Goal: Task Accomplishment & Management: Complete application form

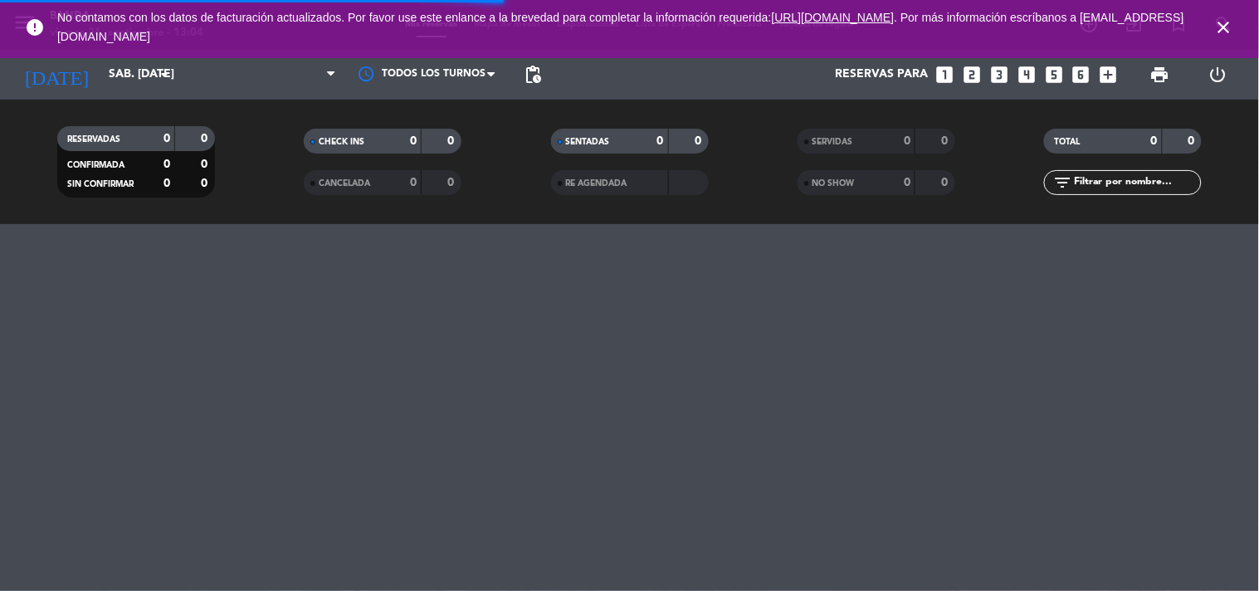
click at [1231, 30] on icon "close" at bounding box center [1224, 27] width 20 height 20
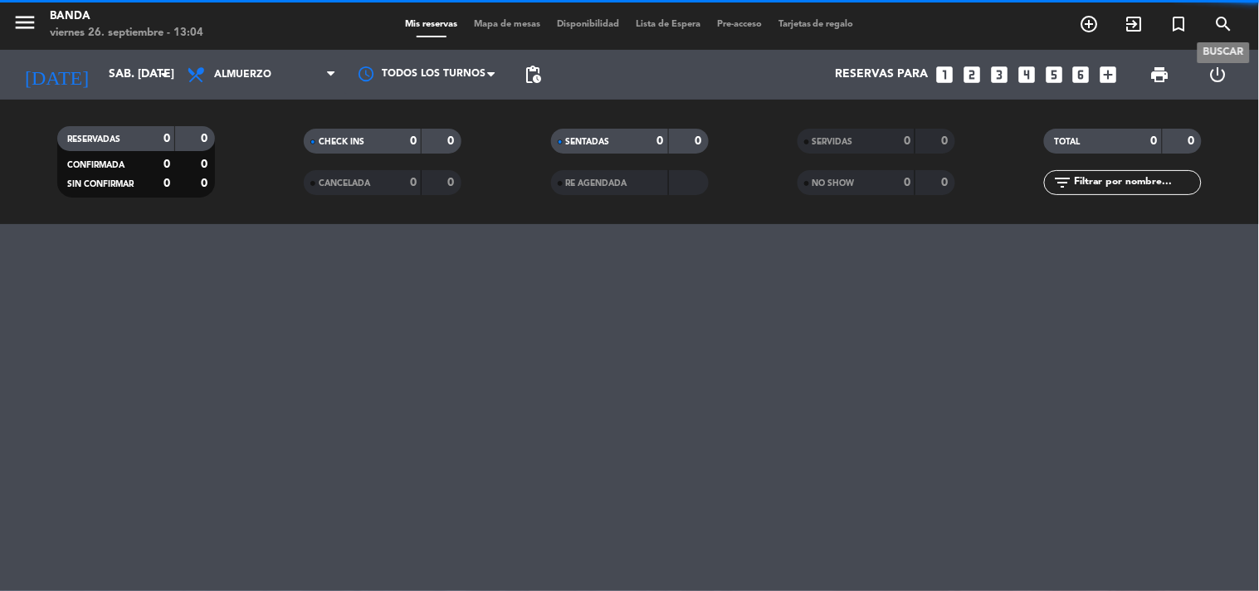
click at [1221, 27] on icon "search" at bounding box center [1224, 24] width 20 height 20
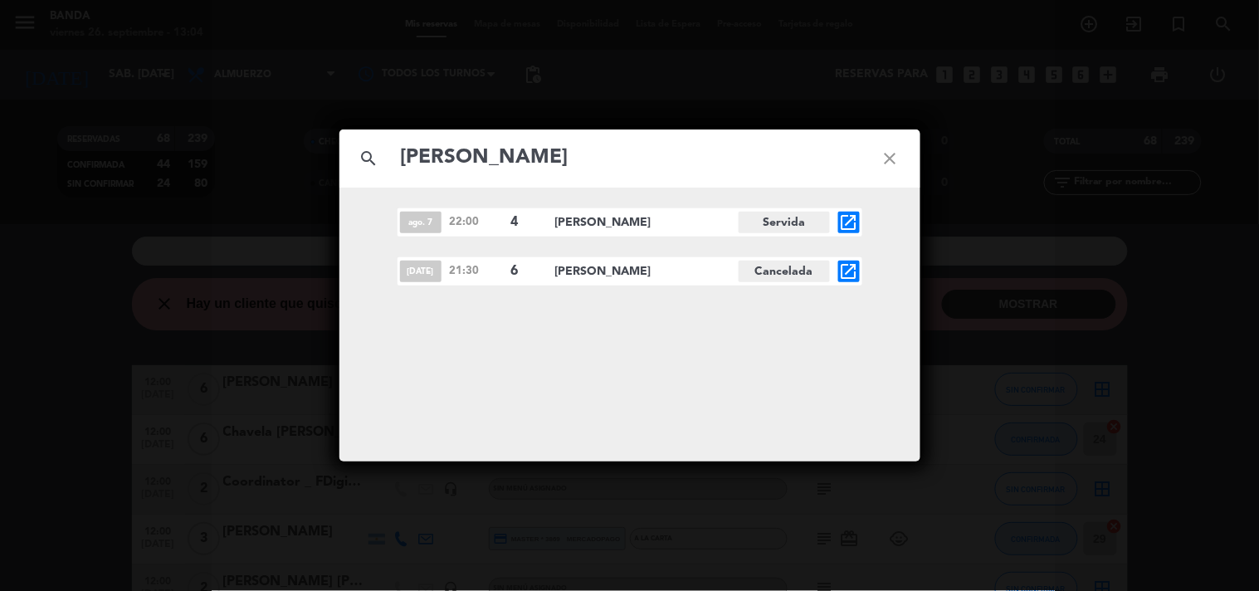
type input "[PERSON_NAME]"
click at [886, 161] on icon "close" at bounding box center [890, 159] width 60 height 60
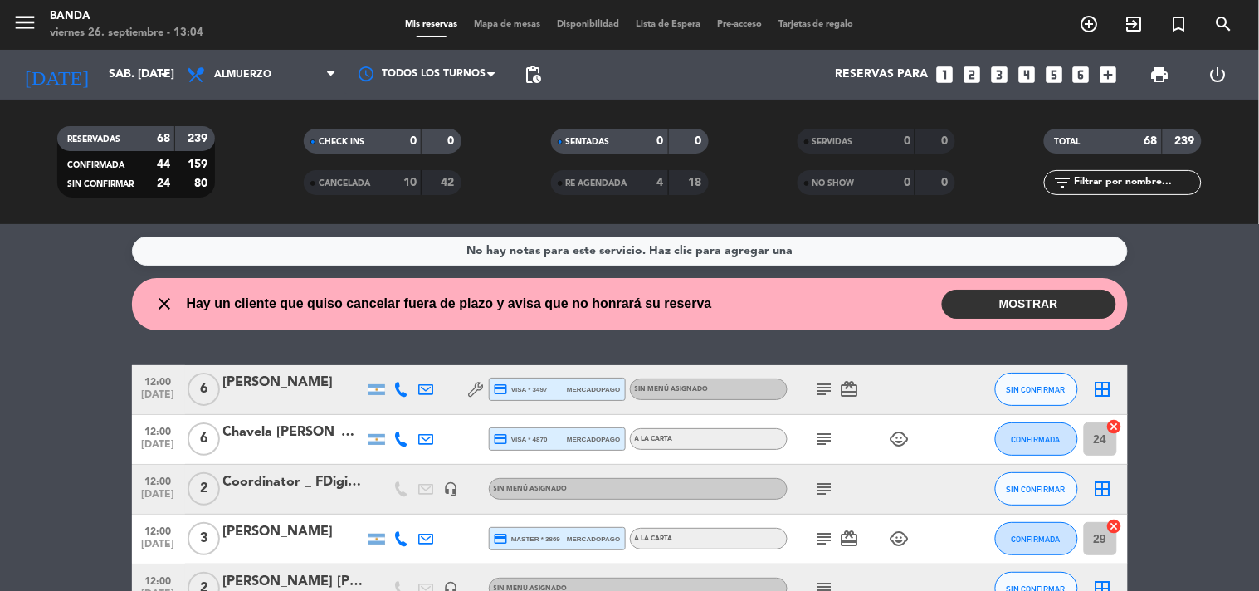
click at [968, 76] on icon "looks_two" at bounding box center [972, 75] width 22 height 22
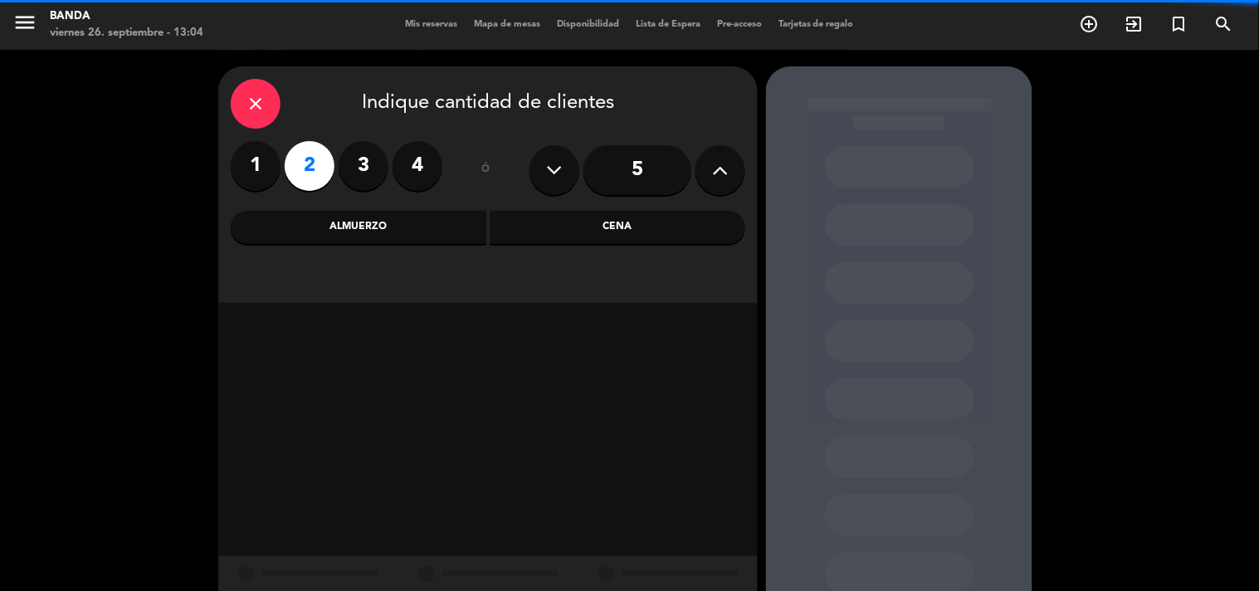
click at [434, 229] on div "Almuerzo" at bounding box center [359, 227] width 256 height 33
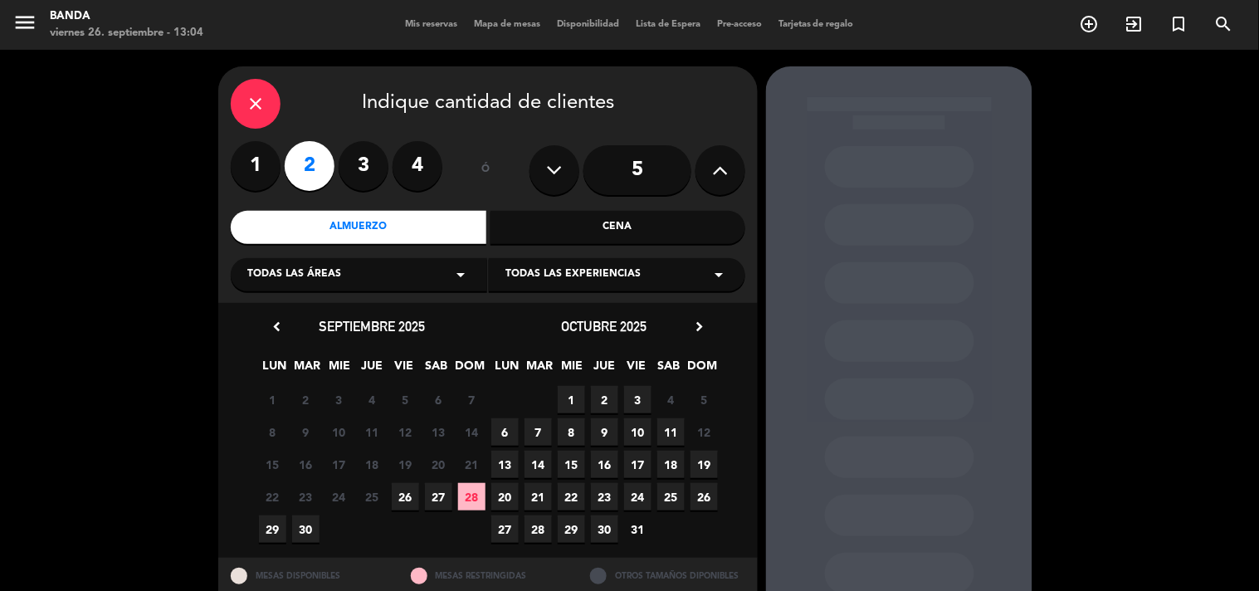
click at [403, 488] on span "26" at bounding box center [405, 496] width 27 height 27
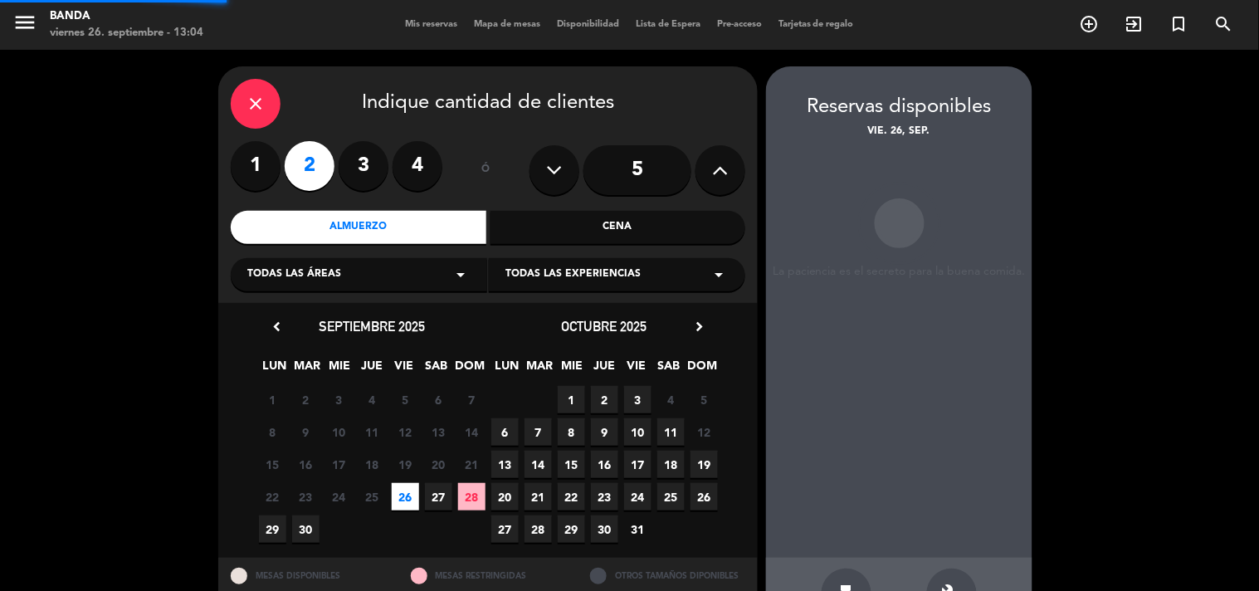
scroll to position [54, 0]
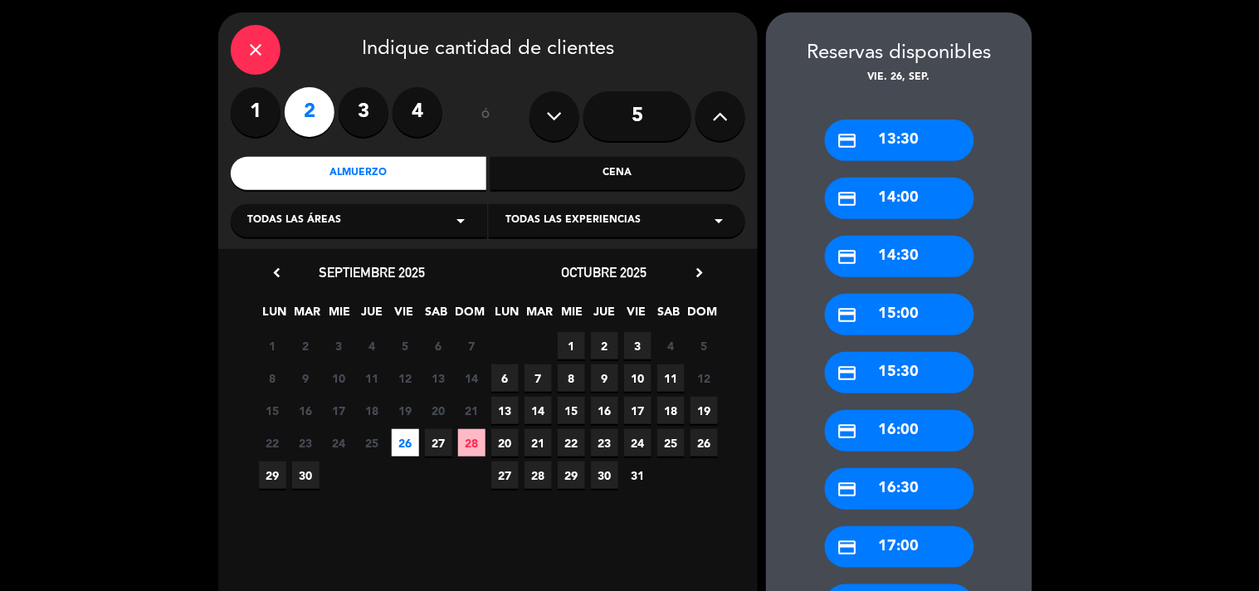
click at [926, 135] on div "credit_card 13:30" at bounding box center [899, 139] width 149 height 41
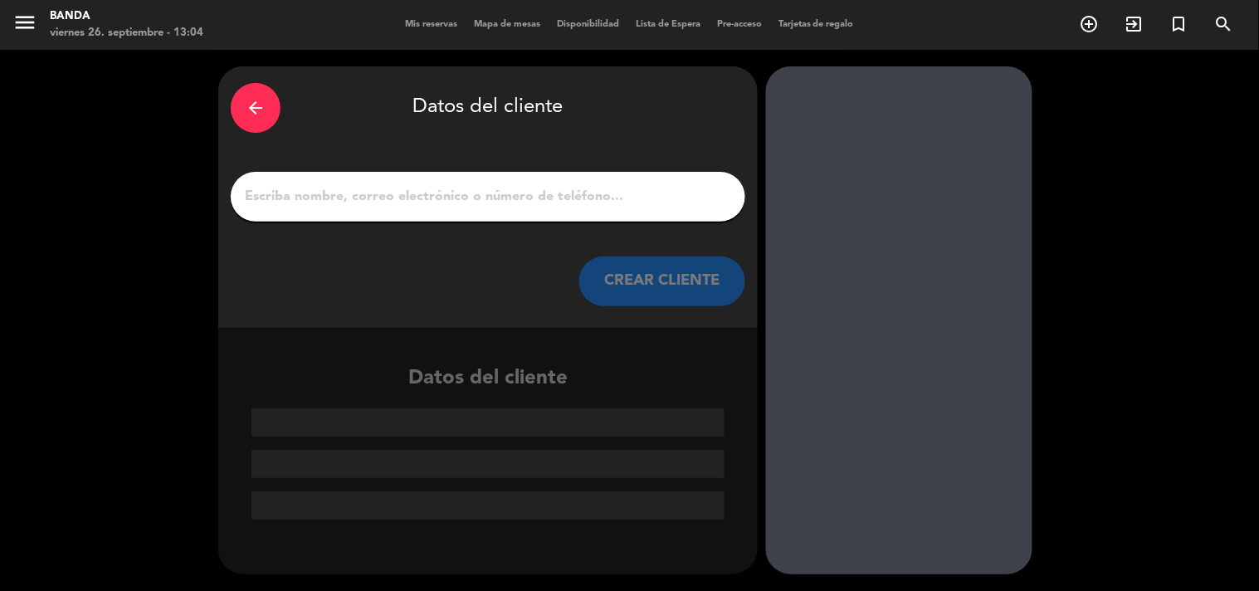
scroll to position [0, 0]
click at [673, 203] on input "1" at bounding box center [488, 196] width 490 height 23
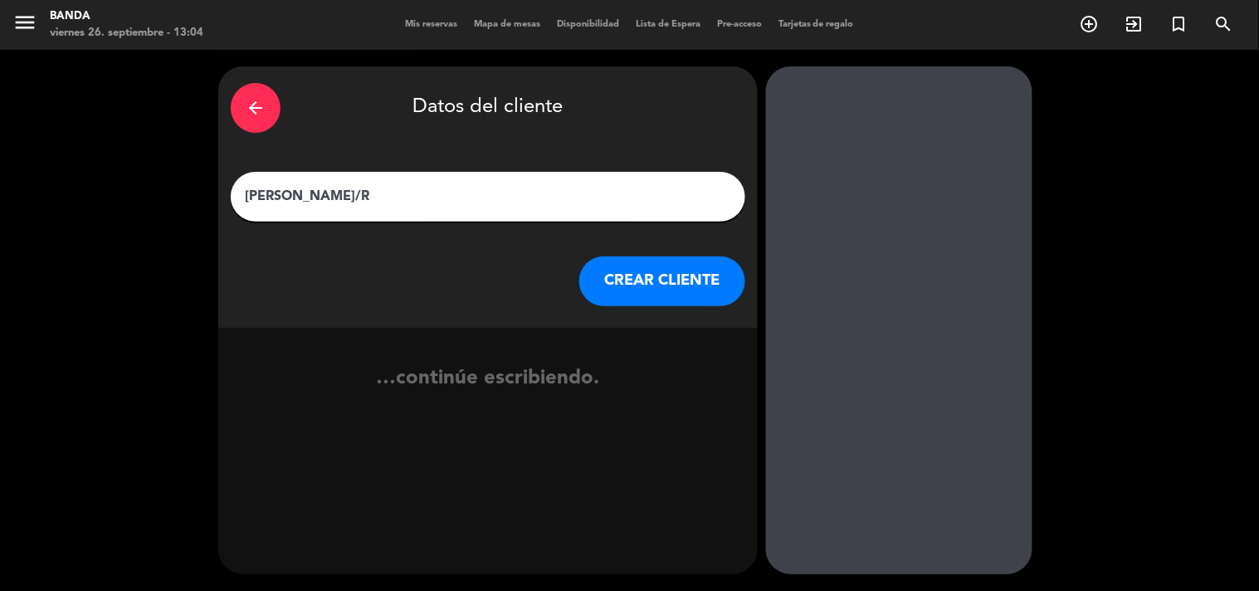
type input "[PERSON_NAME]/R"
click at [648, 280] on button "CREAR CLIENTE" at bounding box center [662, 281] width 166 height 50
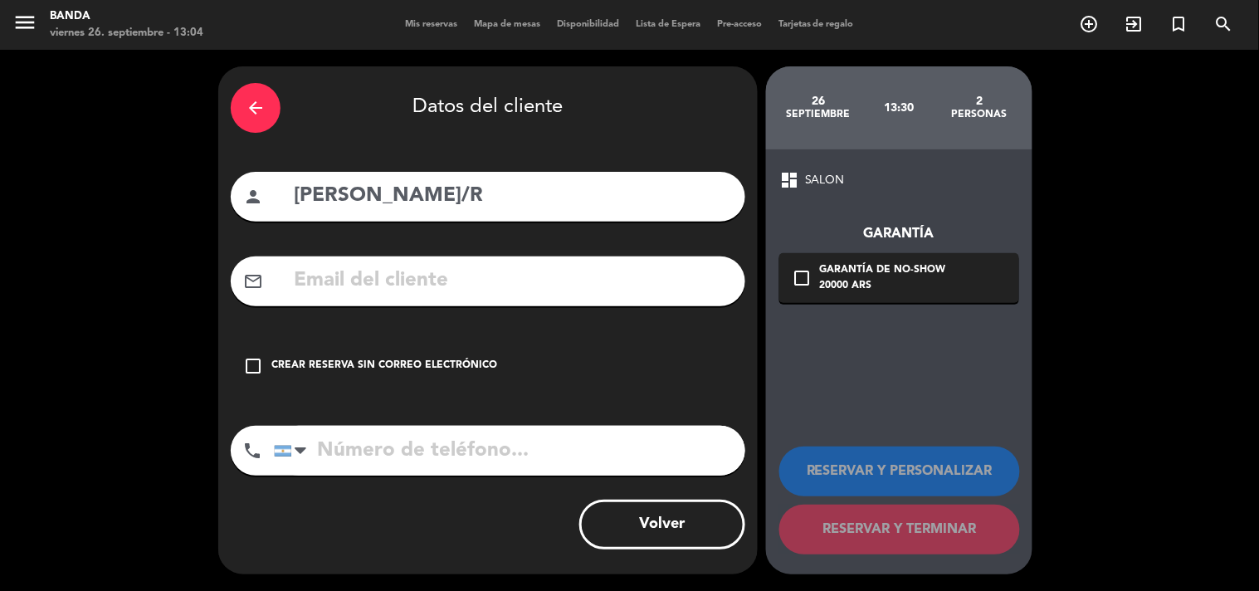
click at [353, 368] on div "Crear reserva sin correo electrónico" at bounding box center [384, 366] width 226 height 17
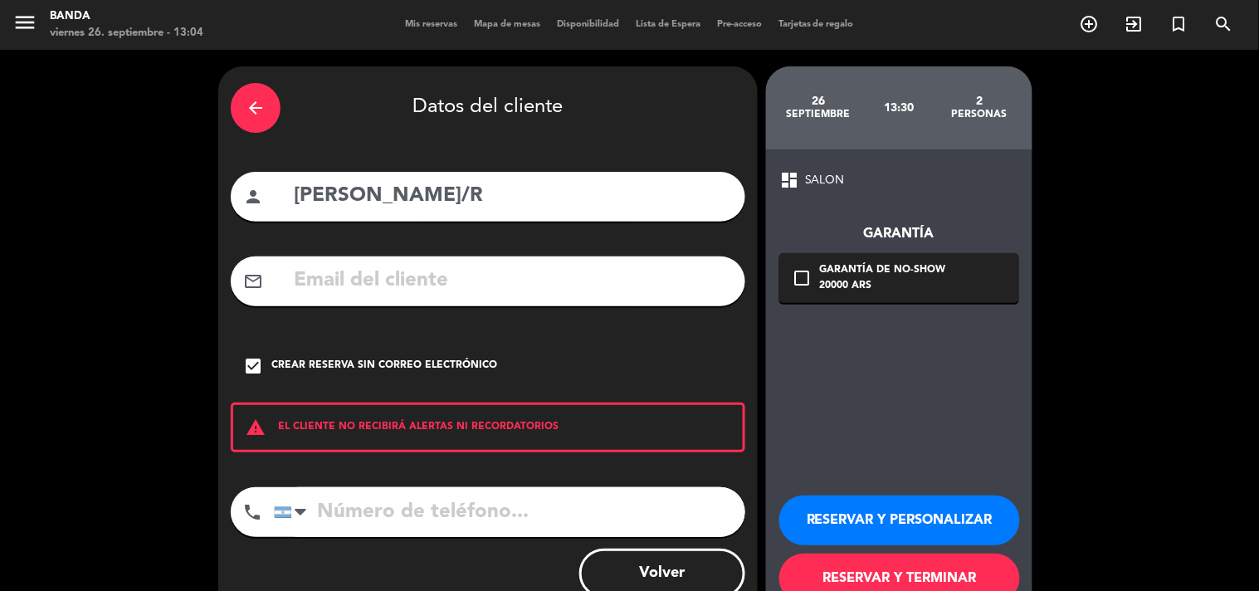
click at [376, 512] on input "tel" at bounding box center [509, 512] width 471 height 50
type input "2235365055"
click at [885, 557] on button "RESERVAR Y TERMINAR" at bounding box center [899, 578] width 241 height 50
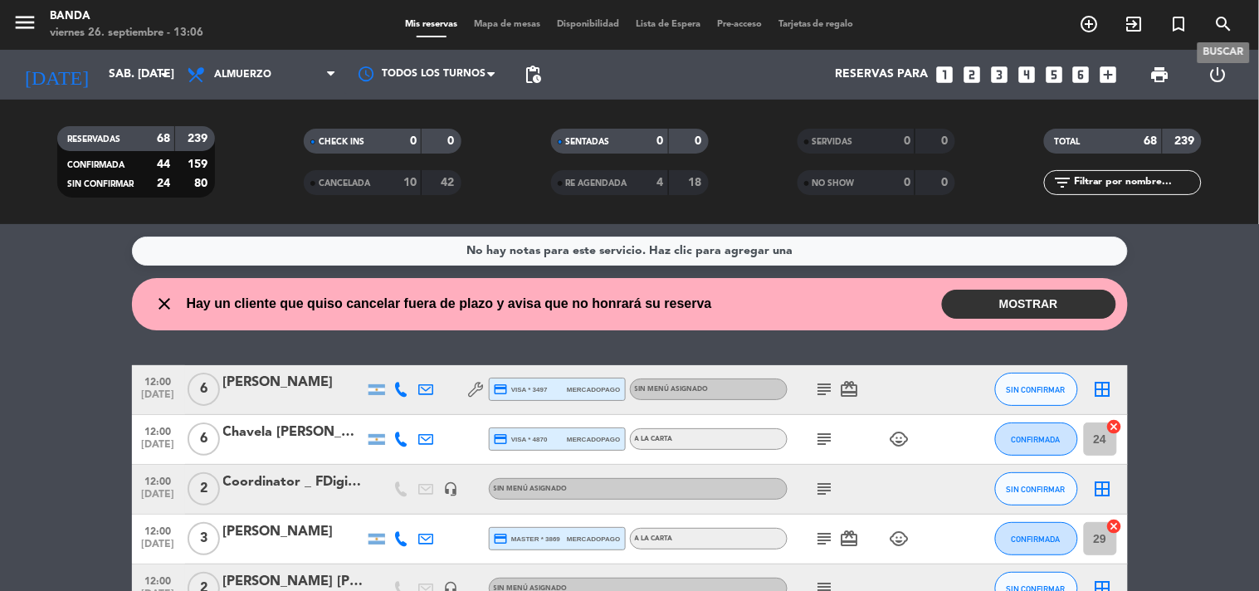
click at [1228, 27] on icon "search" at bounding box center [1224, 24] width 20 height 20
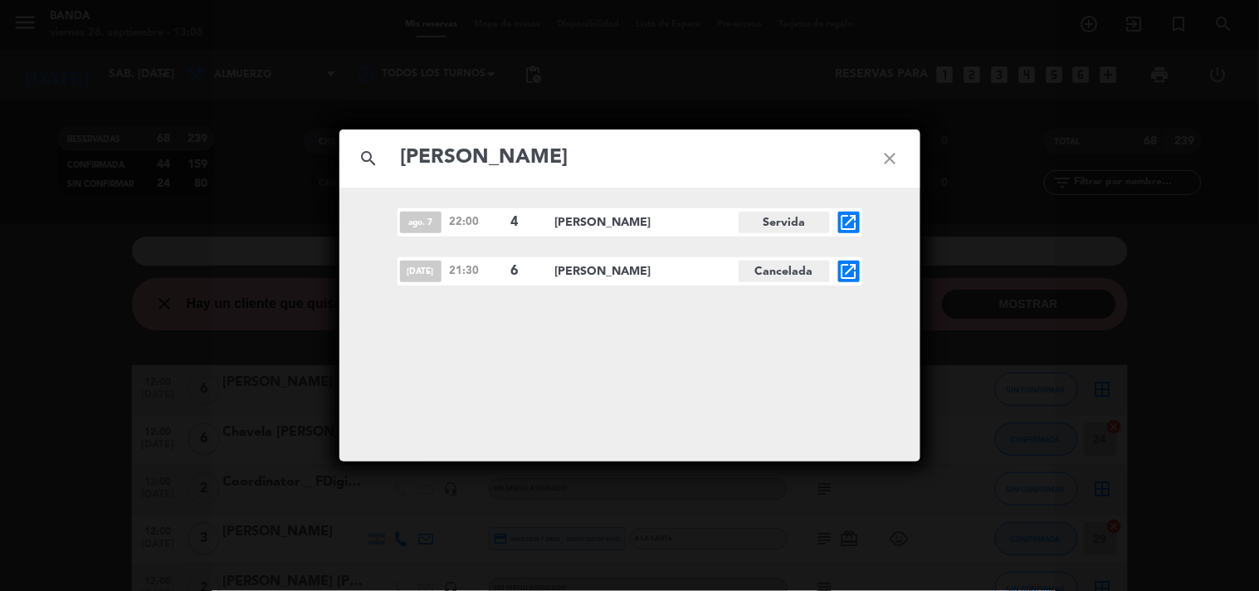
type input "[PERSON_NAME]"
click at [885, 167] on icon "close" at bounding box center [890, 159] width 60 height 60
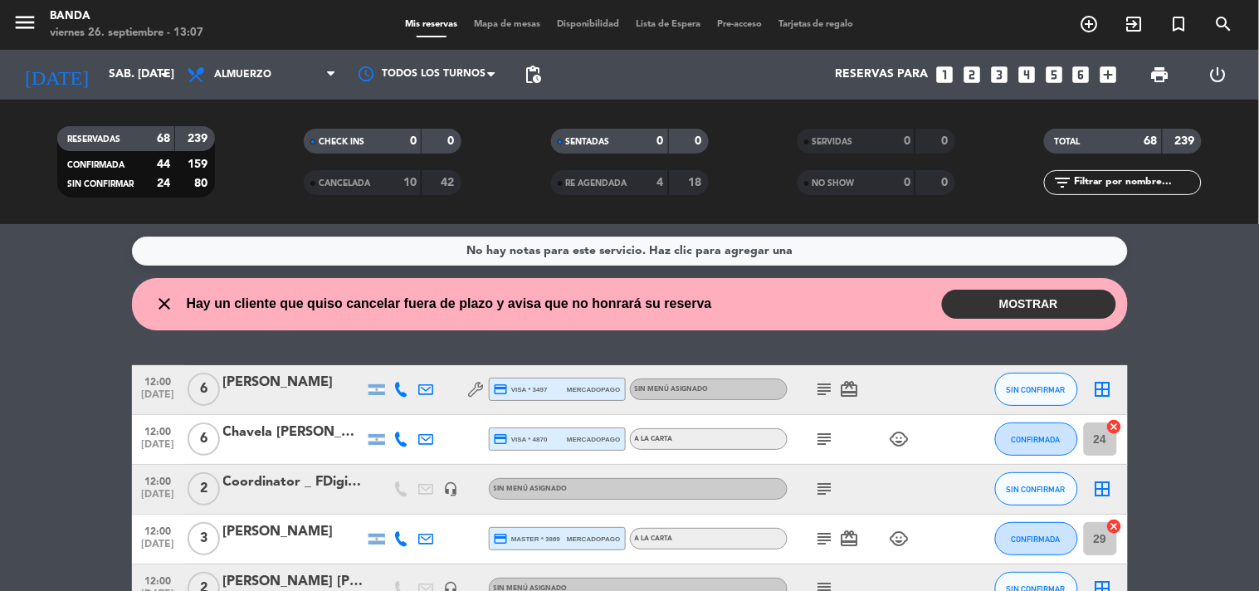
click at [977, 83] on icon "looks_two" at bounding box center [972, 75] width 22 height 22
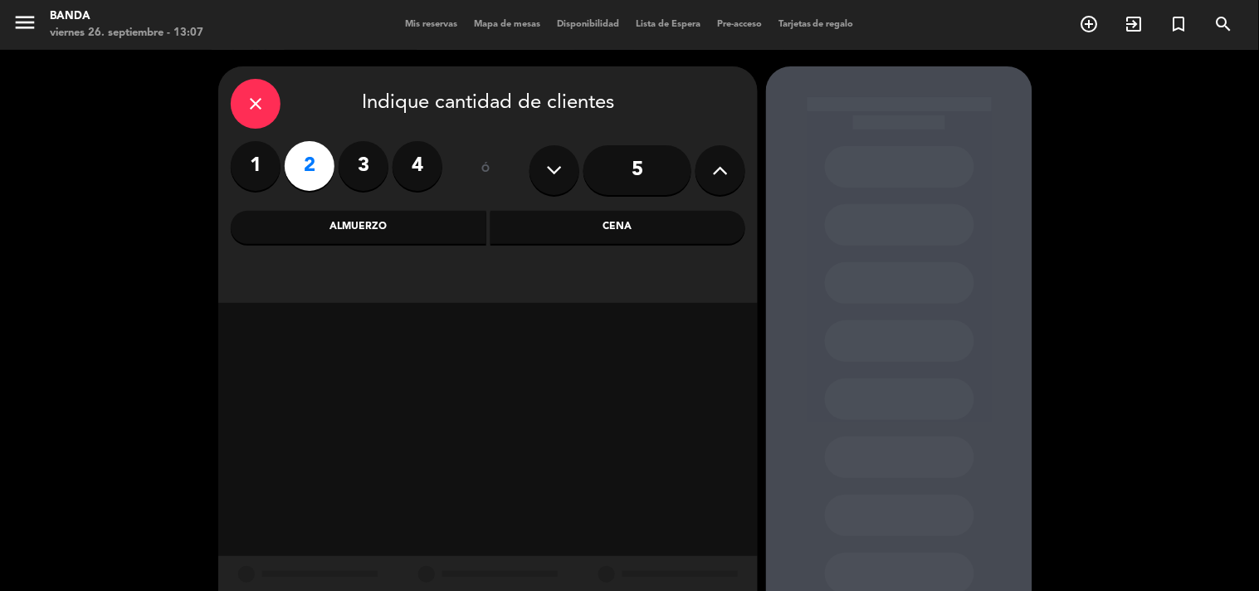
click at [379, 227] on div "Almuerzo" at bounding box center [359, 227] width 256 height 33
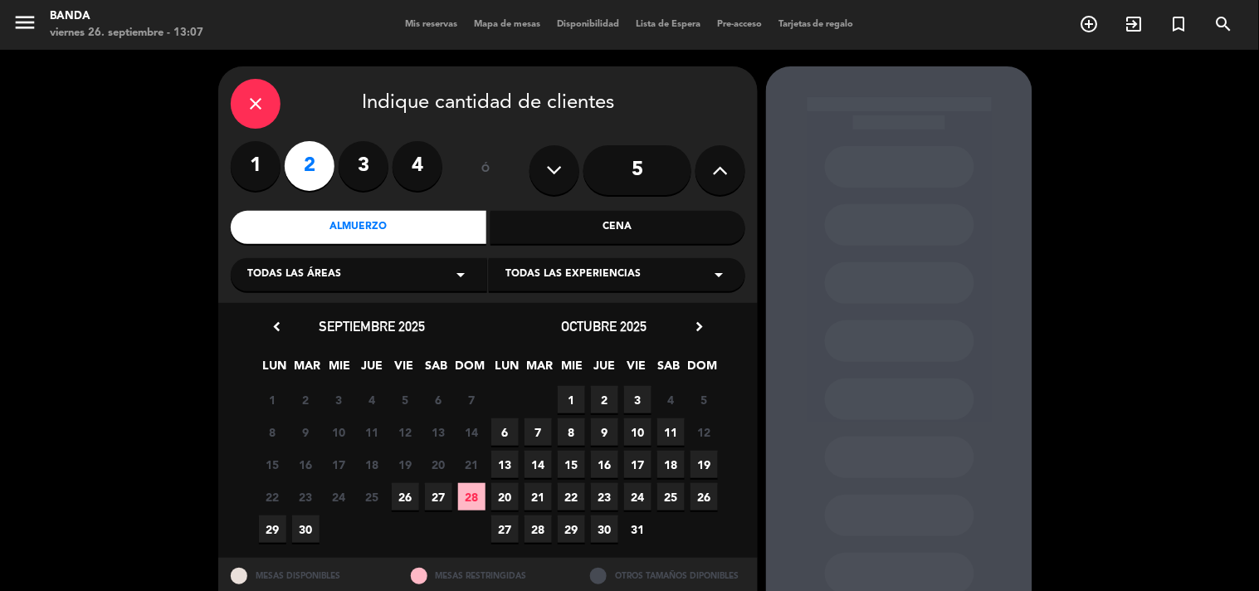
click at [403, 484] on span "26" at bounding box center [405, 496] width 27 height 27
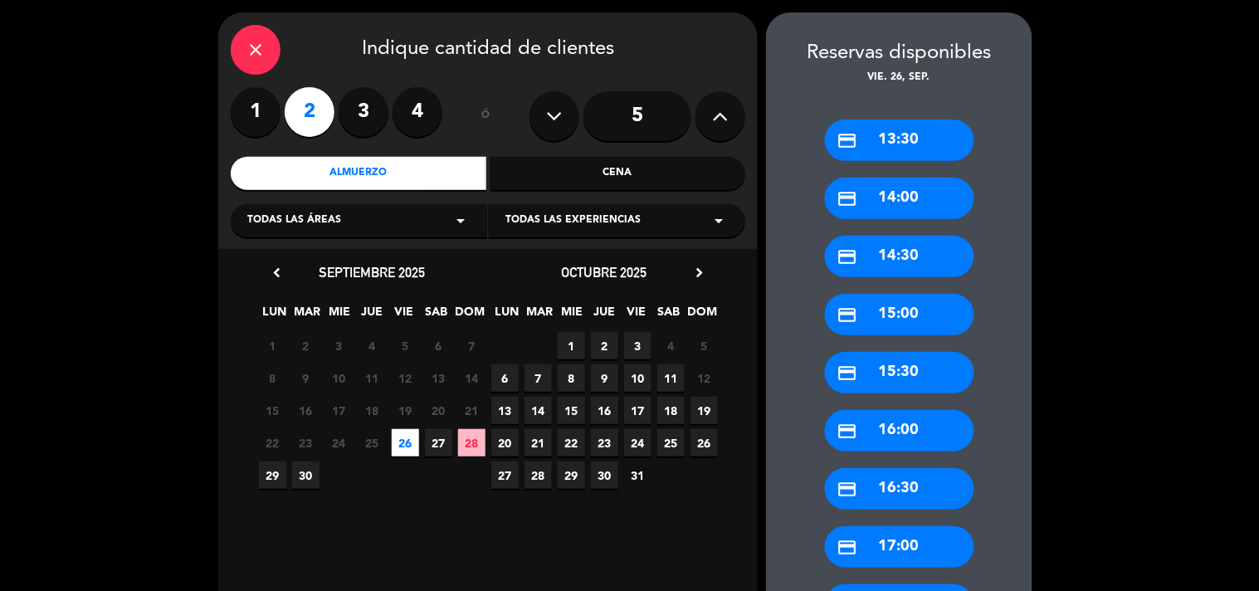
click at [925, 128] on div "credit_card 13:30" at bounding box center [899, 139] width 149 height 41
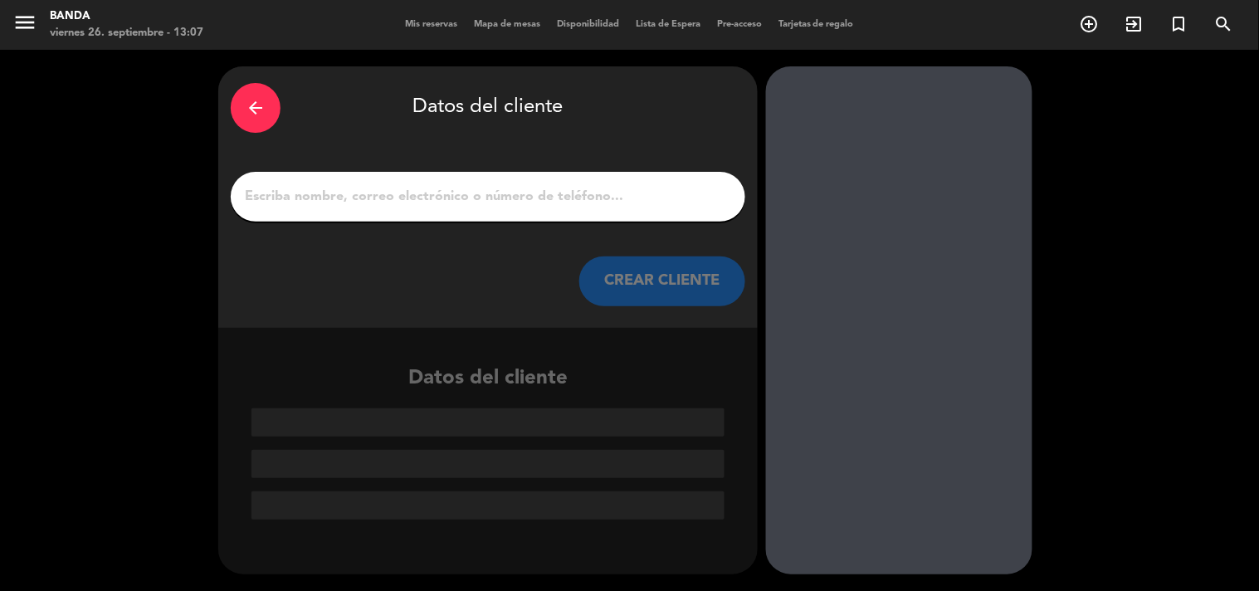
click at [649, 205] on input "1" at bounding box center [488, 196] width 490 height 23
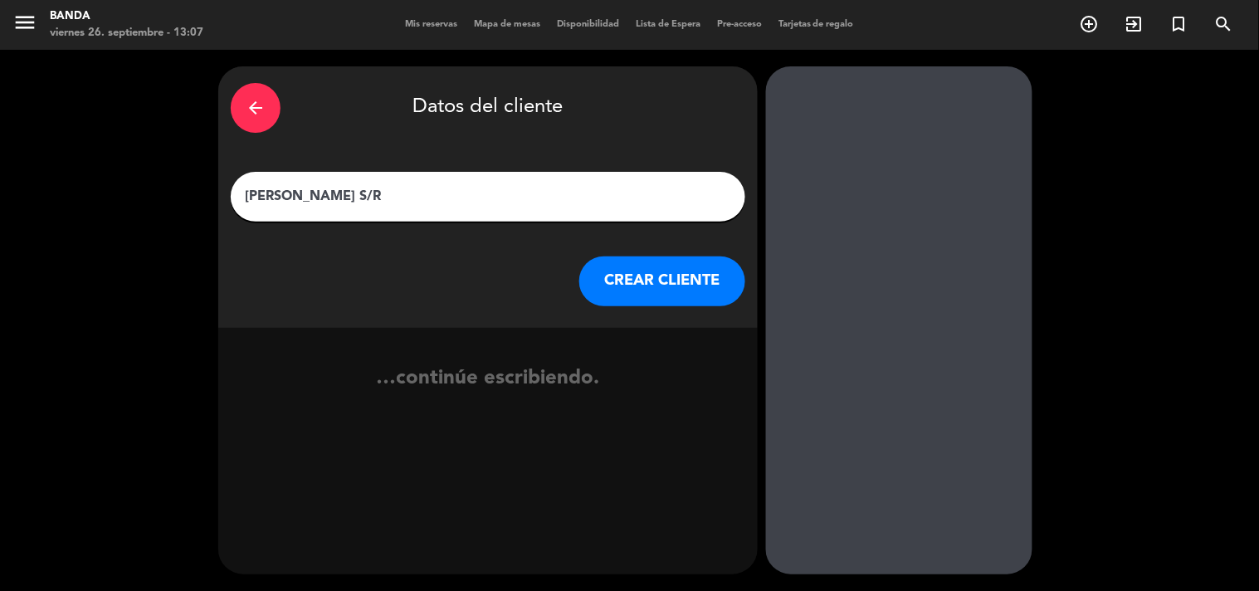
type input "[PERSON_NAME] S/R"
click at [651, 276] on button "CREAR CLIENTE" at bounding box center [662, 281] width 166 height 50
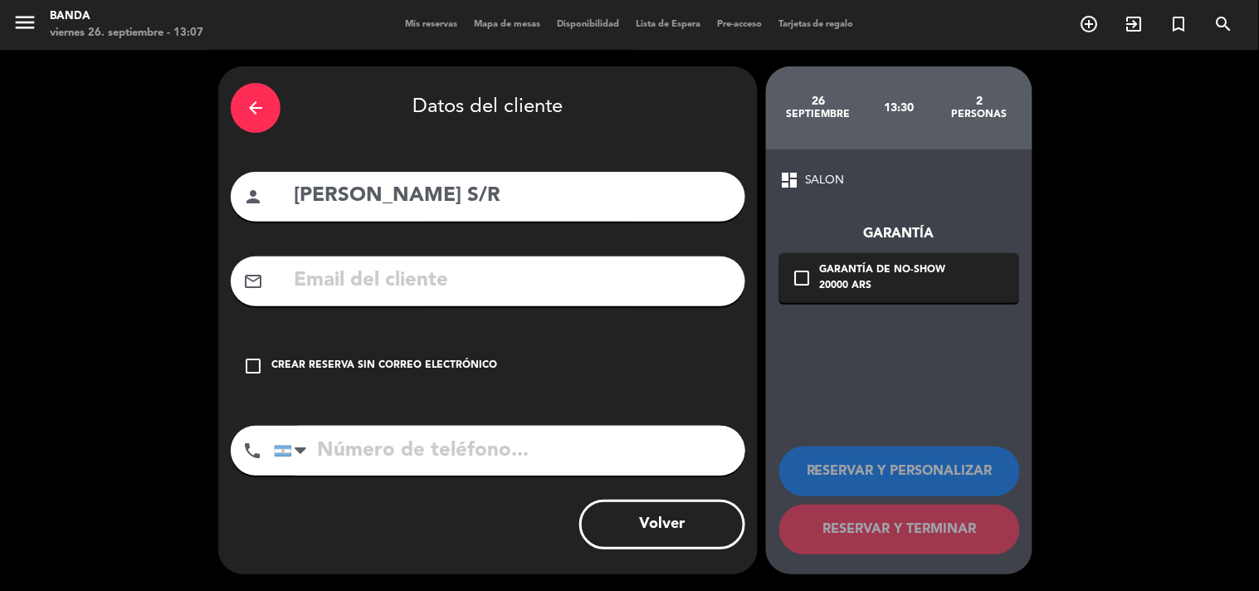
click at [256, 360] on icon "check_box_outline_blank" at bounding box center [253, 366] width 20 height 20
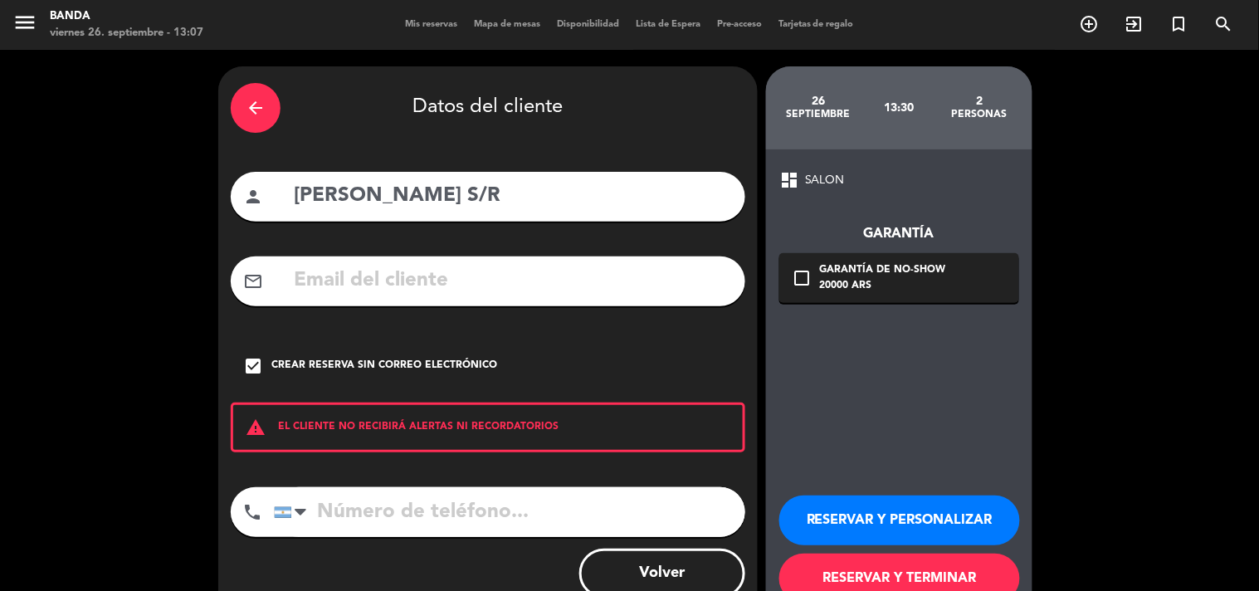
click at [358, 528] on input "tel" at bounding box center [509, 512] width 471 height 50
type input "1154191470"
click at [858, 579] on button "RESERVAR Y TERMINAR" at bounding box center [899, 578] width 241 height 50
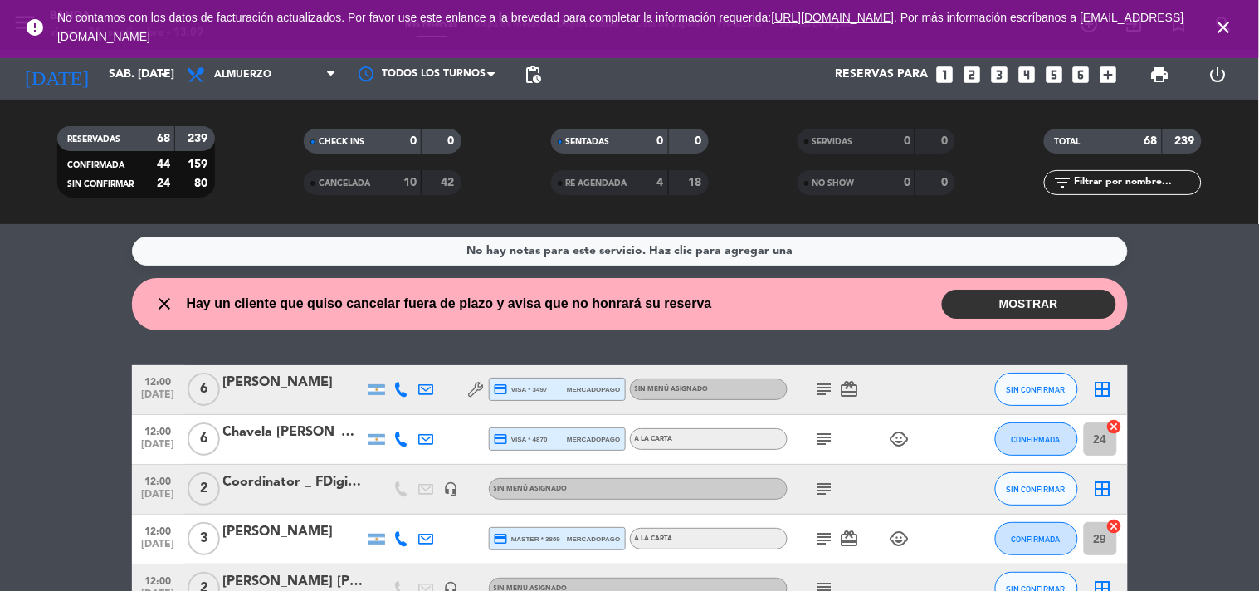
click at [1226, 28] on icon "close" at bounding box center [1224, 27] width 20 height 20
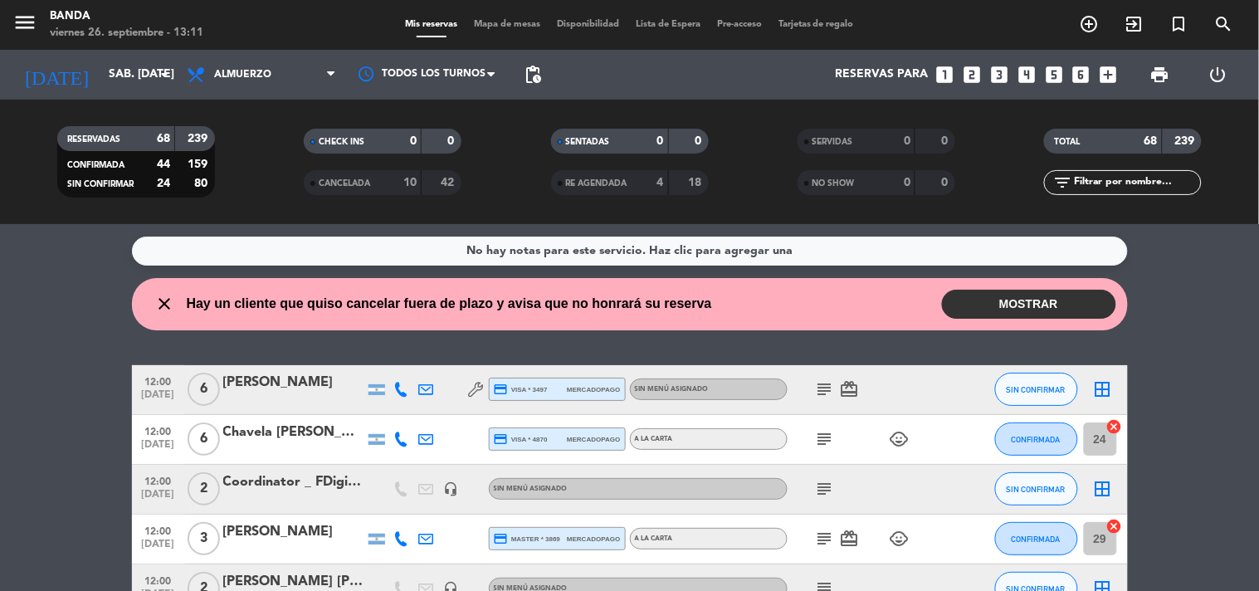
click at [1030, 75] on icon "looks_4" at bounding box center [1027, 75] width 22 height 22
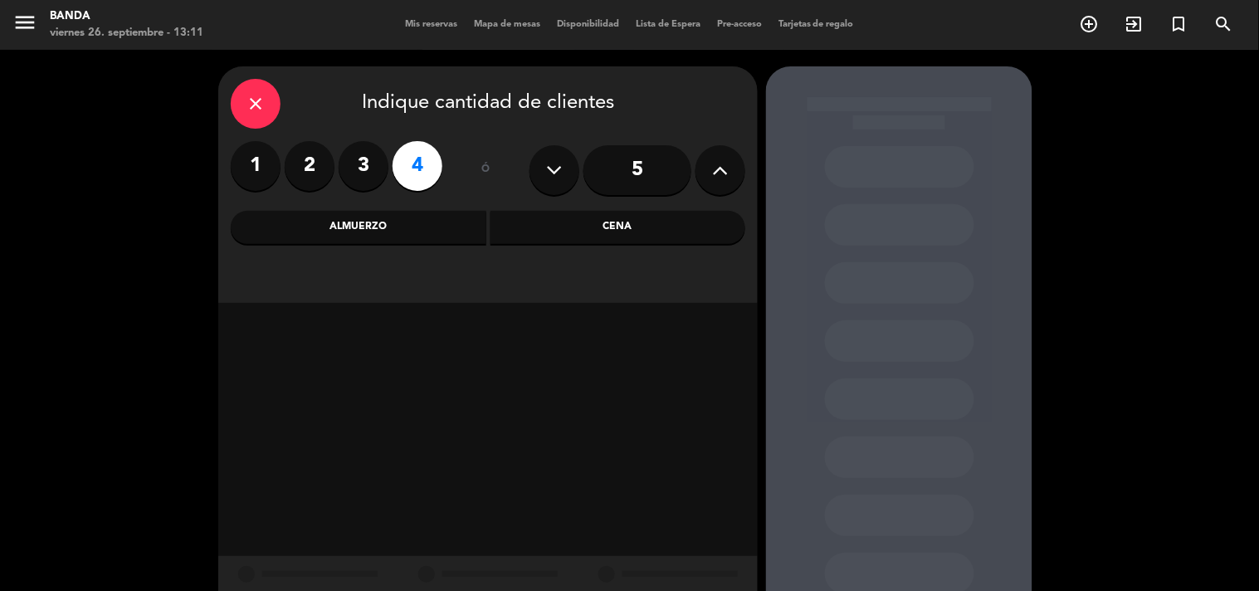
click at [409, 230] on div "Almuerzo" at bounding box center [359, 227] width 256 height 33
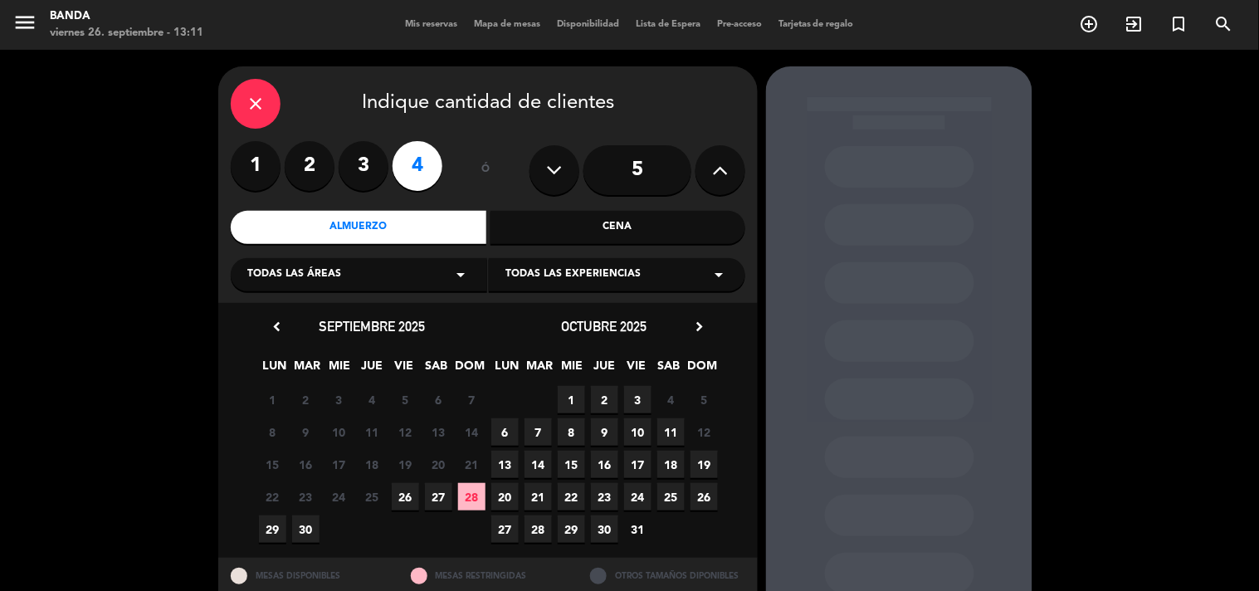
click at [407, 499] on span "26" at bounding box center [405, 496] width 27 height 27
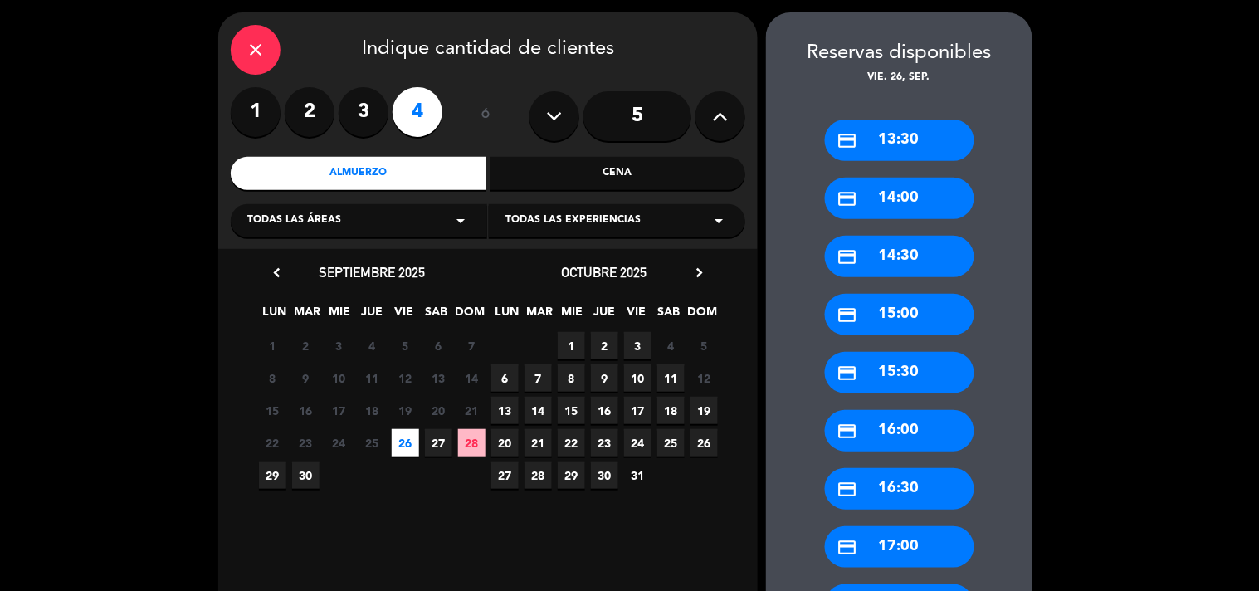
click at [867, 153] on div "credit_card 13:30" at bounding box center [899, 139] width 149 height 41
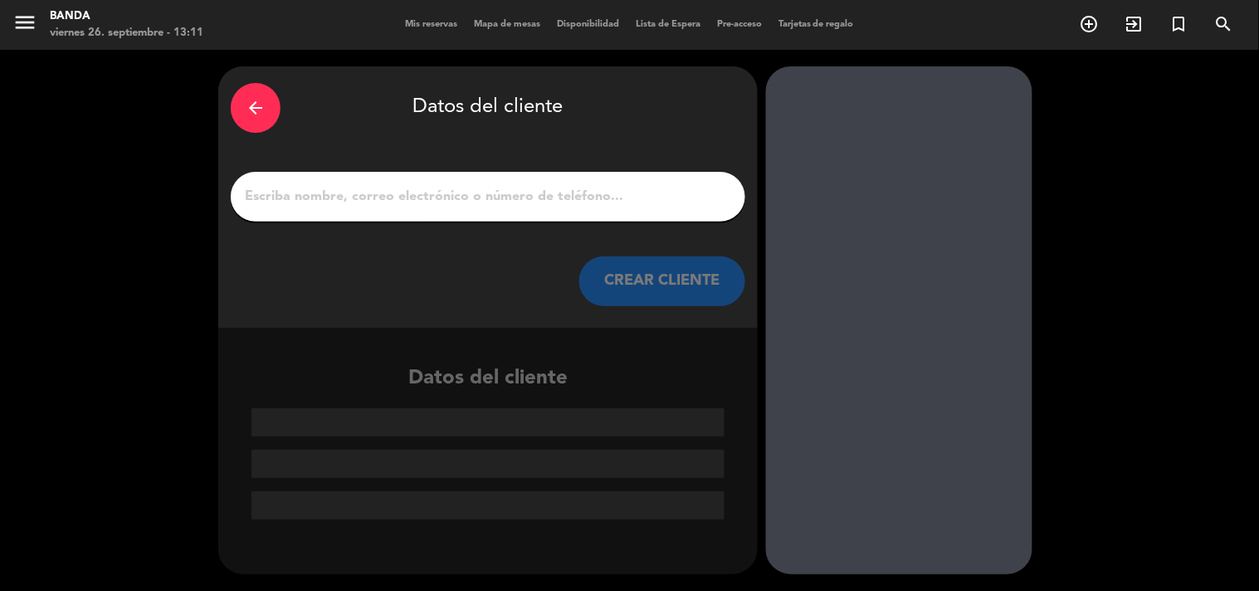
click at [636, 199] on input "1" at bounding box center [488, 196] width 490 height 23
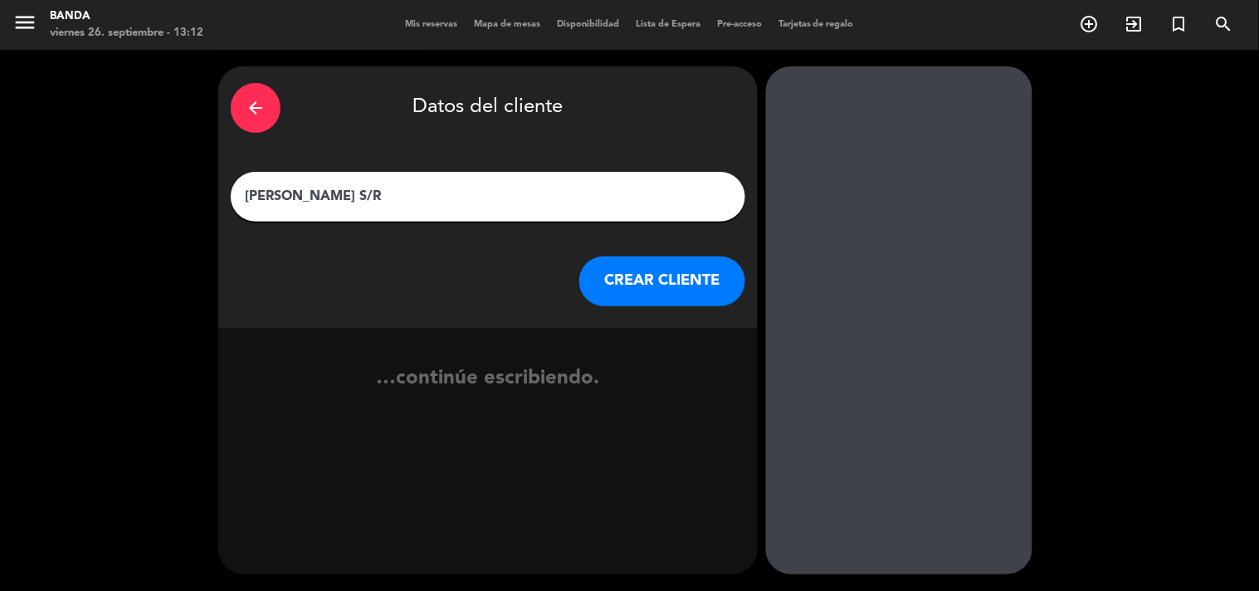
type input "[PERSON_NAME] S/R"
click at [647, 272] on button "CREAR CLIENTE" at bounding box center [662, 281] width 166 height 50
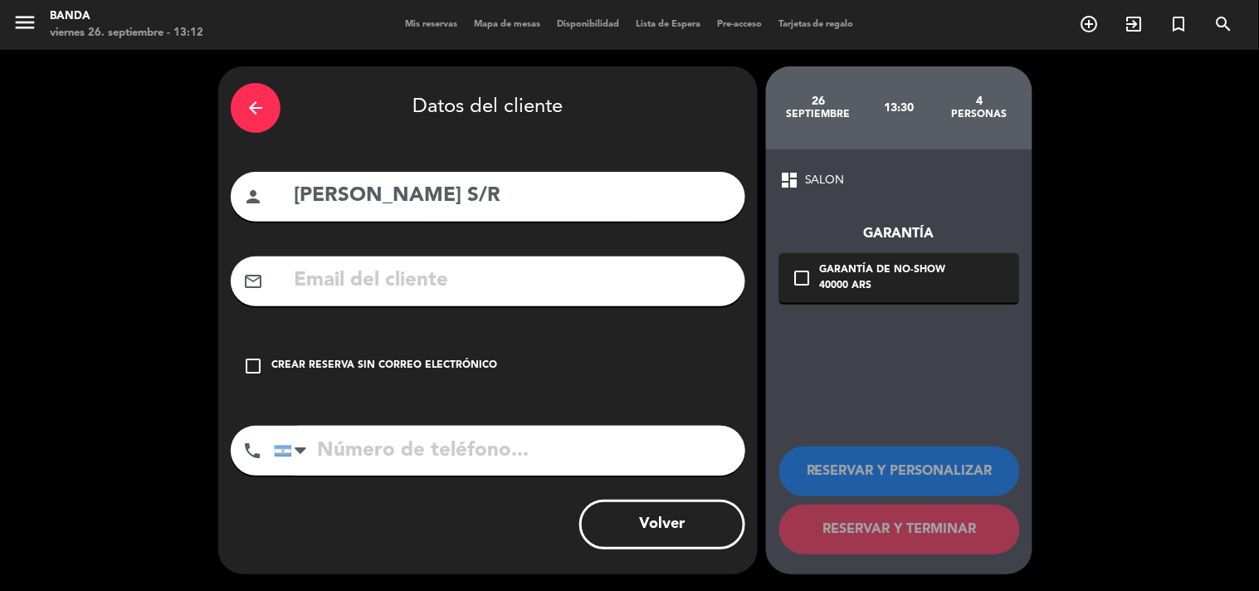
click at [277, 354] on div "check_box_outline_blank Crear reserva sin correo electrónico" at bounding box center [488, 366] width 514 height 50
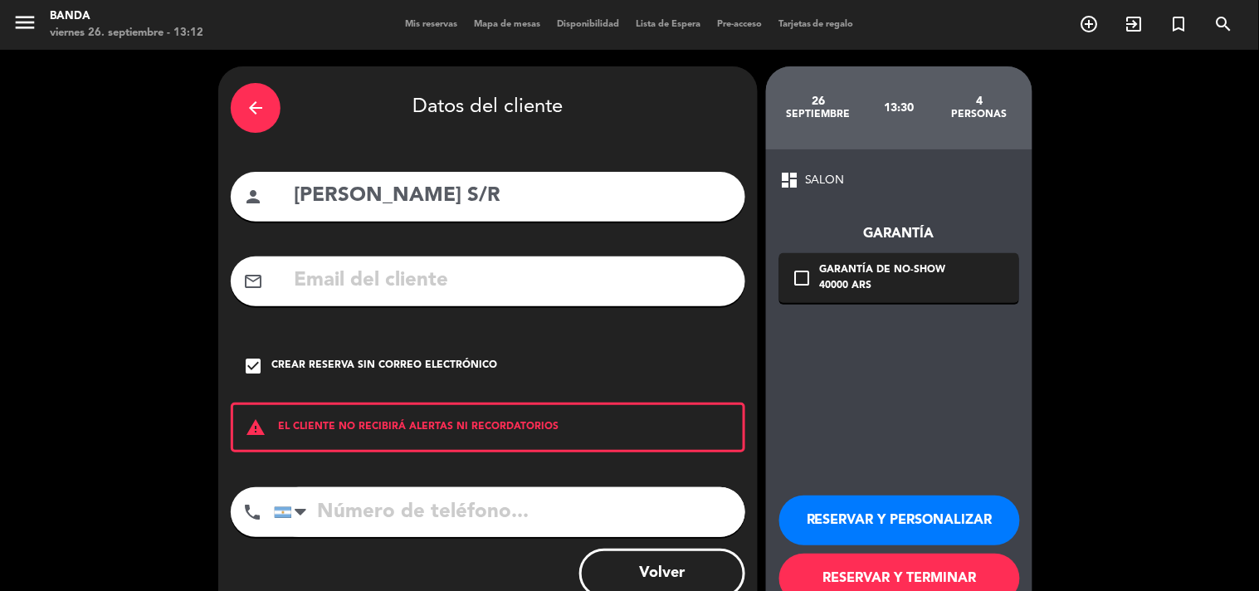
click at [335, 517] on input "tel" at bounding box center [509, 512] width 471 height 50
type input "3489310030"
click at [849, 584] on button "RESERVAR Y TERMINAR" at bounding box center [899, 578] width 241 height 50
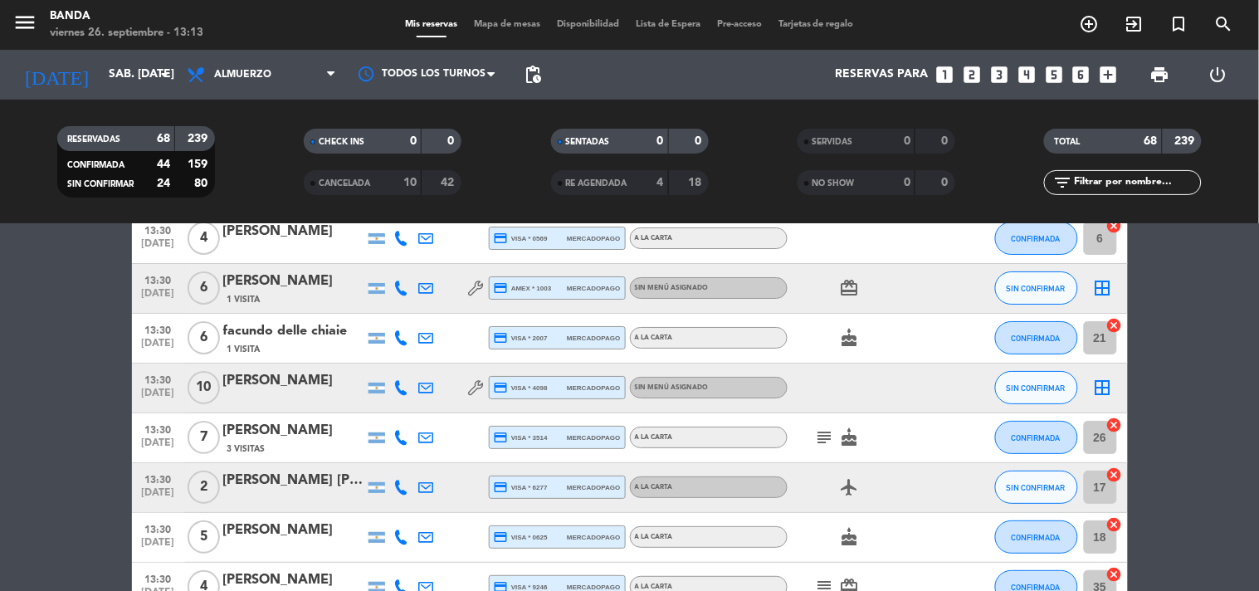
scroll to position [1616, 0]
click at [103, 68] on input "sáb. [DATE]" at bounding box center [179, 75] width 158 height 30
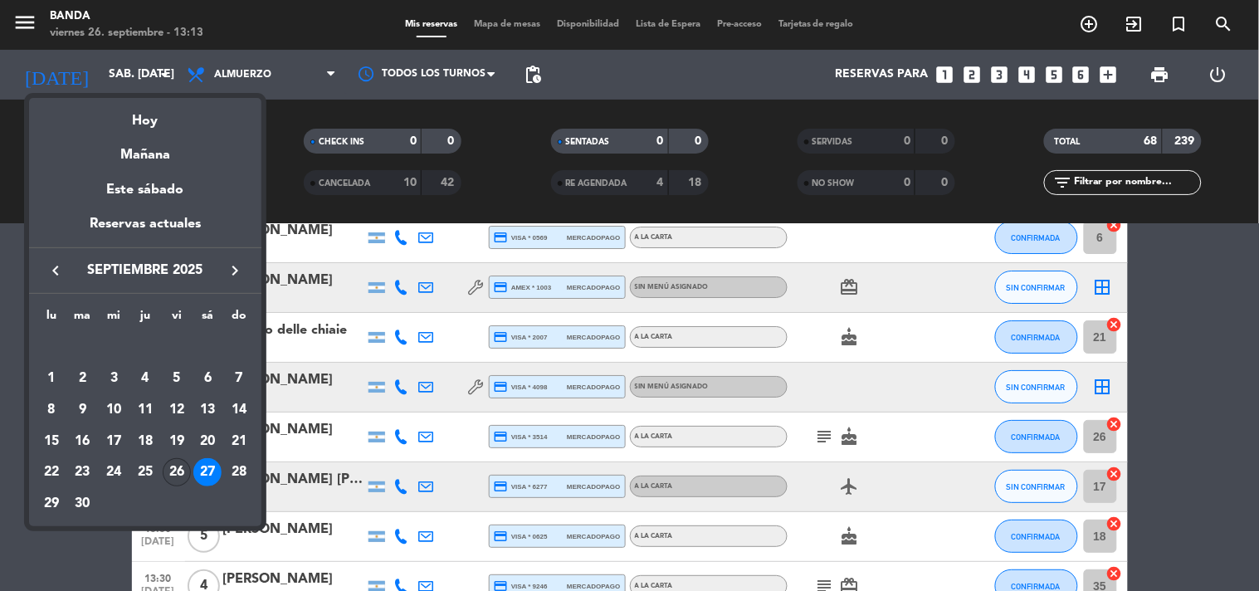
click at [171, 478] on div "26" at bounding box center [177, 472] width 28 height 28
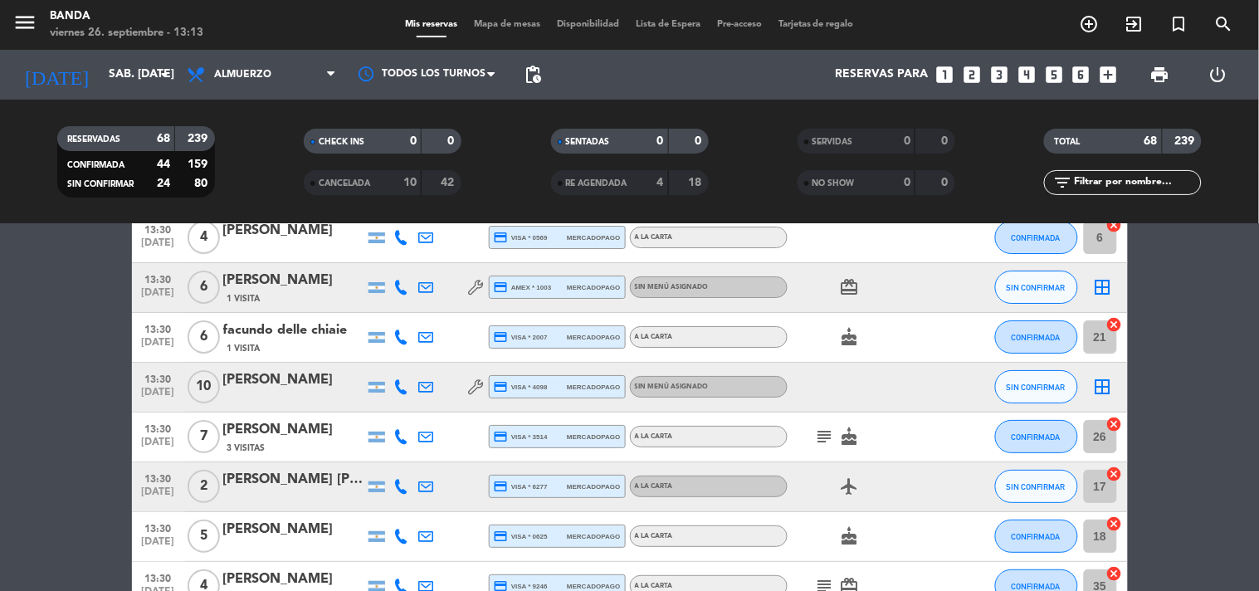
type input "vie. [DATE]"
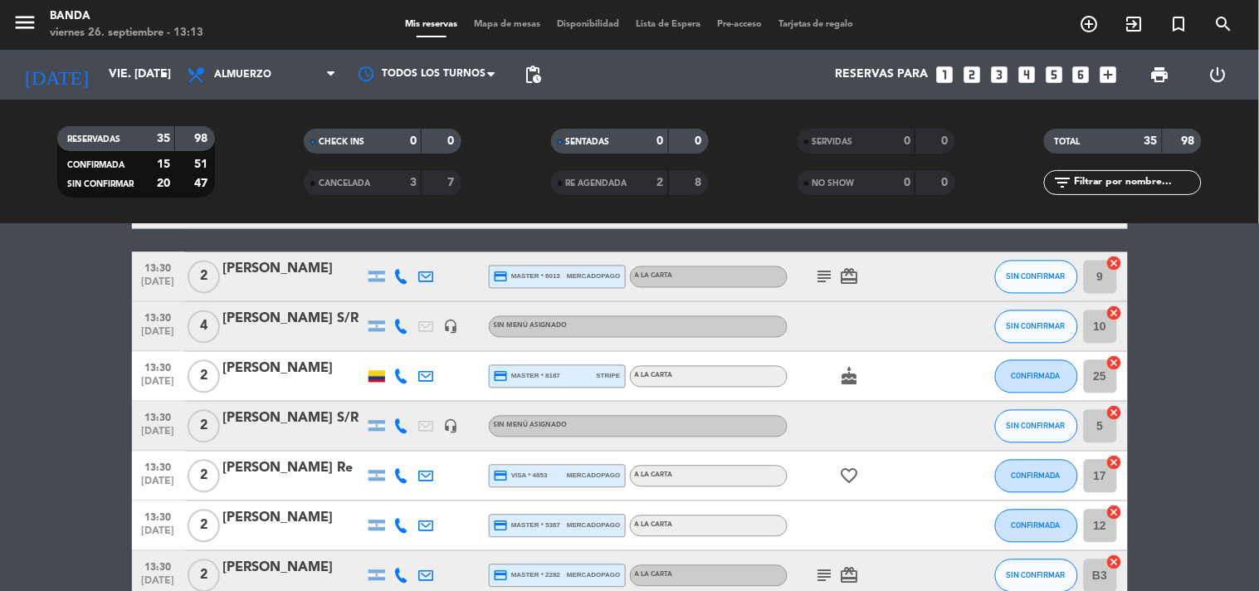
scroll to position [914, 0]
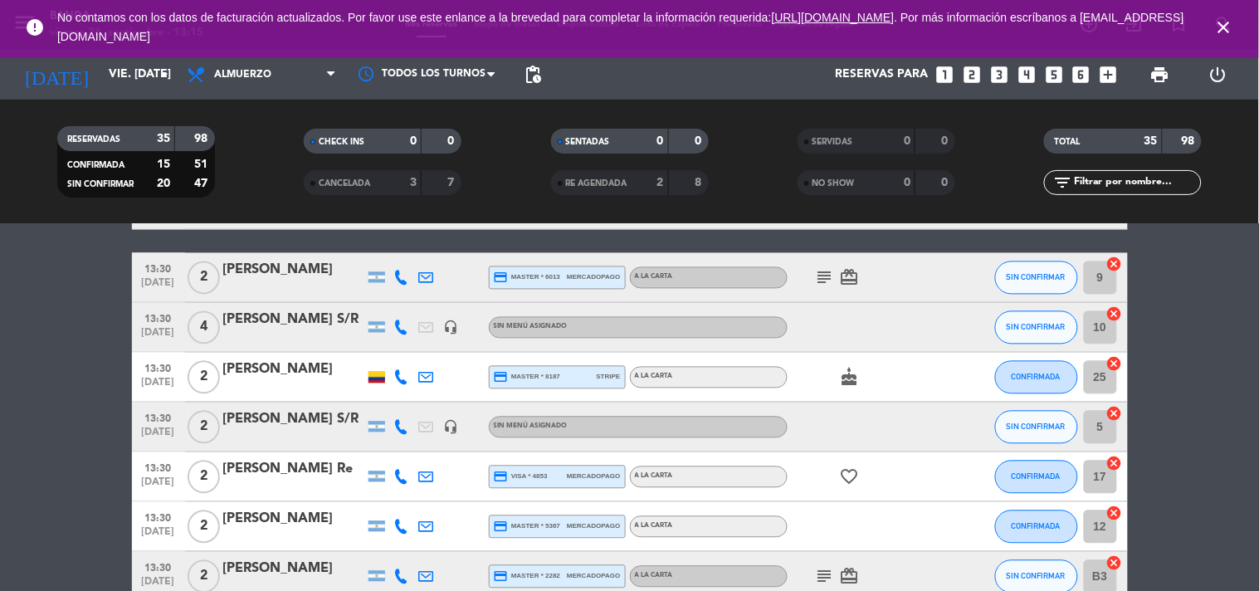
click at [1223, 25] on icon "close" at bounding box center [1224, 27] width 20 height 20
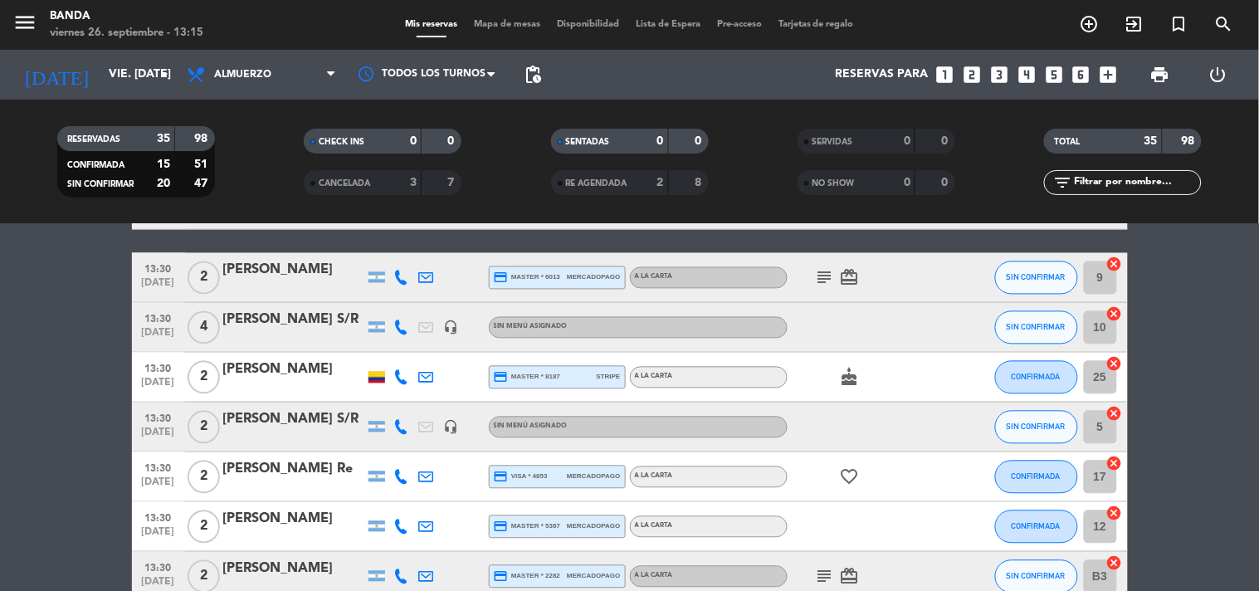
click at [1005, 68] on icon "looks_3" at bounding box center [999, 75] width 22 height 22
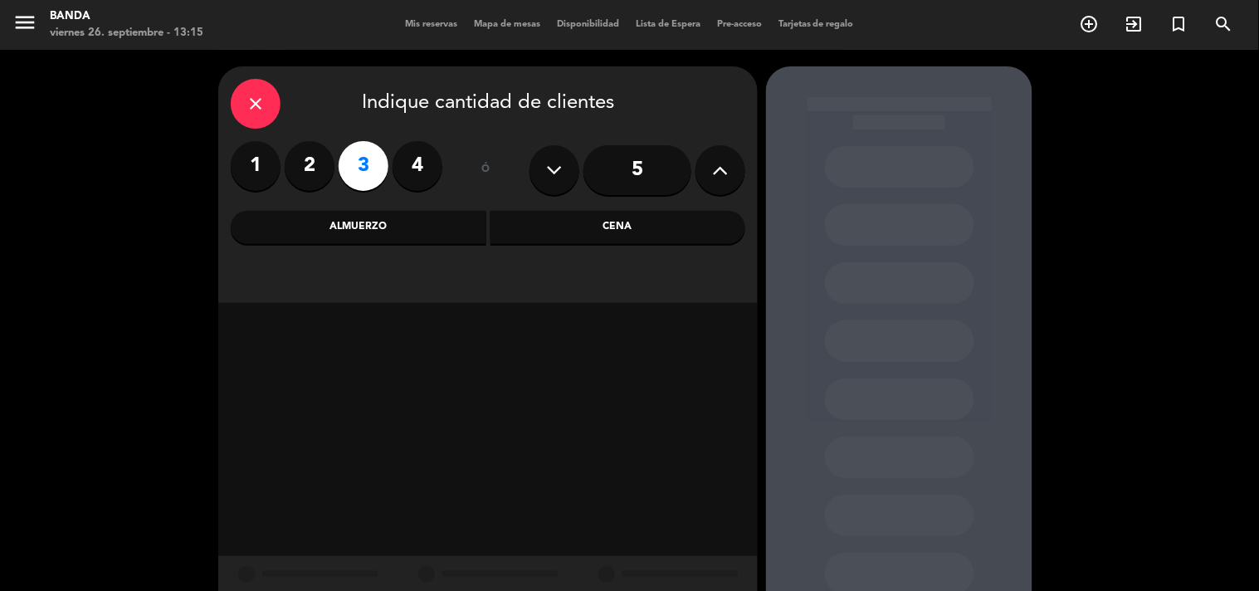
click at [391, 226] on div "Almuerzo" at bounding box center [359, 227] width 256 height 33
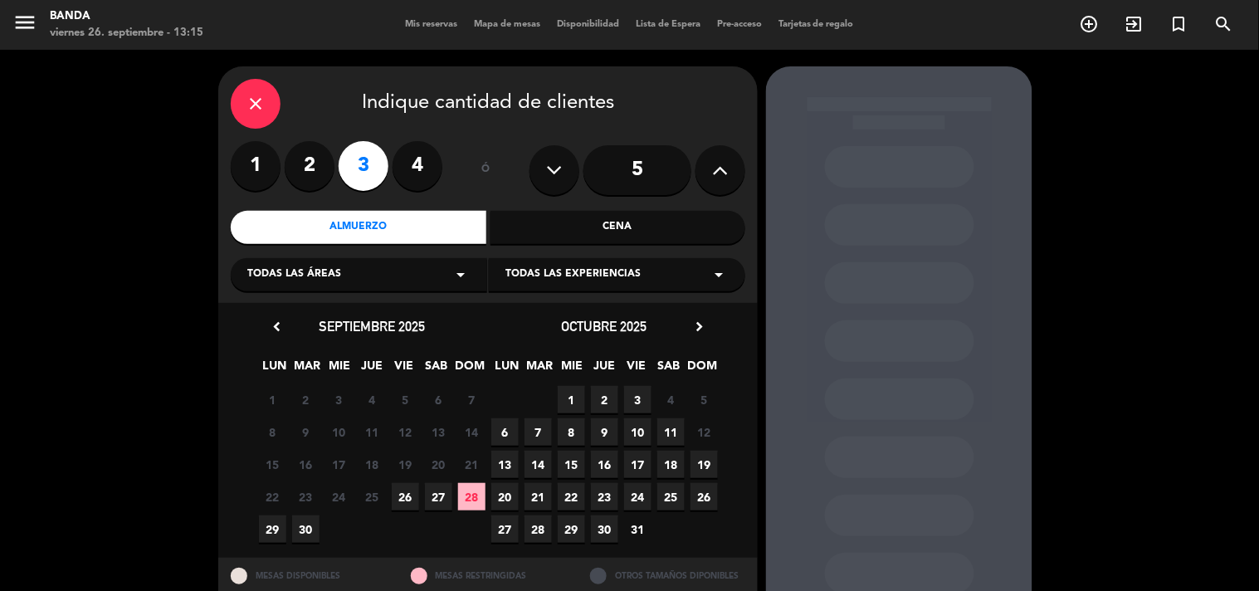
click at [409, 500] on span "26" at bounding box center [405, 496] width 27 height 27
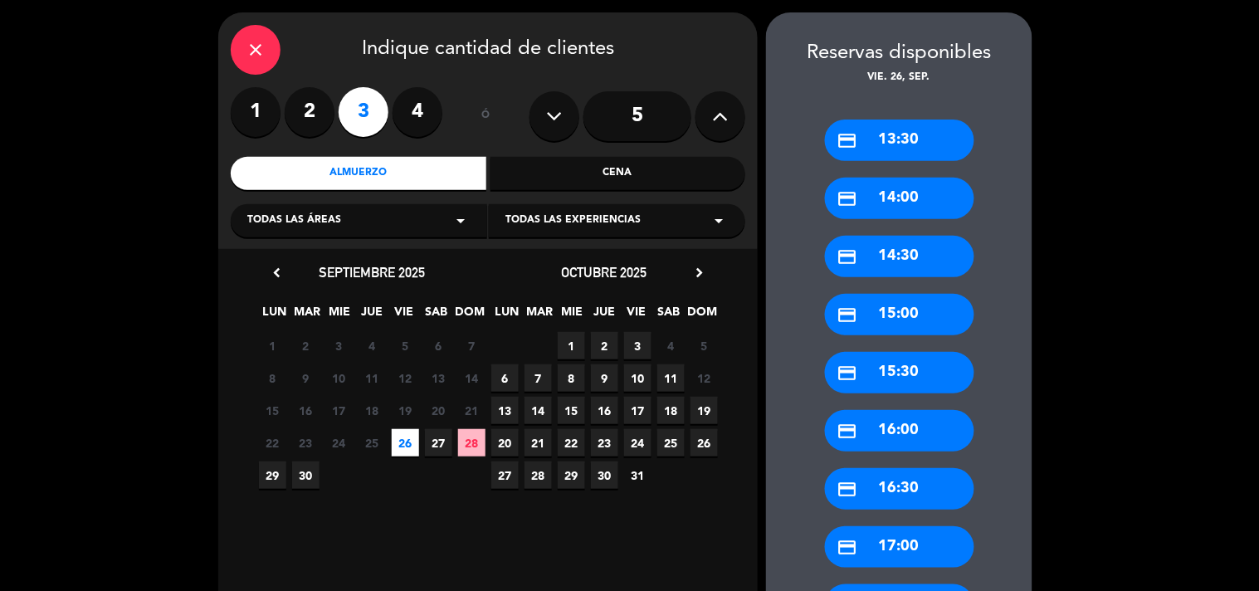
click at [875, 135] on div "credit_card 13:30" at bounding box center [899, 139] width 149 height 41
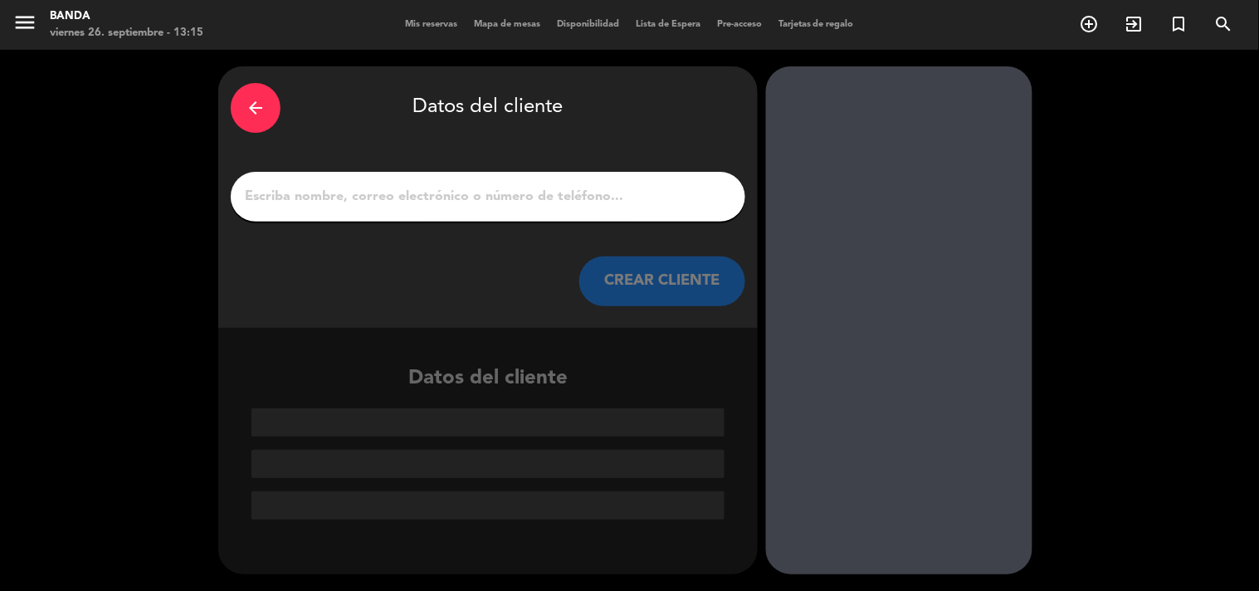
scroll to position [0, 0]
click at [574, 188] on input "1" at bounding box center [488, 196] width 490 height 23
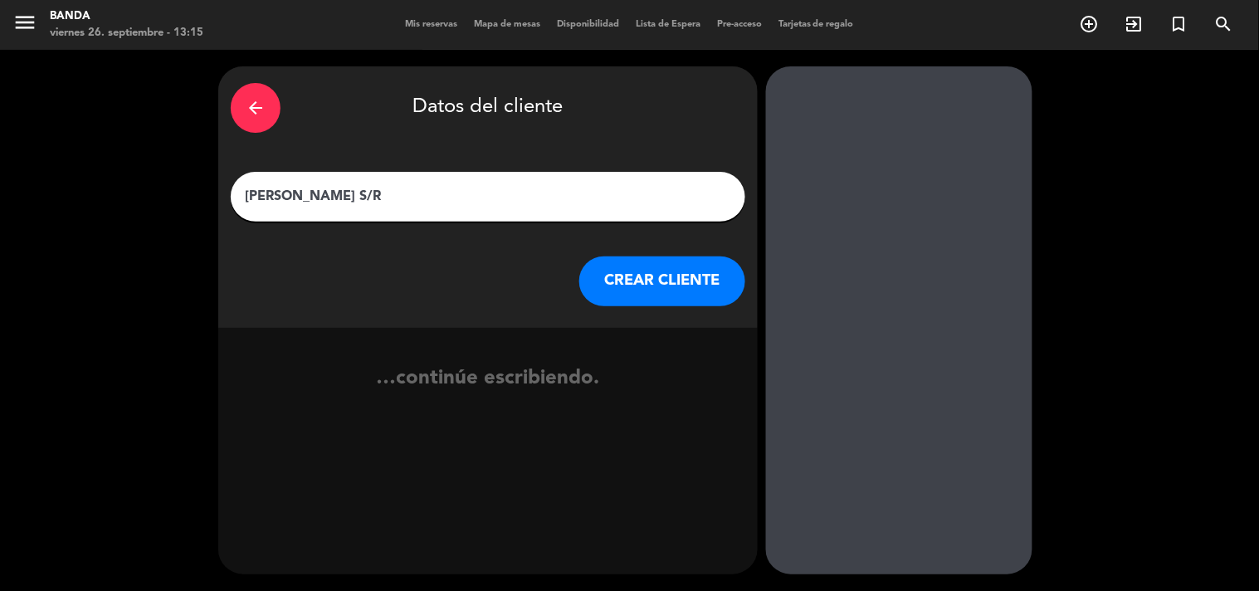
type input "[PERSON_NAME] S/R"
click at [620, 270] on button "CREAR CLIENTE" at bounding box center [662, 281] width 166 height 50
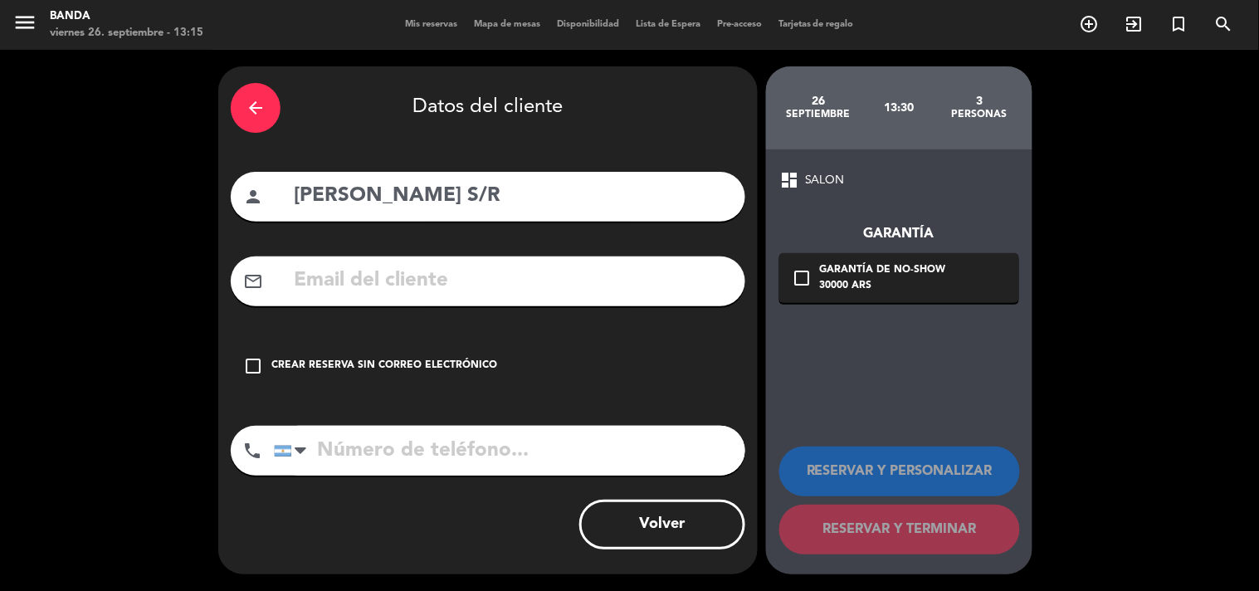
click at [344, 352] on div "check_box_outline_blank Crear reserva sin correo electrónico" at bounding box center [488, 366] width 514 height 50
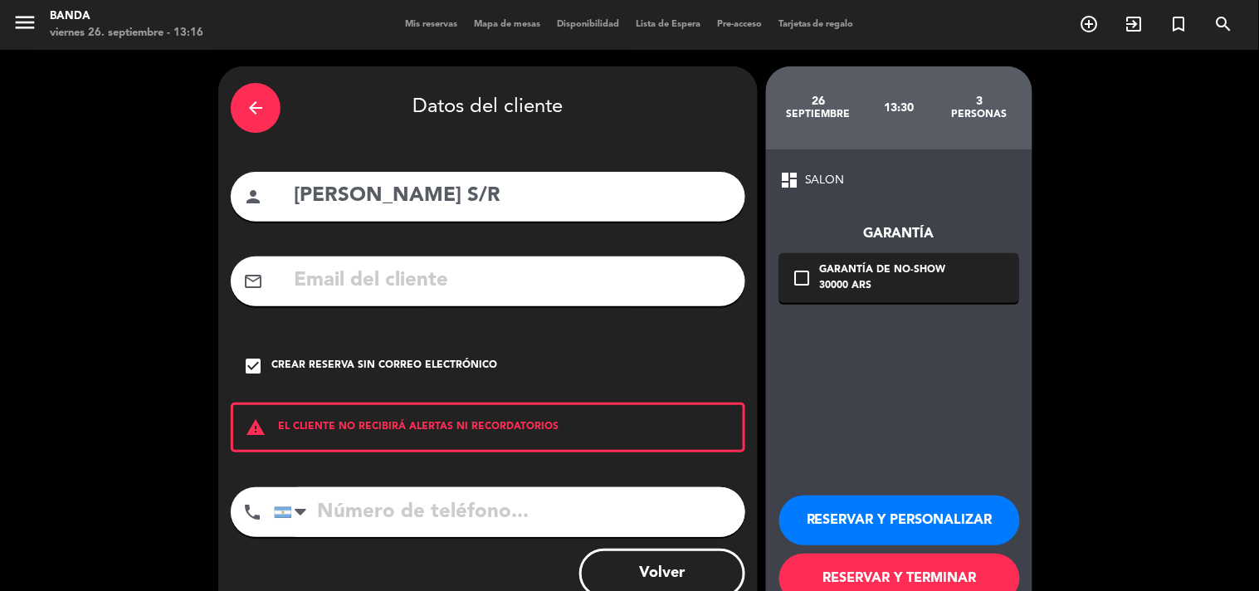
click at [334, 501] on input "tel" at bounding box center [509, 512] width 471 height 50
type input "2613033022"
click at [889, 569] on button "RESERVAR Y TERMINAR" at bounding box center [899, 578] width 241 height 50
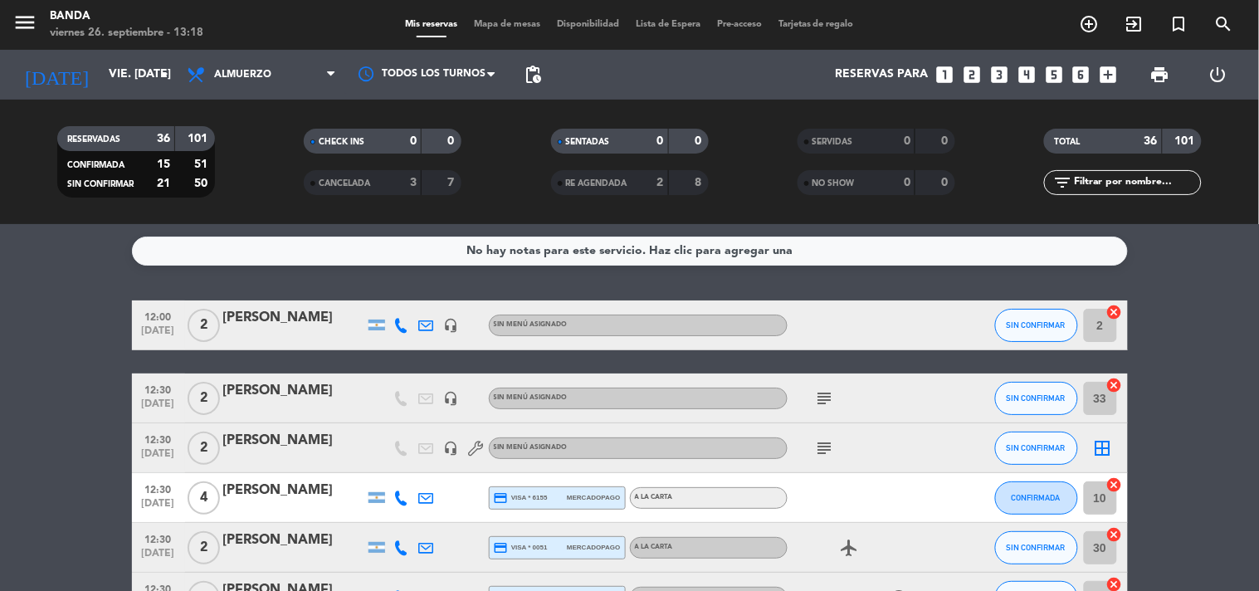
click at [1006, 71] on icon "looks_3" at bounding box center [999, 75] width 22 height 22
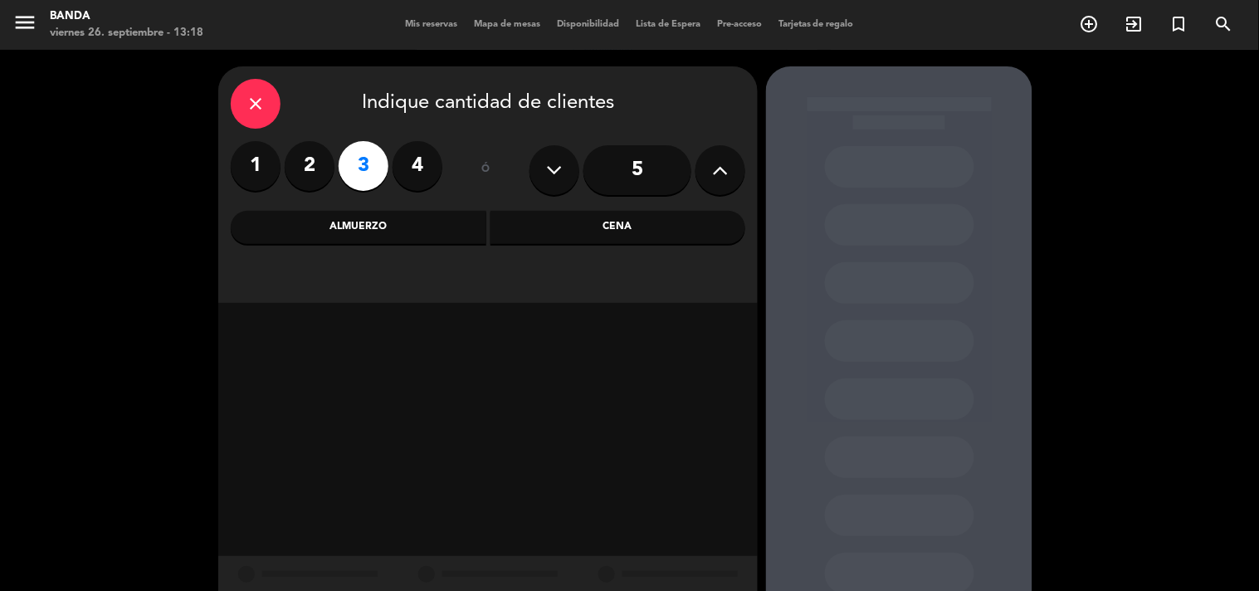
click at [263, 87] on div "close" at bounding box center [256, 104] width 50 height 50
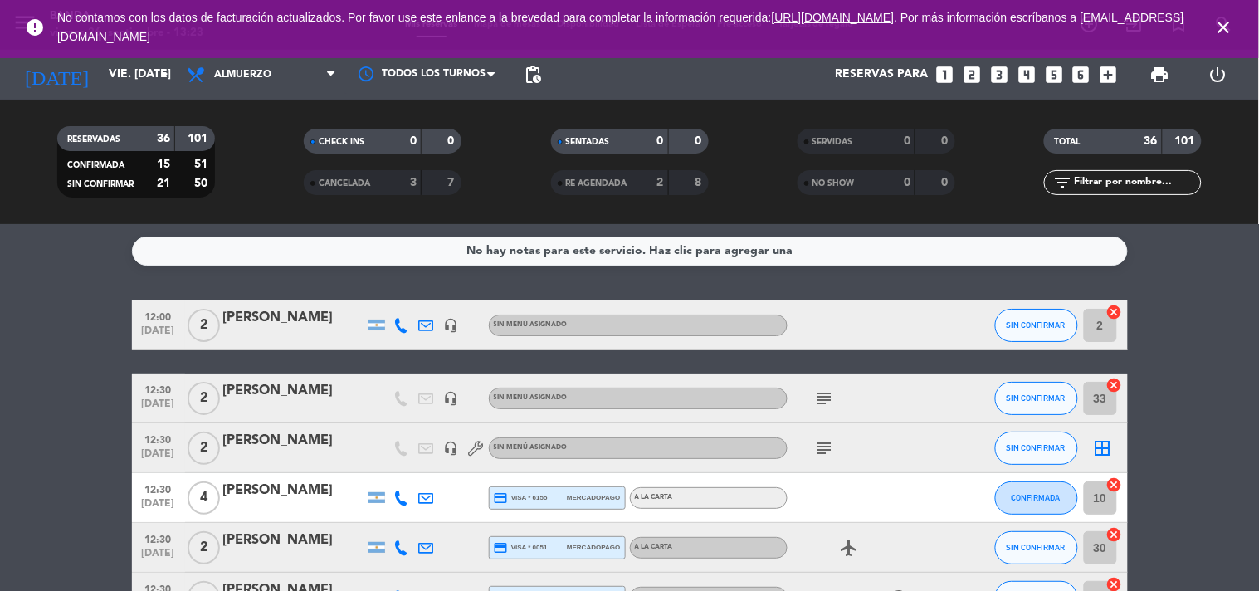
click at [1229, 29] on icon "close" at bounding box center [1224, 27] width 20 height 20
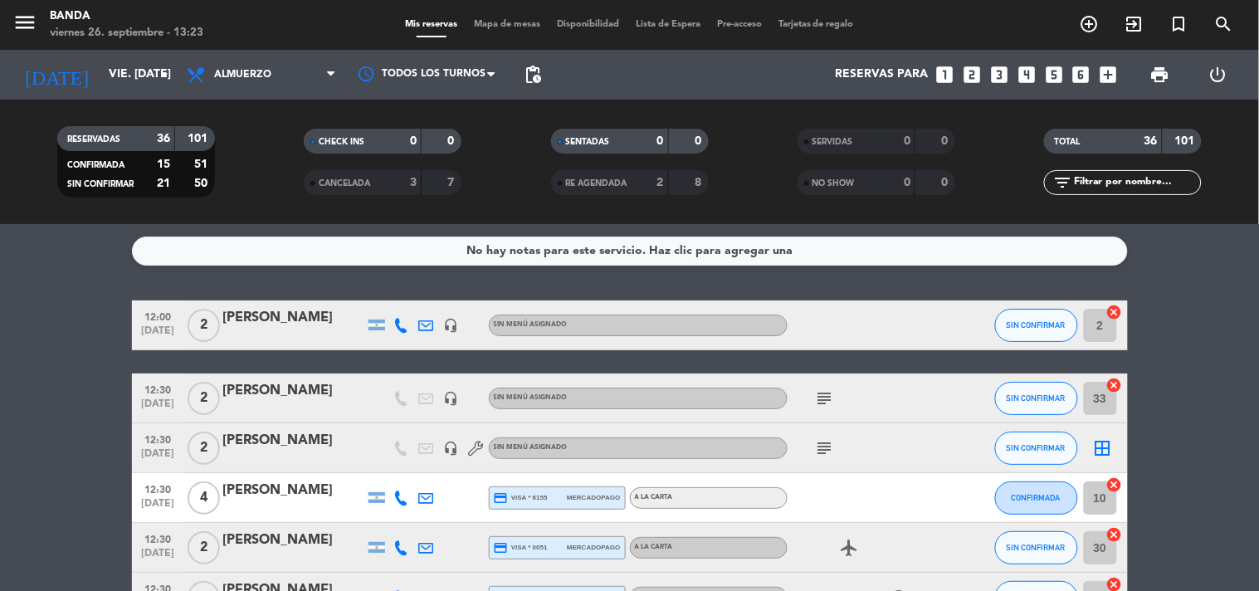
click at [997, 71] on icon "looks_3" at bounding box center [999, 75] width 22 height 22
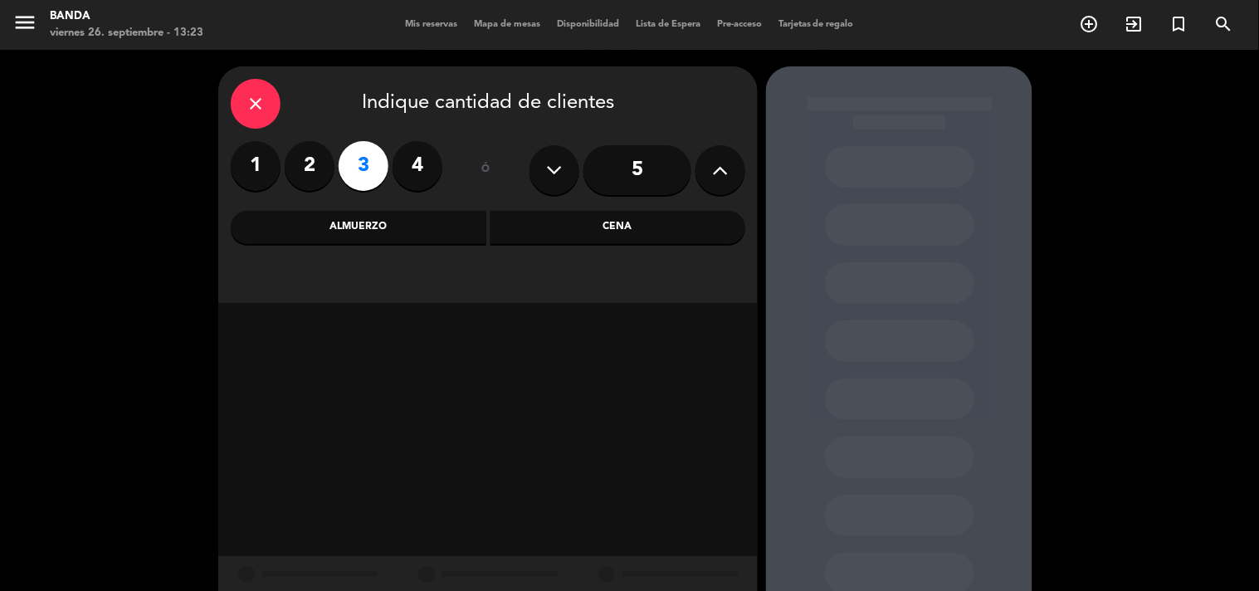
click at [448, 229] on div "Almuerzo" at bounding box center [359, 227] width 256 height 33
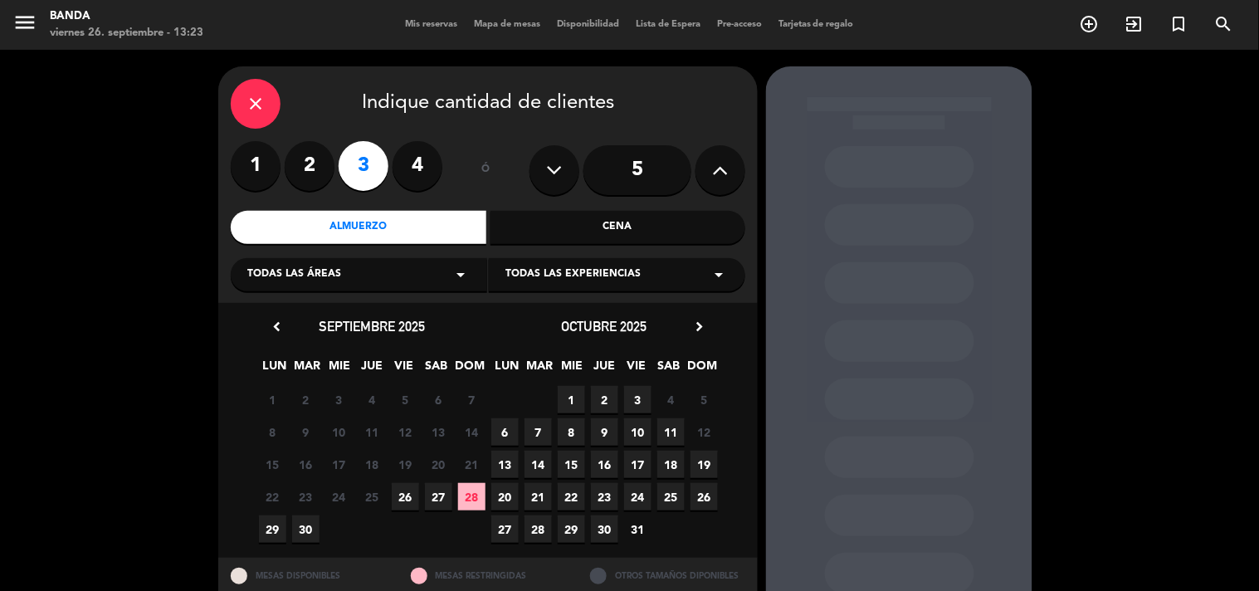
click at [399, 504] on span "26" at bounding box center [405, 496] width 27 height 27
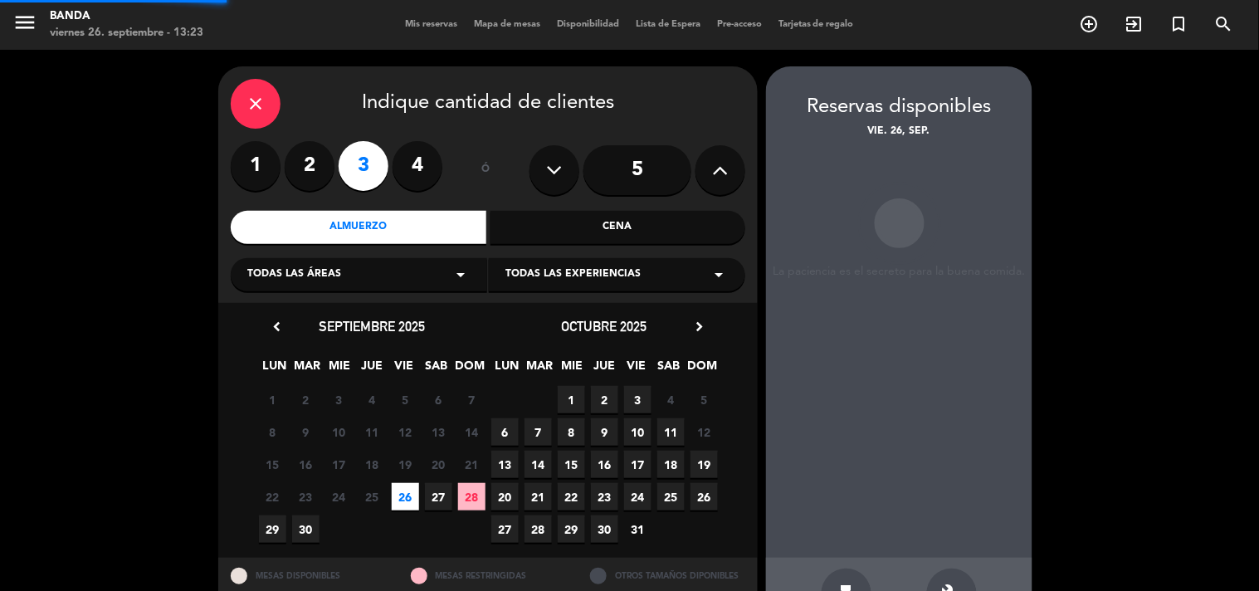
scroll to position [54, 0]
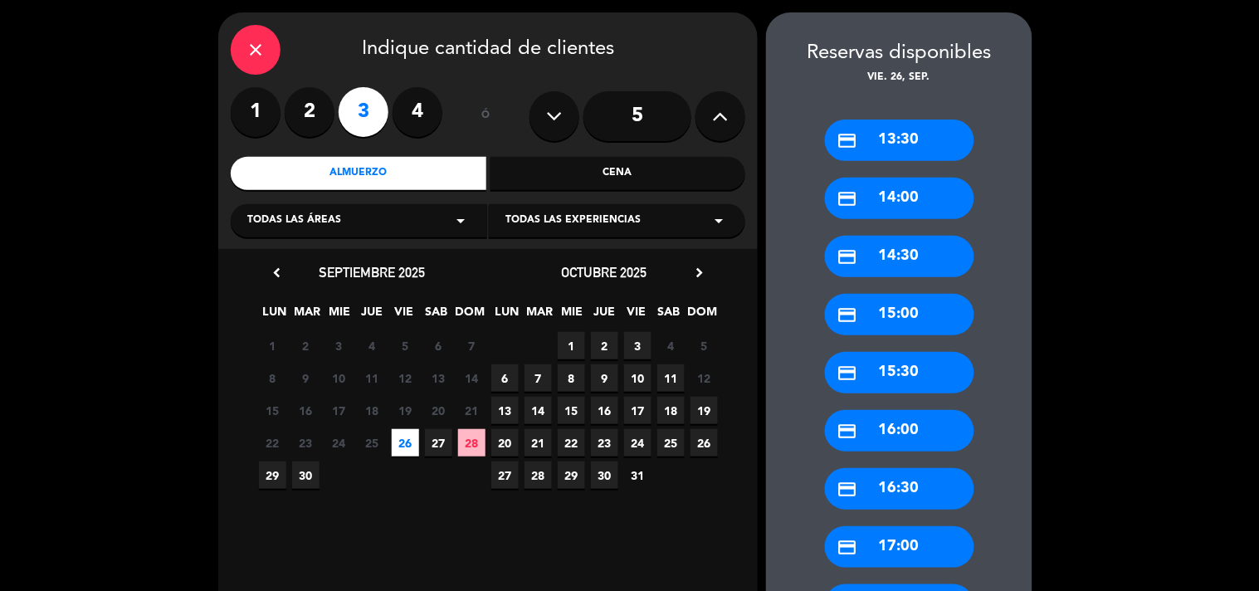
click at [880, 139] on div "credit_card 13:30" at bounding box center [899, 139] width 149 height 41
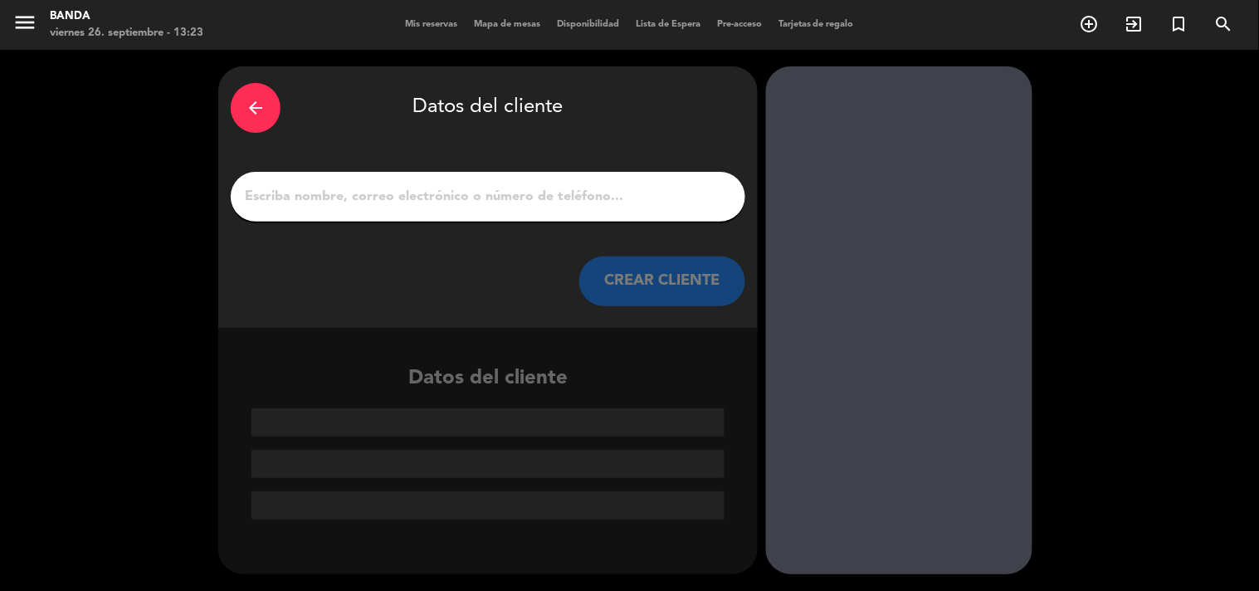
scroll to position [0, 0]
click at [543, 199] on input "1" at bounding box center [488, 196] width 490 height 23
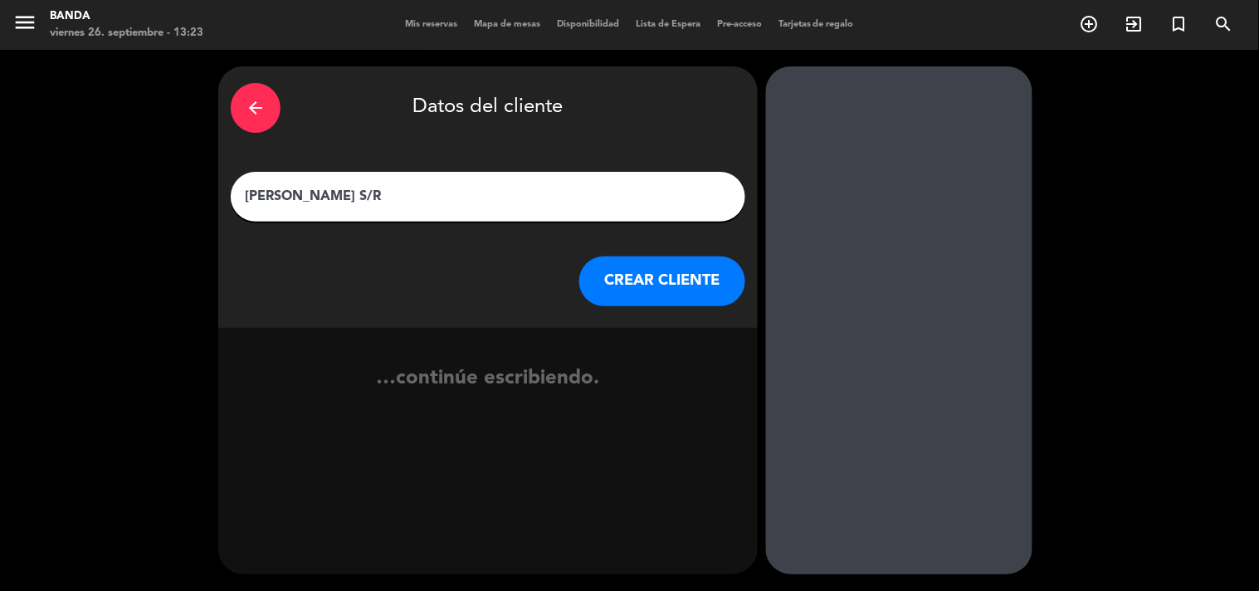
type input "[PERSON_NAME] S/R"
click at [643, 272] on button "CREAR CLIENTE" at bounding box center [662, 281] width 166 height 50
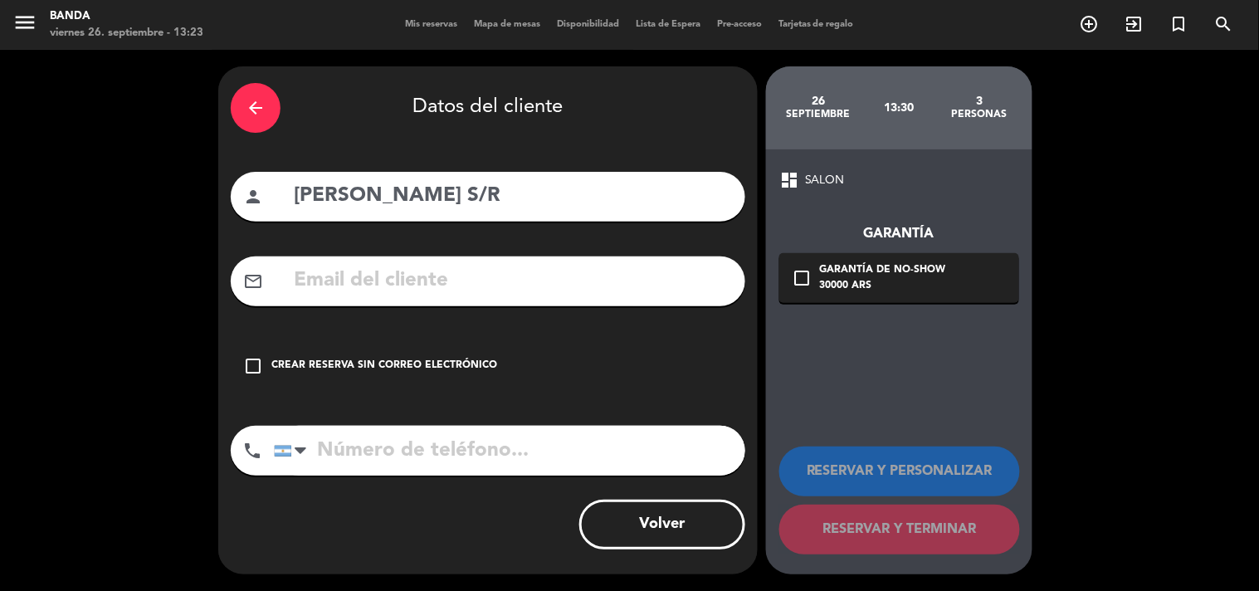
click at [253, 366] on icon "check_box_outline_blank" at bounding box center [253, 366] width 20 height 20
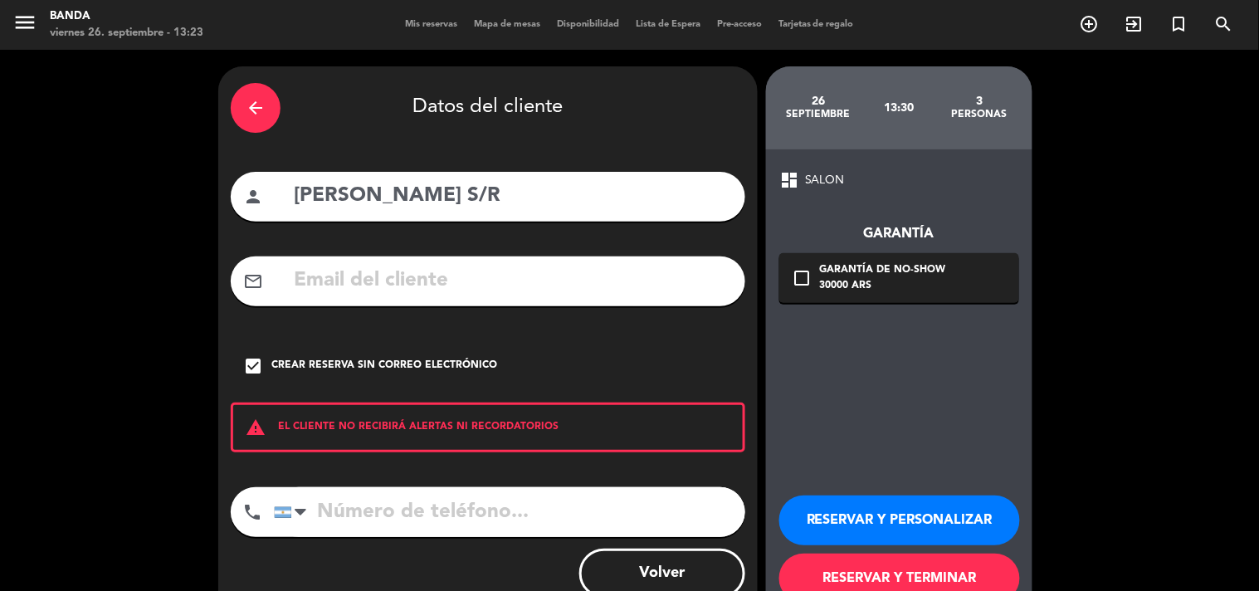
click at [346, 512] on input "tel" at bounding box center [509, 512] width 471 height 50
type input "2804849266"
click at [798, 581] on button "RESERVAR Y TERMINAR" at bounding box center [899, 578] width 241 height 50
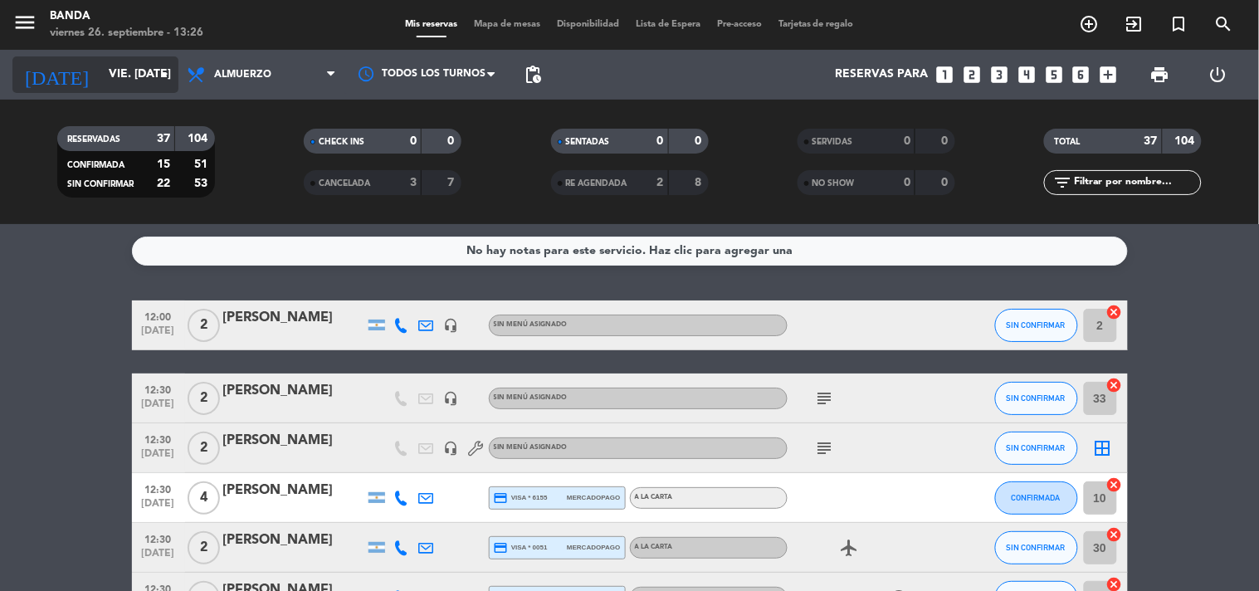
click at [119, 72] on input "vie. [DATE]" at bounding box center [179, 75] width 158 height 30
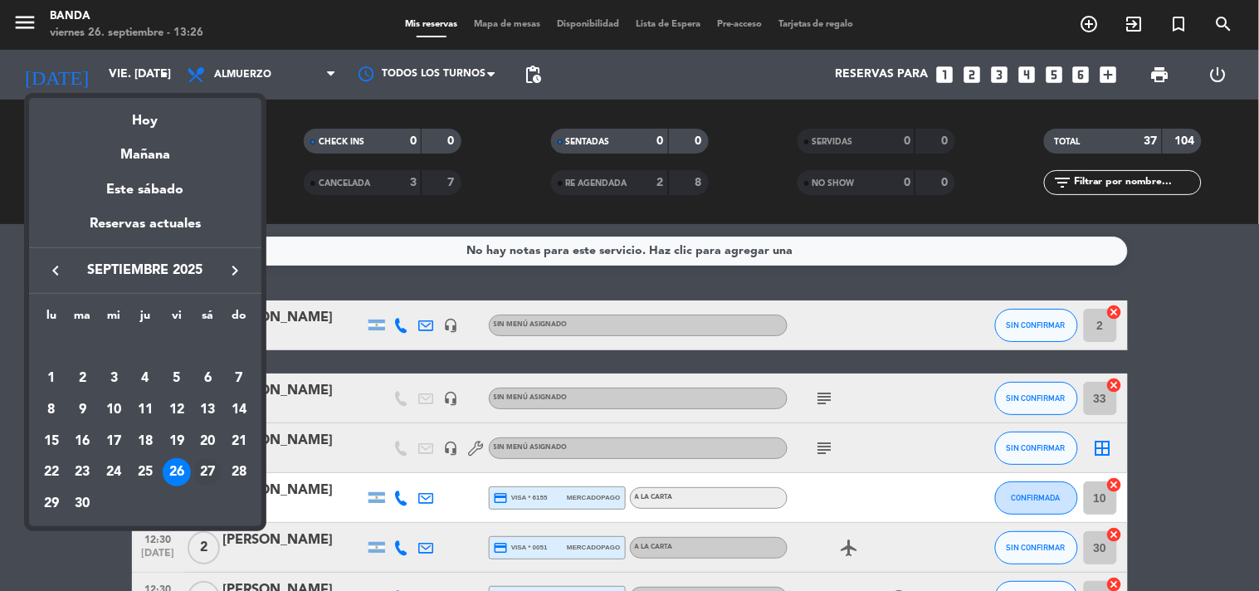
click at [209, 468] on div "27" at bounding box center [207, 472] width 28 height 28
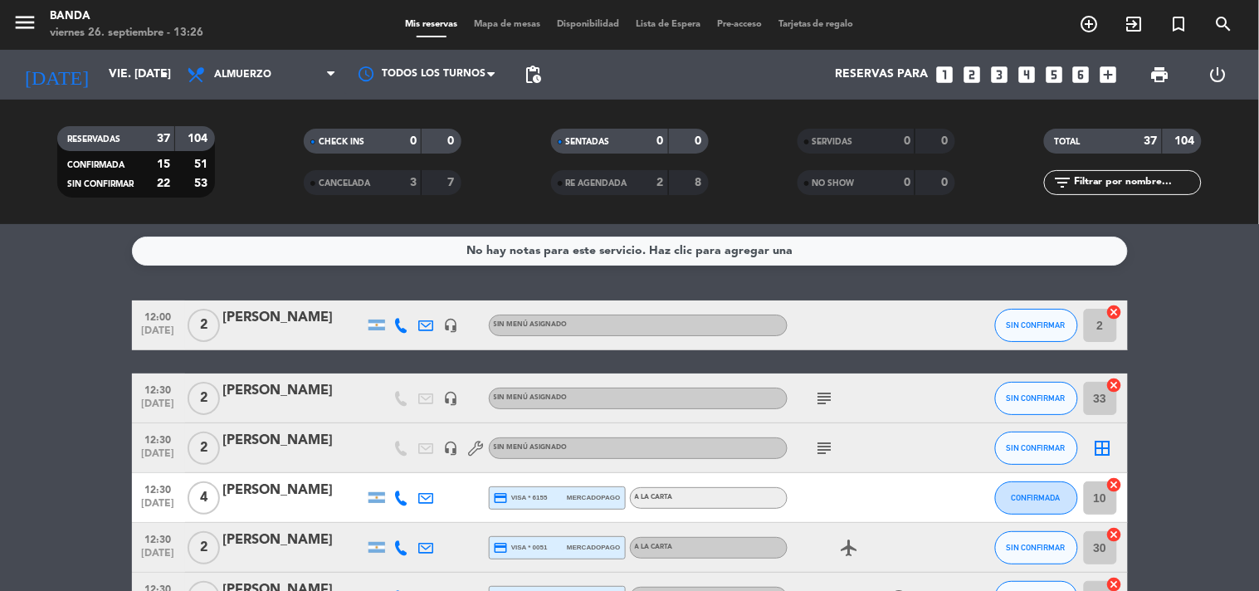
type input "sáb. [DATE]"
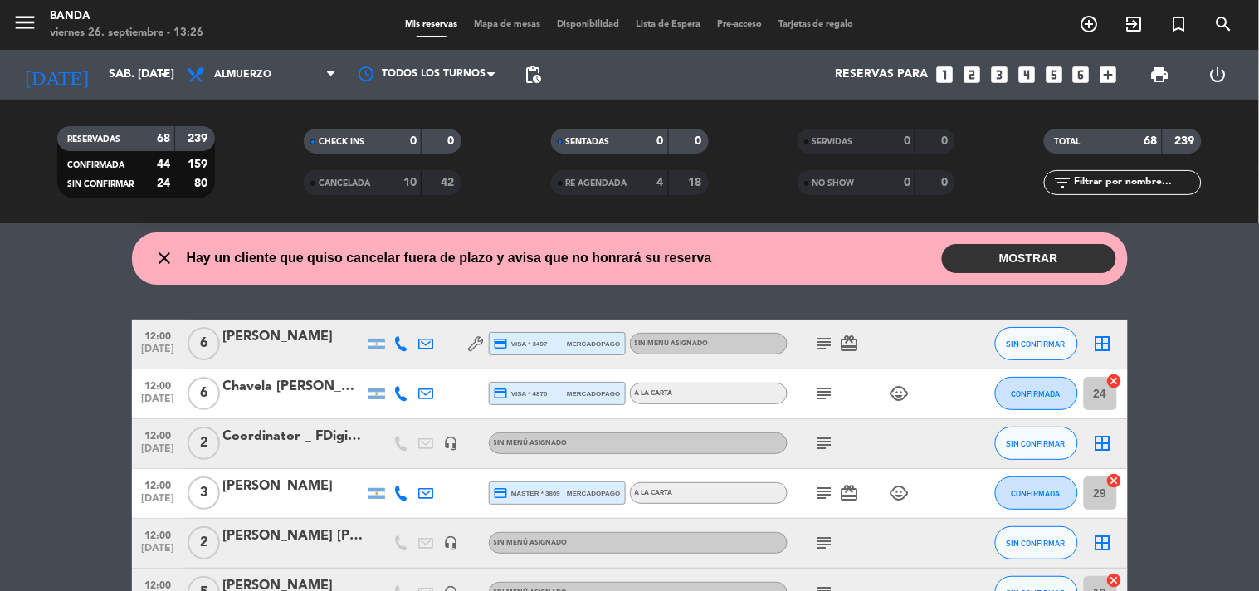
scroll to position [46, 0]
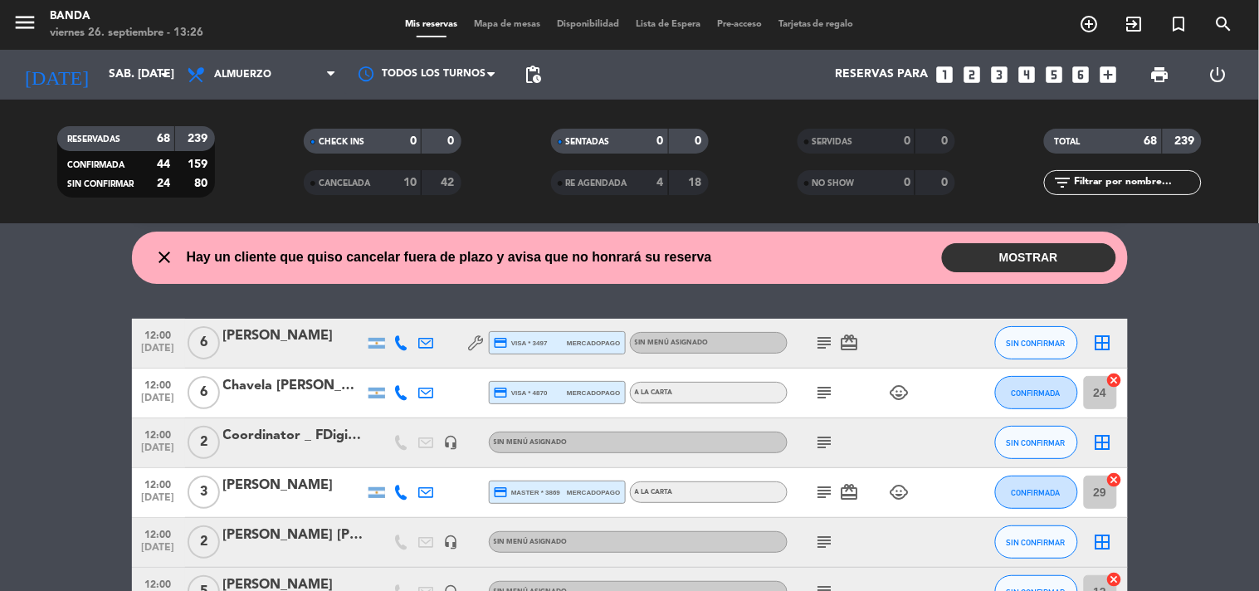
click at [827, 341] on icon "subject" at bounding box center [825, 343] width 20 height 20
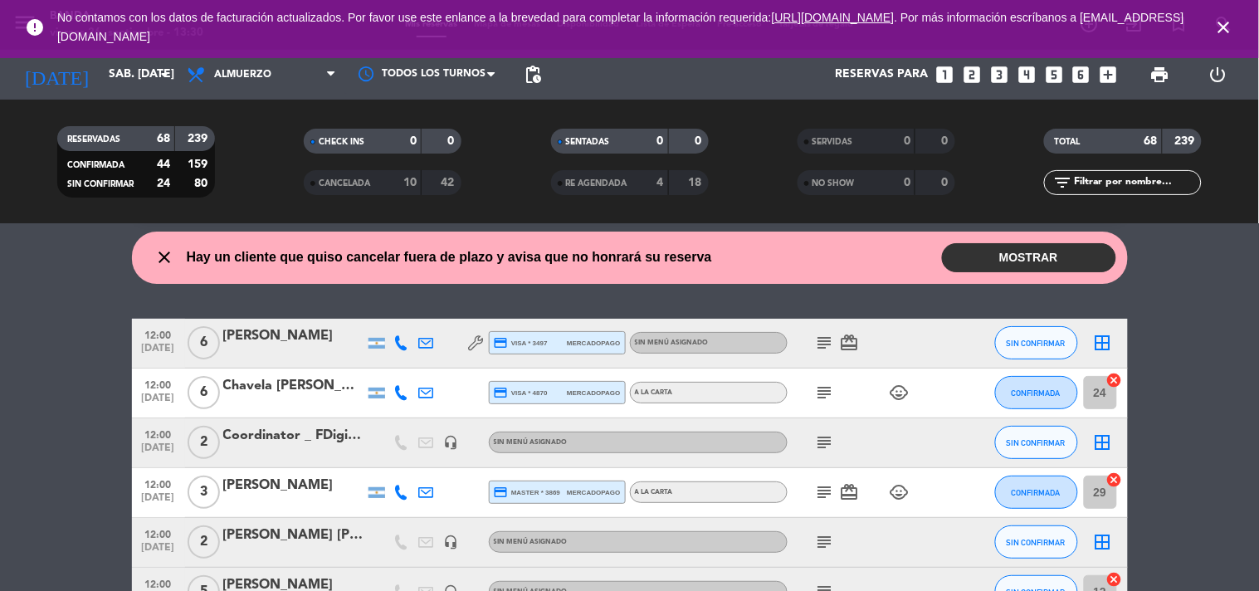
click at [1233, 25] on icon "close" at bounding box center [1224, 27] width 20 height 20
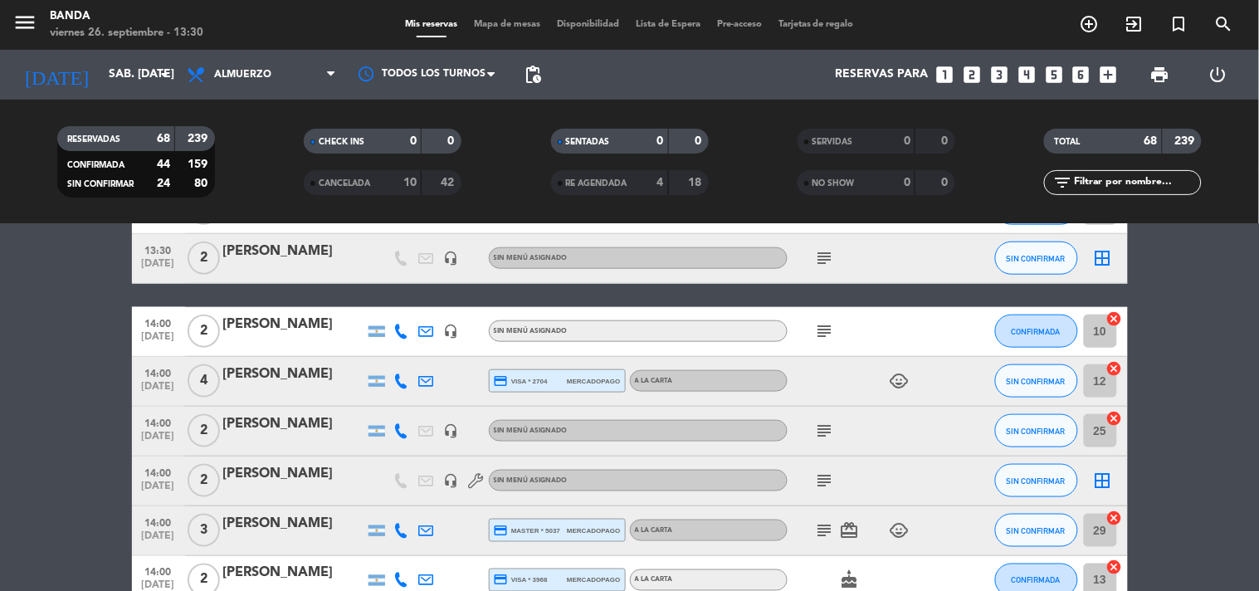
scroll to position [2114, 0]
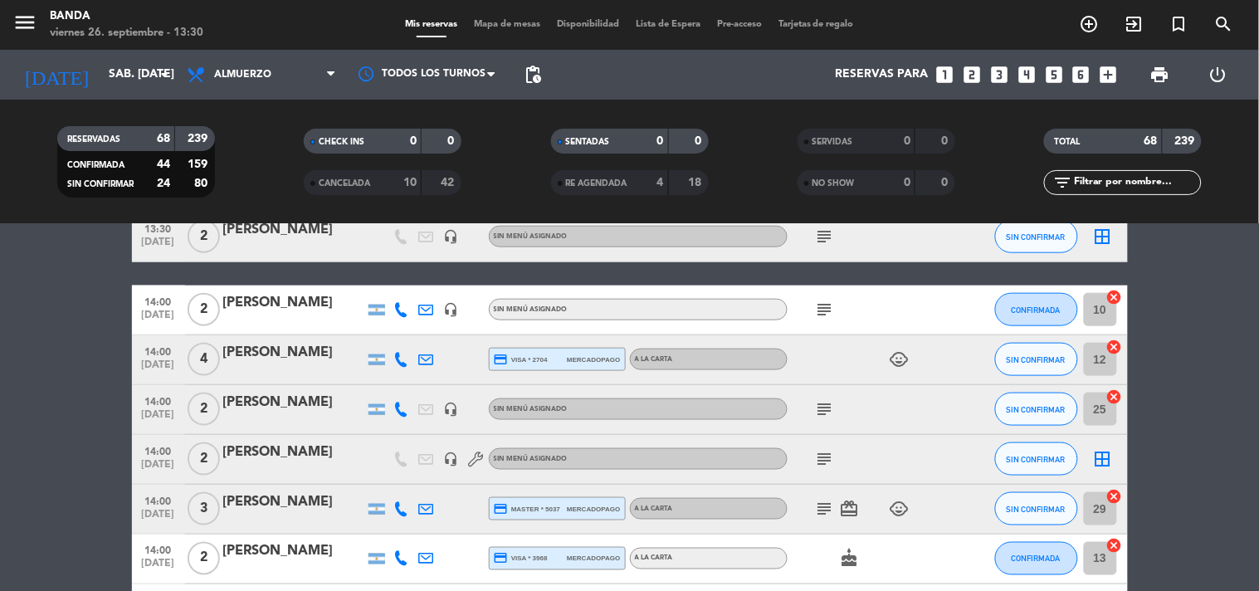
click at [825, 314] on icon "subject" at bounding box center [825, 310] width 20 height 20
click at [398, 309] on icon at bounding box center [401, 309] width 15 height 15
click at [409, 284] on span "content_paste" at bounding box center [415, 281] width 12 height 12
click at [971, 77] on icon "looks_two" at bounding box center [972, 75] width 22 height 22
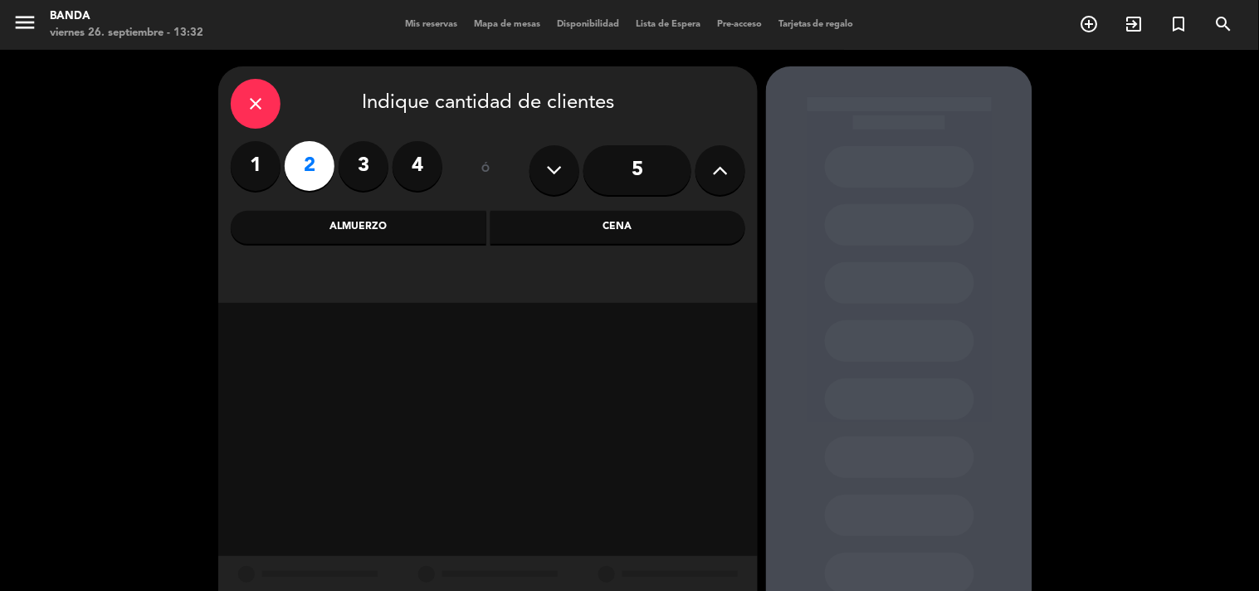
click at [420, 220] on div "Almuerzo" at bounding box center [359, 227] width 256 height 33
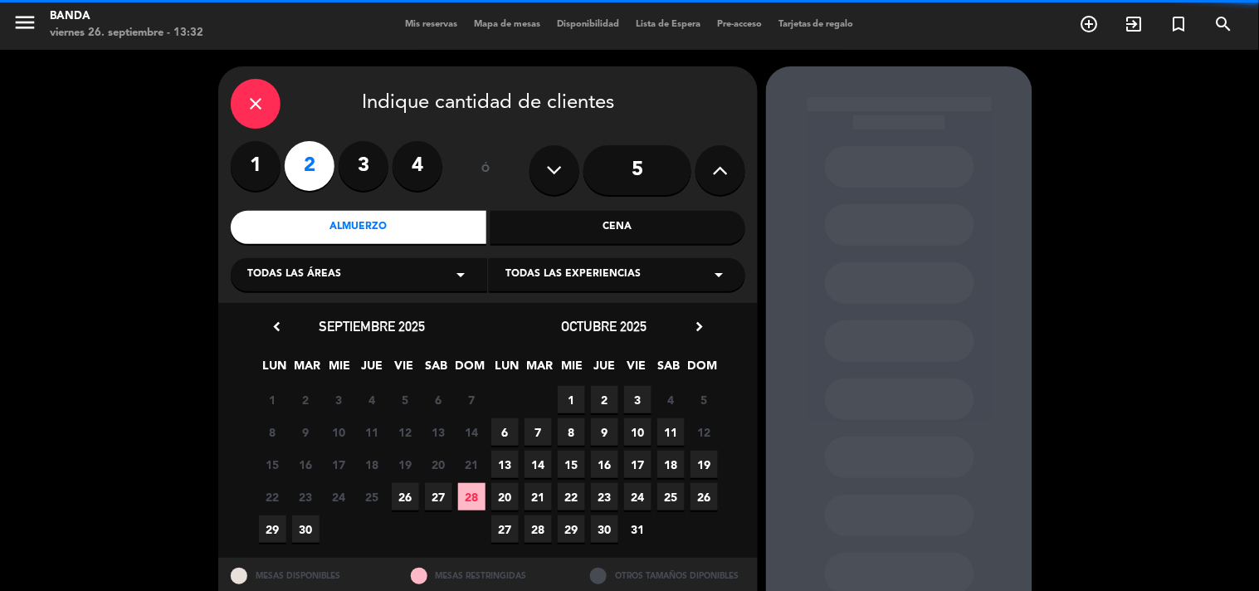
scroll to position [54, 0]
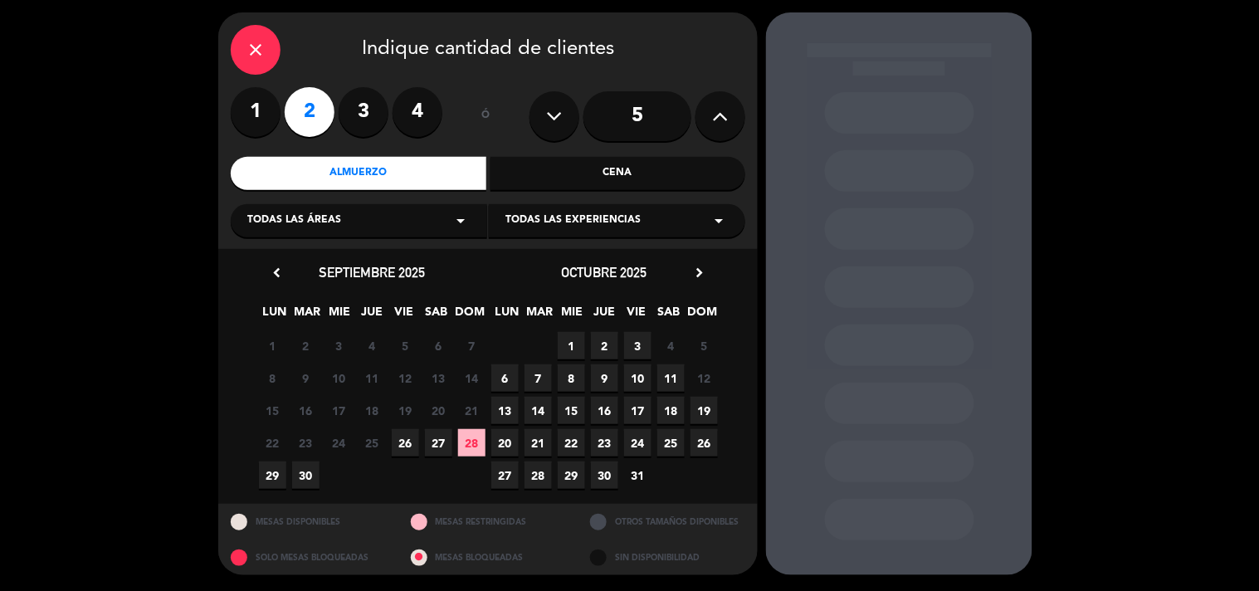
click at [408, 437] on span "26" at bounding box center [405, 442] width 27 height 27
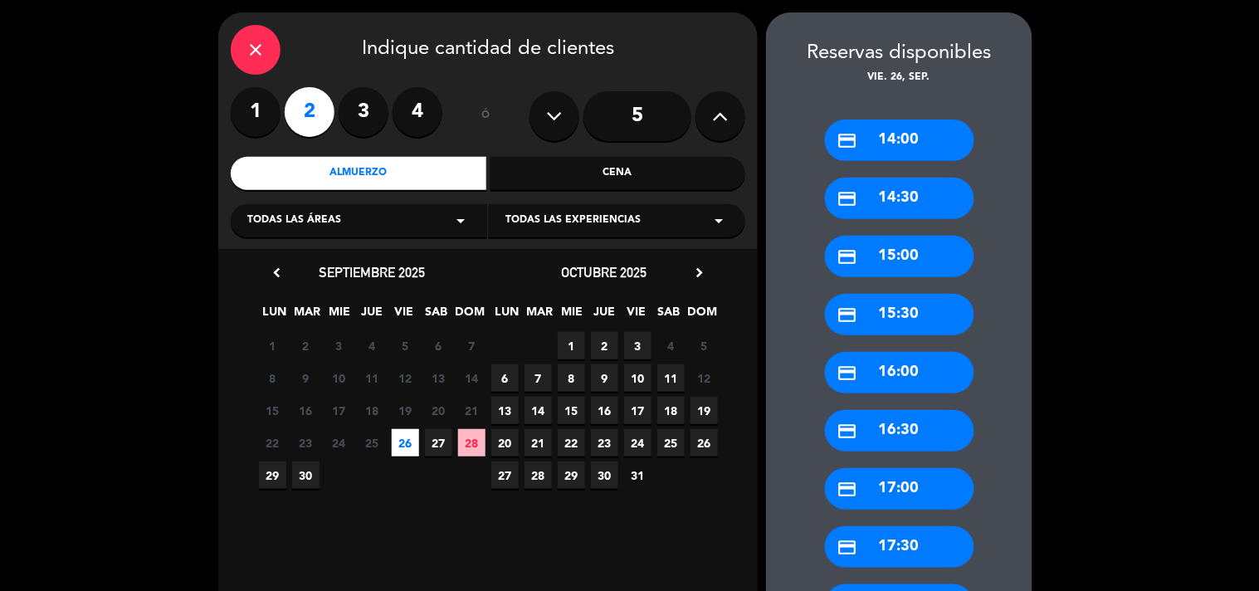
click at [891, 133] on div "credit_card 14:00" at bounding box center [899, 139] width 149 height 41
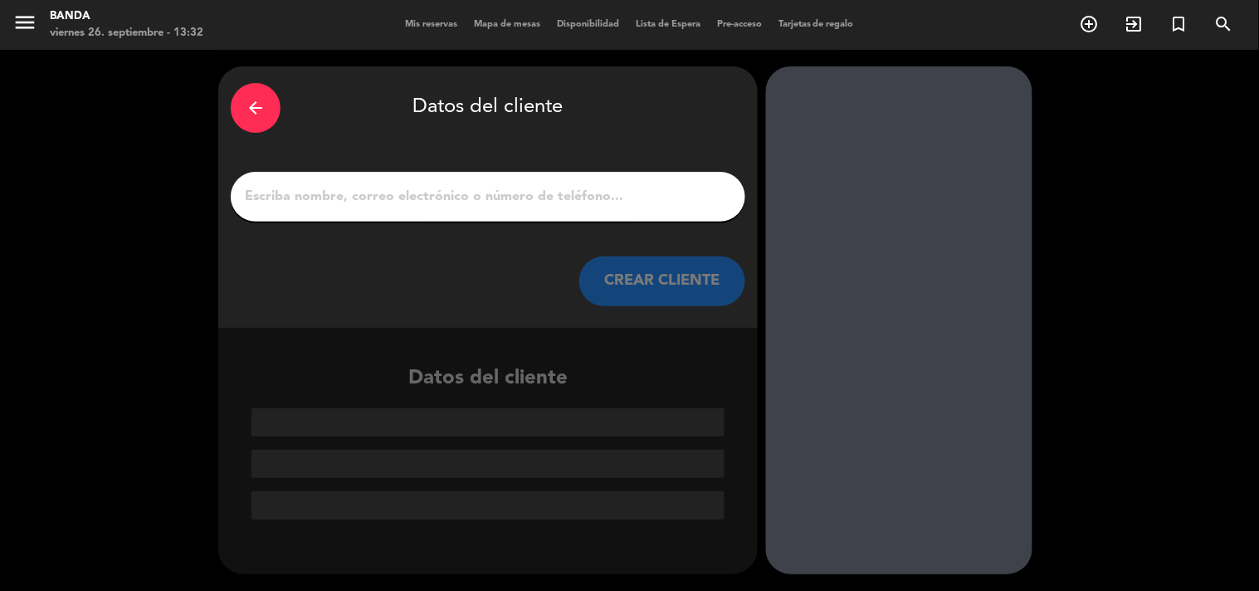
scroll to position [0, 0]
click at [651, 195] on input "1" at bounding box center [488, 196] width 490 height 23
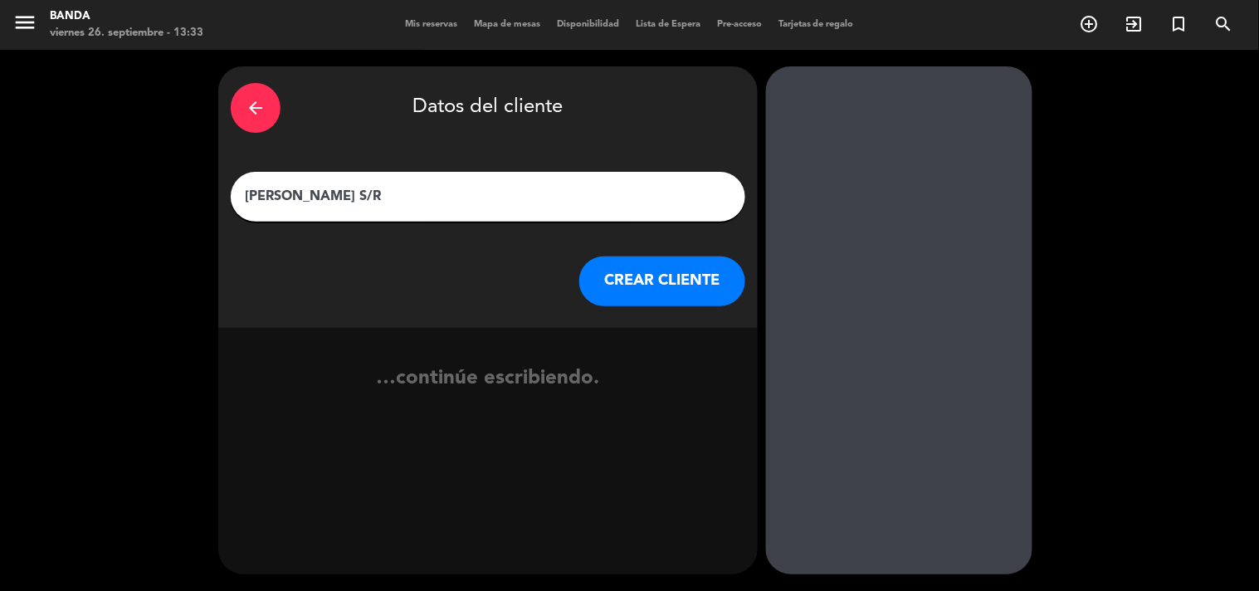
type input "[PERSON_NAME] S/R"
click at [657, 263] on button "CREAR CLIENTE" at bounding box center [662, 281] width 166 height 50
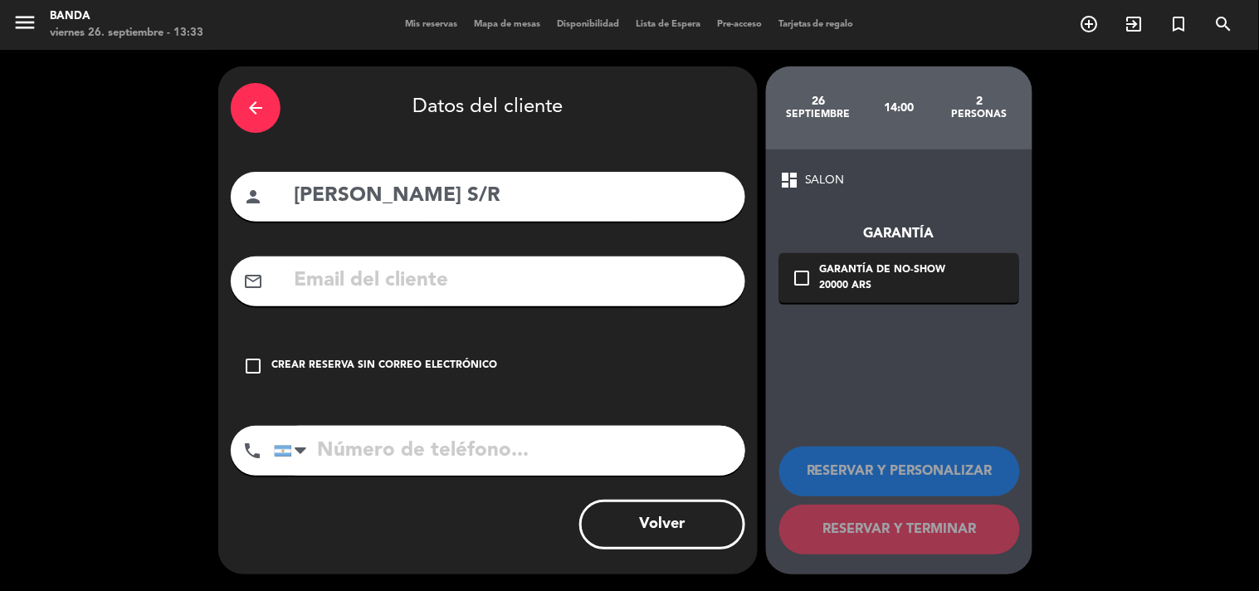
click at [243, 371] on icon "check_box_outline_blank" at bounding box center [253, 366] width 20 height 20
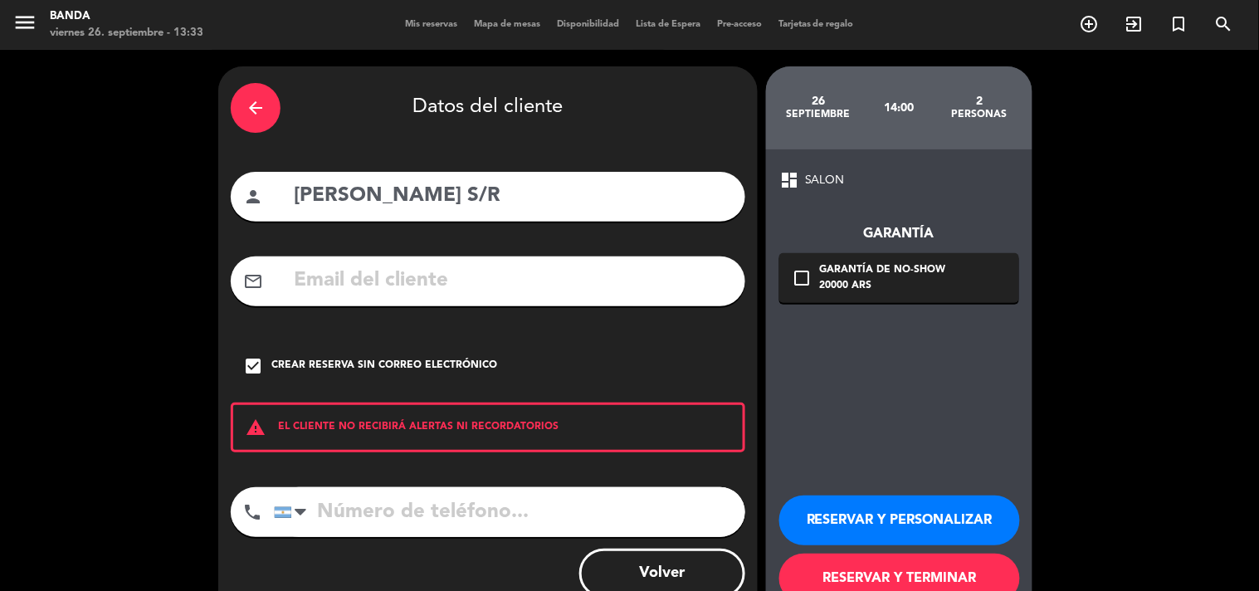
click at [352, 511] on input "tel" at bounding box center [509, 512] width 471 height 50
type input "3795015300"
click at [847, 573] on button "RESERVAR Y TERMINAR" at bounding box center [899, 578] width 241 height 50
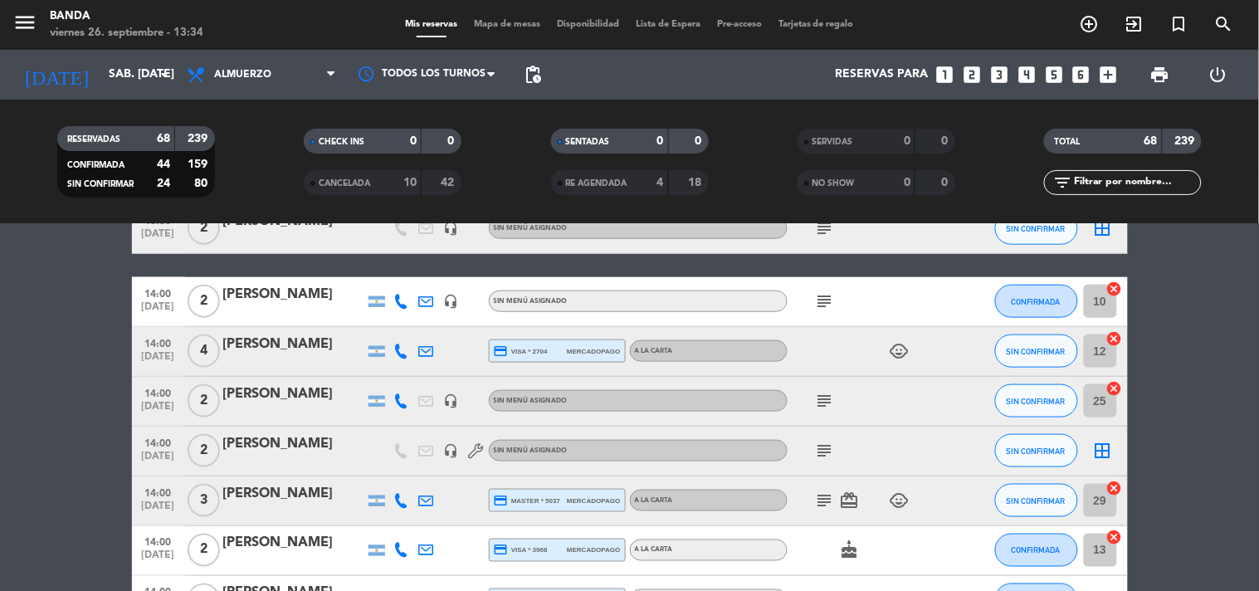
scroll to position [2121, 0]
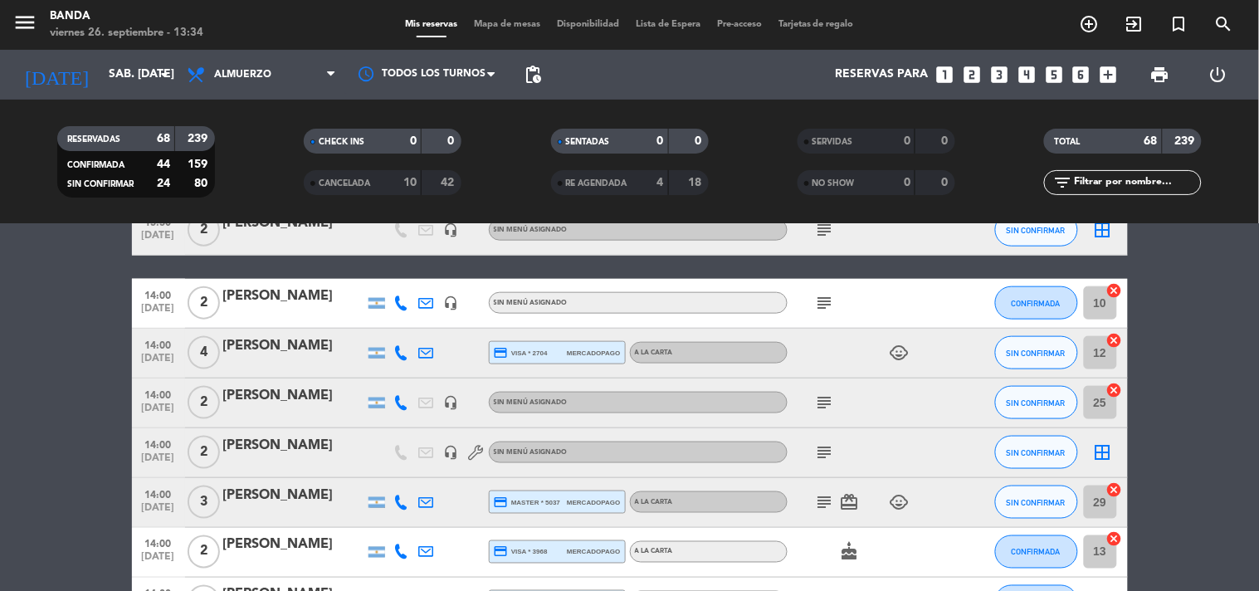
click at [309, 296] on div "[PERSON_NAME]" at bounding box center [293, 296] width 141 height 22
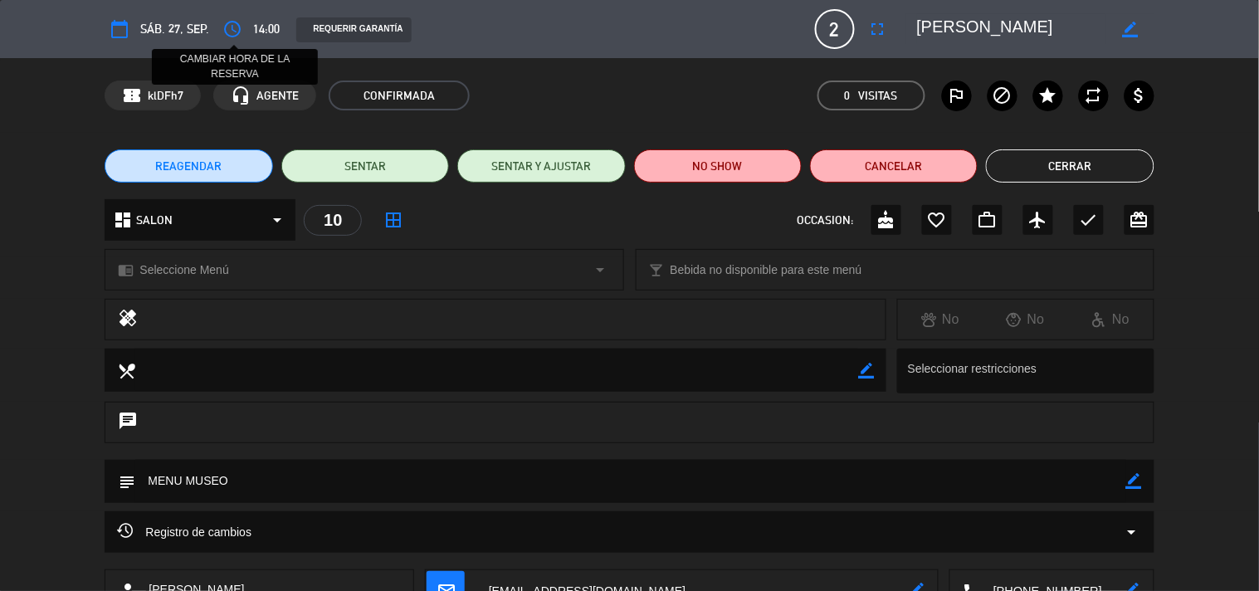
click at [231, 27] on icon "access_time" at bounding box center [232, 29] width 20 height 20
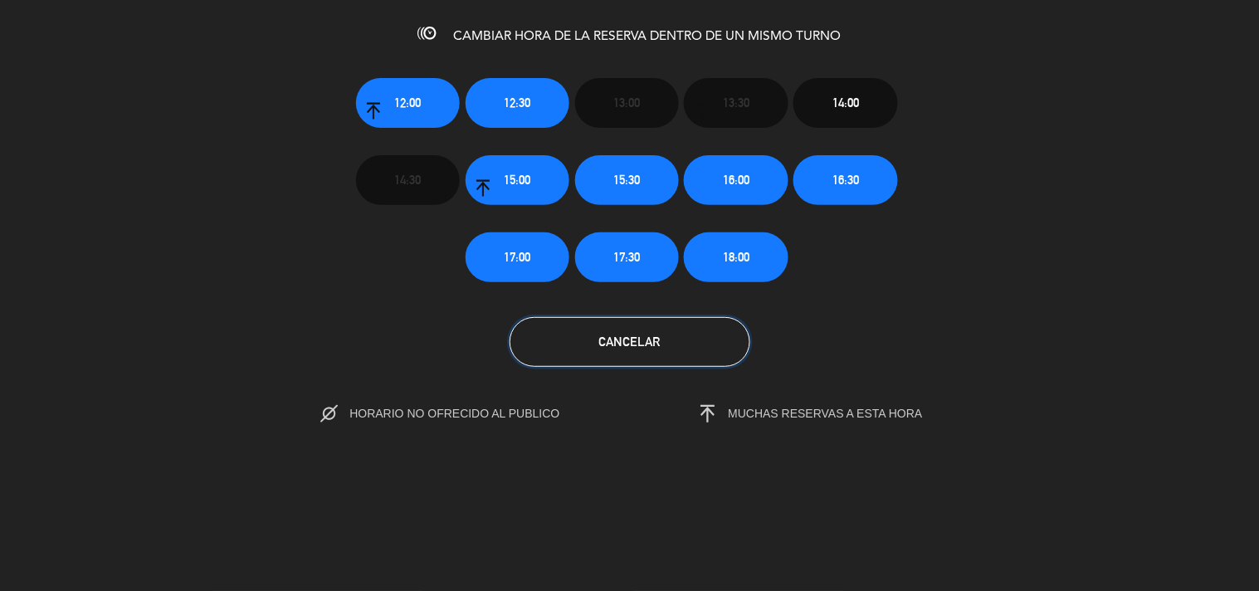
click at [662, 341] on button "Cancelar" at bounding box center [629, 342] width 241 height 50
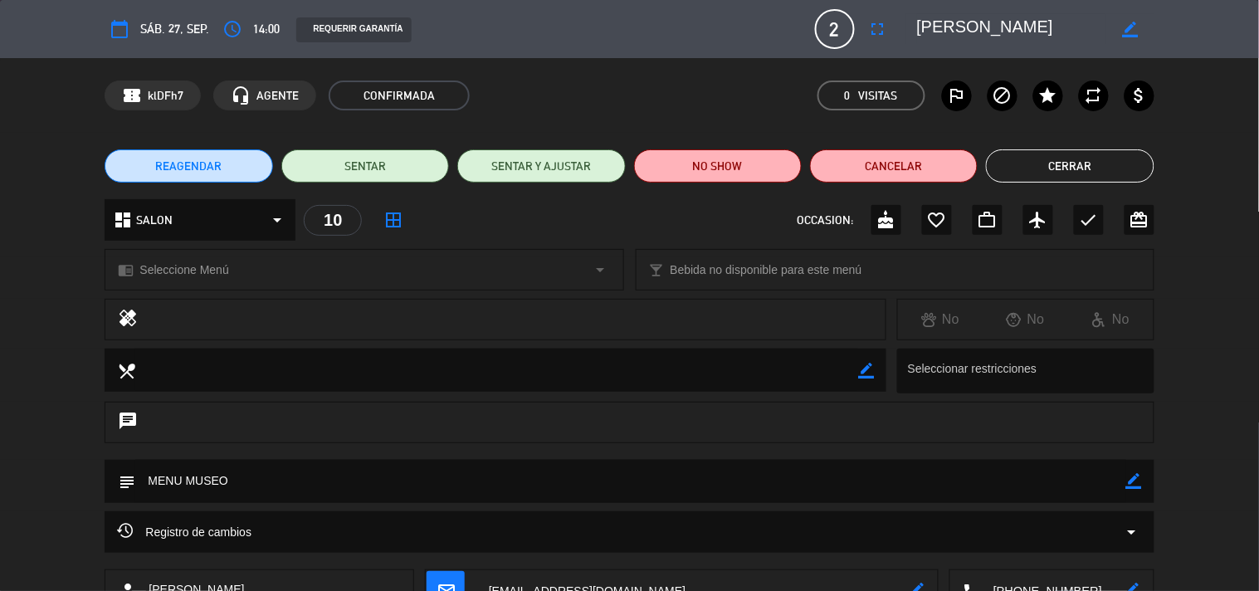
click at [1021, 172] on button "Cerrar" at bounding box center [1070, 165] width 168 height 33
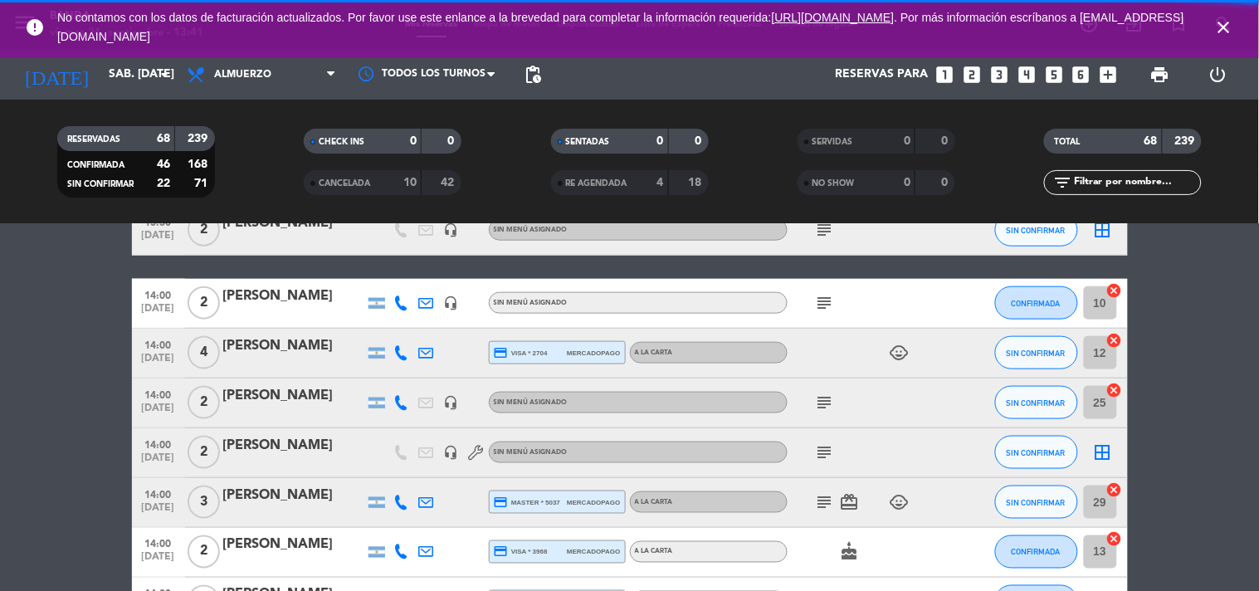
click at [1221, 27] on icon "close" at bounding box center [1224, 27] width 20 height 20
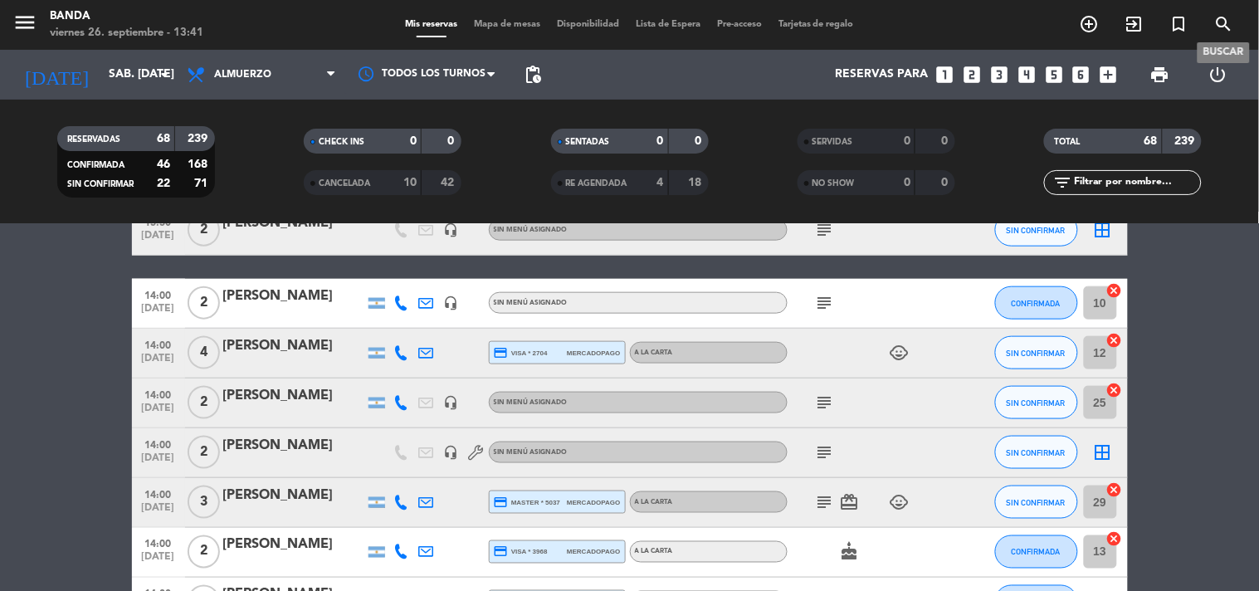
click at [1221, 27] on icon "search" at bounding box center [1224, 24] width 20 height 20
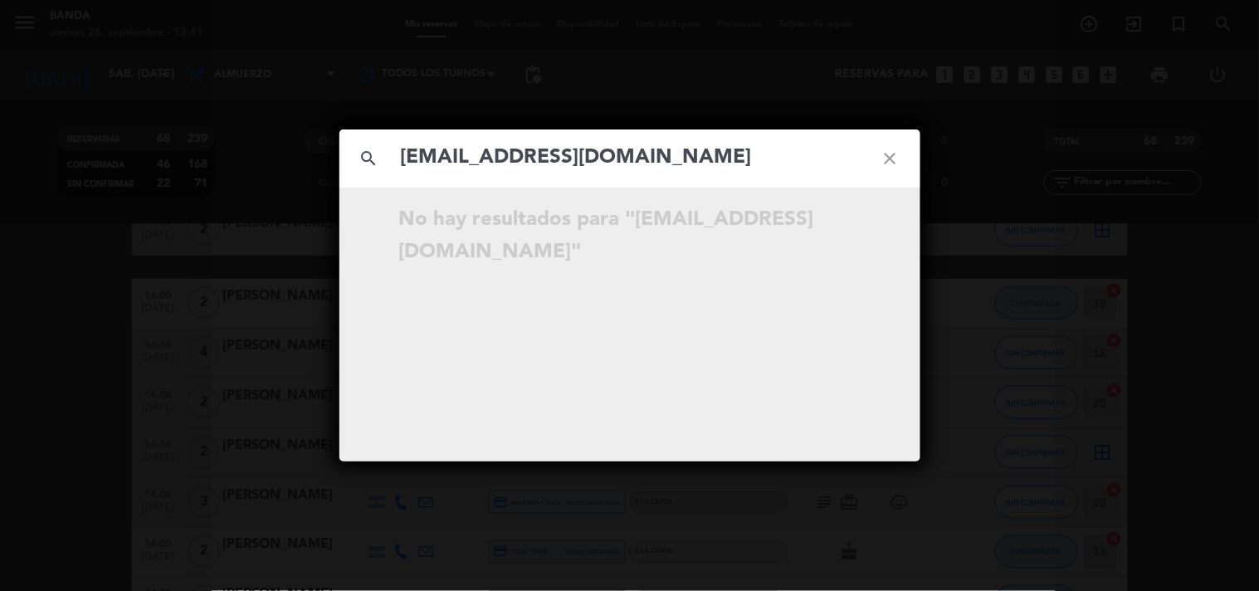
type input "[EMAIL_ADDRESS][DOMAIN_NAME]"
click at [729, 87] on div "search [EMAIL_ADDRESS][DOMAIN_NAME] close No hay resultados para "[EMAIL_ADDRES…" at bounding box center [629, 295] width 1259 height 591
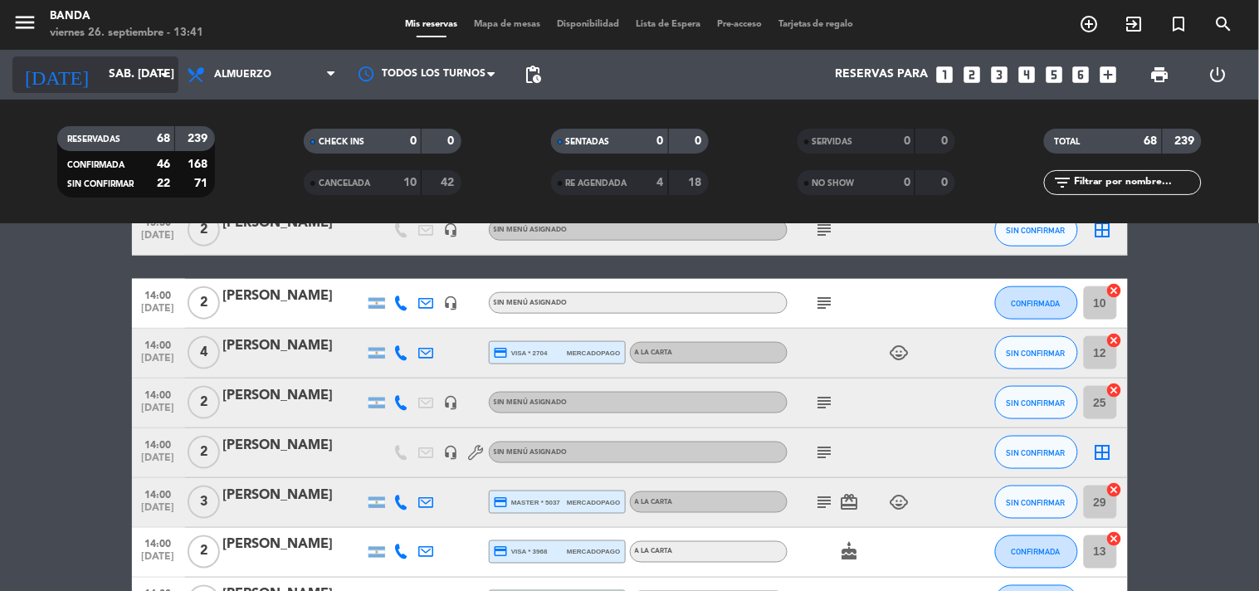
click at [113, 79] on input "sáb. [DATE]" at bounding box center [179, 75] width 158 height 30
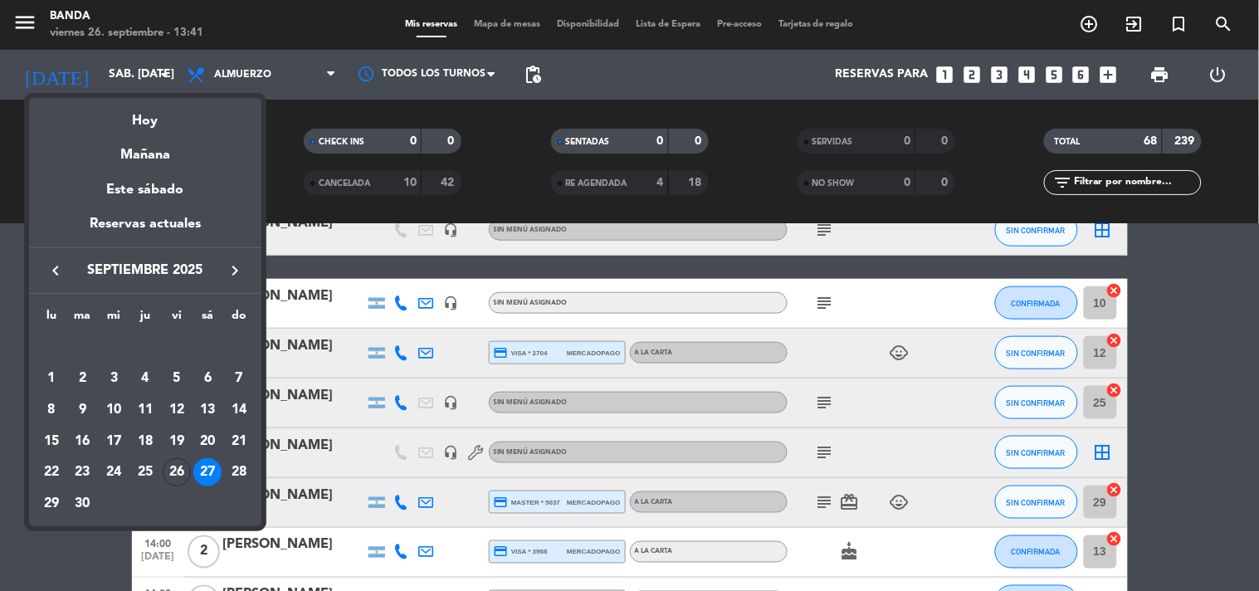
click at [244, 262] on icon "keyboard_arrow_right" at bounding box center [235, 271] width 20 height 20
click at [181, 446] on div "17" at bounding box center [177, 441] width 28 height 28
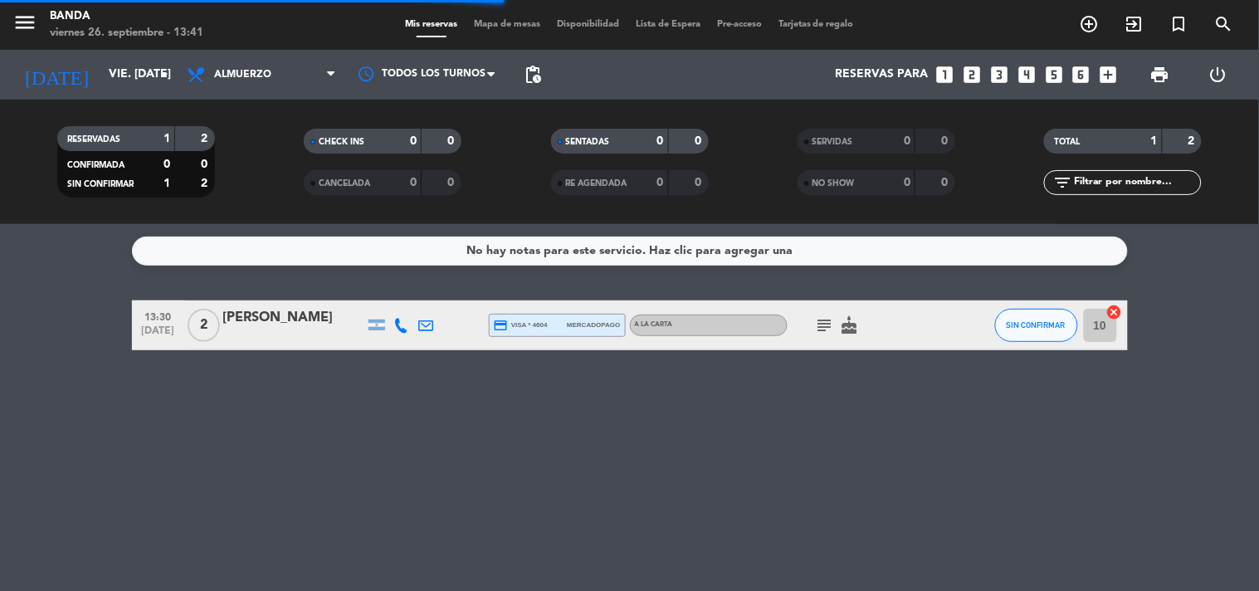
scroll to position [0, 0]
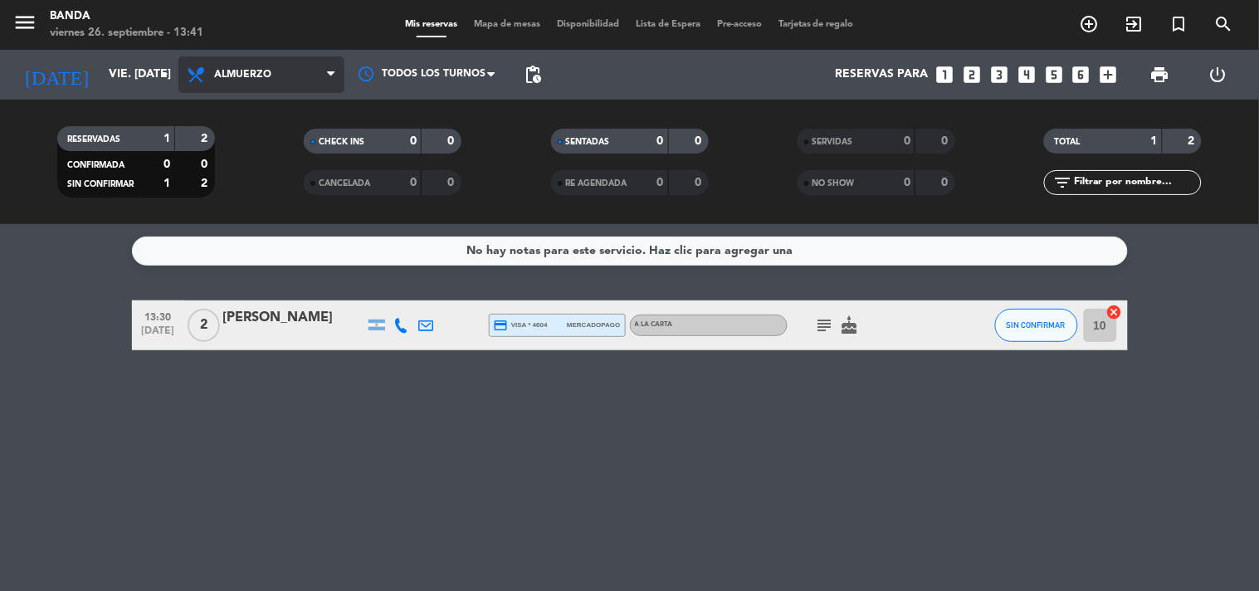
click at [292, 70] on span "Almuerzo" at bounding box center [261, 74] width 166 height 37
click at [291, 186] on div "menu Banda viernes 26. septiembre - 13:41 Mis reservas Mapa de mesas Disponibil…" at bounding box center [629, 112] width 1259 height 224
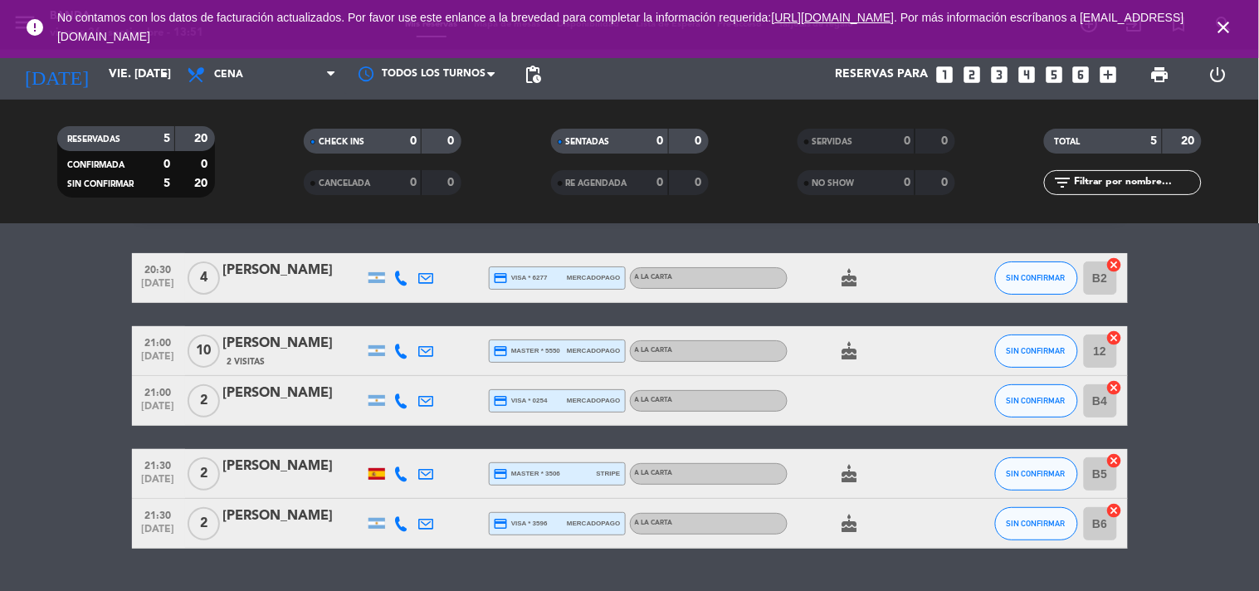
scroll to position [48, 0]
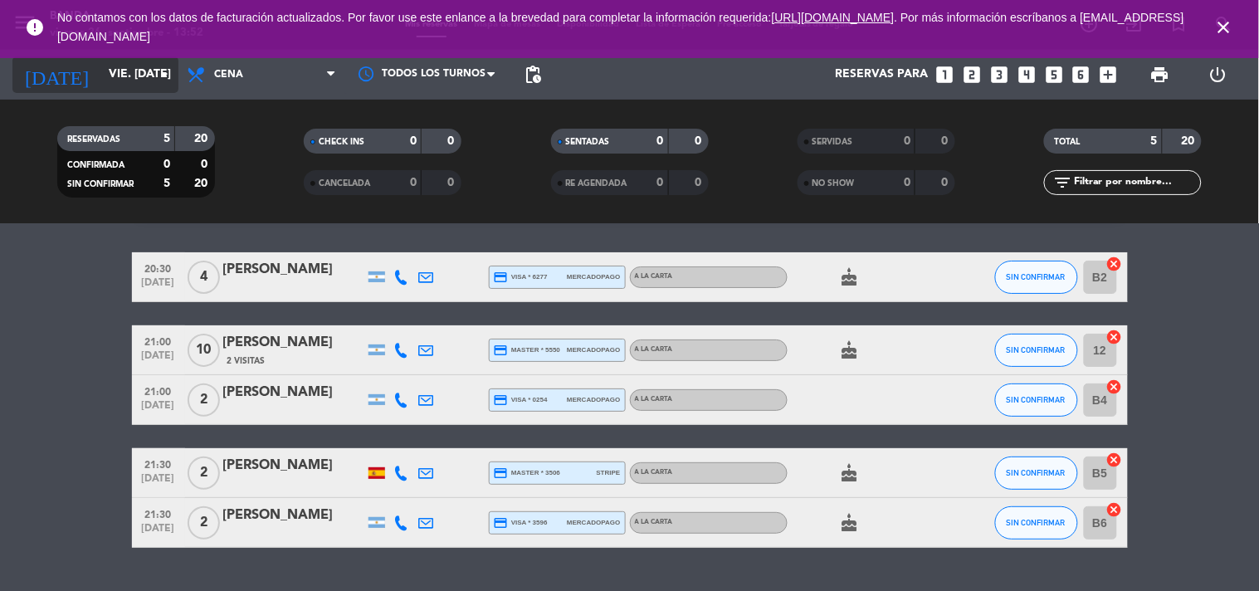
click at [125, 71] on input "vie. [DATE]" at bounding box center [179, 75] width 158 height 30
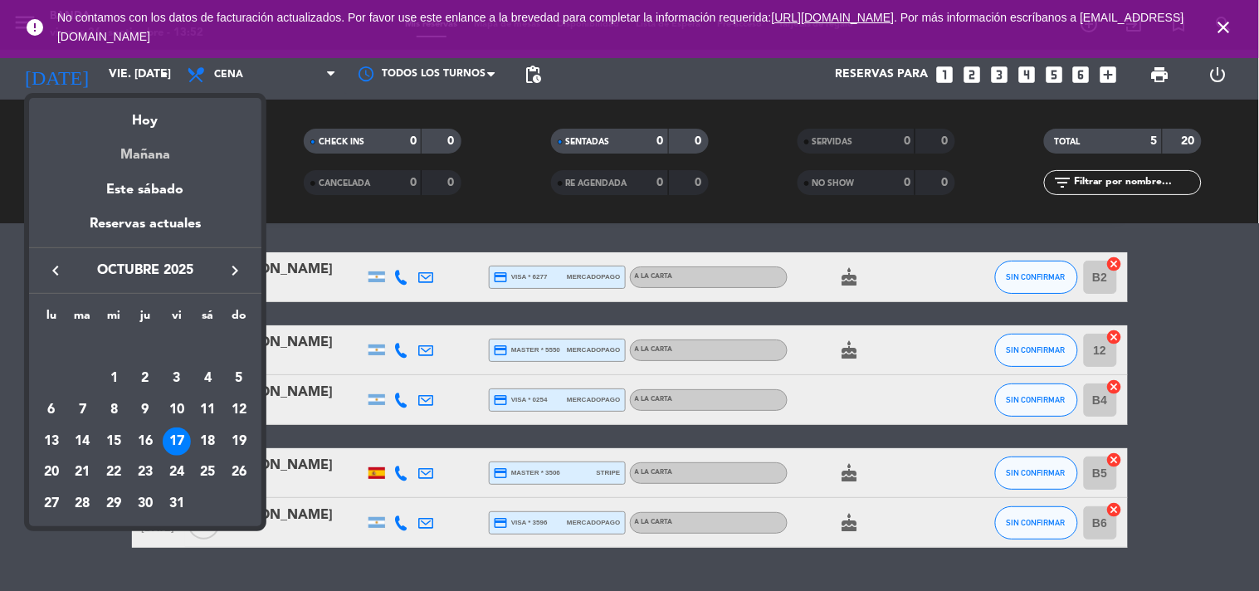
click at [147, 153] on div "Mañana" at bounding box center [145, 149] width 232 height 34
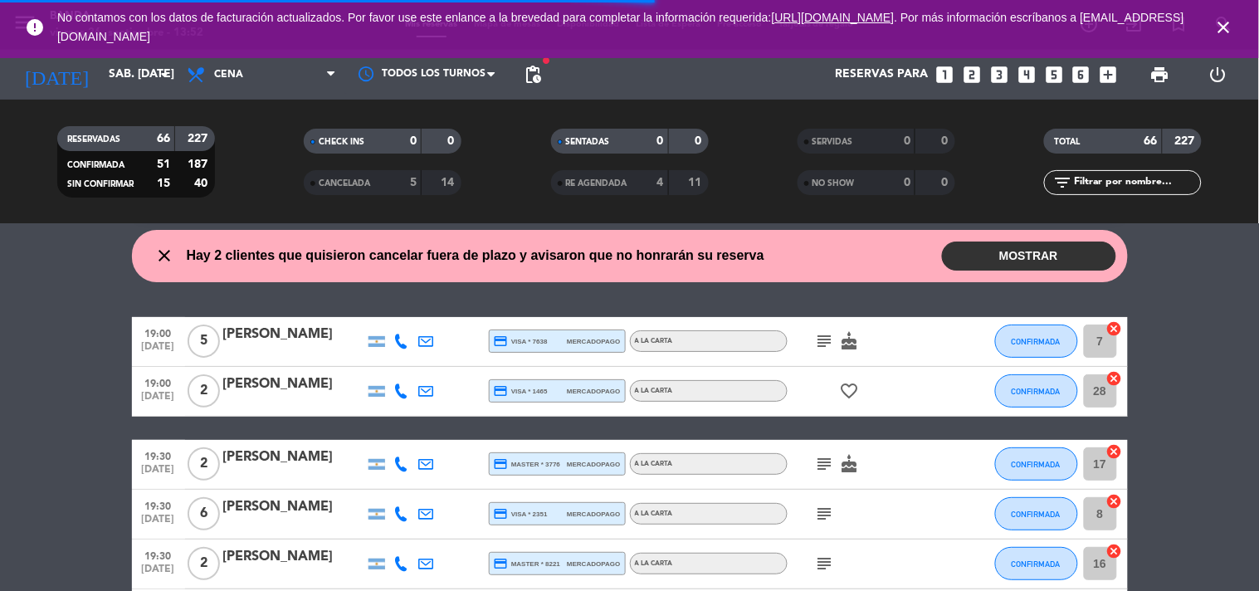
scroll to position [113, 0]
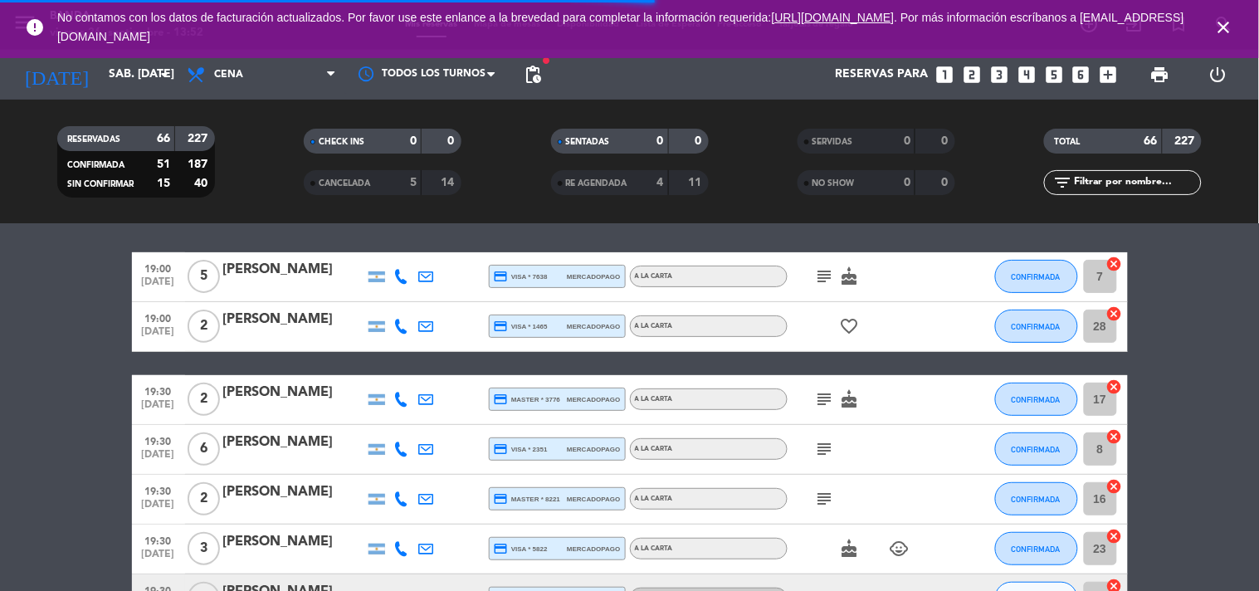
click at [1226, 30] on icon "close" at bounding box center [1224, 27] width 20 height 20
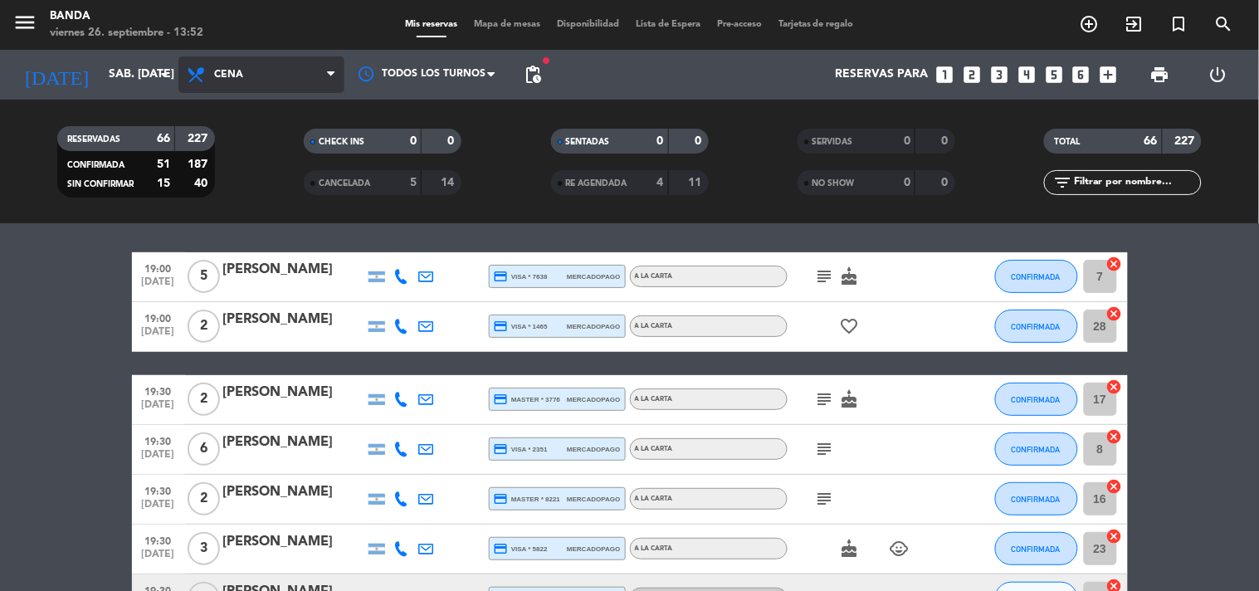
click at [299, 73] on span "Cena" at bounding box center [261, 74] width 166 height 37
click at [251, 141] on div "menu Banda viernes 26. septiembre - 13:52 Mis reservas Mapa de mesas Disponibil…" at bounding box center [629, 112] width 1259 height 224
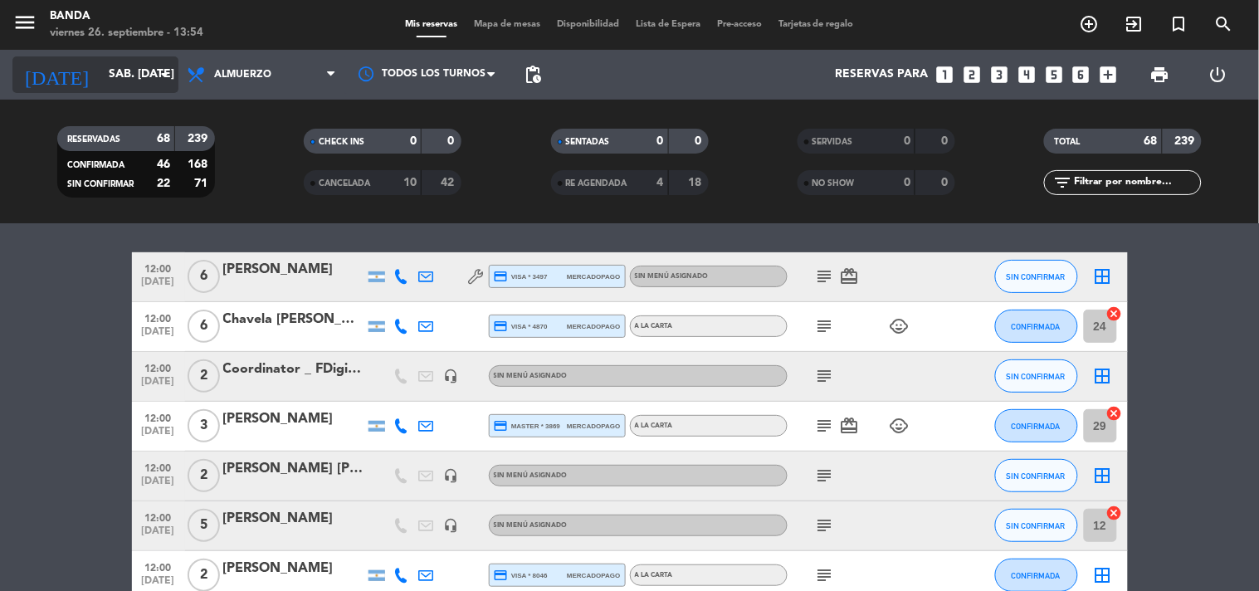
click at [139, 73] on input "sáb. [DATE]" at bounding box center [179, 75] width 158 height 30
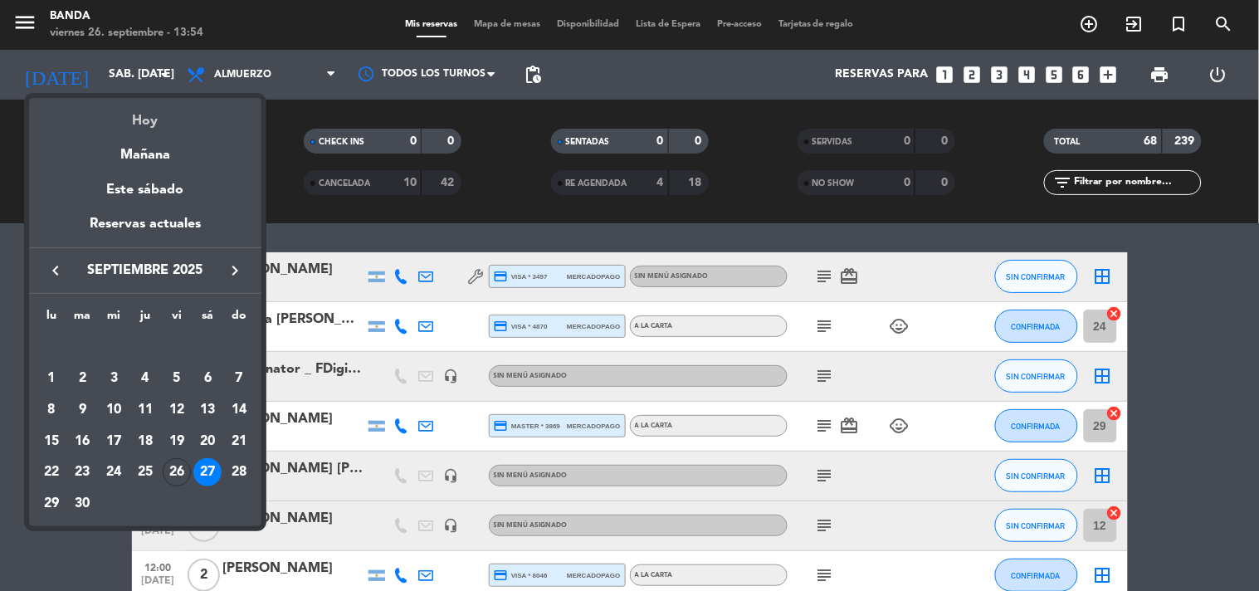
click at [149, 114] on div "Hoy" at bounding box center [145, 115] width 232 height 34
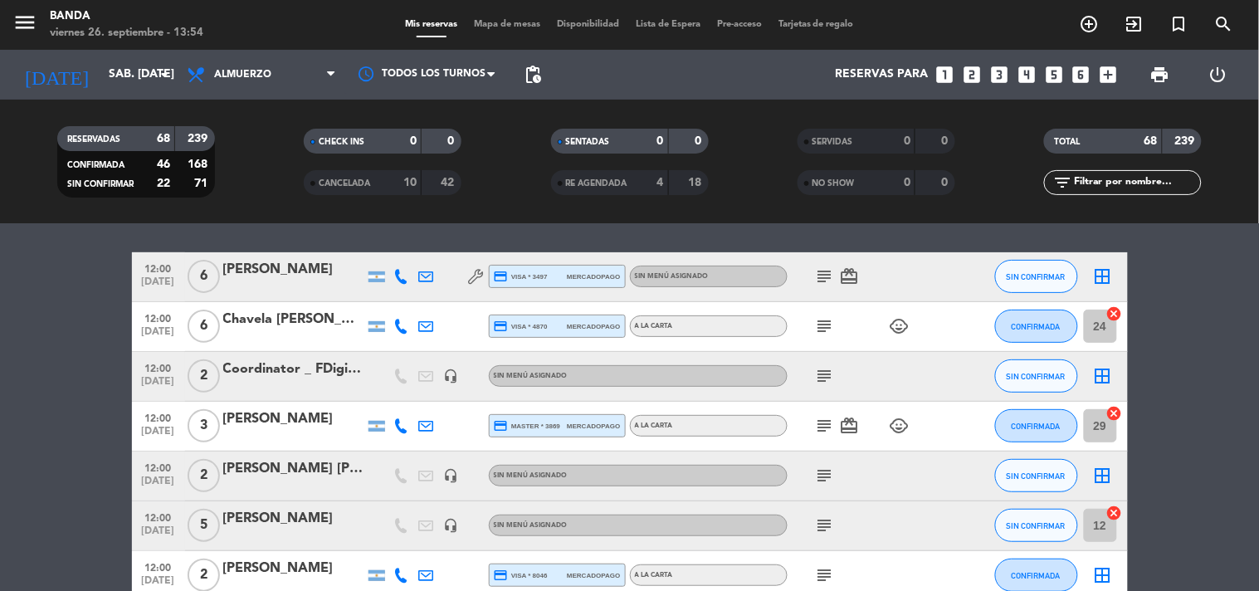
type input "vie. [DATE]"
click at [971, 73] on icon "looks_two" at bounding box center [972, 75] width 22 height 22
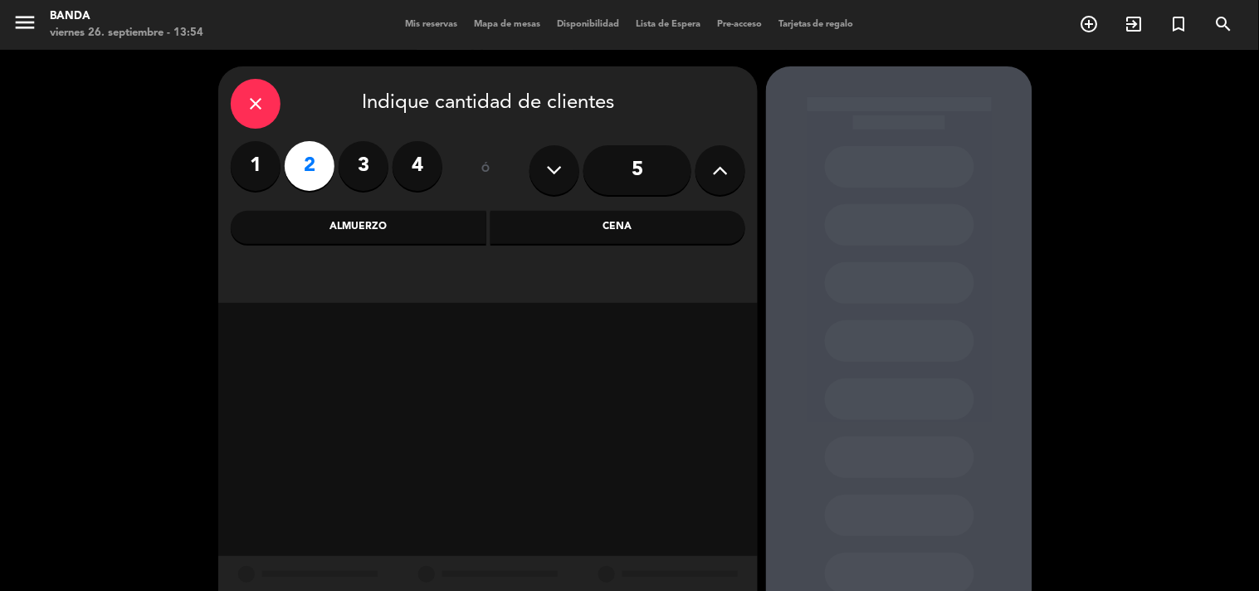
click at [353, 234] on div "Almuerzo" at bounding box center [359, 227] width 256 height 33
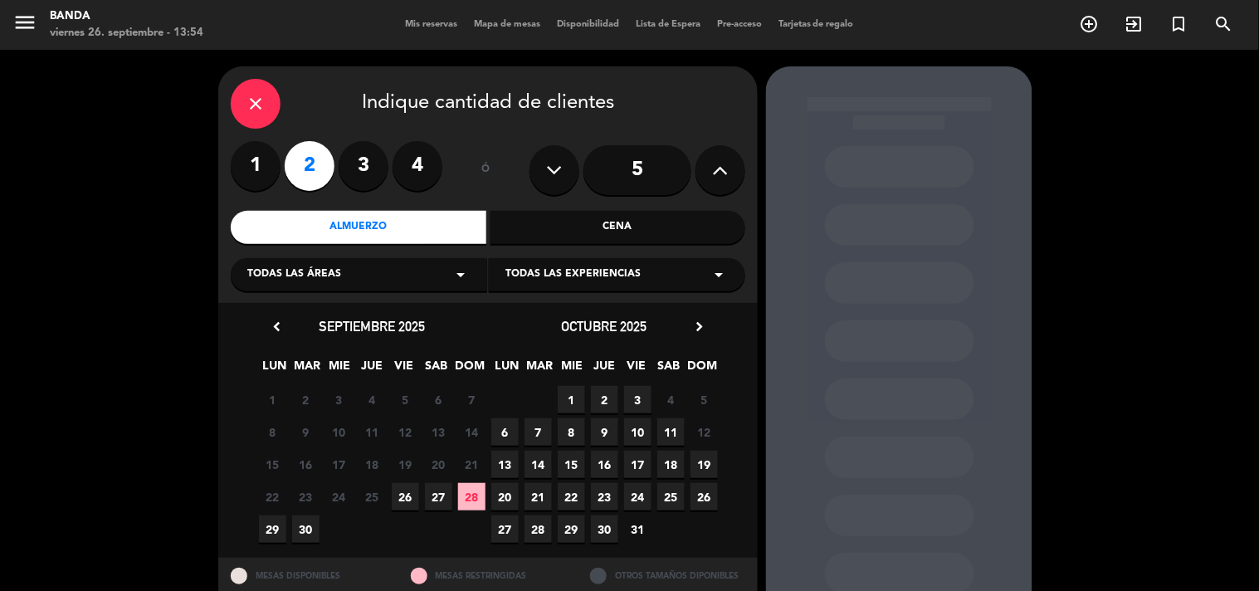
click at [407, 500] on span "26" at bounding box center [405, 496] width 27 height 27
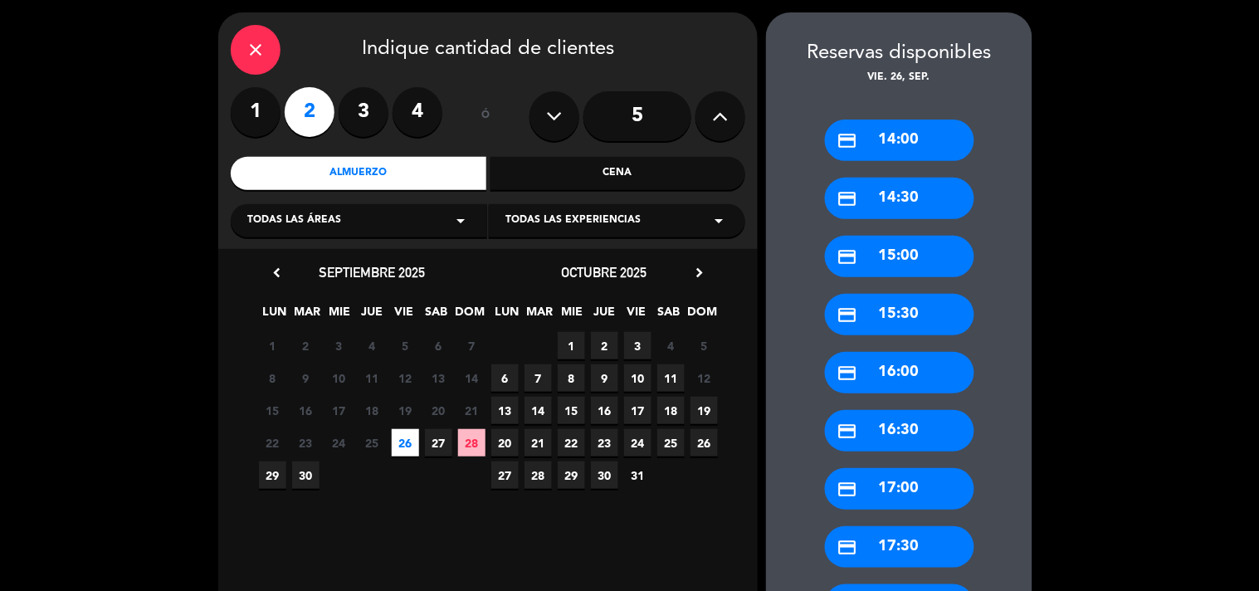
click at [892, 148] on div "credit_card 14:00" at bounding box center [899, 139] width 149 height 41
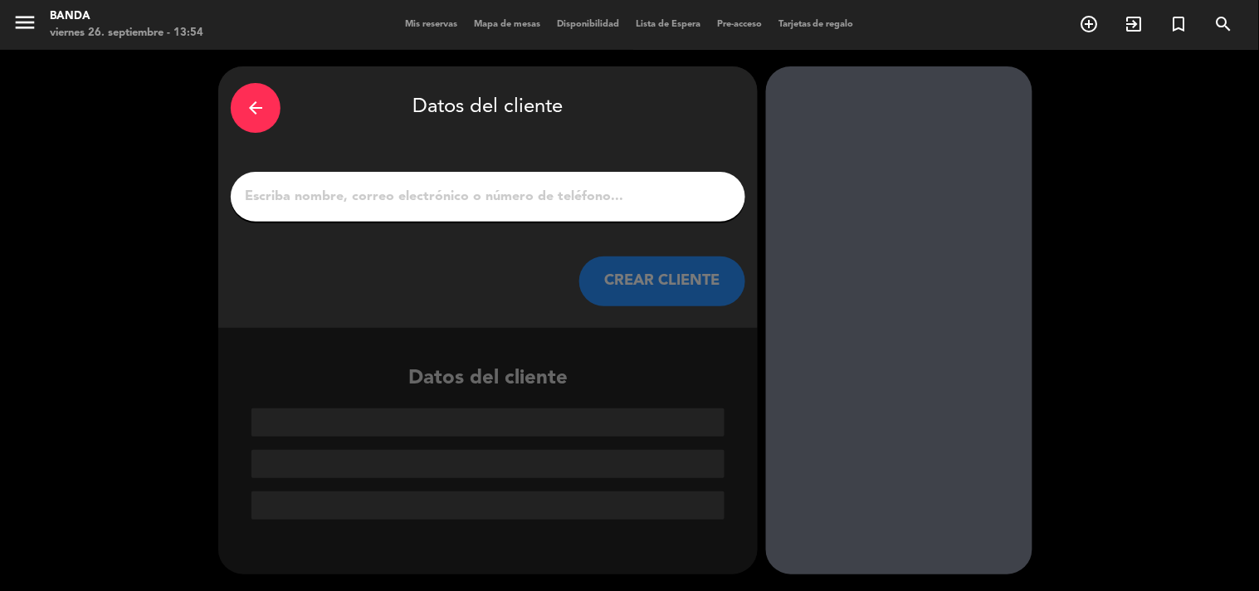
scroll to position [0, 0]
click at [600, 208] on div at bounding box center [488, 197] width 514 height 50
click at [600, 206] on input "1" at bounding box center [488, 196] width 490 height 23
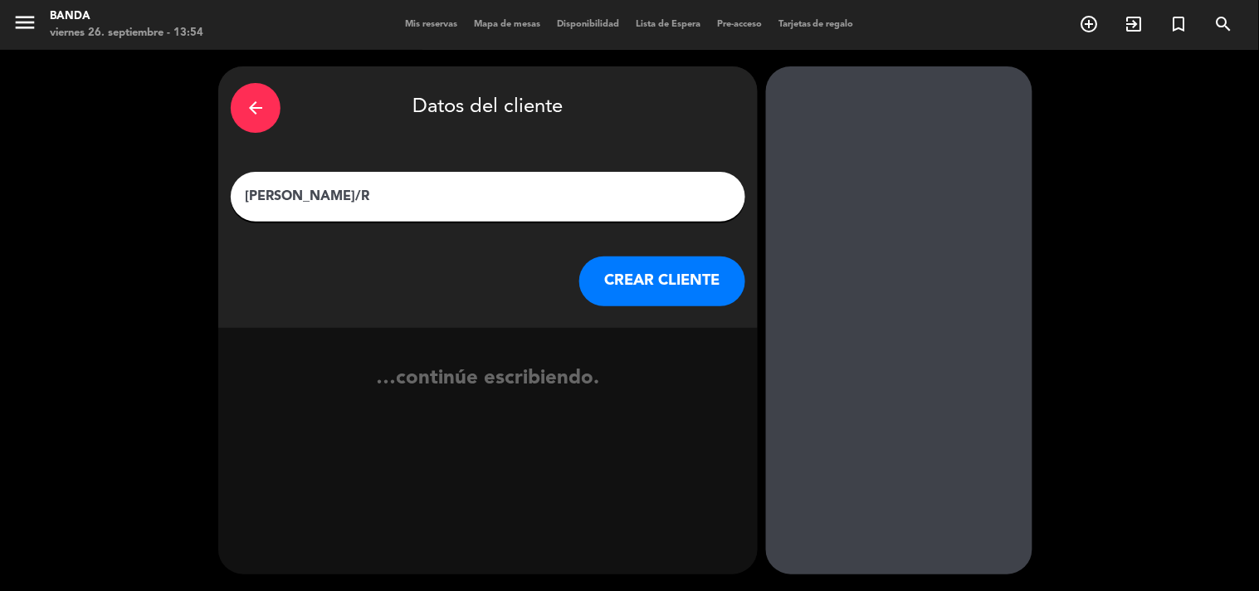
type input "[PERSON_NAME]/R"
click at [670, 289] on button "CREAR CLIENTE" at bounding box center [662, 281] width 166 height 50
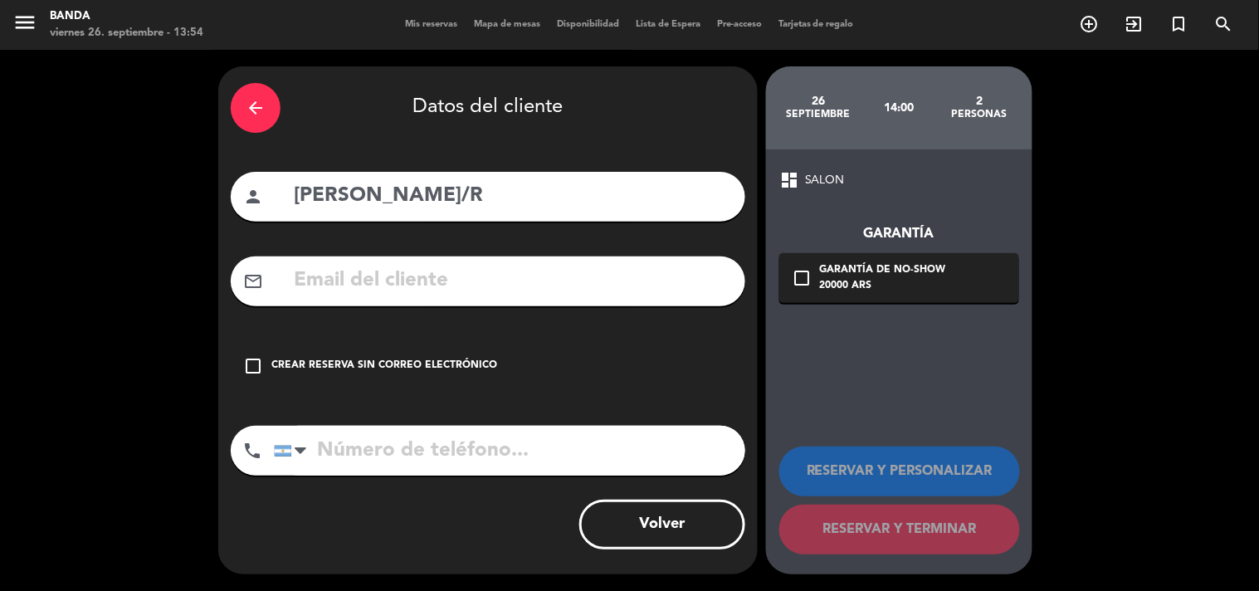
click at [260, 361] on icon "check_box_outline_blank" at bounding box center [253, 366] width 20 height 20
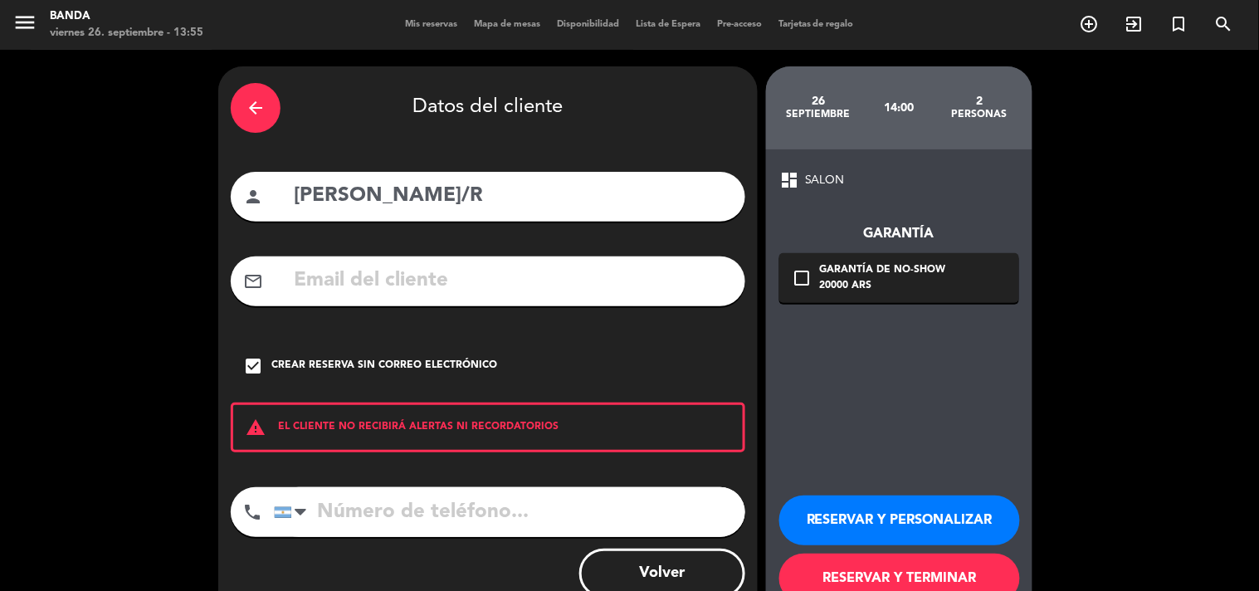
click at [614, 500] on input "tel" at bounding box center [509, 512] width 471 height 50
type input "1153324413"
click at [828, 575] on button "RESERVAR Y TERMINAR" at bounding box center [899, 578] width 241 height 50
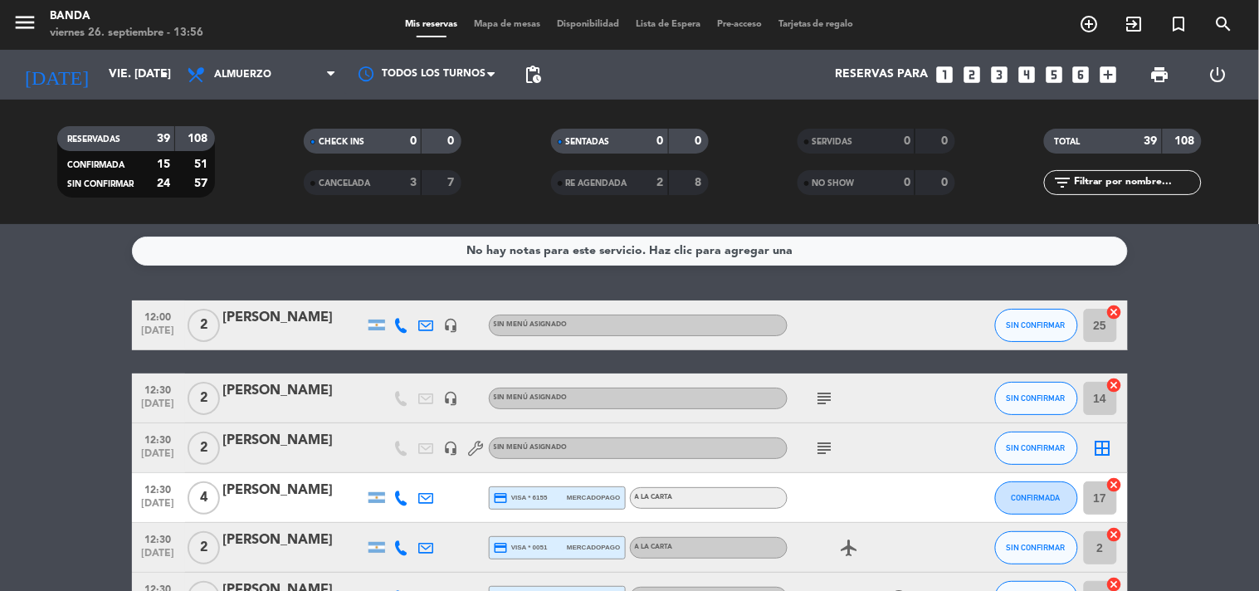
click at [965, 89] on div "Reservas para looks_one looks_two looks_3 looks_4 looks_5 looks_6 add_box" at bounding box center [837, 75] width 576 height 50
click at [967, 76] on icon "looks_two" at bounding box center [972, 75] width 22 height 22
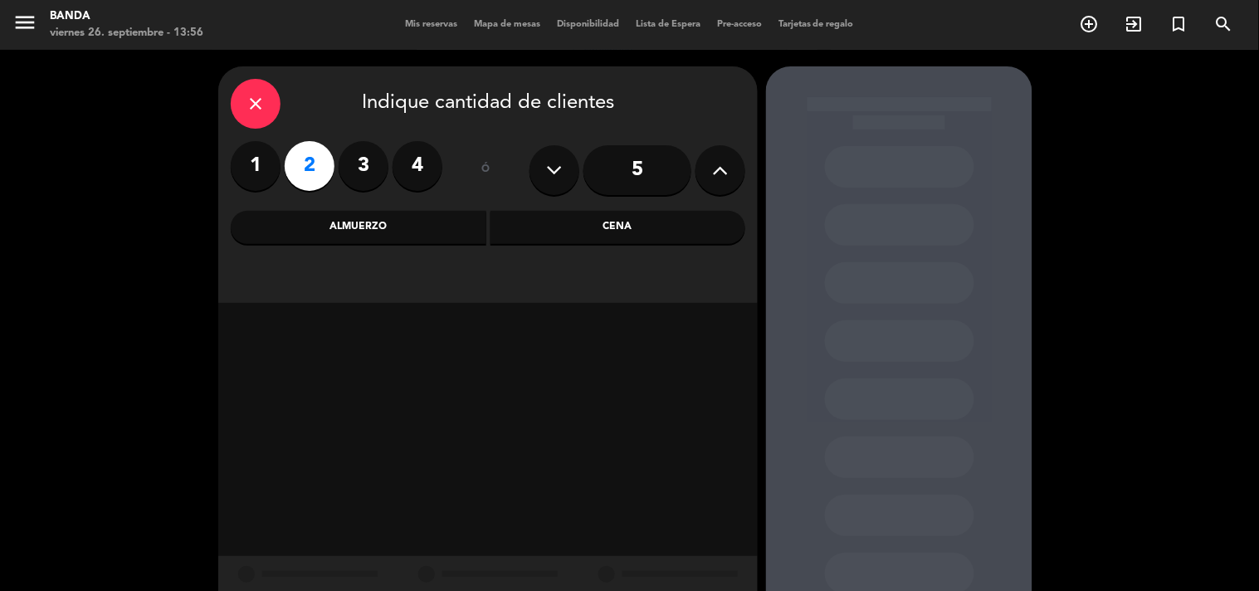
click at [392, 241] on div "Almuerzo" at bounding box center [359, 227] width 256 height 33
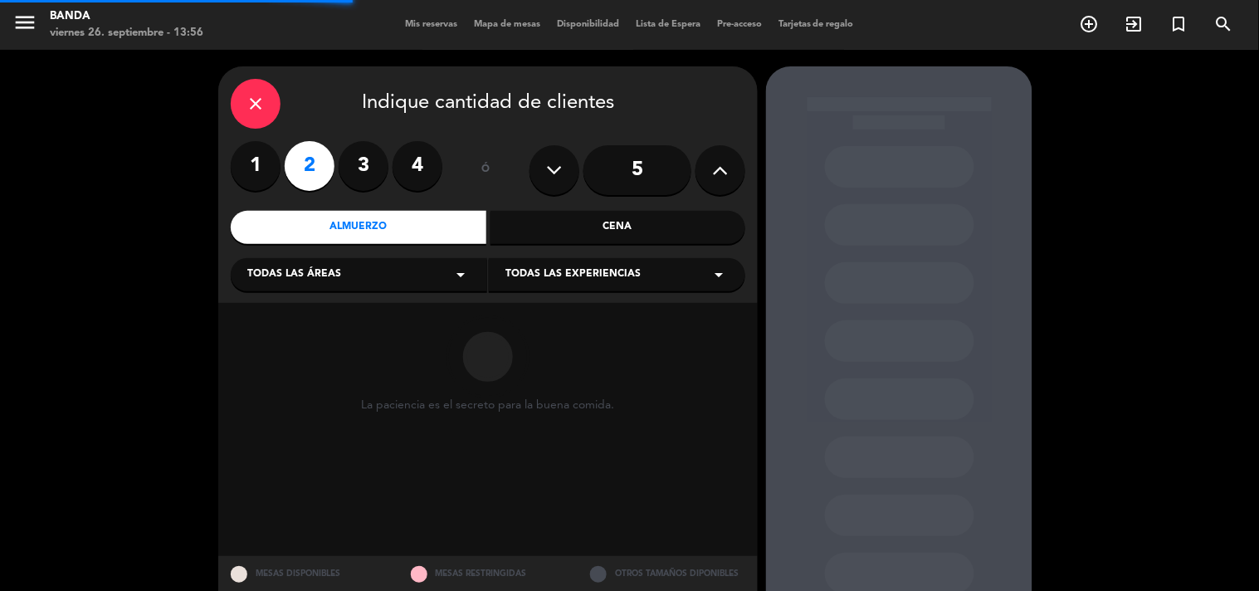
scroll to position [52, 0]
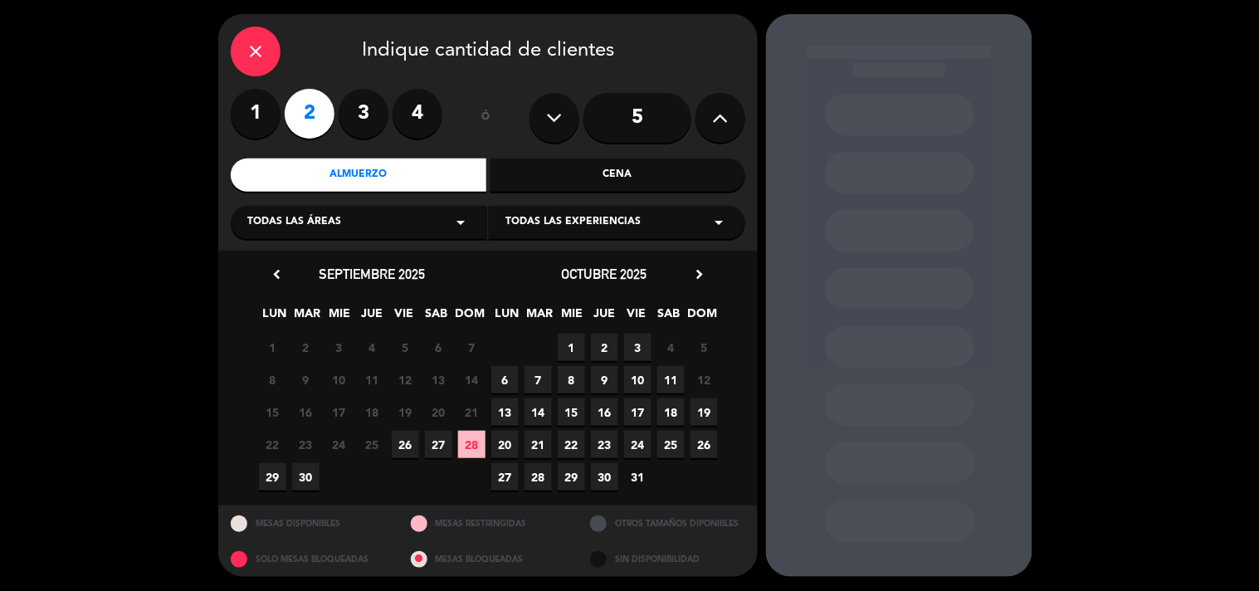
click at [409, 446] on span "26" at bounding box center [405, 444] width 27 height 27
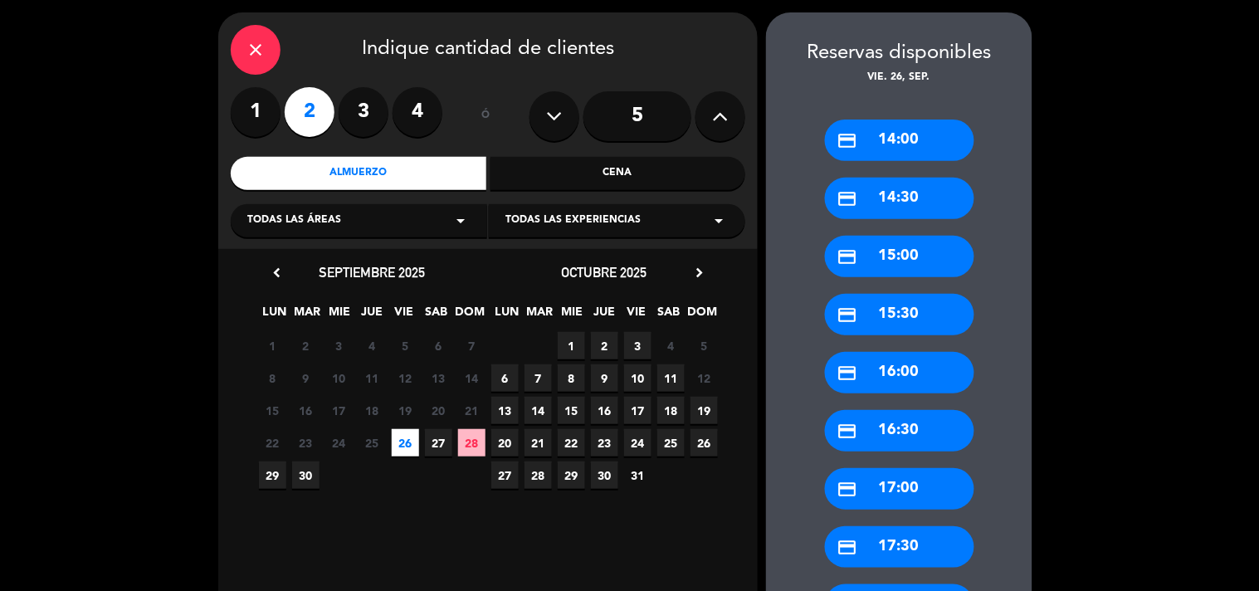
click at [907, 154] on div "credit_card 14:00" at bounding box center [899, 139] width 149 height 41
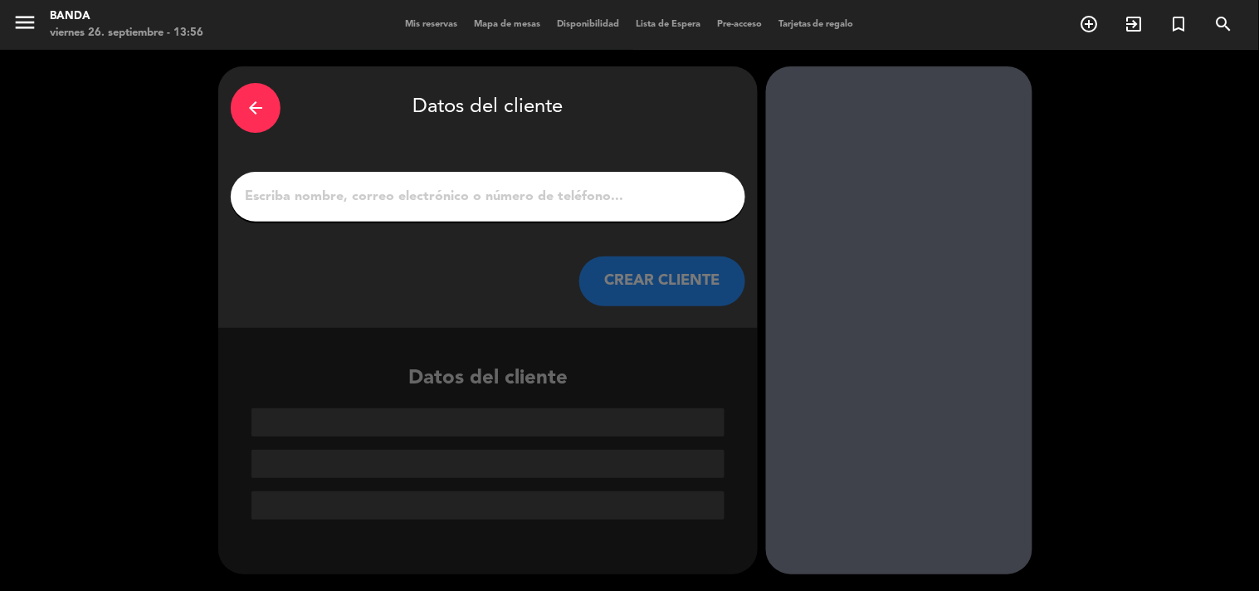
scroll to position [0, 0]
click at [607, 181] on div at bounding box center [488, 197] width 514 height 50
click at [602, 193] on input "1" at bounding box center [488, 196] width 490 height 23
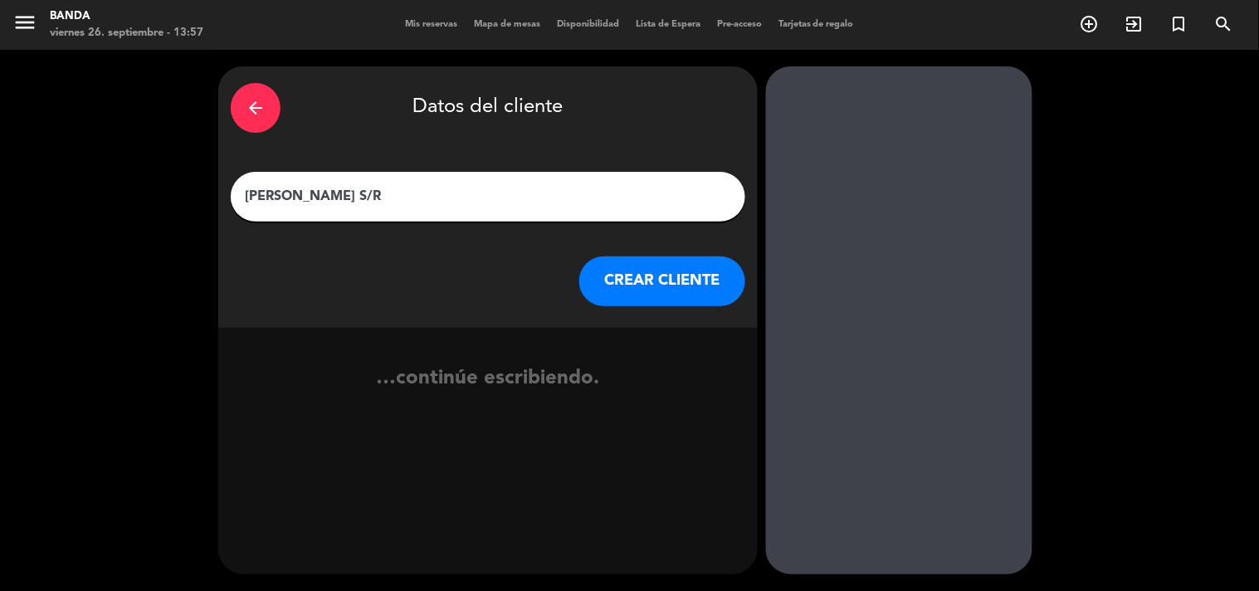
type input "[PERSON_NAME] S/R"
click at [640, 275] on button "CREAR CLIENTE" at bounding box center [662, 281] width 166 height 50
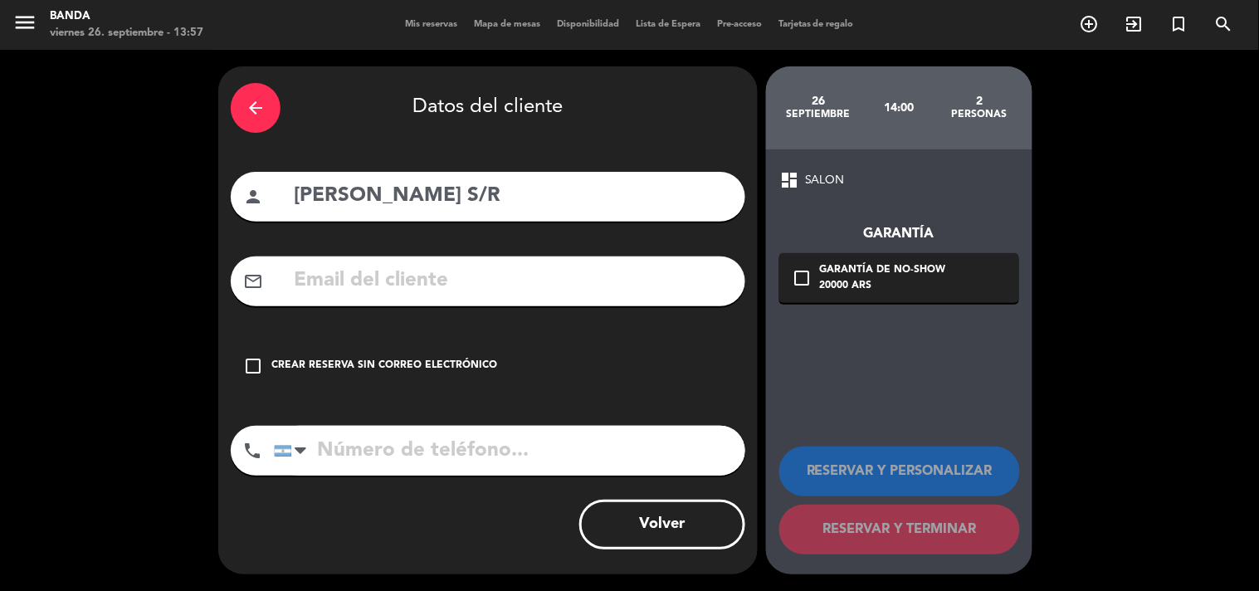
click at [330, 370] on div "Crear reserva sin correo electrónico" at bounding box center [384, 366] width 226 height 17
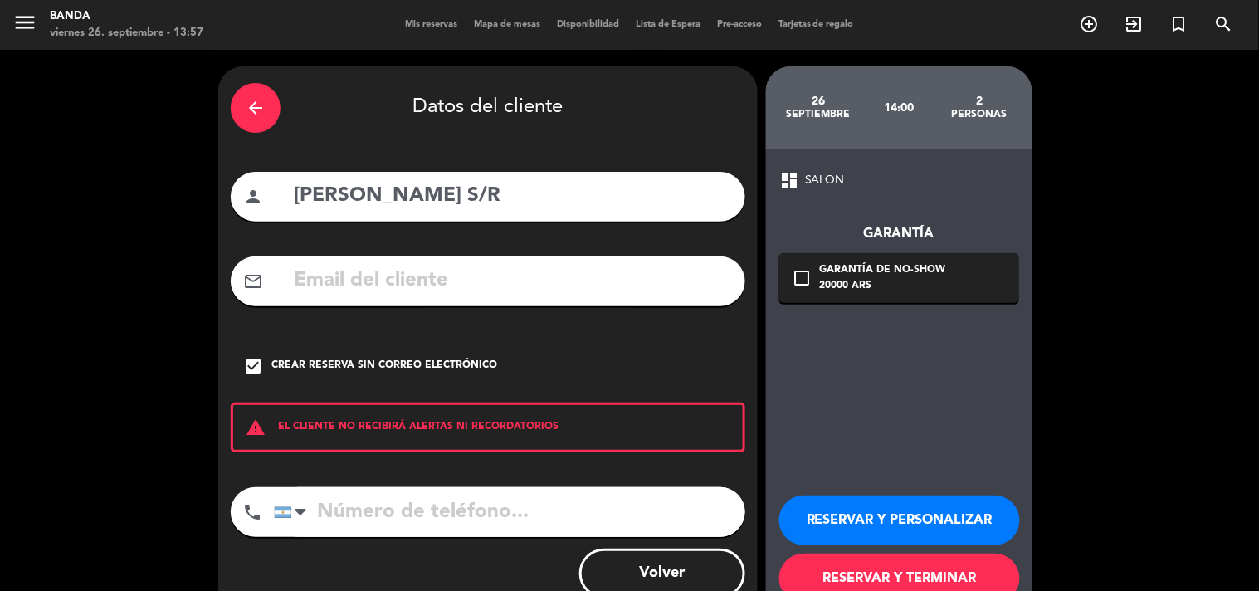
click at [370, 508] on input "tel" at bounding box center [509, 512] width 471 height 50
type input "2346556716"
click at [863, 561] on button "RESERVAR Y TERMINAR" at bounding box center [899, 578] width 241 height 50
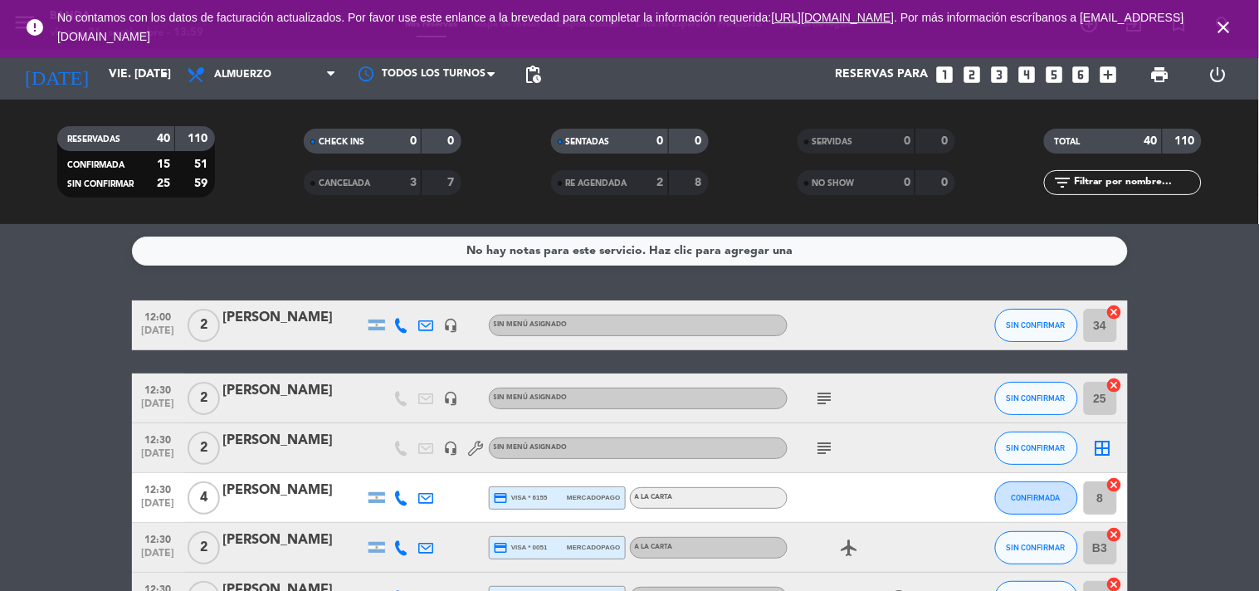
click at [1226, 23] on icon "close" at bounding box center [1224, 27] width 20 height 20
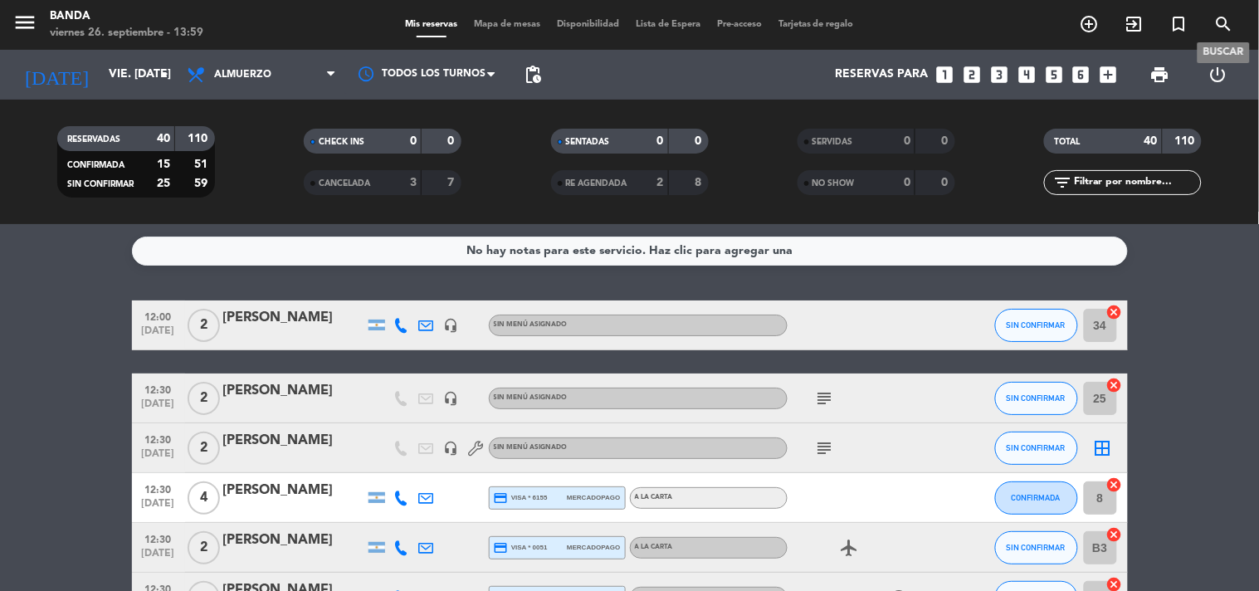
click at [1229, 15] on icon "search" at bounding box center [1224, 24] width 20 height 20
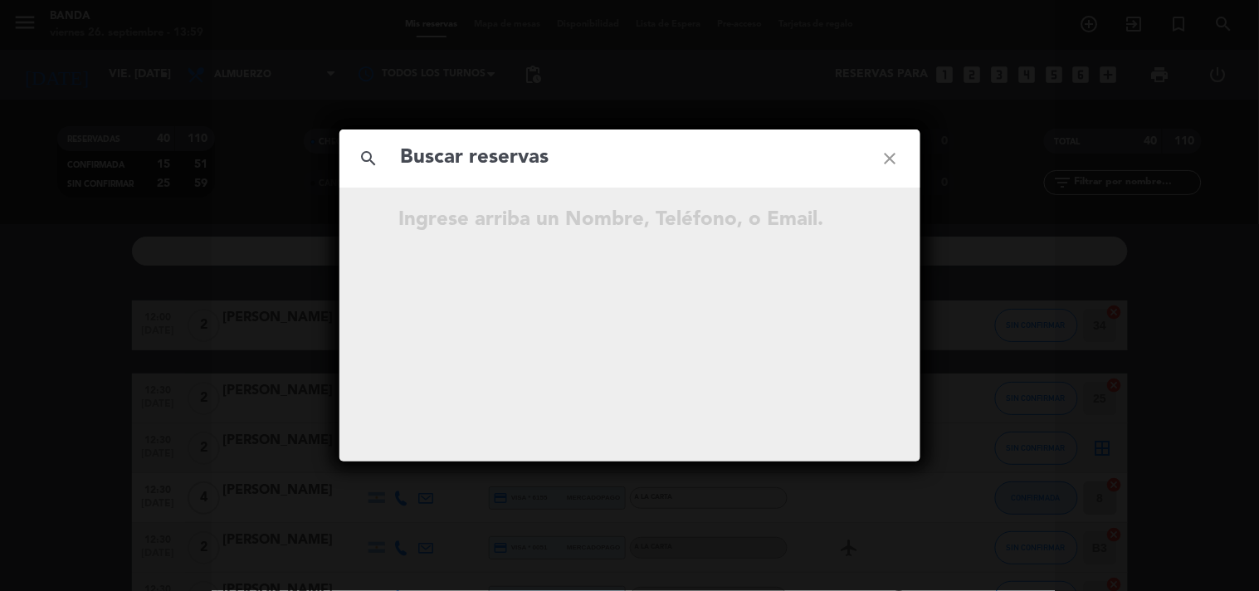
click at [896, 163] on icon "close" at bounding box center [890, 159] width 60 height 60
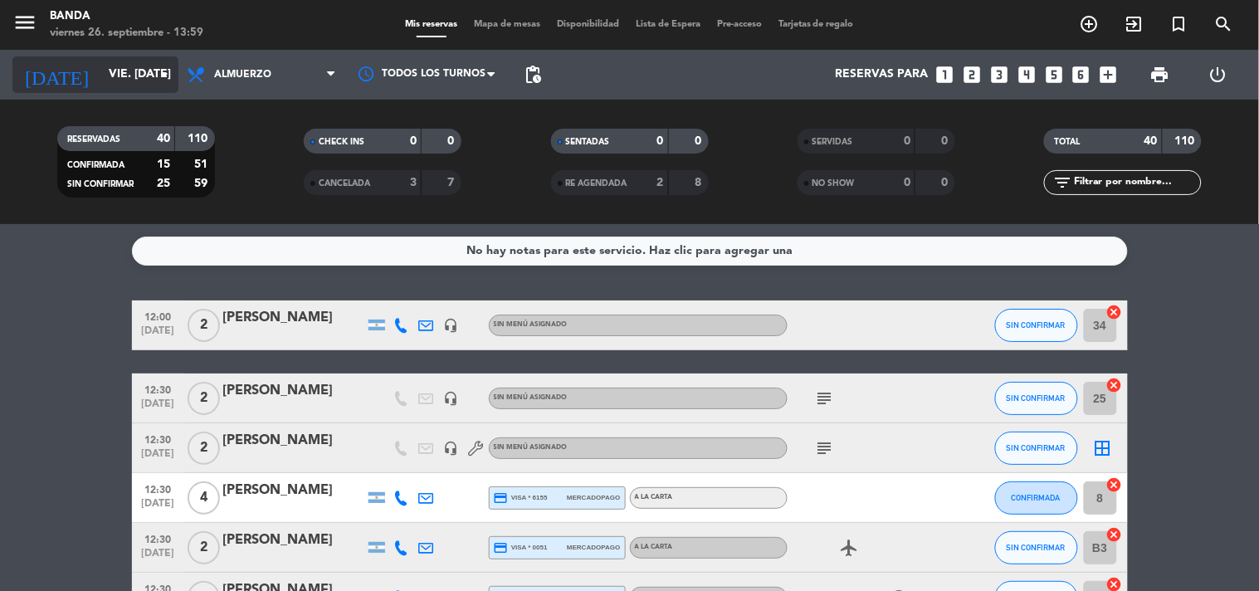
click at [162, 69] on icon "arrow_drop_down" at bounding box center [164, 75] width 20 height 20
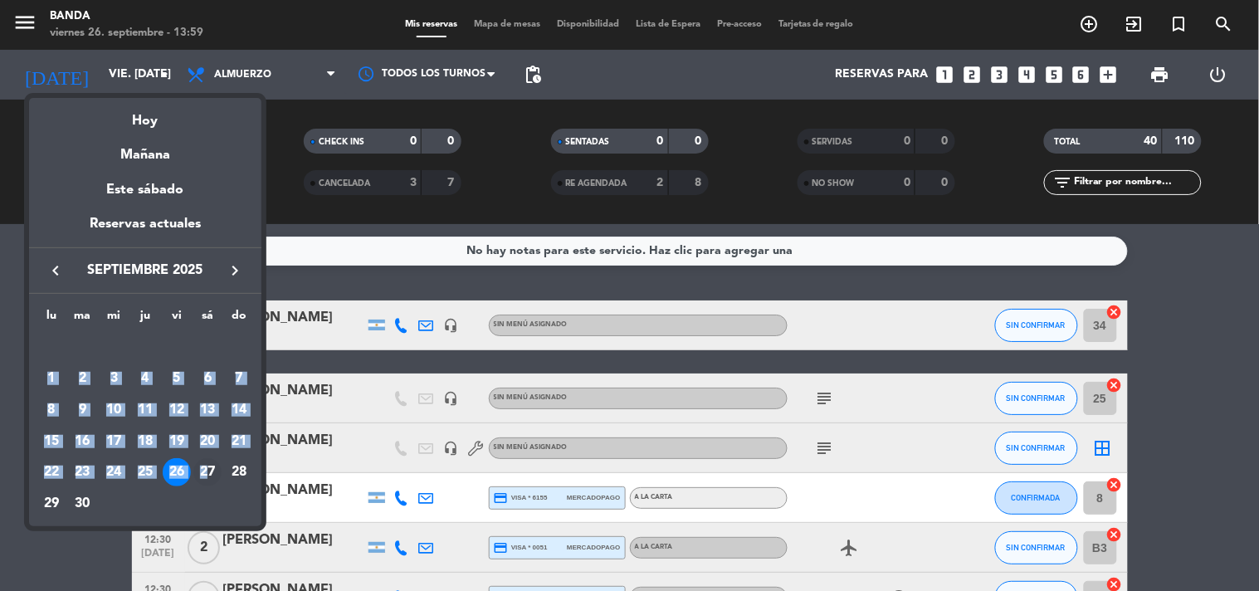
drag, startPoint x: 192, startPoint y: 360, endPoint x: 206, endPoint y: 468, distance: 108.8
click at [206, 468] on tbody "[DATE] 2 3 4 5 6 7 8 9 10 11 12 13 14 15 16 17 18 19 20 21 22 23 24 25 26 27 28…" at bounding box center [145, 426] width 219 height 188
click at [206, 468] on div "27" at bounding box center [207, 472] width 28 height 28
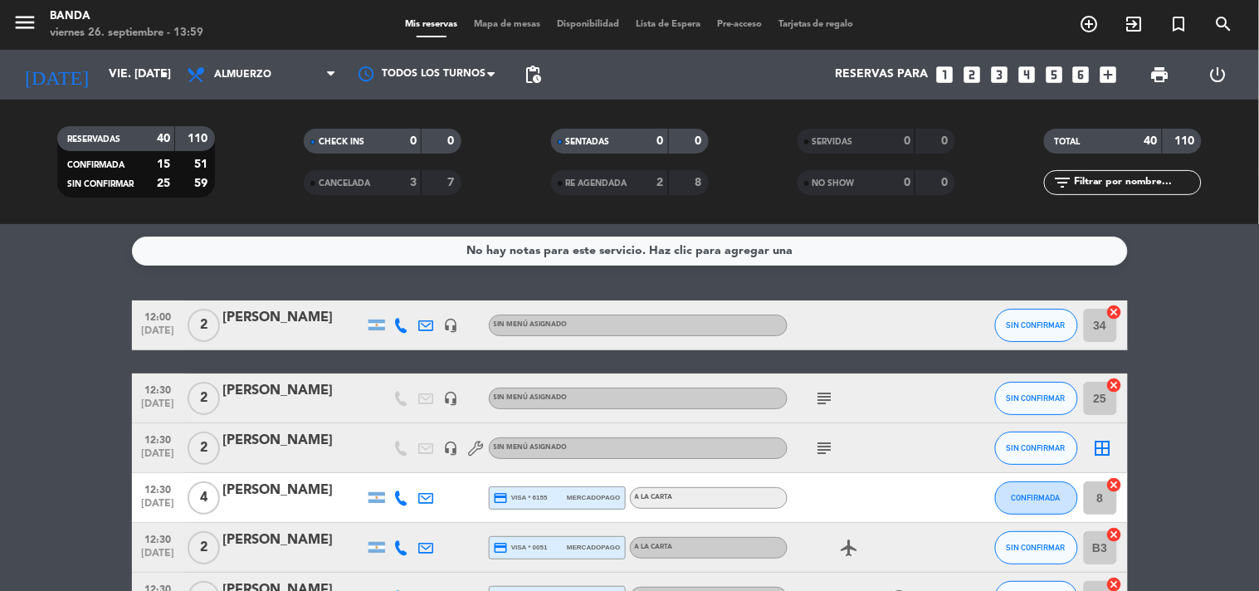
type input "sáb. [DATE]"
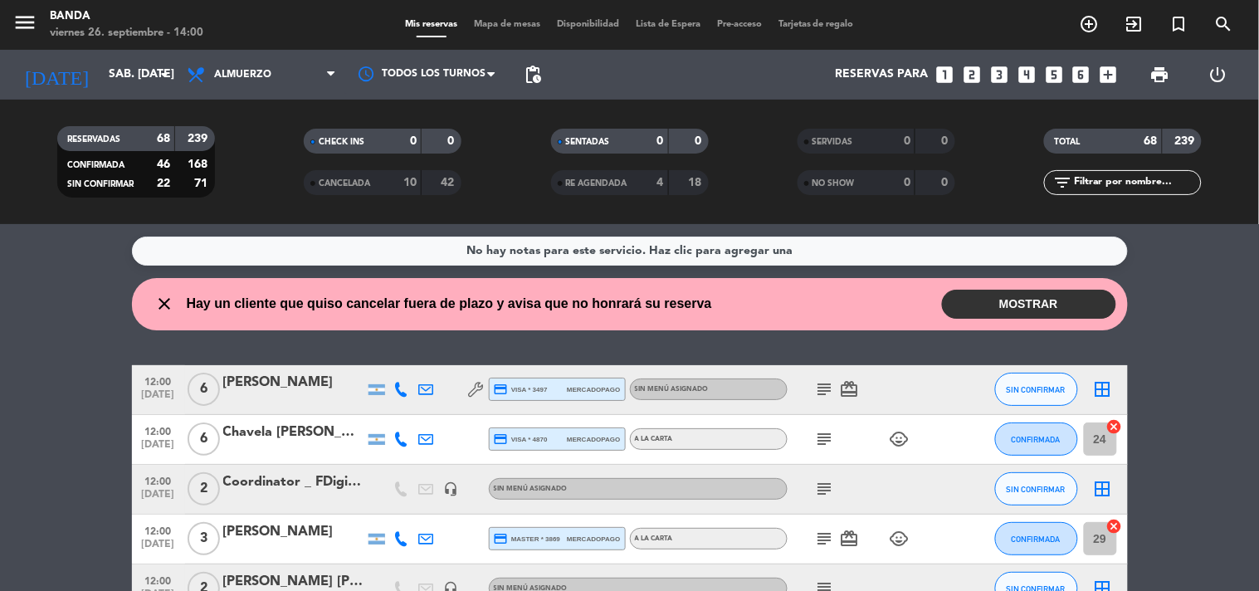
click at [1199, 275] on div "No hay notas para este servicio. Haz clic para agregar una close Hay un cliente…" at bounding box center [629, 407] width 1259 height 367
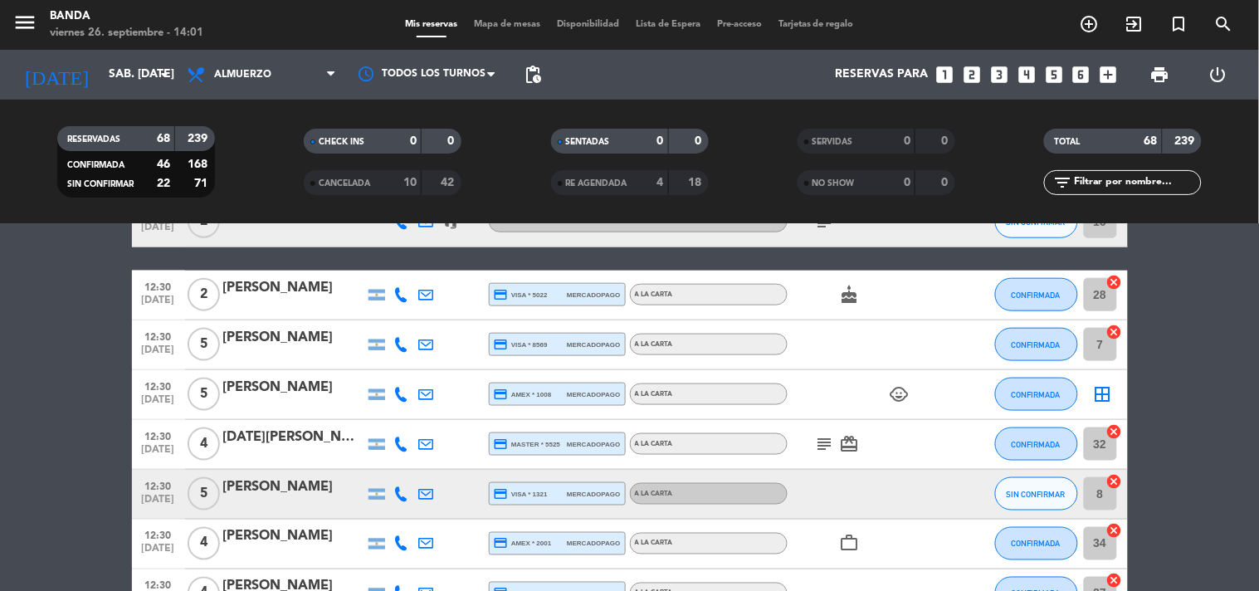
scroll to position [519, 0]
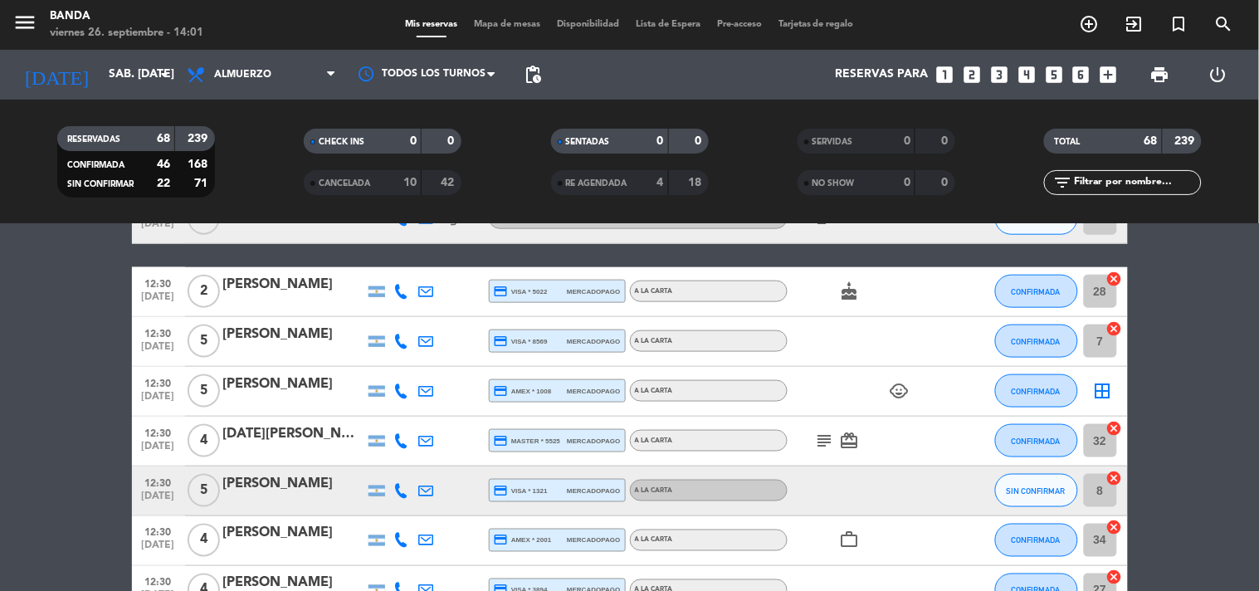
click at [1025, 75] on icon "looks_4" at bounding box center [1027, 75] width 22 height 22
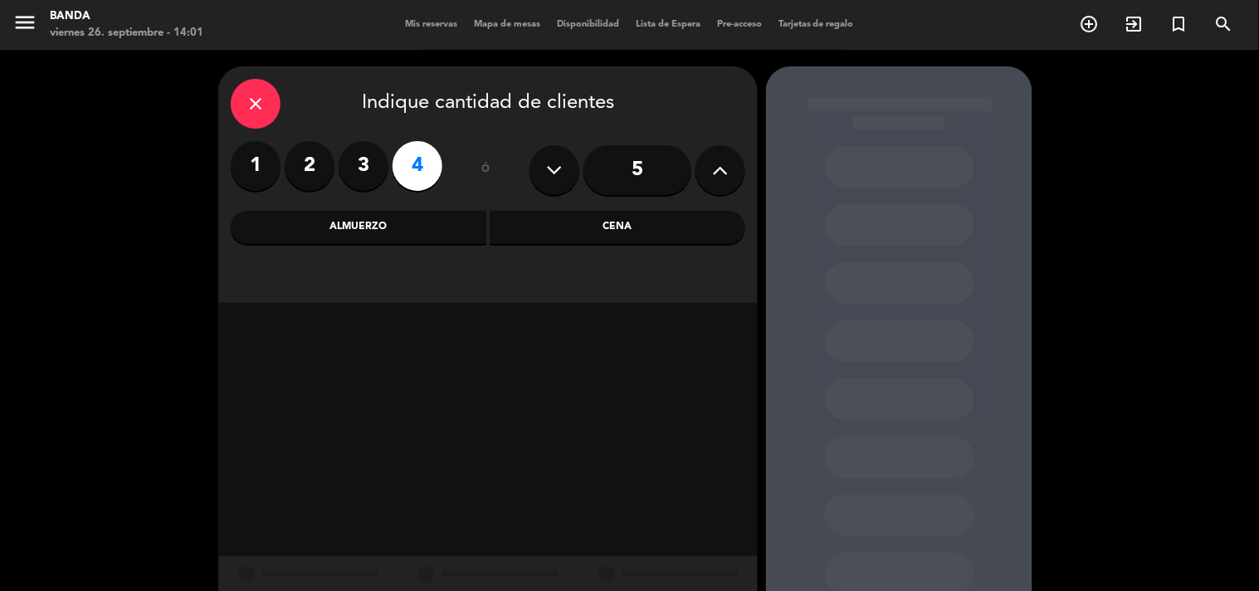
click at [735, 167] on button at bounding box center [720, 170] width 50 height 50
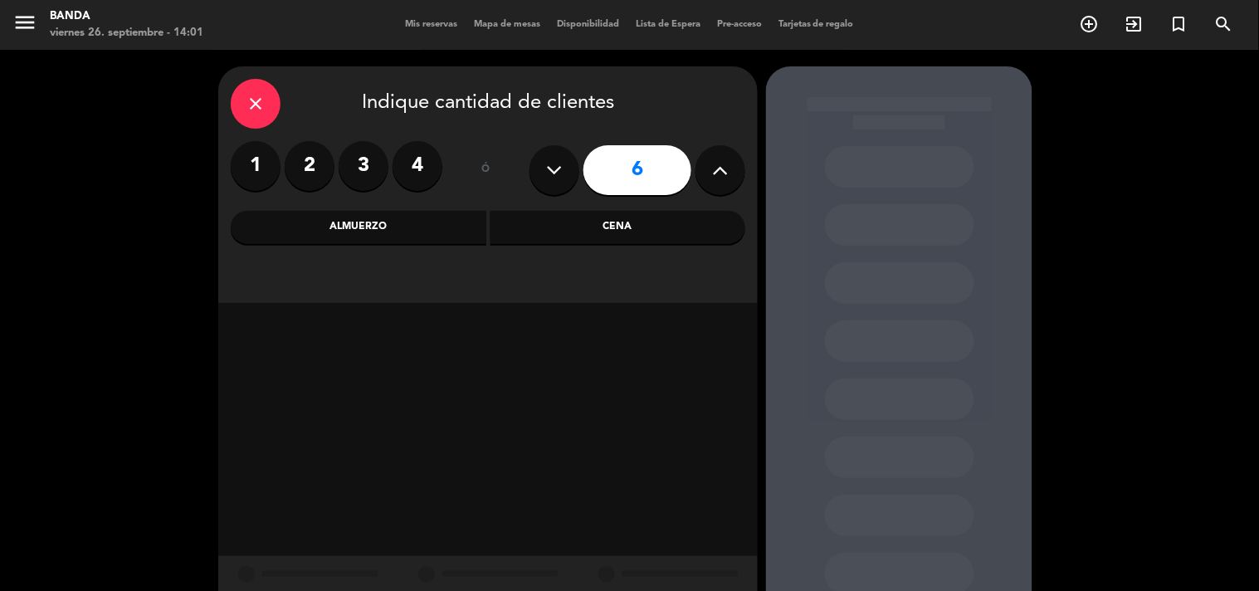
click at [426, 239] on div "Almuerzo" at bounding box center [359, 227] width 256 height 33
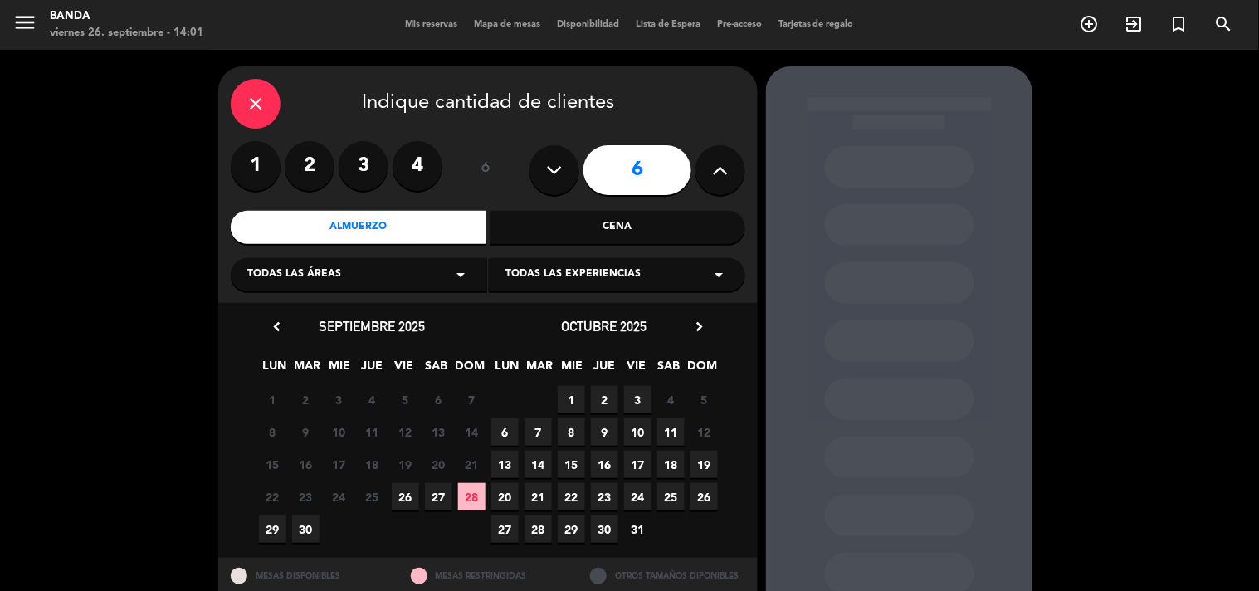
click at [407, 495] on span "26" at bounding box center [405, 496] width 27 height 27
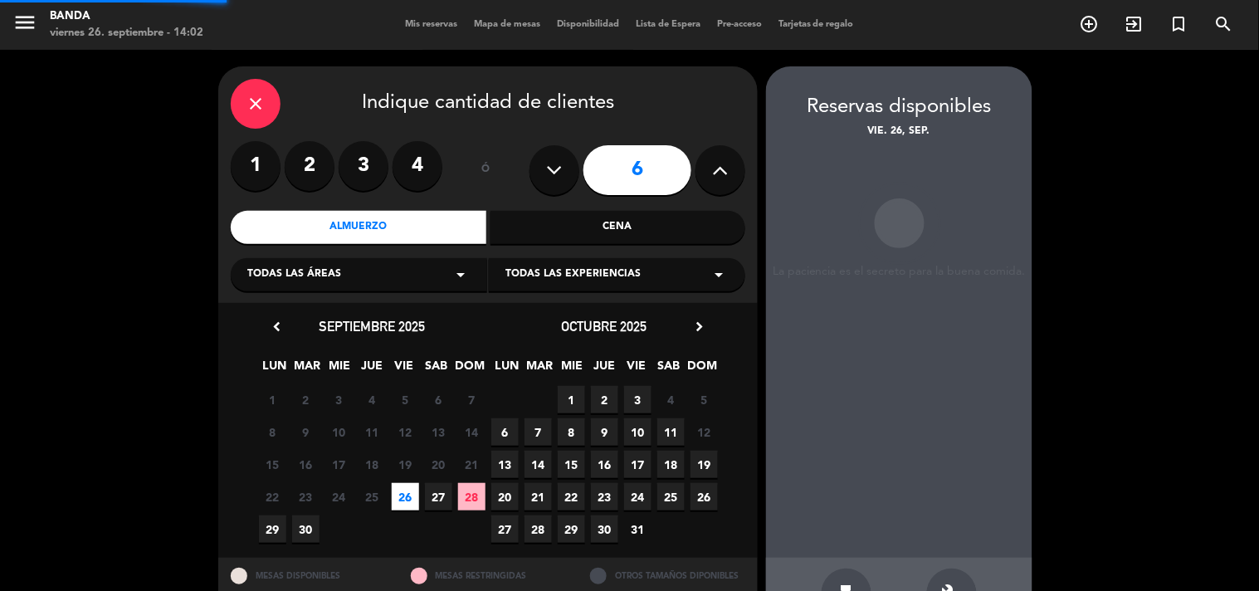
scroll to position [54, 0]
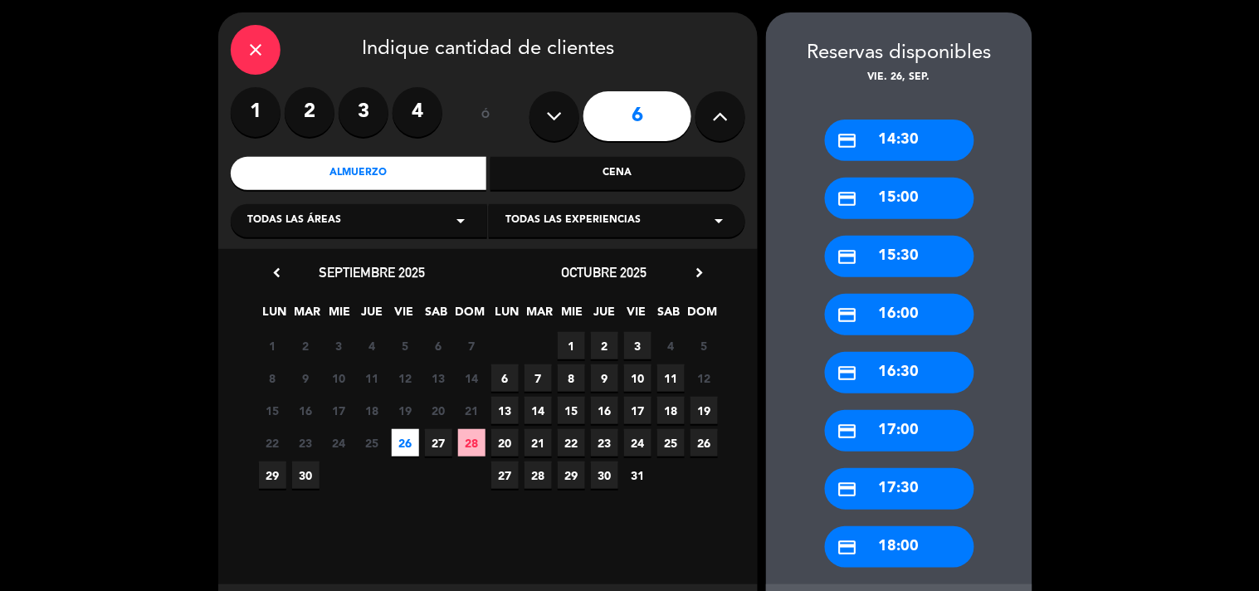
click at [892, 141] on div "credit_card 14:30" at bounding box center [899, 139] width 149 height 41
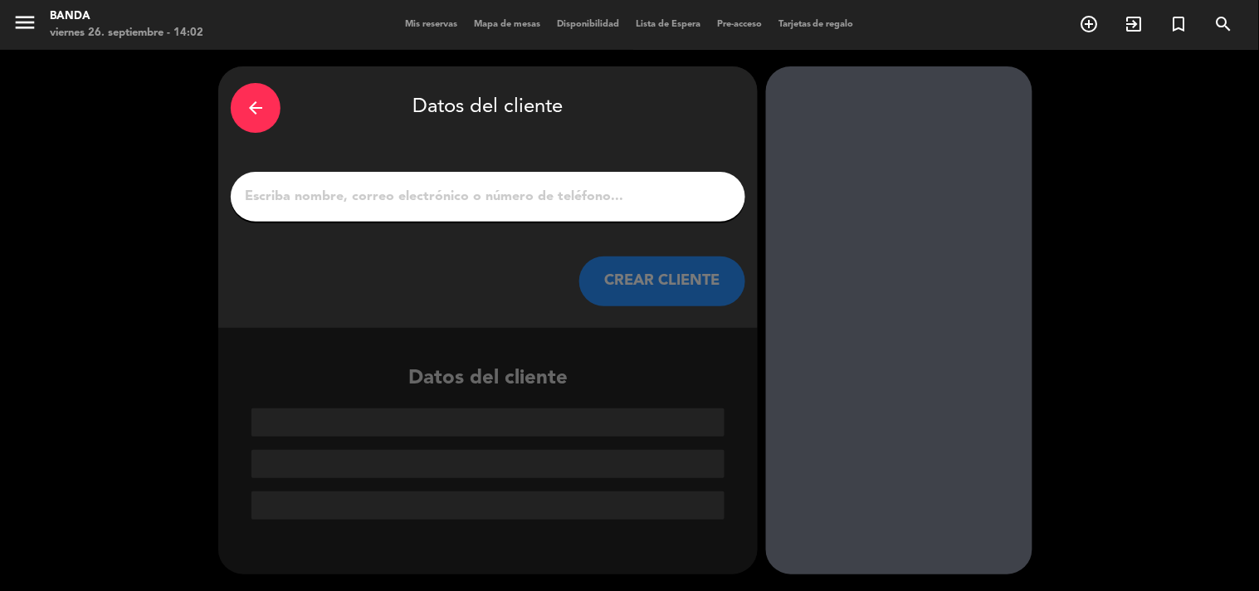
scroll to position [0, 0]
click at [679, 202] on input "1" at bounding box center [488, 196] width 490 height 23
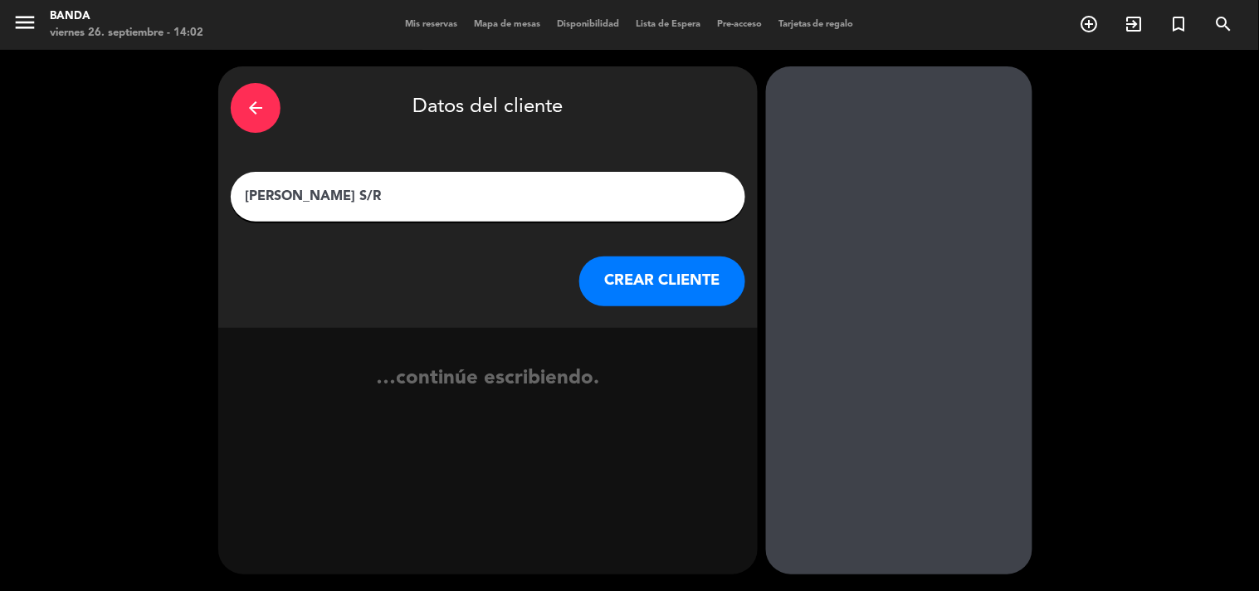
type input "[PERSON_NAME] S/R"
click at [642, 287] on button "CREAR CLIENTE" at bounding box center [662, 281] width 166 height 50
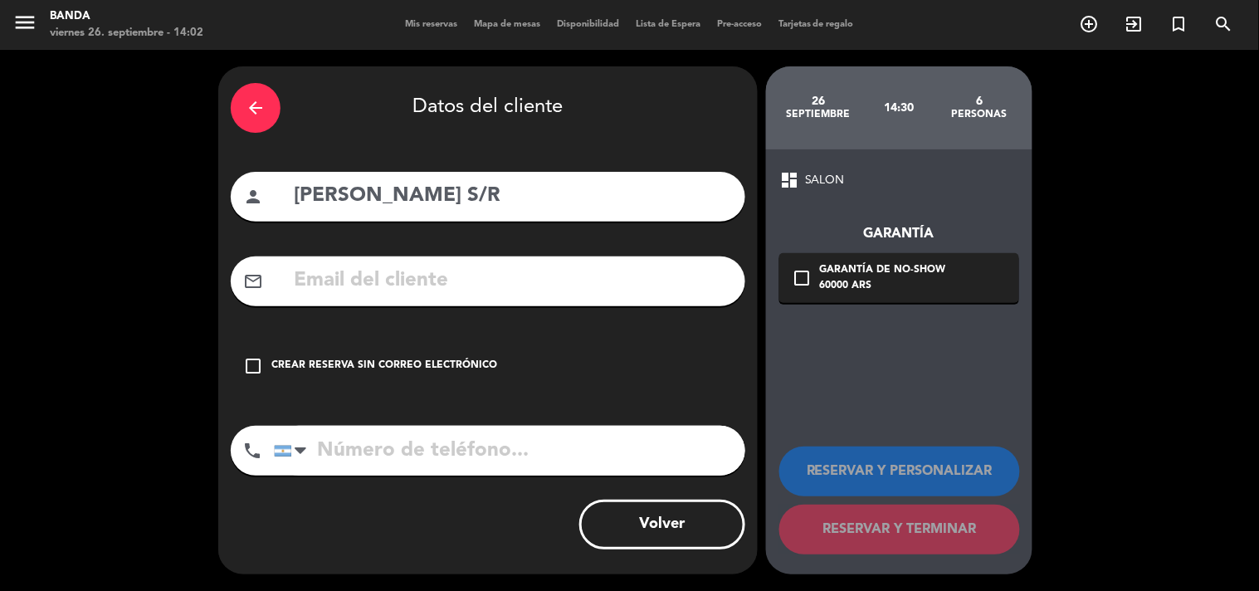
click at [329, 358] on div "Crear reserva sin correo electrónico" at bounding box center [384, 366] width 226 height 17
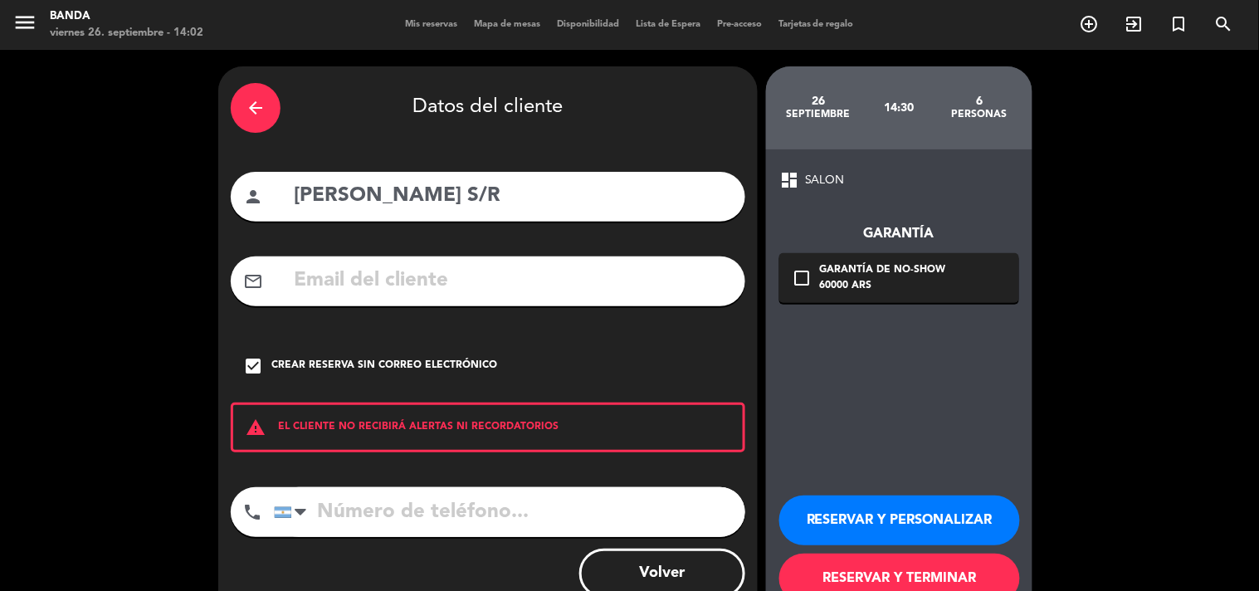
click at [345, 507] on input "tel" at bounding box center [509, 512] width 471 height 50
type input "3521452195"
click at [808, 565] on button "RESERVAR Y TERMINAR" at bounding box center [899, 578] width 241 height 50
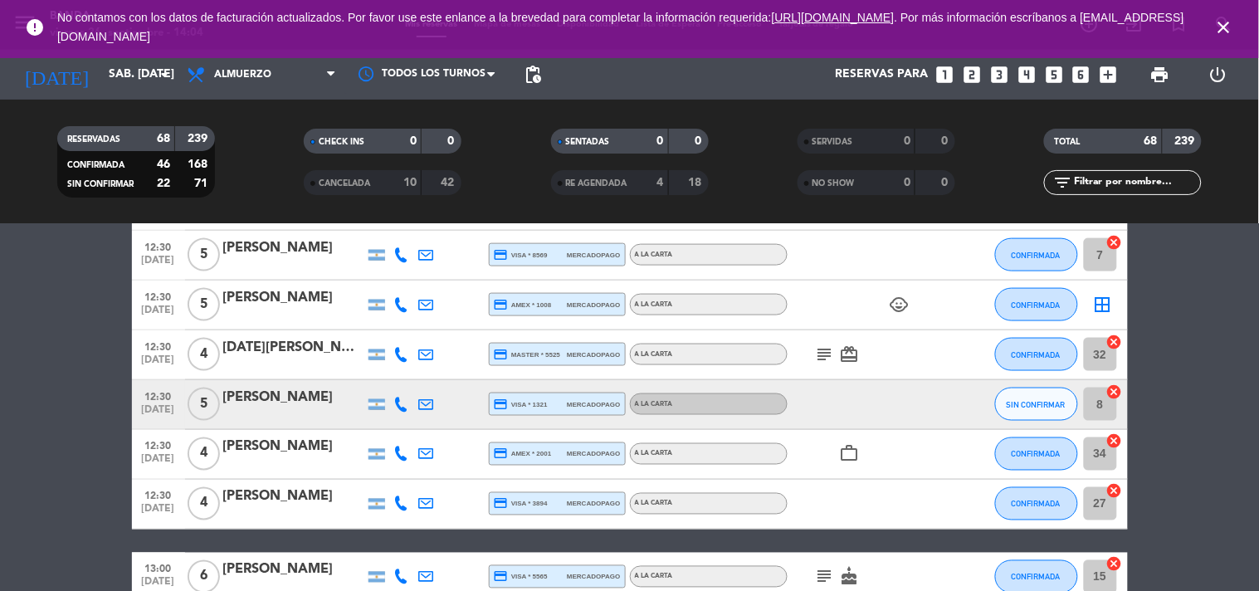
scroll to position [607, 0]
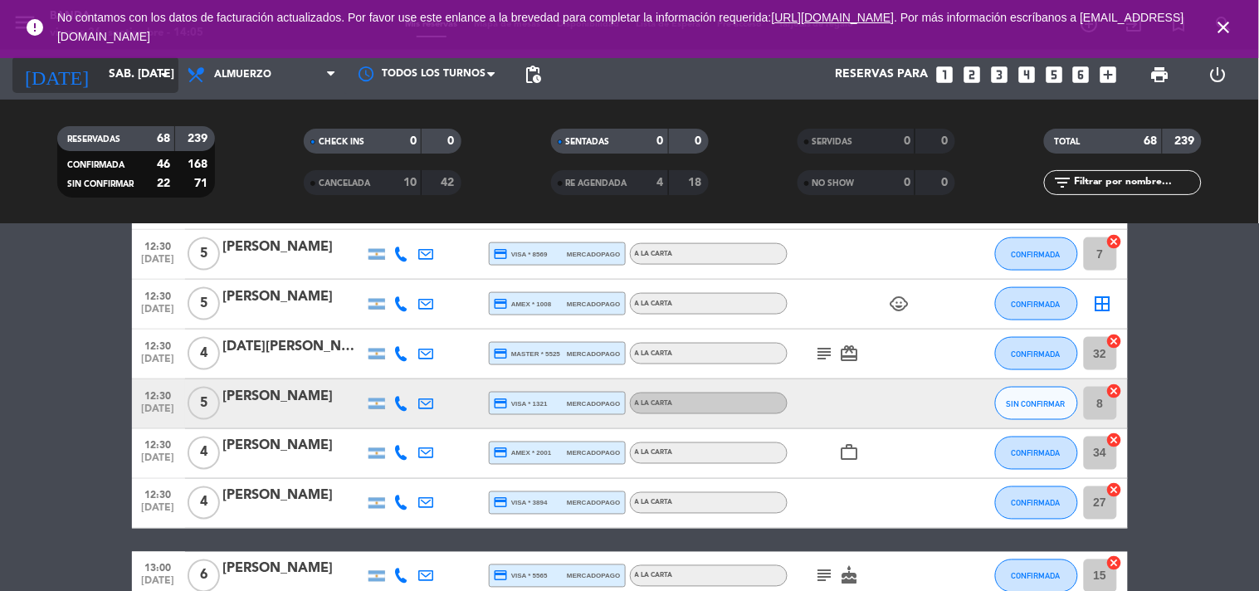
click at [116, 80] on input "sáb. [DATE]" at bounding box center [179, 75] width 158 height 30
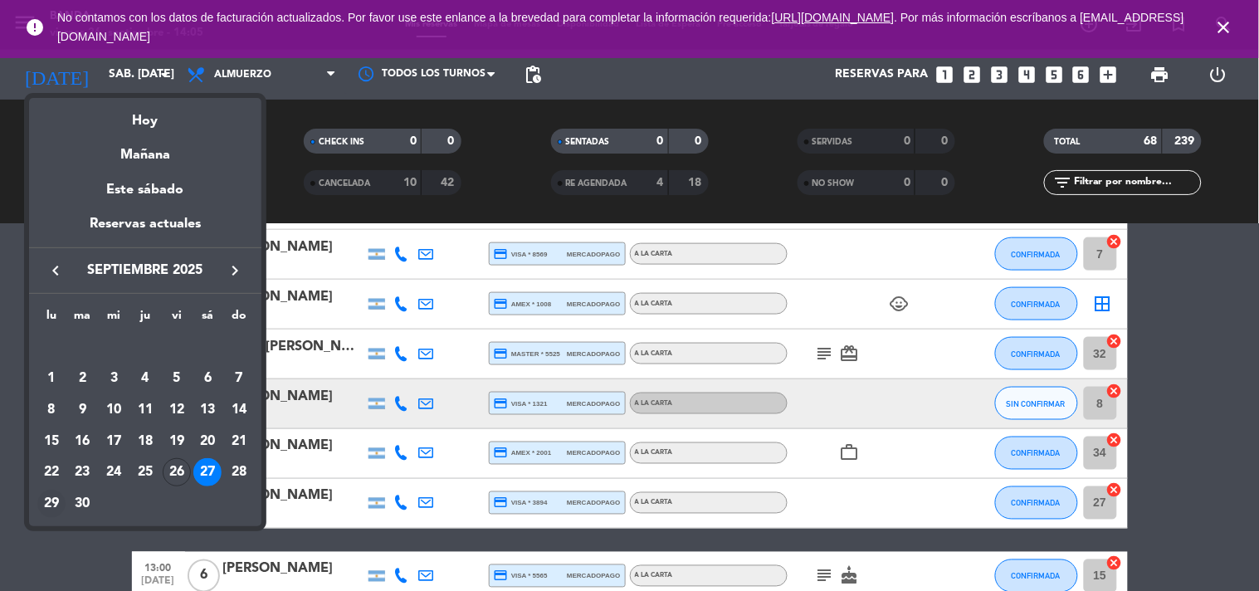
click at [50, 500] on div "29" at bounding box center [51, 504] width 28 height 28
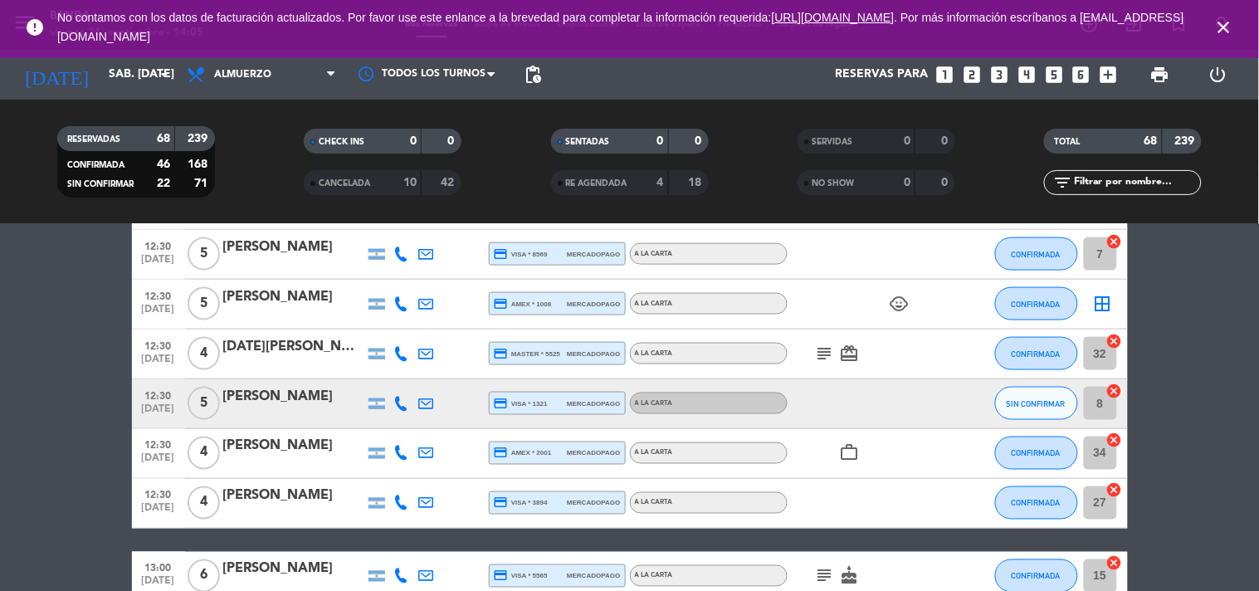
type input "lun. [DATE]"
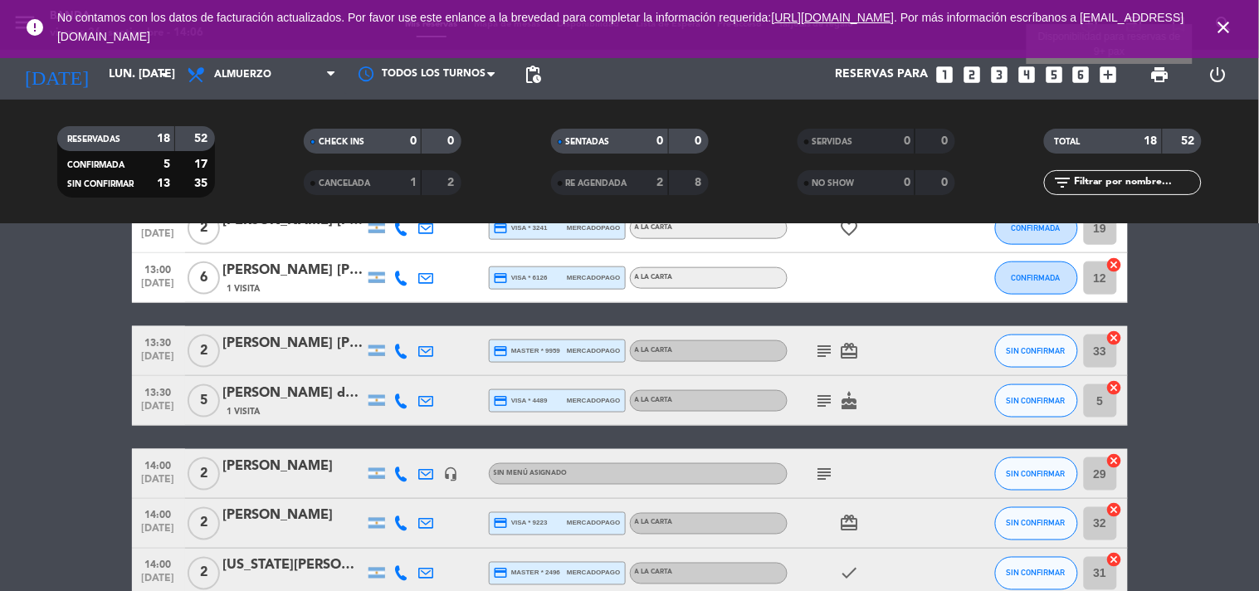
click at [1104, 81] on icon "add_box" at bounding box center [1109, 75] width 22 height 22
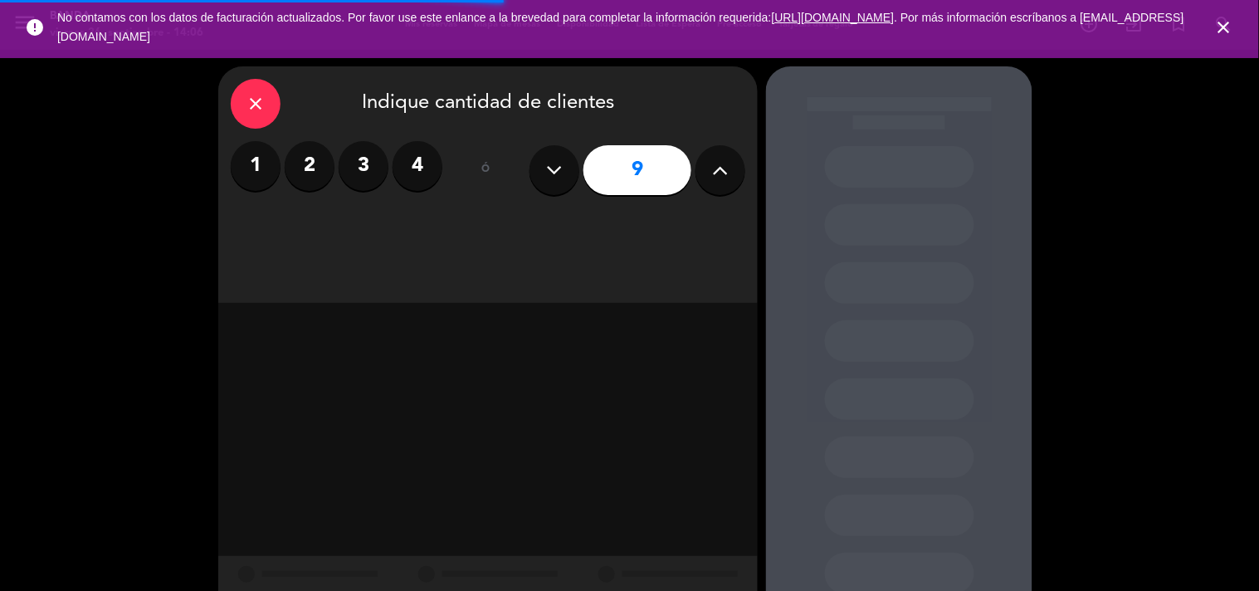
click at [549, 175] on icon at bounding box center [555, 170] width 16 height 25
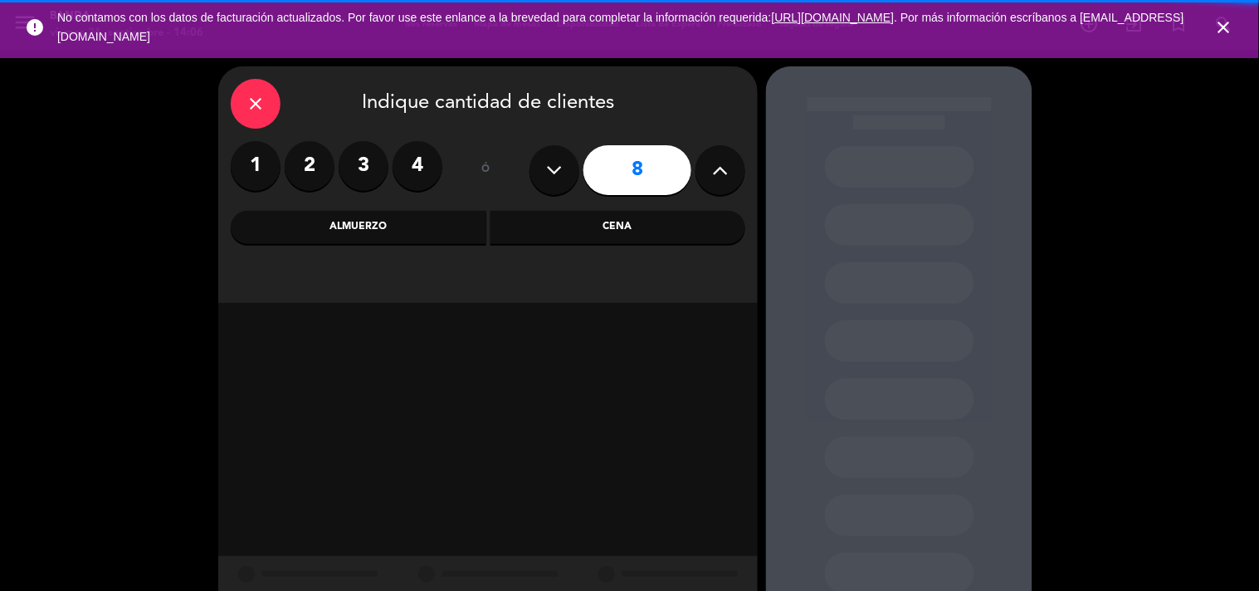
click at [549, 175] on icon at bounding box center [555, 170] width 16 height 25
type input "7"
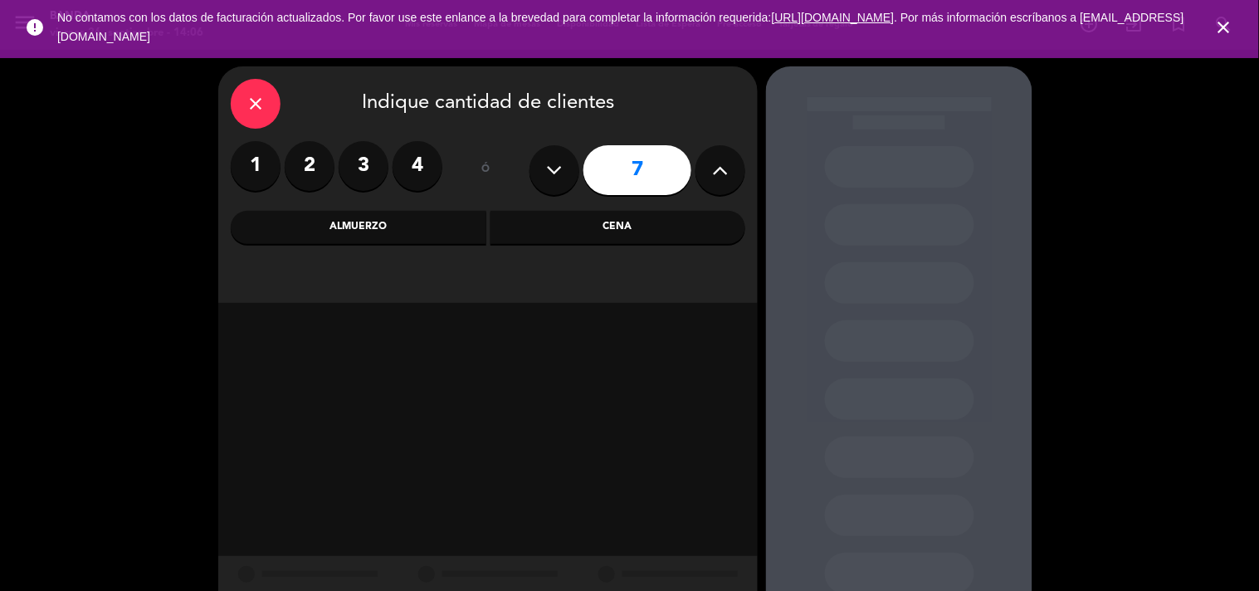
click at [579, 227] on div "Cena" at bounding box center [618, 227] width 256 height 33
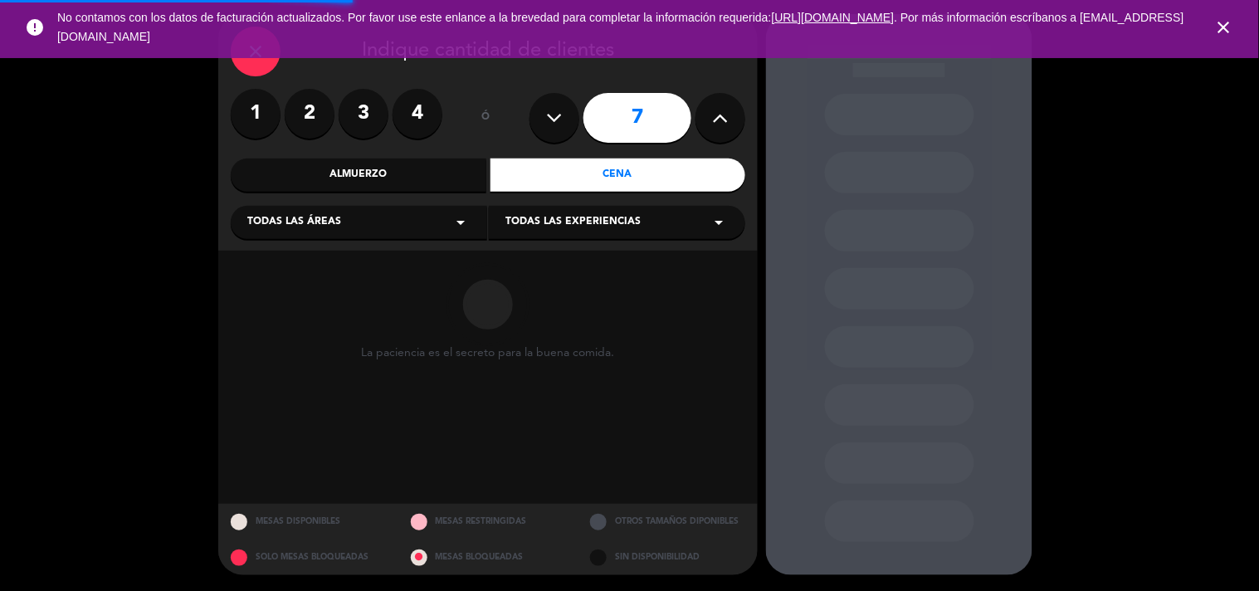
scroll to position [54, 0]
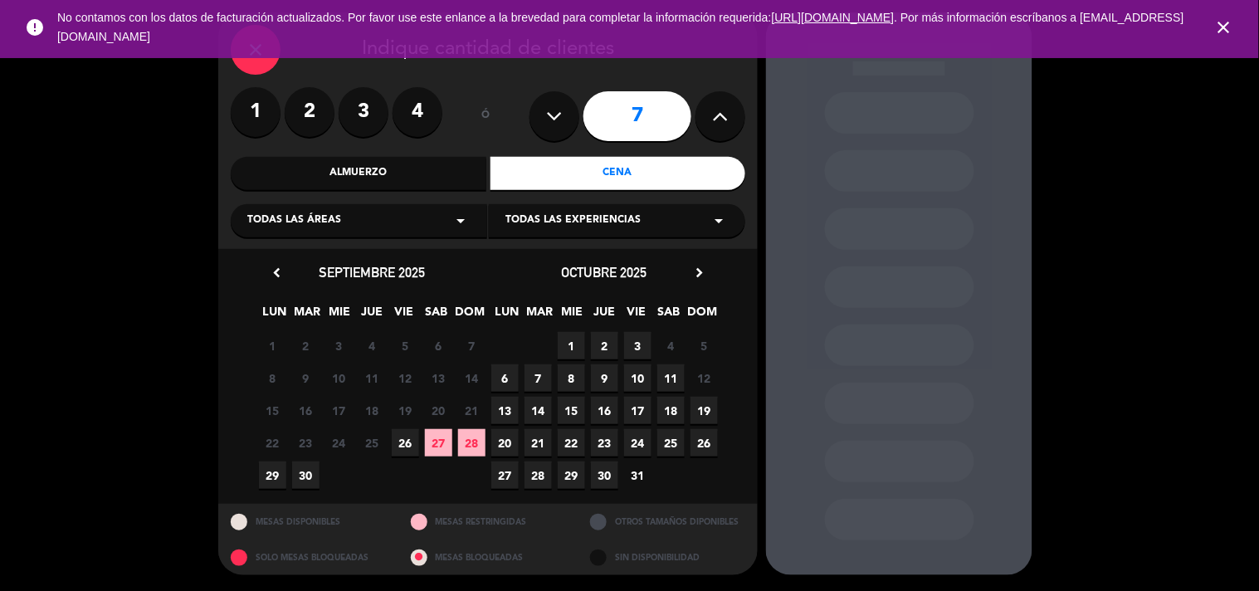
click at [269, 479] on span "29" at bounding box center [272, 474] width 27 height 27
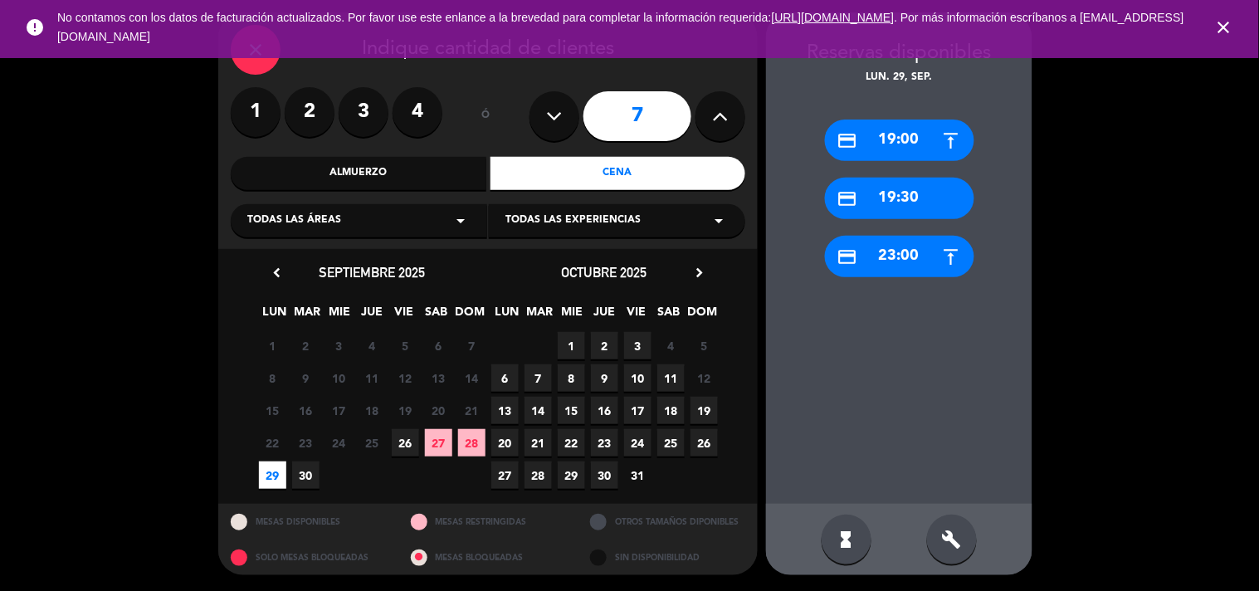
click at [261, 76] on div "close Indique cantidad de clientes 1 2 3 4 ó 7 Almuerzo Cena Todas las áreas ar…" at bounding box center [487, 130] width 539 height 236
click at [258, 69] on div "close" at bounding box center [256, 50] width 50 height 50
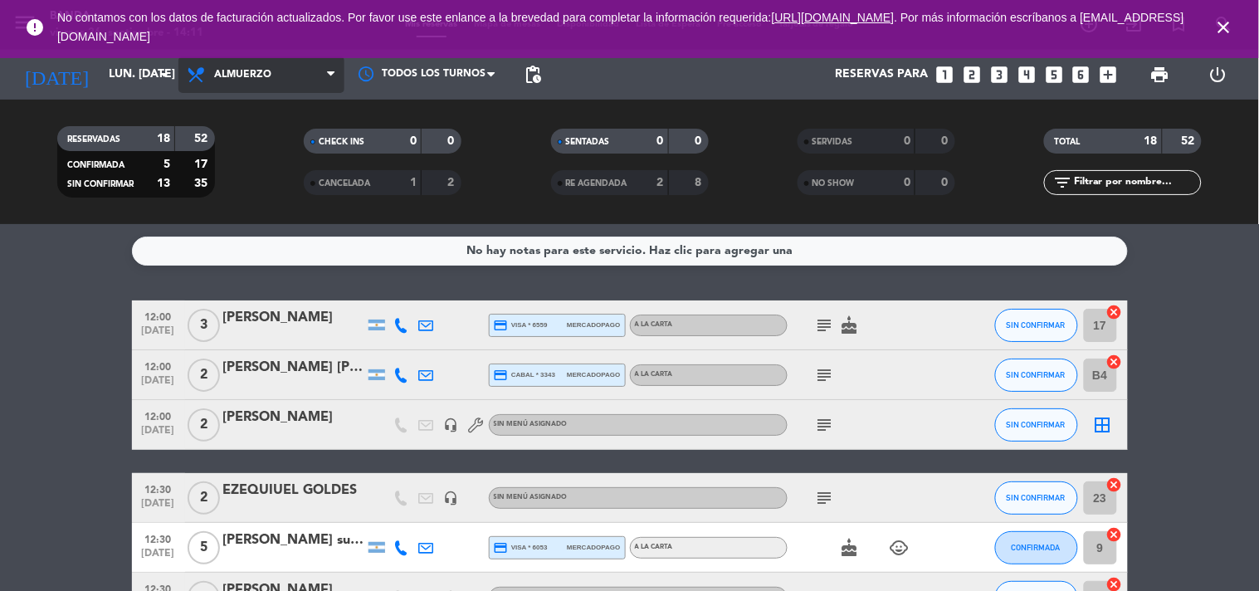
click at [300, 75] on span "Almuerzo" at bounding box center [261, 74] width 166 height 37
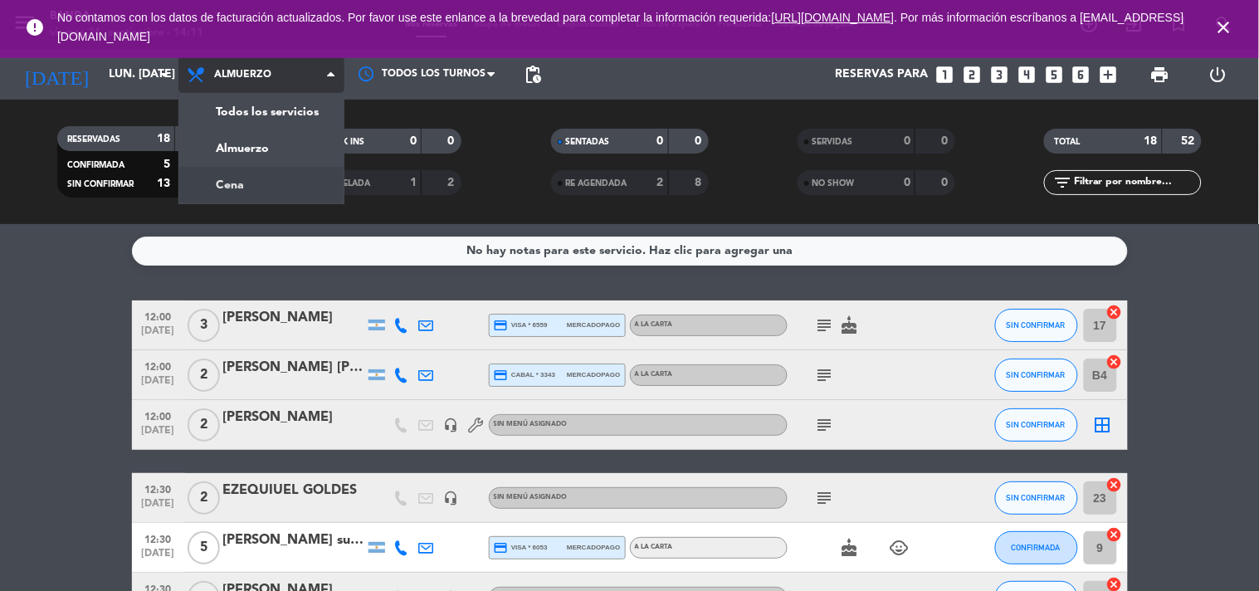
click at [285, 175] on div "menu Banda viernes 26. septiembre - 14:11 Mis reservas Mapa de mesas Disponibil…" at bounding box center [629, 112] width 1259 height 224
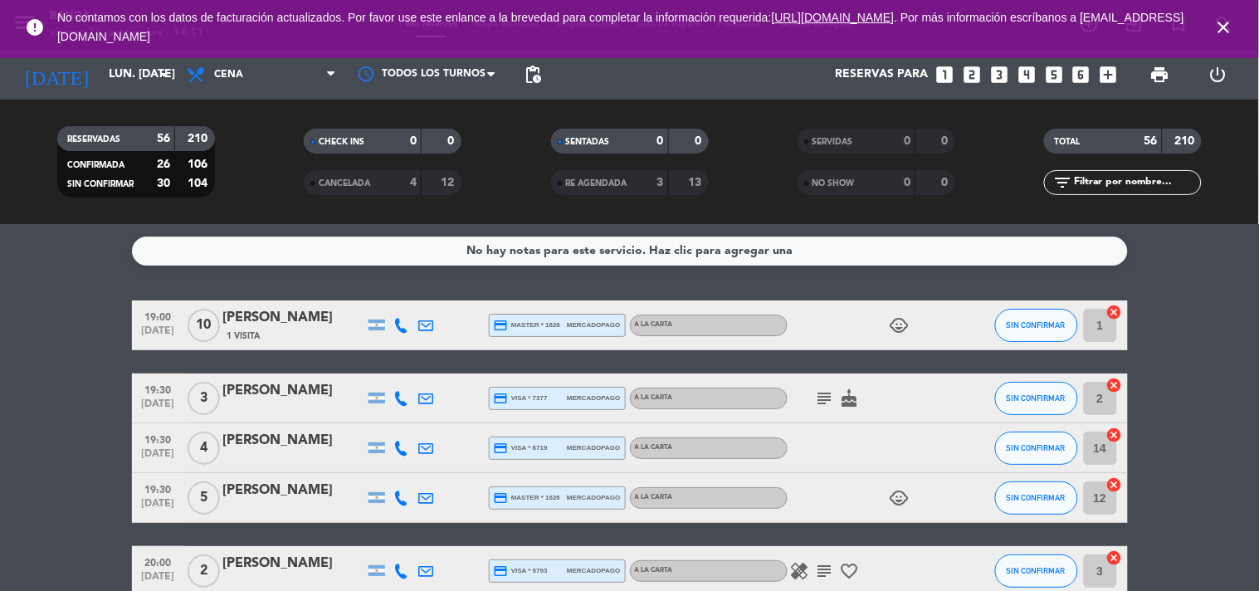
click at [1222, 25] on icon "close" at bounding box center [1224, 27] width 20 height 20
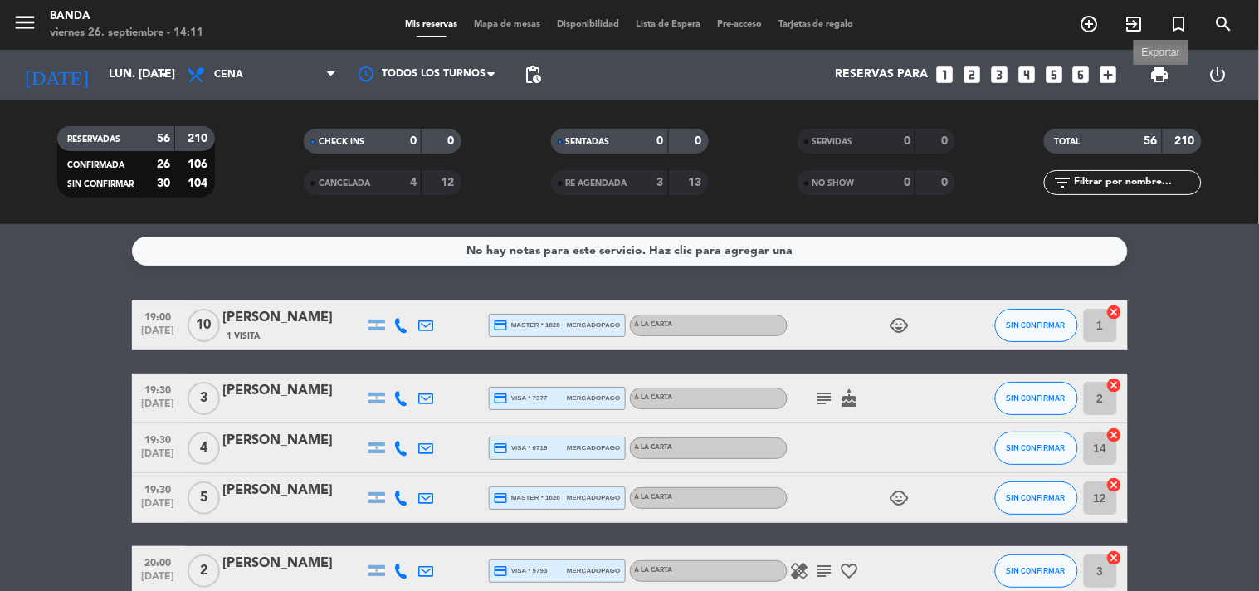
click at [1160, 76] on span "print" at bounding box center [1160, 75] width 20 height 20
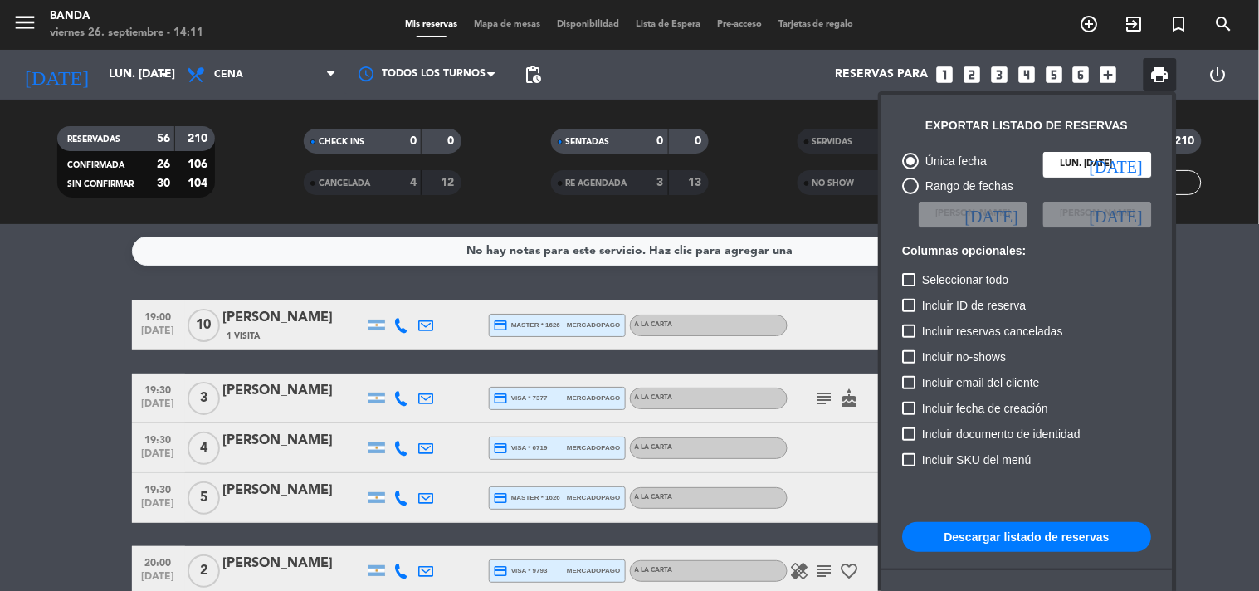
scroll to position [100, 0]
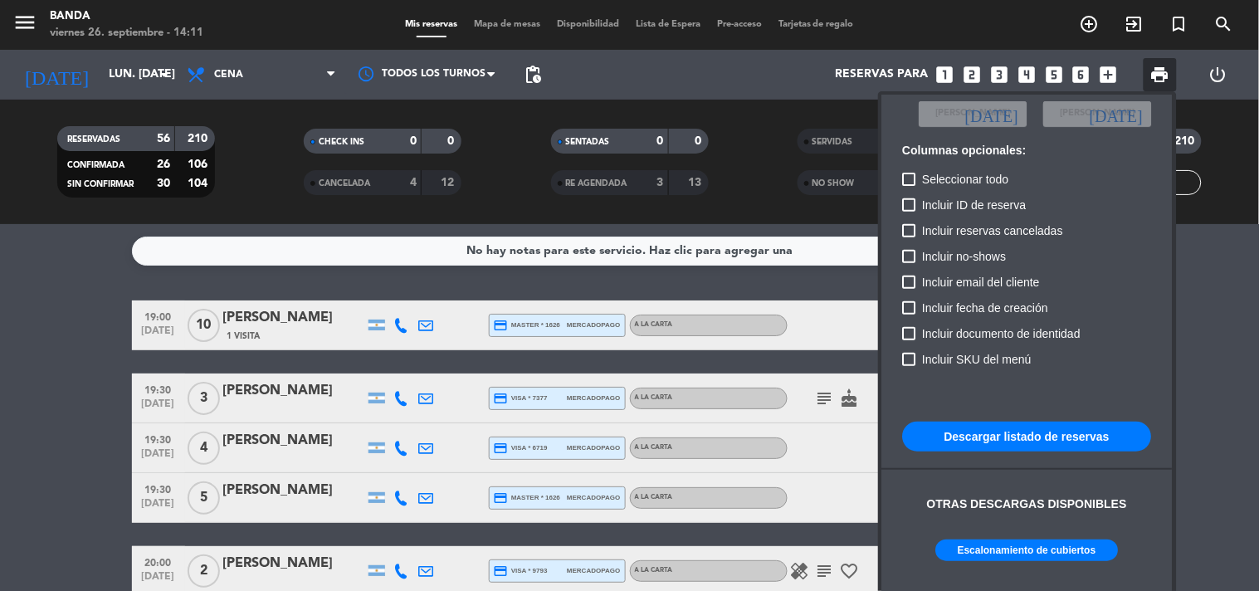
click at [1054, 561] on div "Escalonamiento de cubiertos" at bounding box center [1027, 556] width 249 height 34
click at [1050, 553] on button "Escalonamiento de cubiertos" at bounding box center [1027, 550] width 183 height 22
click at [118, 80] on div at bounding box center [629, 295] width 1259 height 591
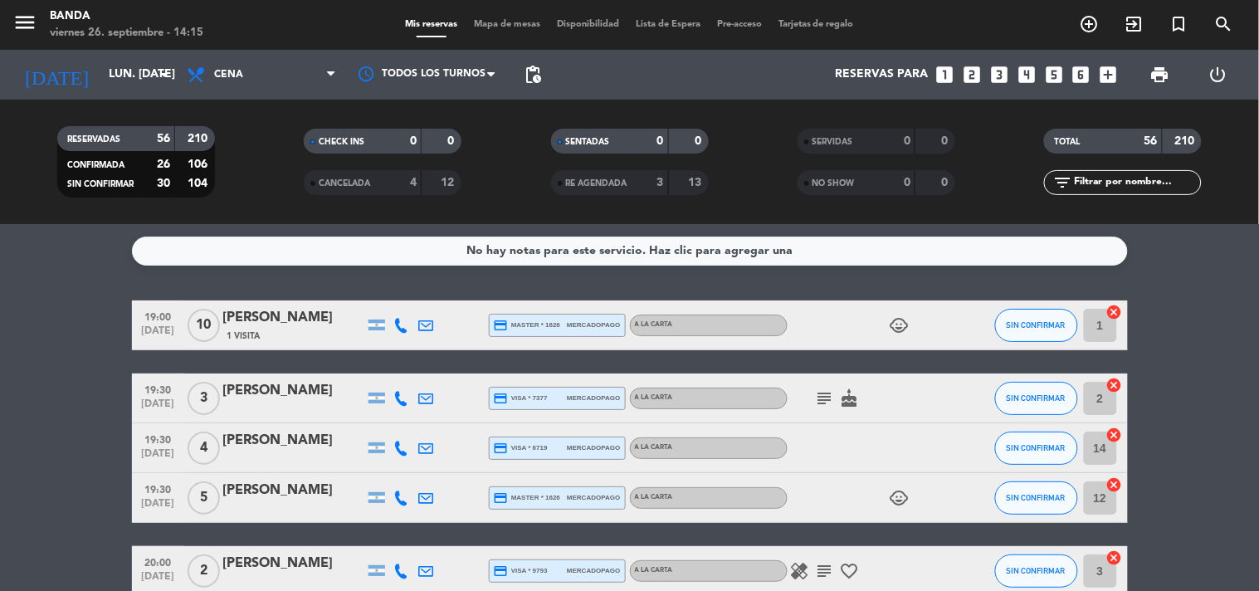
click at [118, 80] on input "lun. [DATE]" at bounding box center [179, 75] width 158 height 30
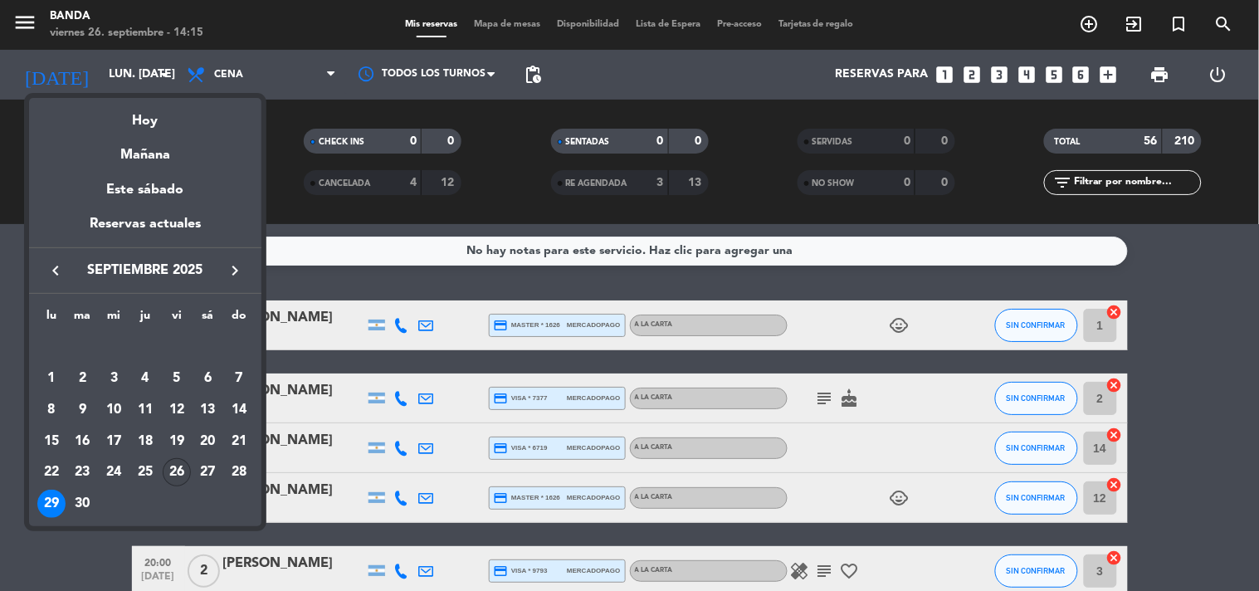
click at [174, 469] on div "26" at bounding box center [177, 472] width 28 height 28
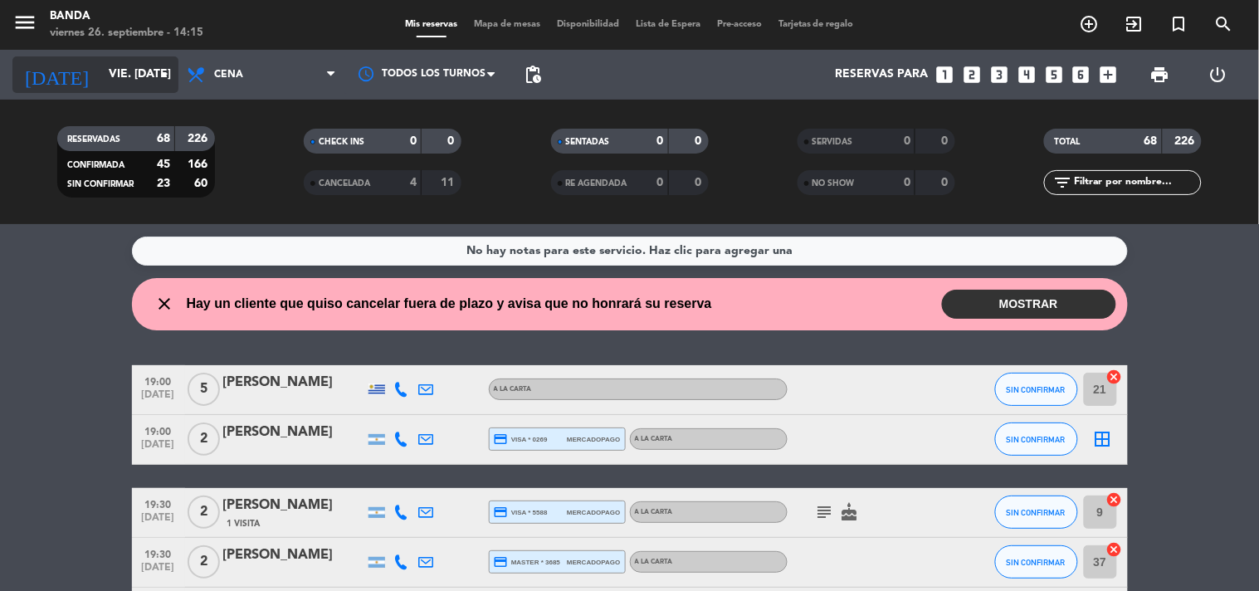
click at [125, 77] on input "vie. [DATE]" at bounding box center [179, 75] width 158 height 30
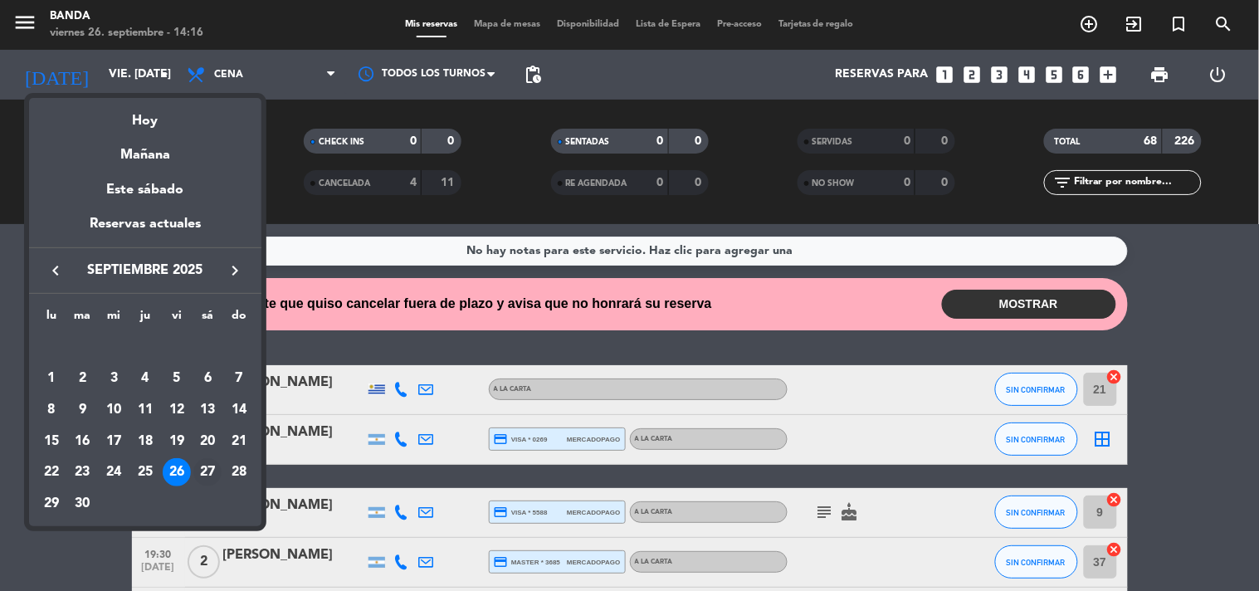
click at [208, 465] on div "27" at bounding box center [207, 472] width 28 height 28
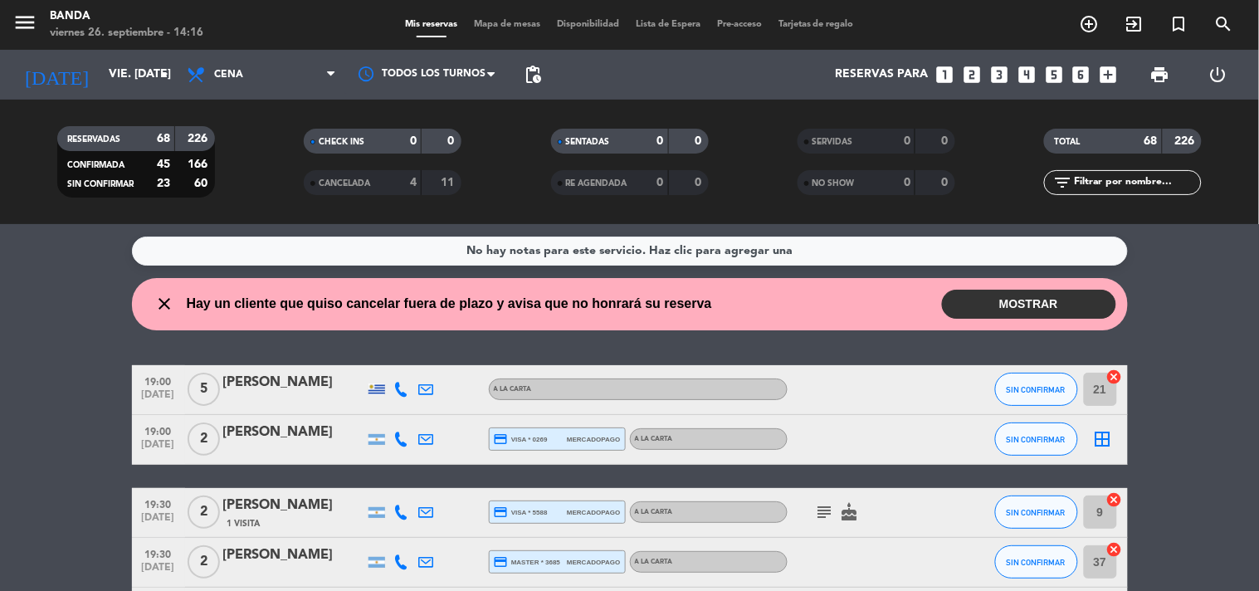
type input "sáb. [DATE]"
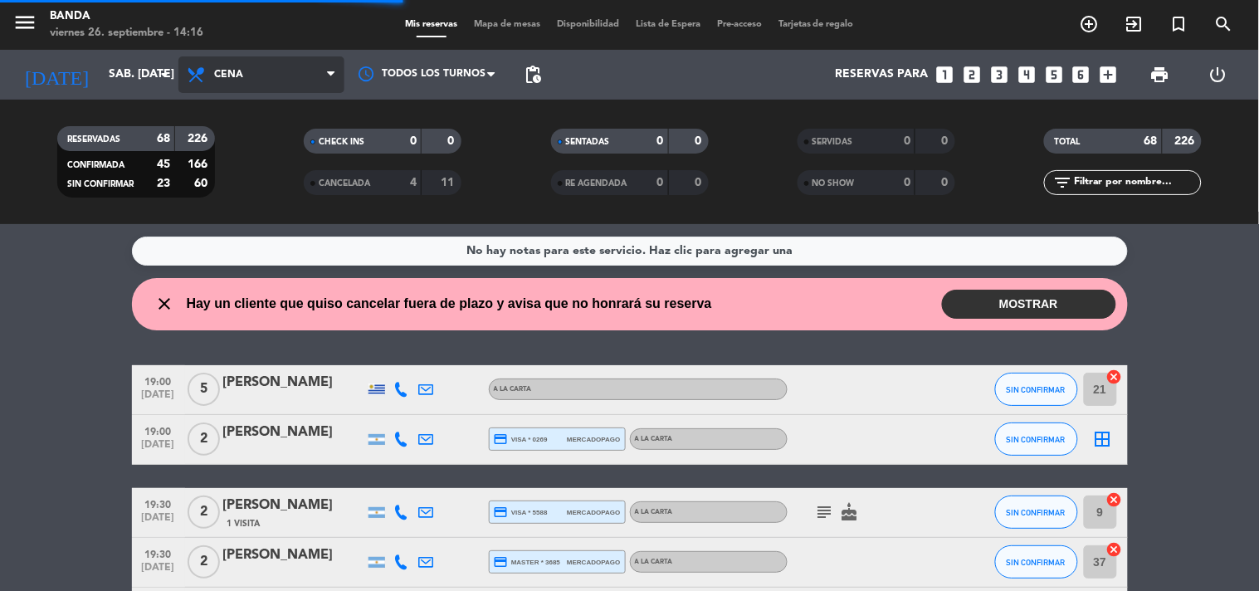
click at [270, 80] on span "Cena" at bounding box center [261, 74] width 166 height 37
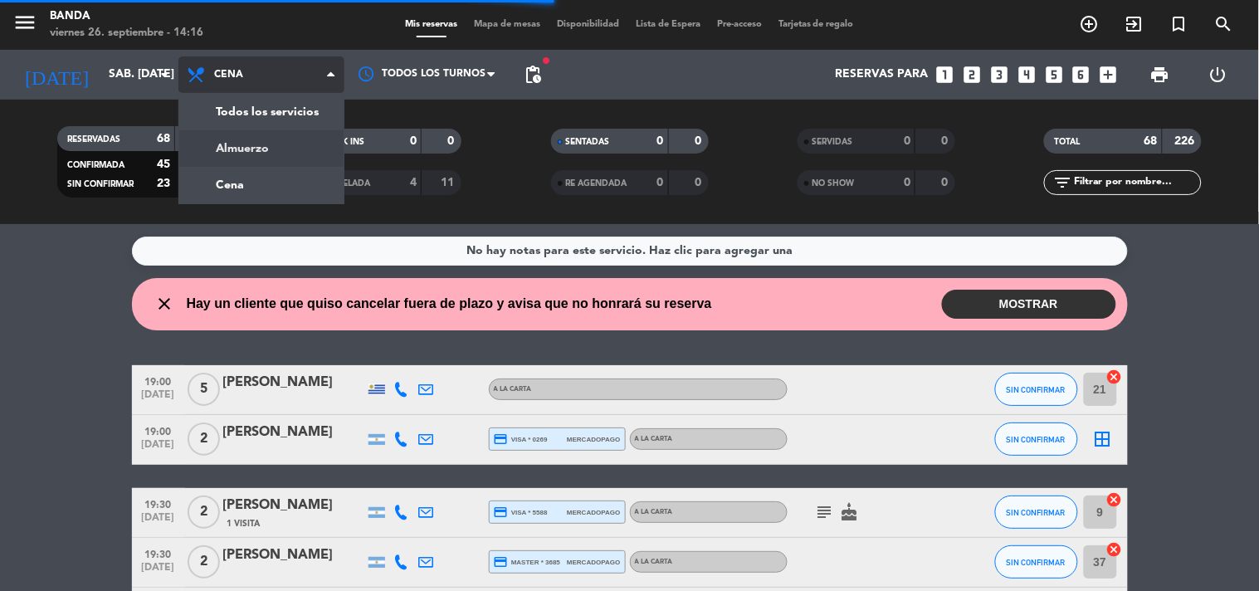
click at [242, 152] on div "menu Banda viernes 26. septiembre - 14:16 Mis reservas Mapa de mesas Disponibil…" at bounding box center [629, 112] width 1259 height 224
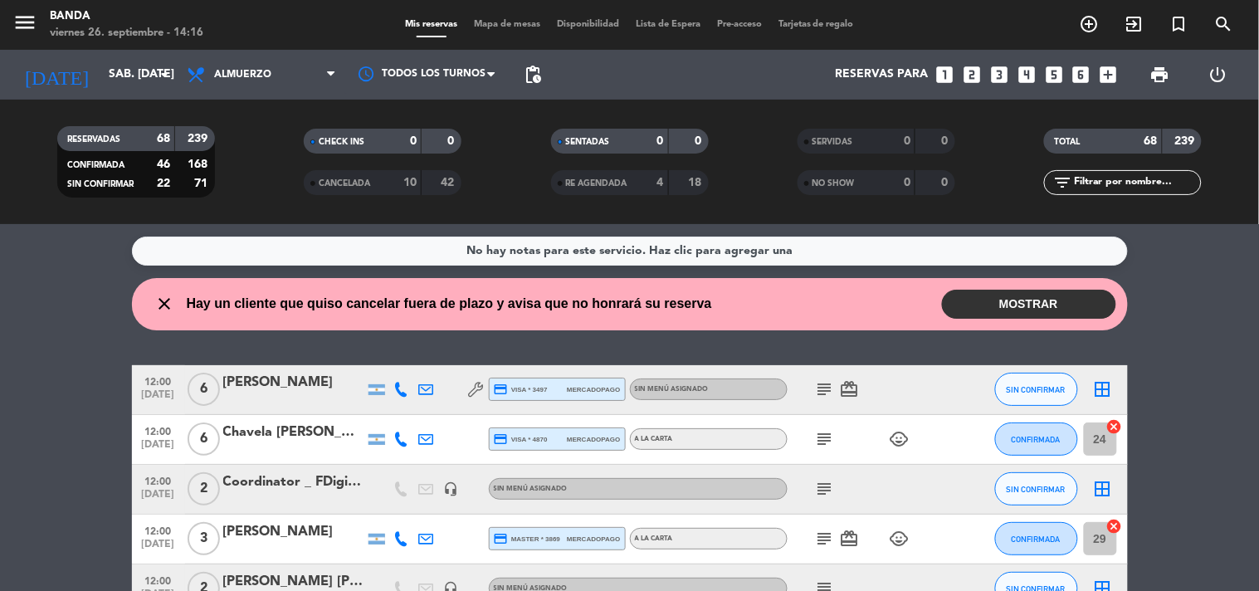
click at [981, 303] on button "MOSTRAR" at bounding box center [1029, 304] width 174 height 29
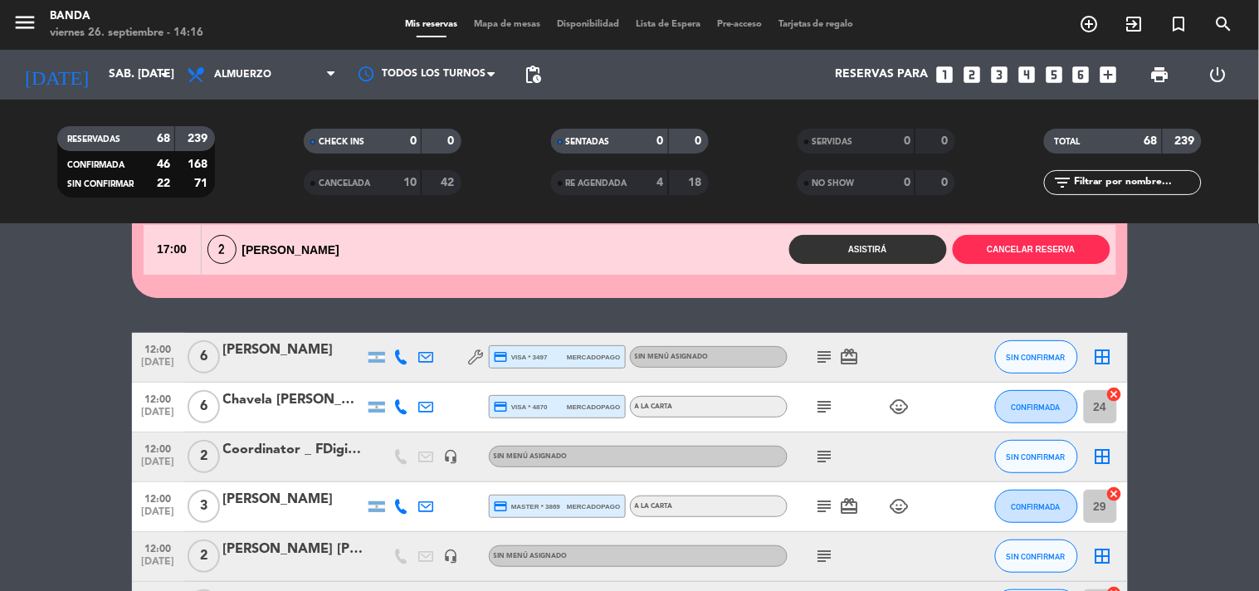
scroll to position [112, 0]
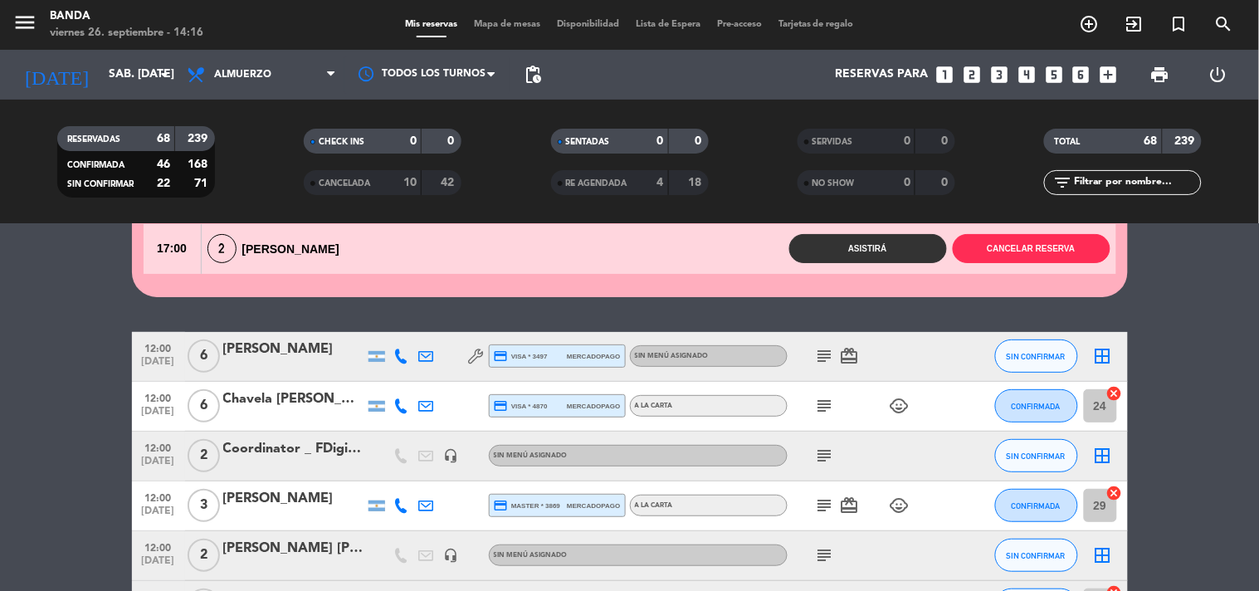
click at [377, 250] on div "Asistirá Cancelar reserva" at bounding box center [734, 248] width 762 height 29
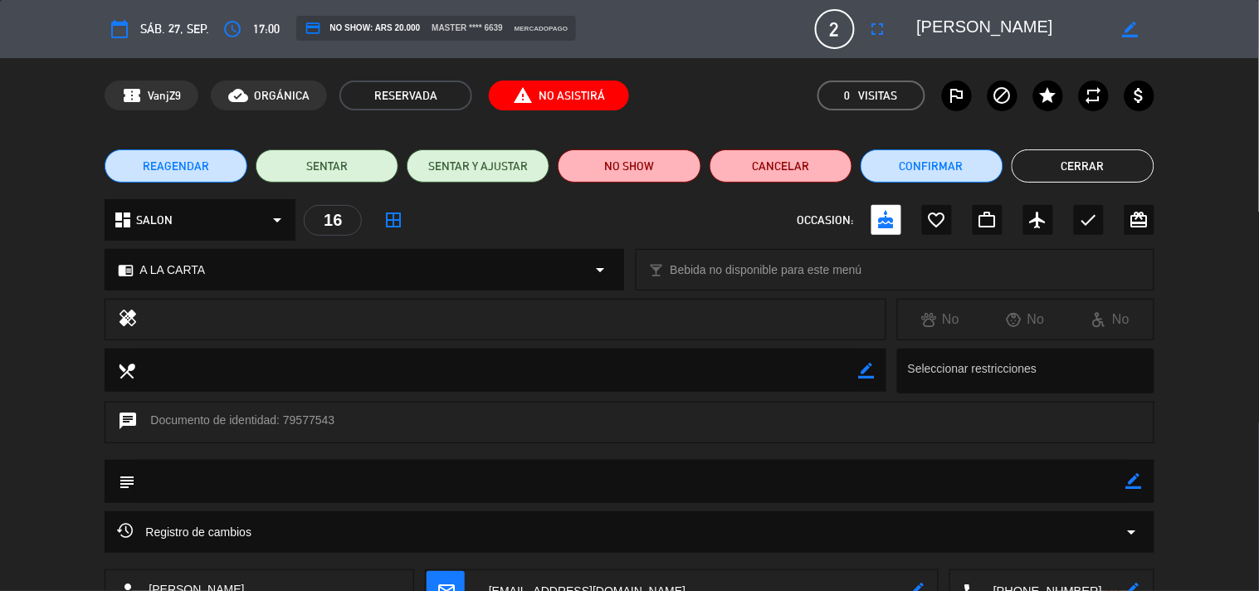
click at [209, 163] on button "REAGENDAR" at bounding box center [176, 165] width 143 height 33
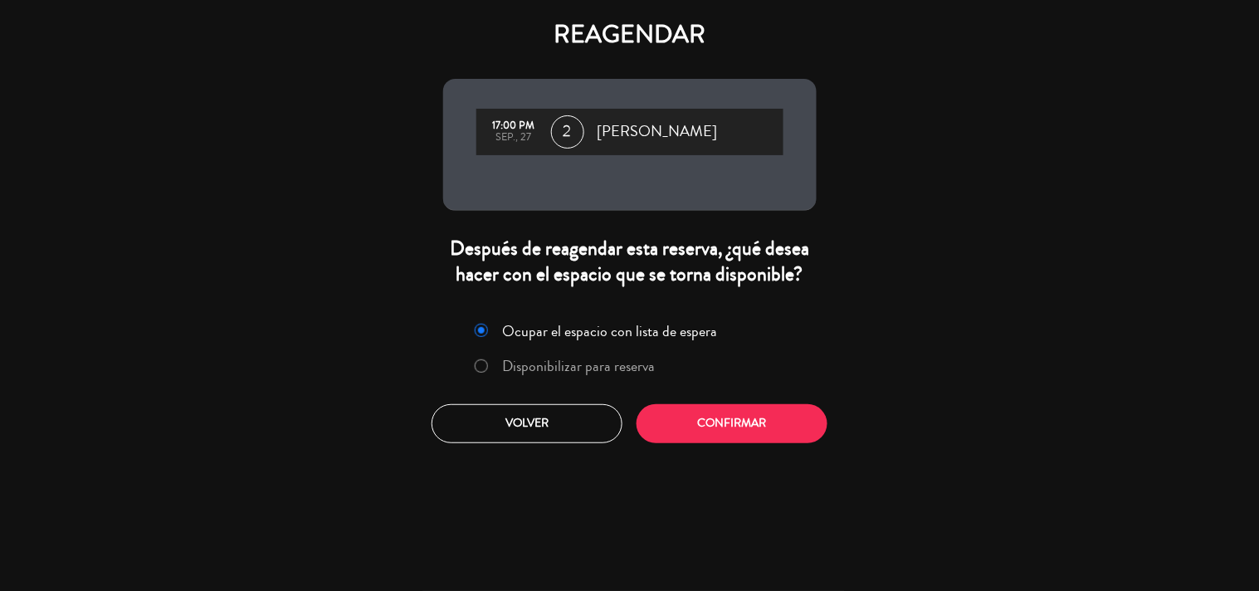
click at [491, 372] on label "Disponibilizar para reserva" at bounding box center [564, 367] width 197 height 30
click at [689, 417] on button "Confirmar" at bounding box center [731, 423] width 191 height 39
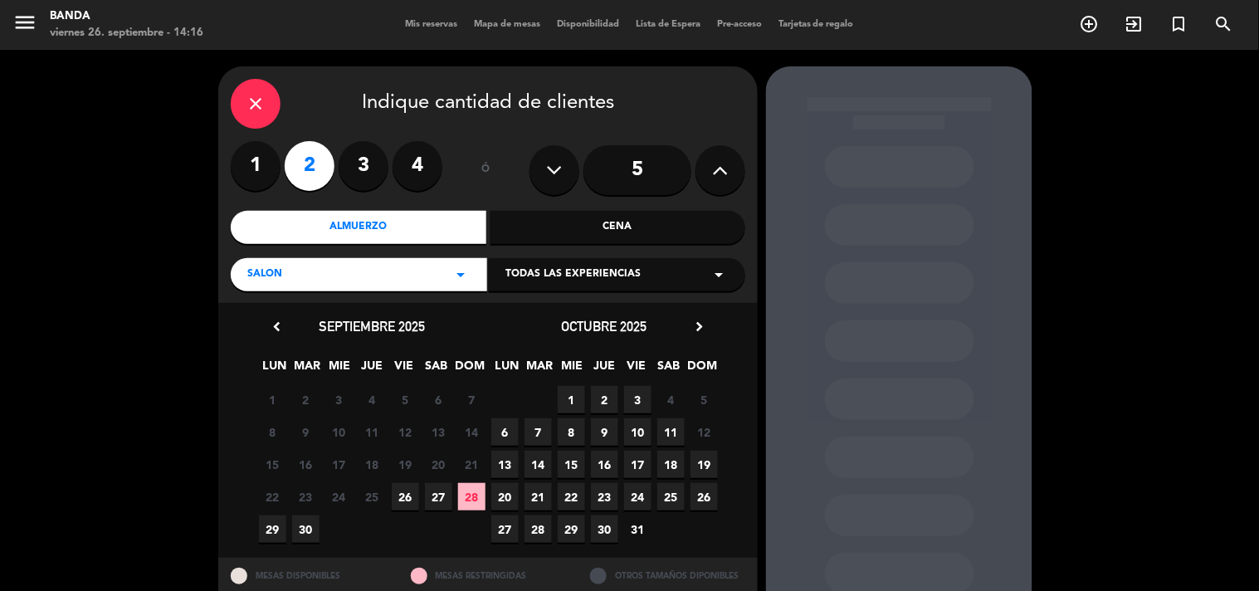
click at [665, 433] on span "11" at bounding box center [670, 431] width 27 height 27
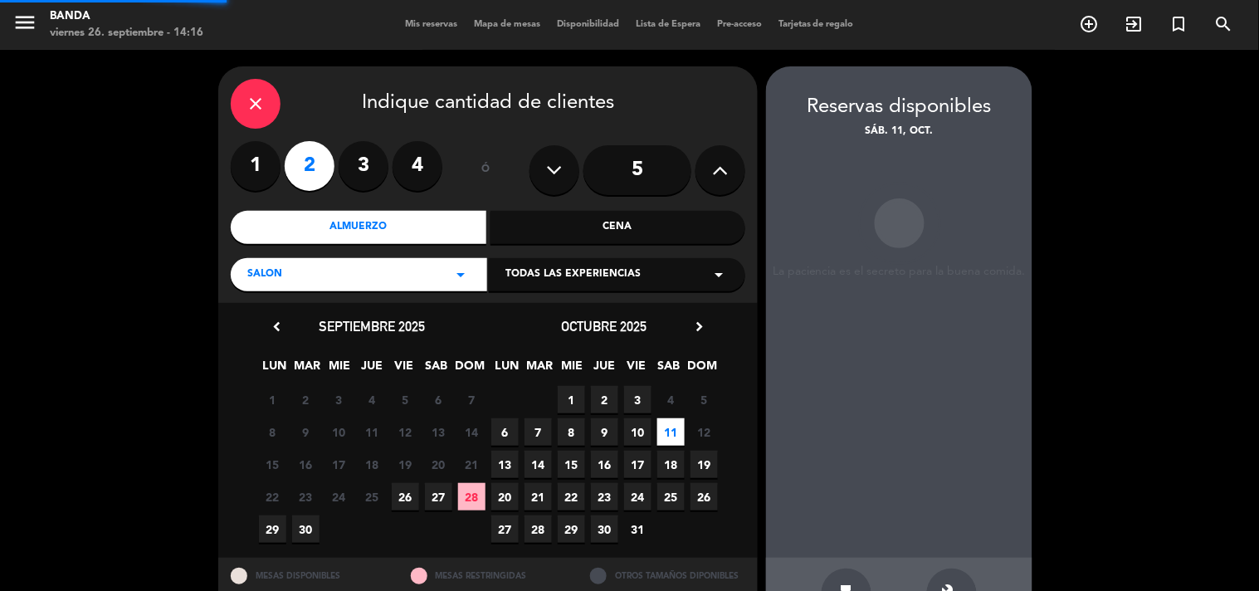
scroll to position [54, 0]
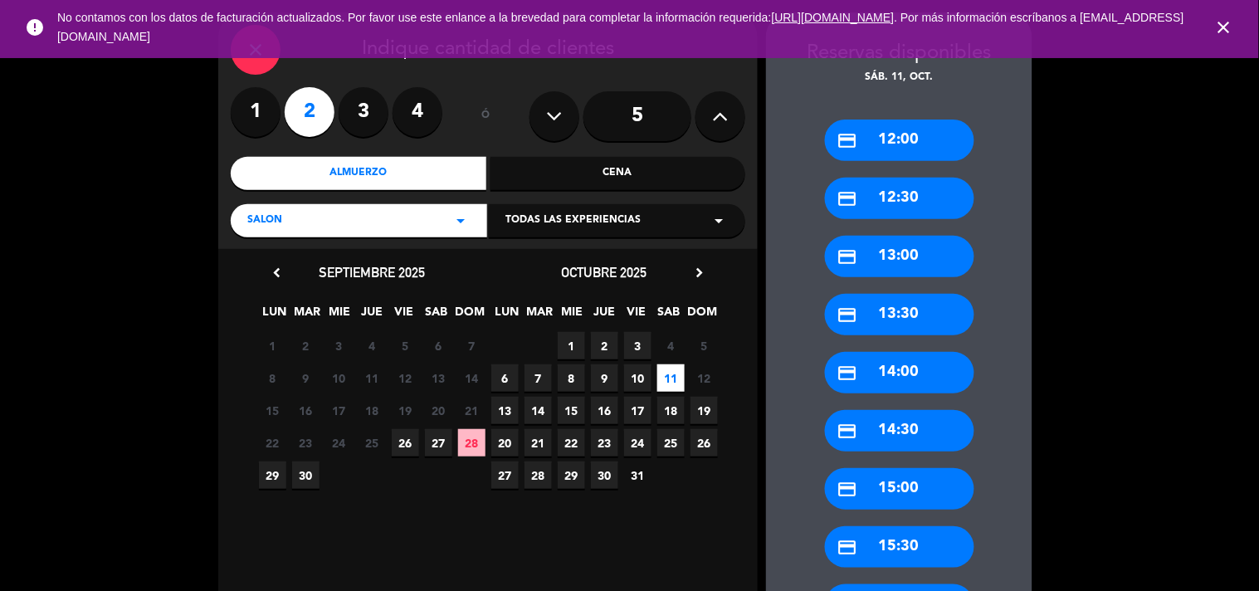
click at [901, 142] on div "credit_card 12:00" at bounding box center [899, 139] width 149 height 41
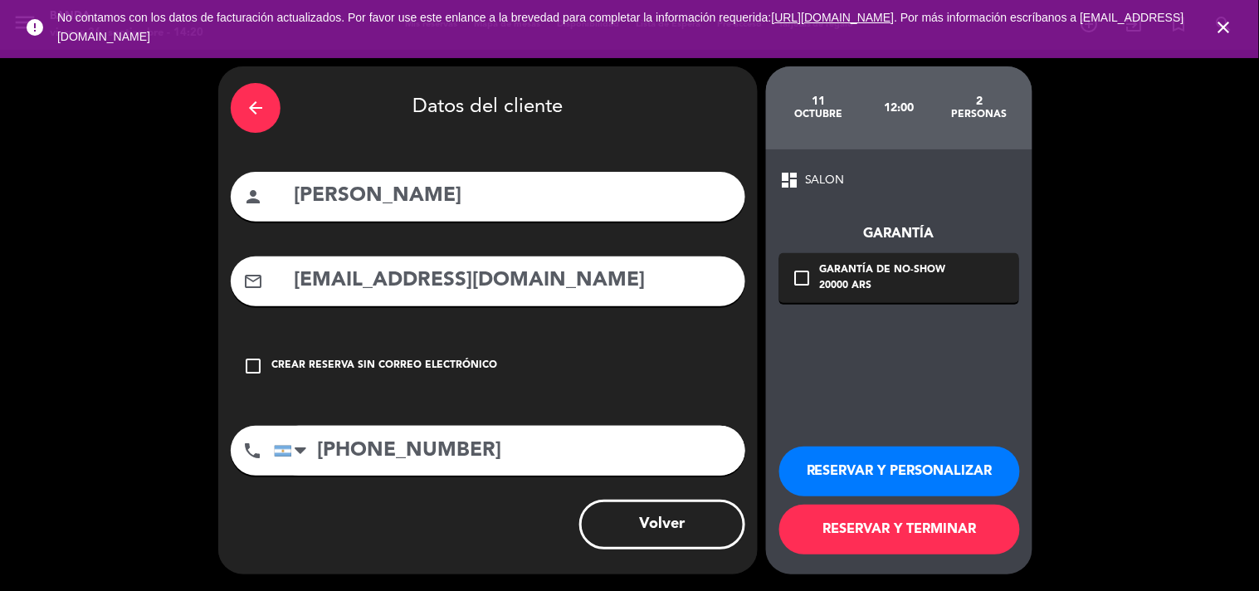
click at [857, 534] on button "RESERVAR Y TERMINAR" at bounding box center [899, 529] width 241 height 50
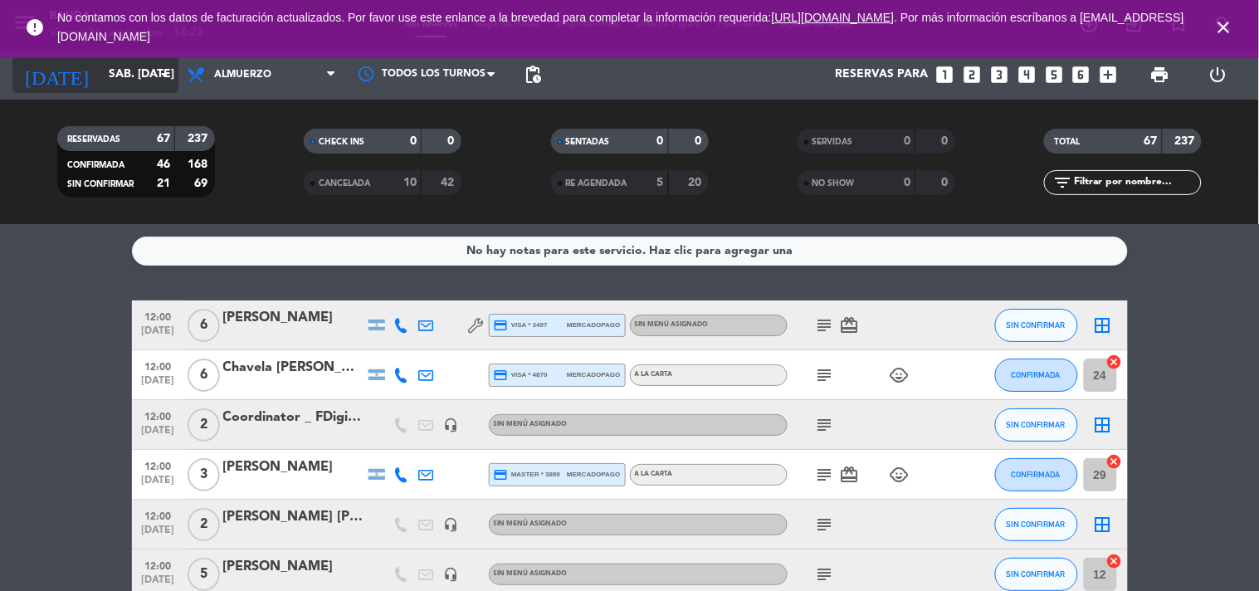
click at [139, 75] on input "sáb. [DATE]" at bounding box center [179, 75] width 158 height 30
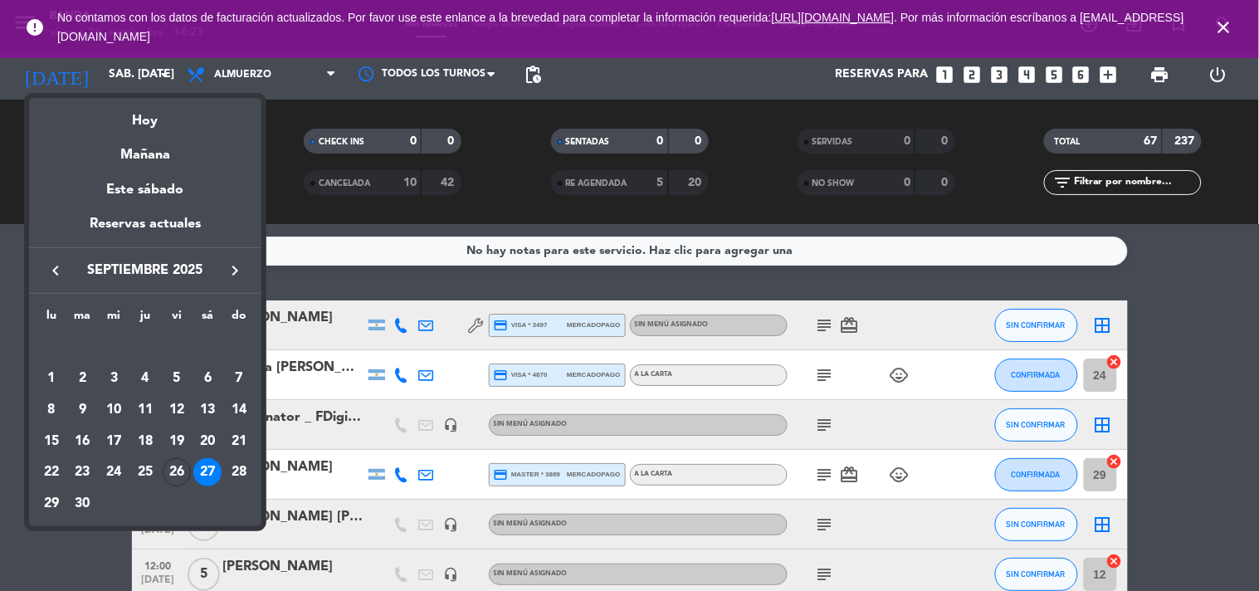
click at [238, 268] on icon "keyboard_arrow_right" at bounding box center [235, 271] width 20 height 20
click at [178, 426] on td "17" at bounding box center [177, 442] width 32 height 32
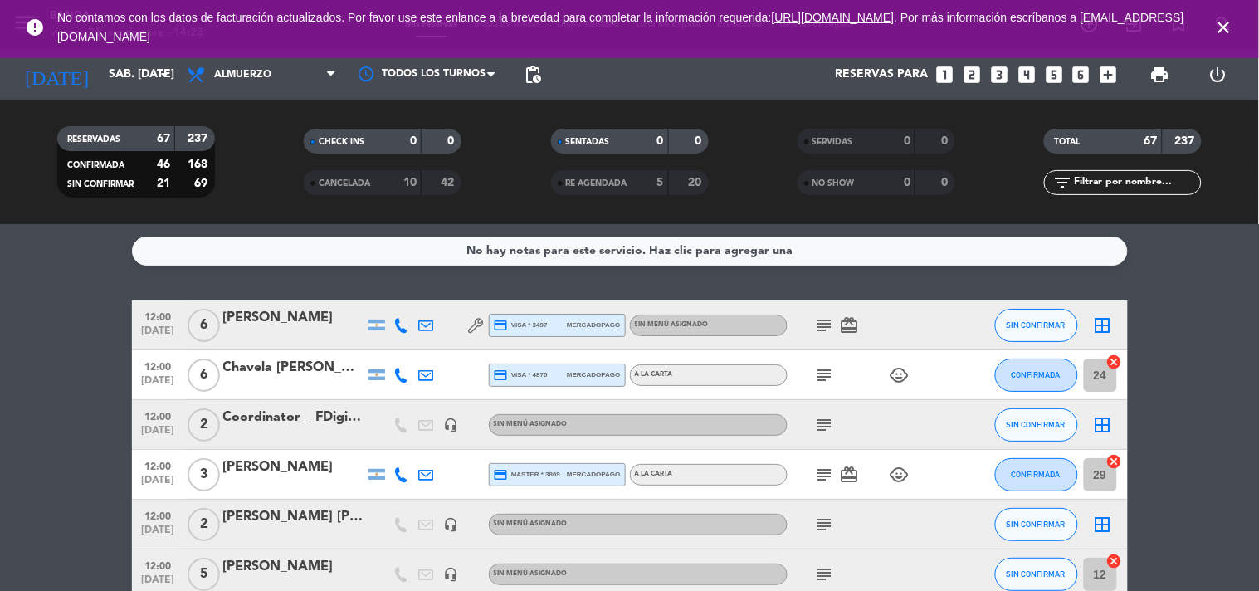
type input "vie. [DATE]"
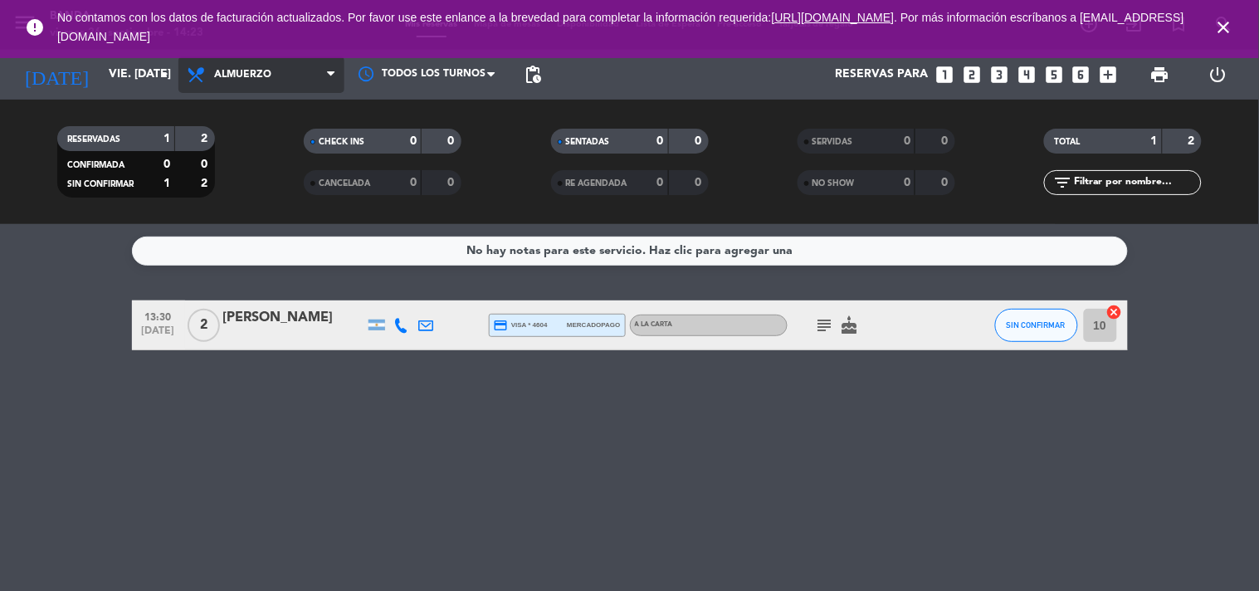
click at [329, 85] on span "Almuerzo" at bounding box center [261, 74] width 166 height 37
click at [302, 172] on div "menu Banda viernes 26. septiembre - 14:23 Mis reservas Mapa de mesas Disponibil…" at bounding box center [629, 112] width 1259 height 224
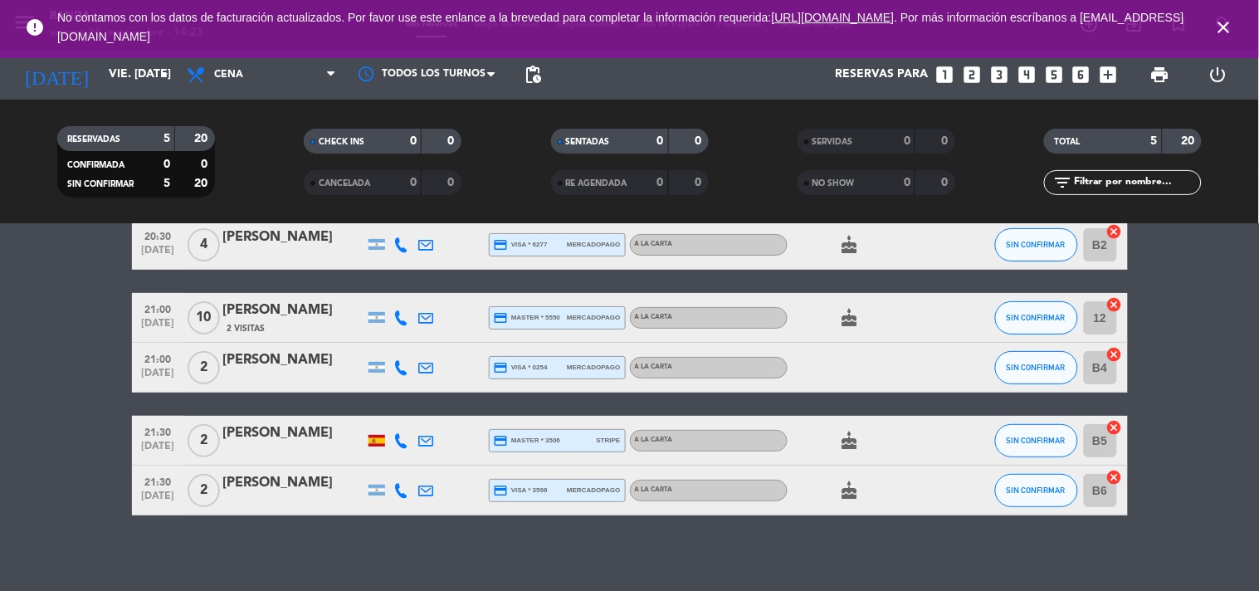
scroll to position [81, 0]
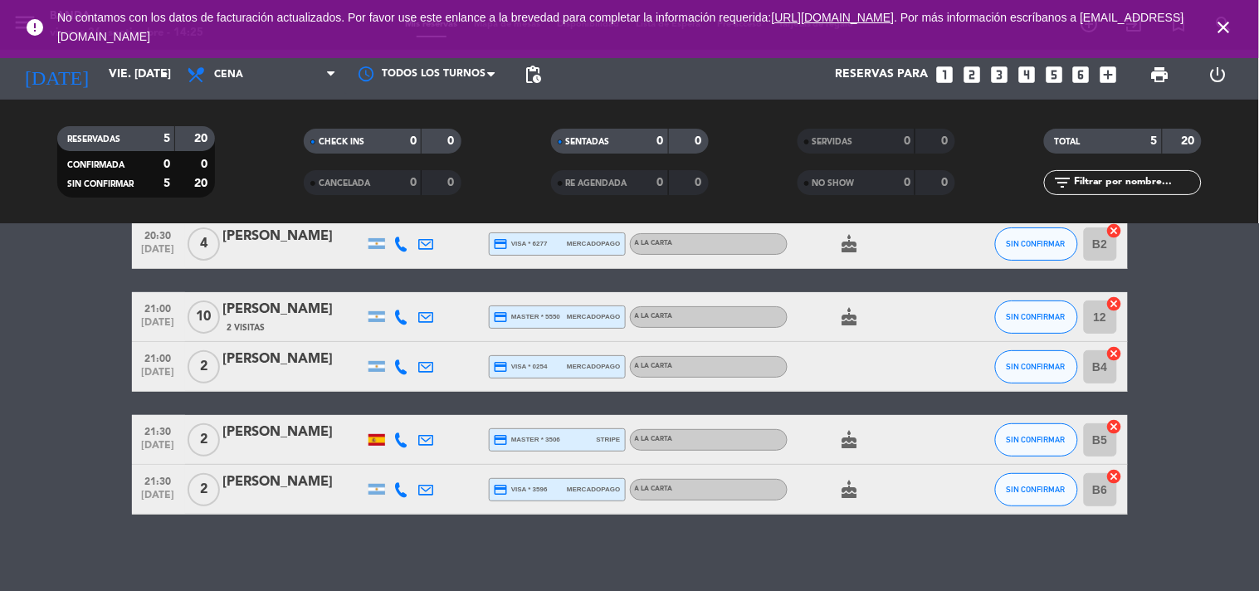
click at [1224, 27] on icon "close" at bounding box center [1224, 27] width 20 height 20
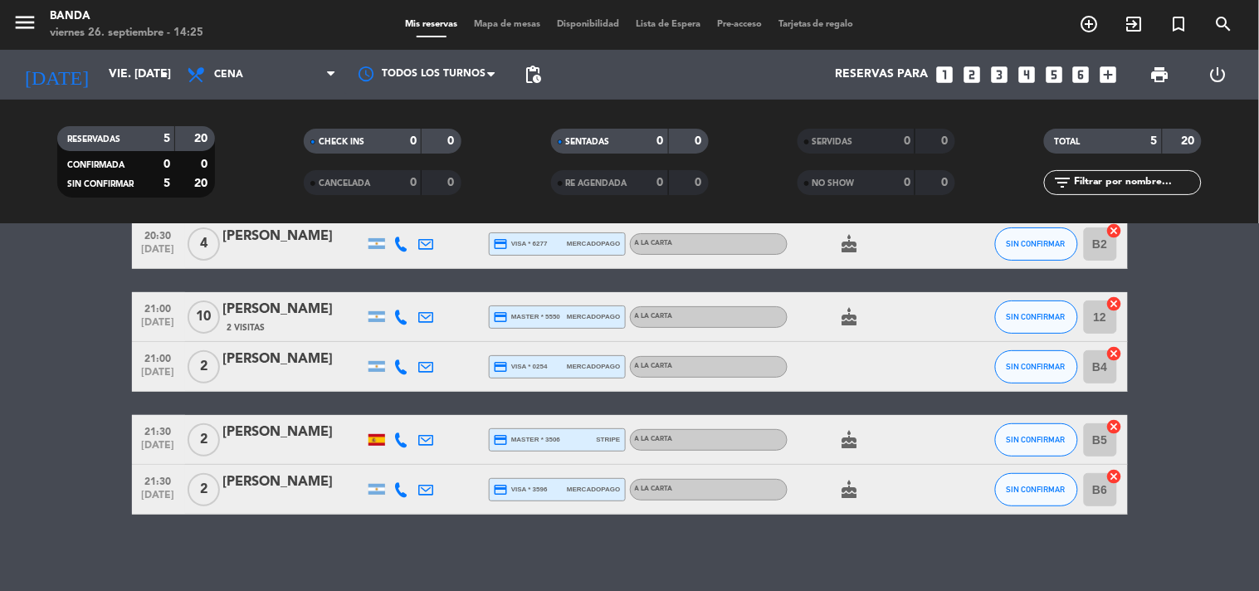
click at [969, 76] on icon "looks_two" at bounding box center [972, 75] width 22 height 22
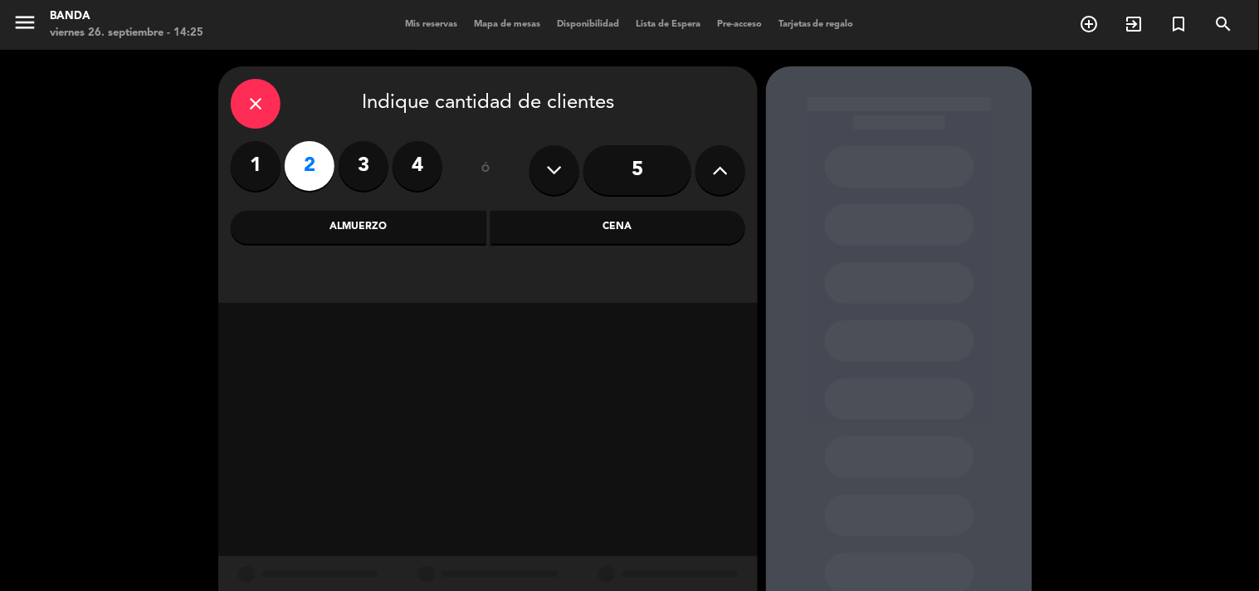
click at [402, 229] on div "Almuerzo" at bounding box center [359, 227] width 256 height 33
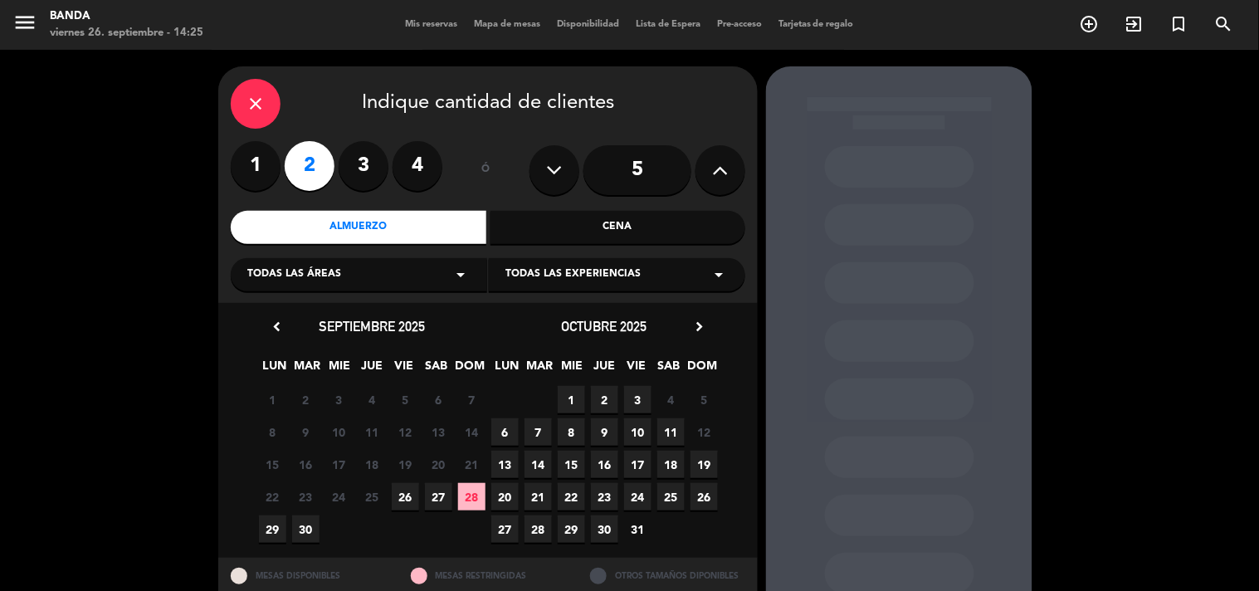
click at [397, 500] on span "26" at bounding box center [405, 496] width 27 height 27
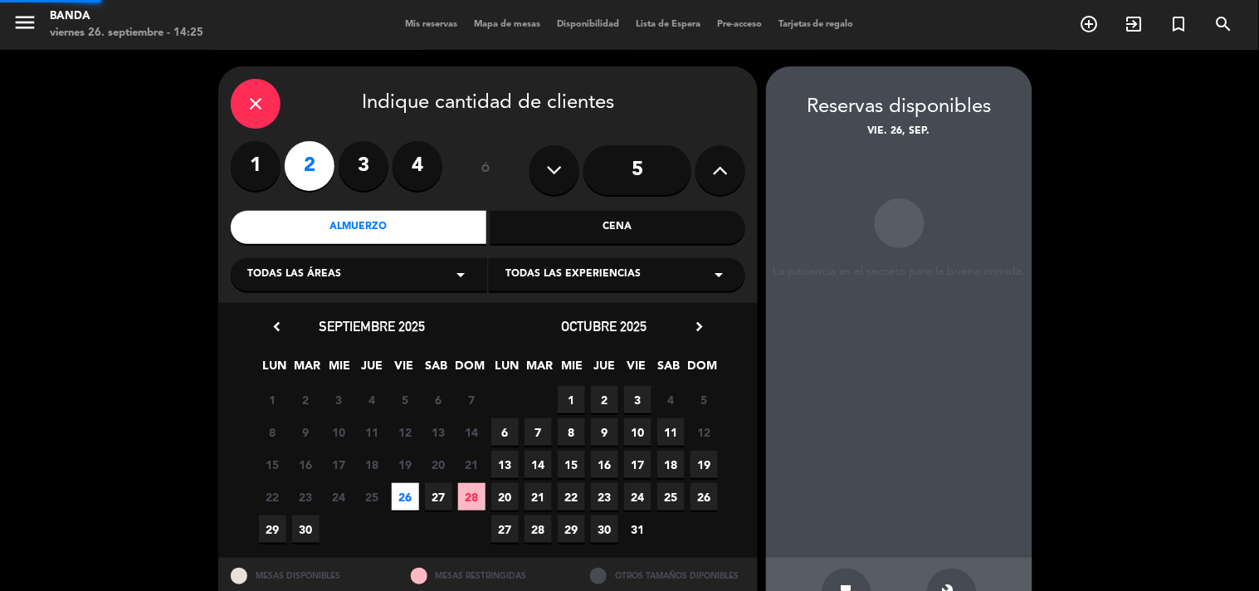
scroll to position [54, 0]
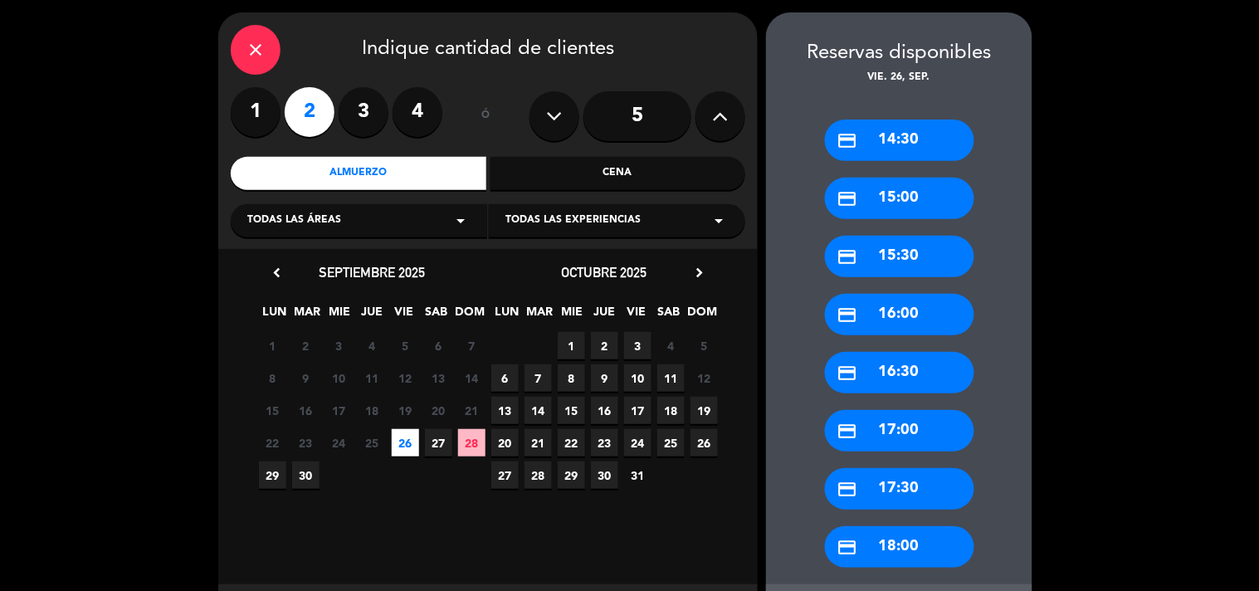
click at [851, 144] on icon "credit_card" at bounding box center [847, 140] width 21 height 21
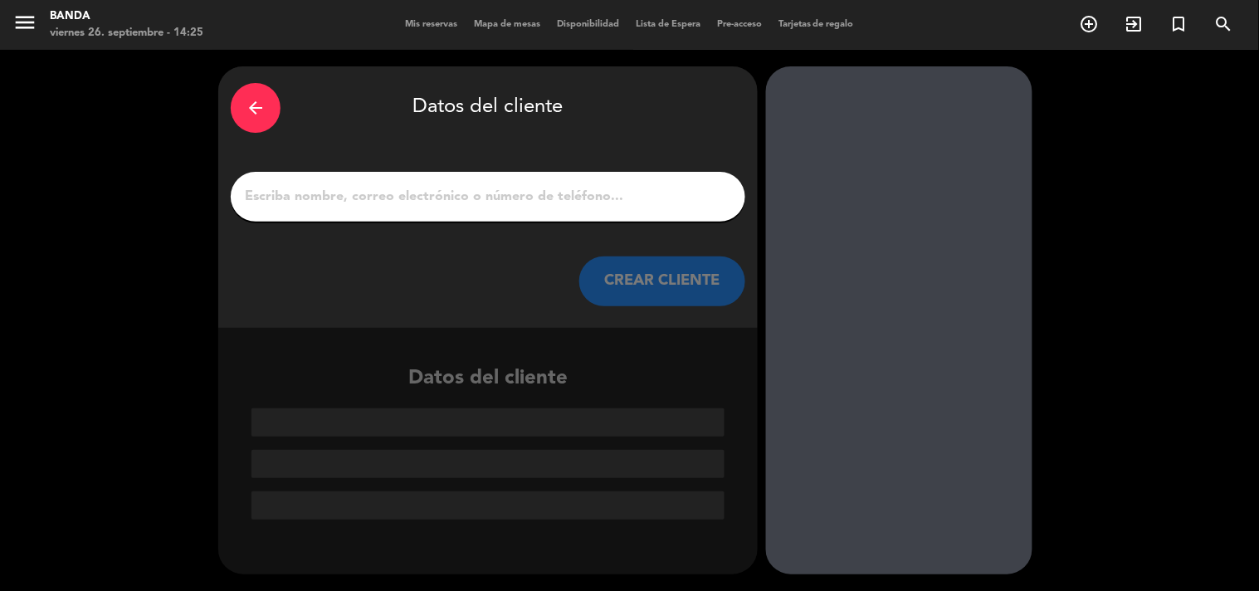
click at [662, 197] on input "1" at bounding box center [488, 196] width 490 height 23
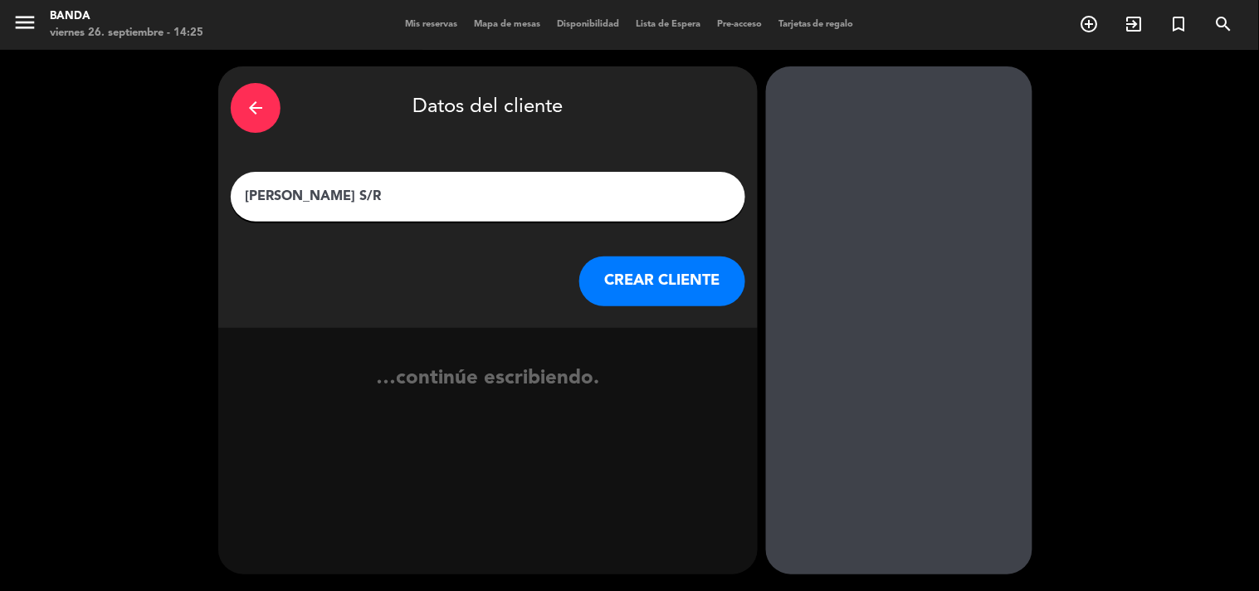
type input "[PERSON_NAME] S/R"
click at [670, 267] on button "CREAR CLIENTE" at bounding box center [662, 281] width 166 height 50
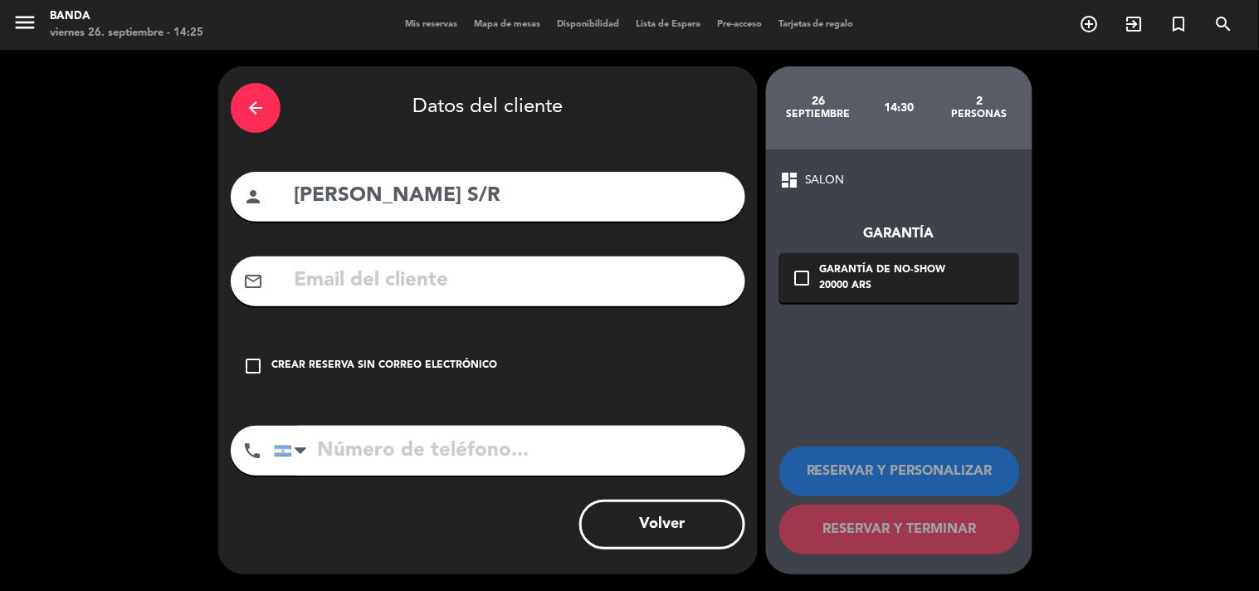
click at [339, 355] on div "check_box_outline_blank Crear reserva sin correo electrónico" at bounding box center [488, 366] width 514 height 50
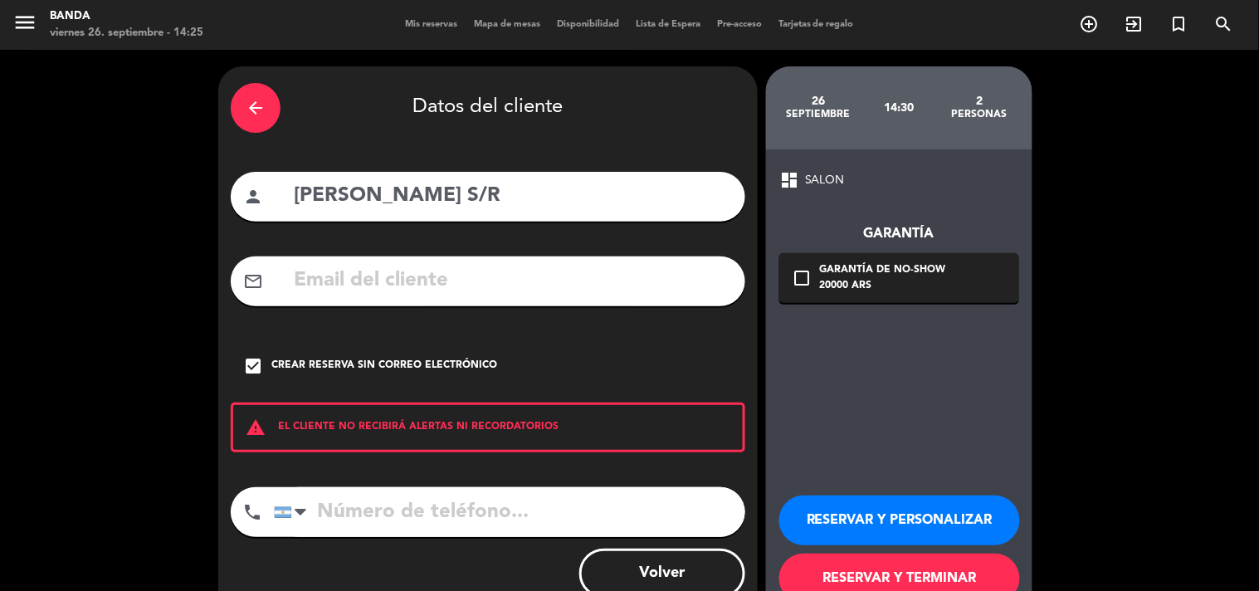
click at [340, 510] on input "tel" at bounding box center [509, 512] width 471 height 50
type input "1171513178"
click at [874, 581] on button "RESERVAR Y TERMINAR" at bounding box center [899, 578] width 241 height 50
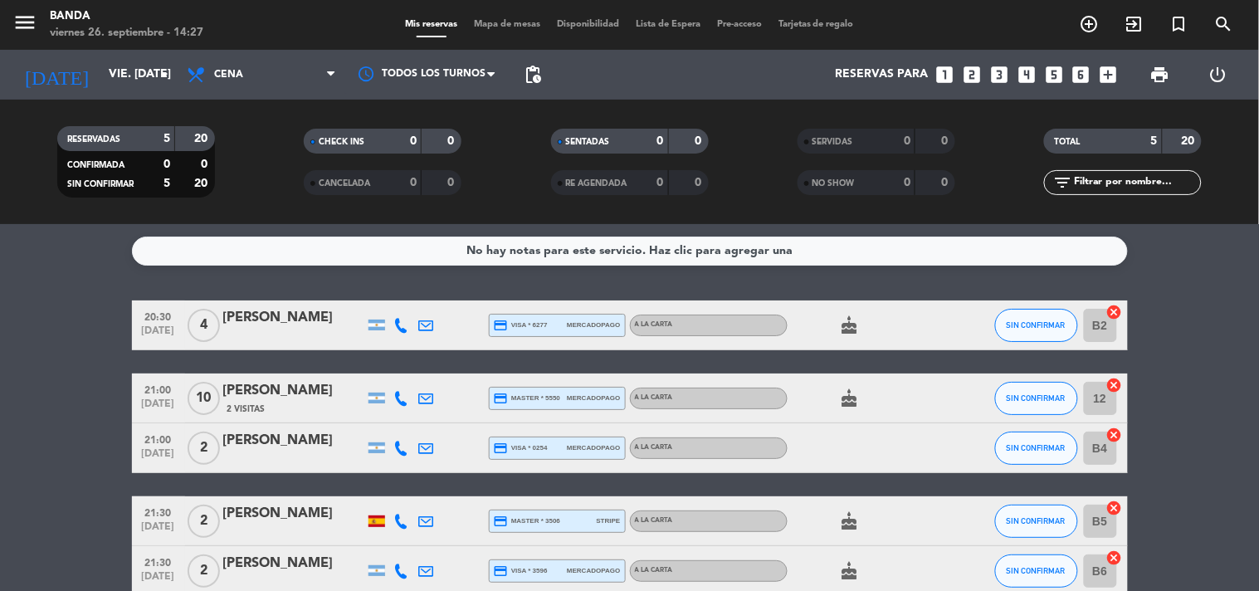
click at [1046, 80] on icon "looks_5" at bounding box center [1054, 75] width 22 height 22
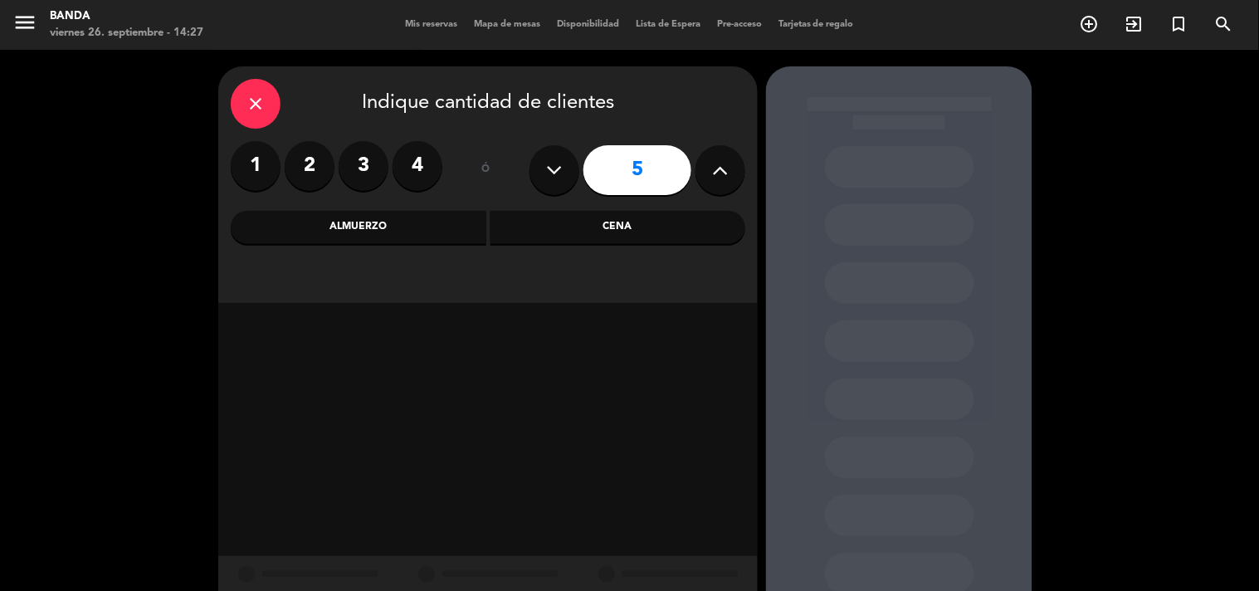
click at [267, 105] on div "close" at bounding box center [256, 104] width 50 height 50
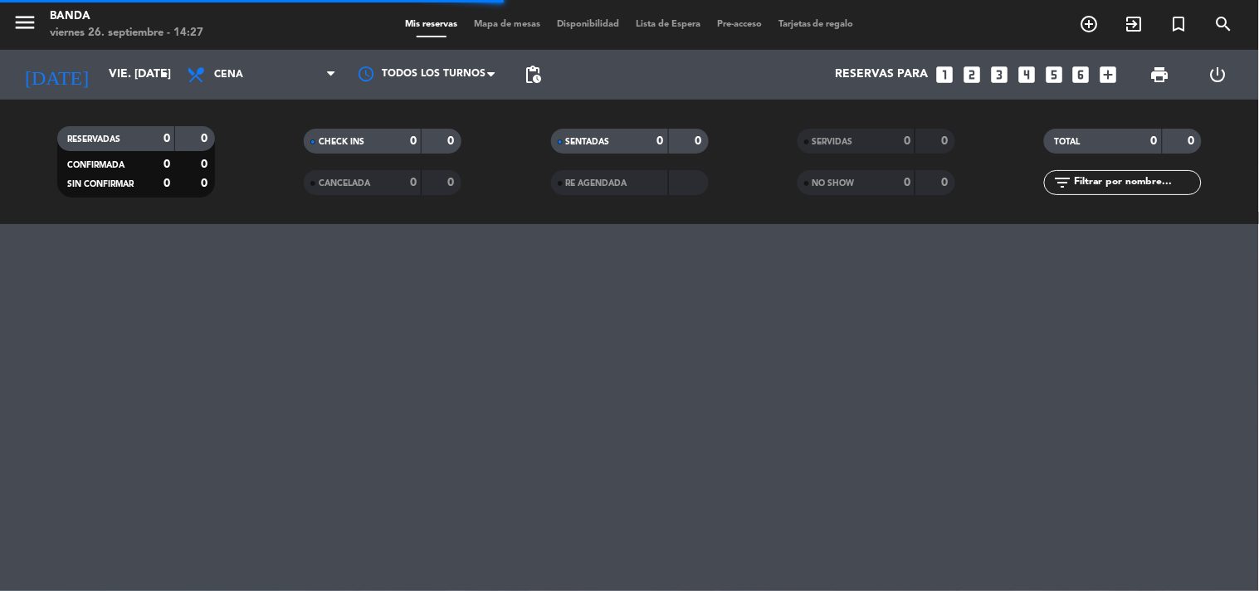
click at [976, 78] on icon "looks_two" at bounding box center [972, 75] width 22 height 22
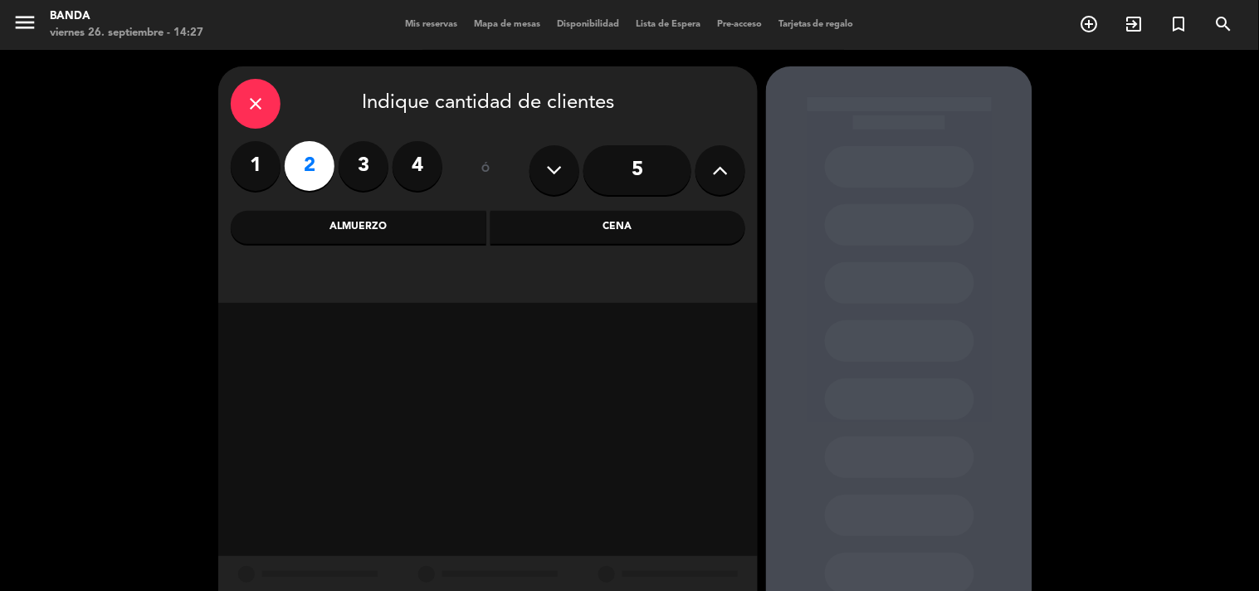
click at [416, 226] on div "Almuerzo" at bounding box center [359, 227] width 256 height 33
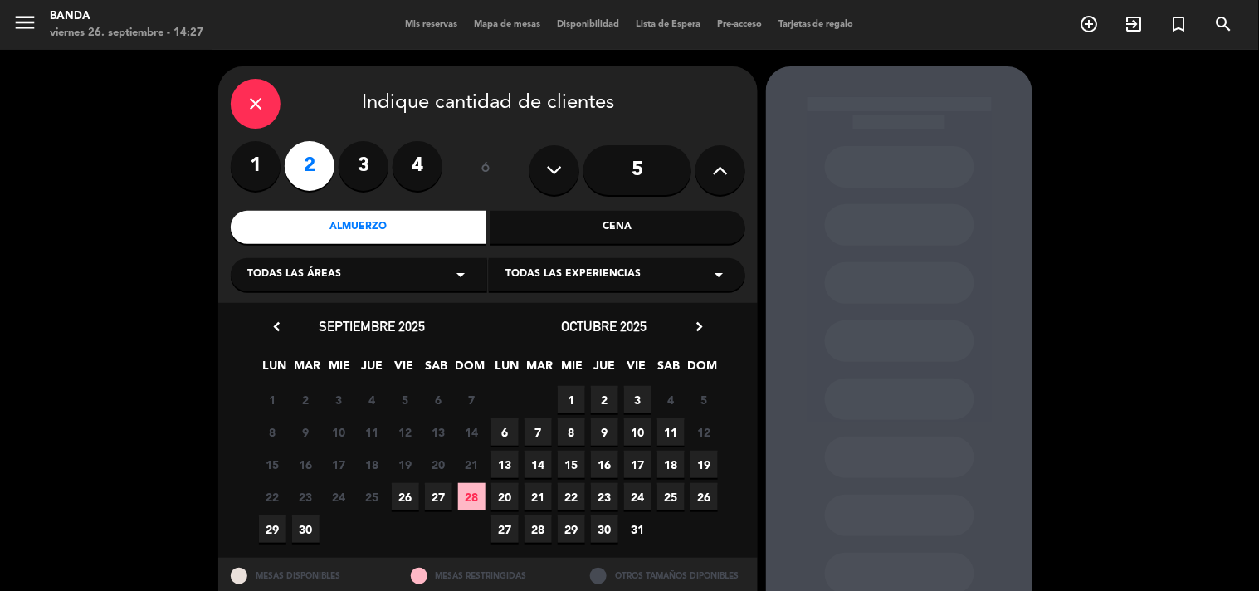
click at [405, 488] on span "26" at bounding box center [405, 496] width 27 height 27
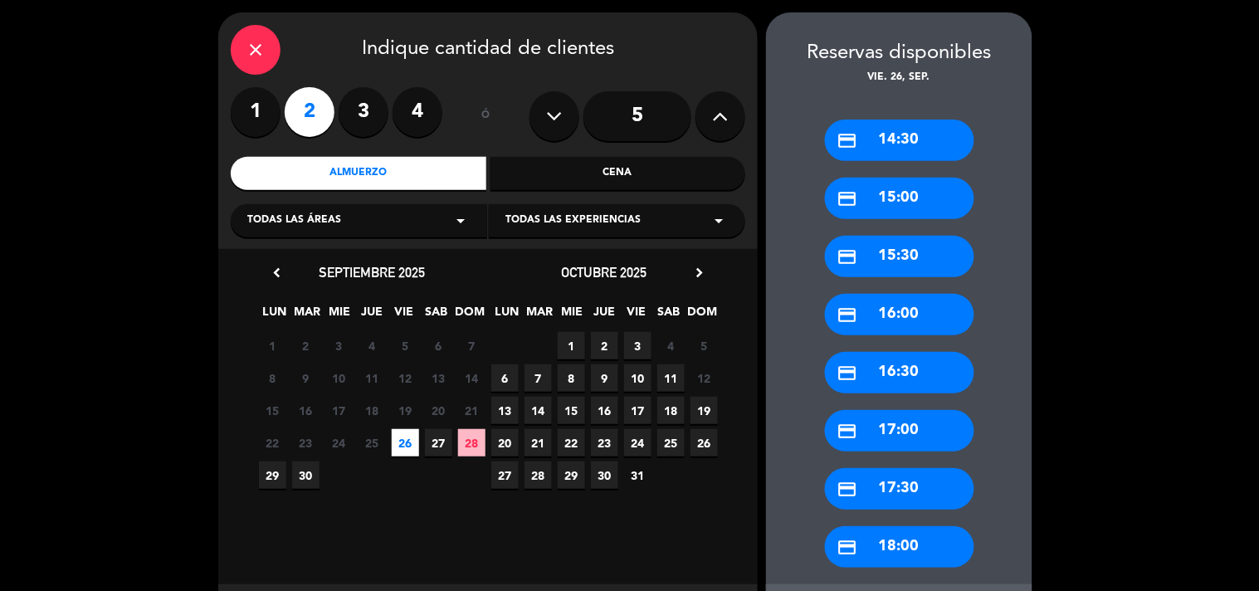
click at [876, 135] on div "credit_card 14:30" at bounding box center [899, 139] width 149 height 41
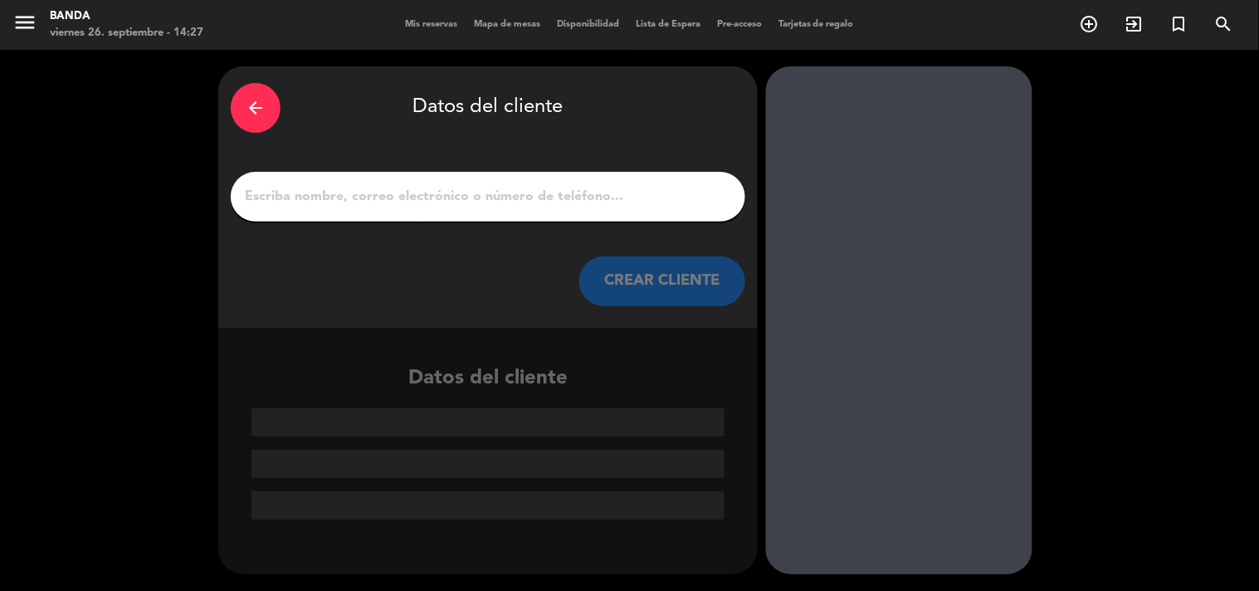
scroll to position [0, 0]
click at [548, 201] on input "1" at bounding box center [488, 196] width 490 height 23
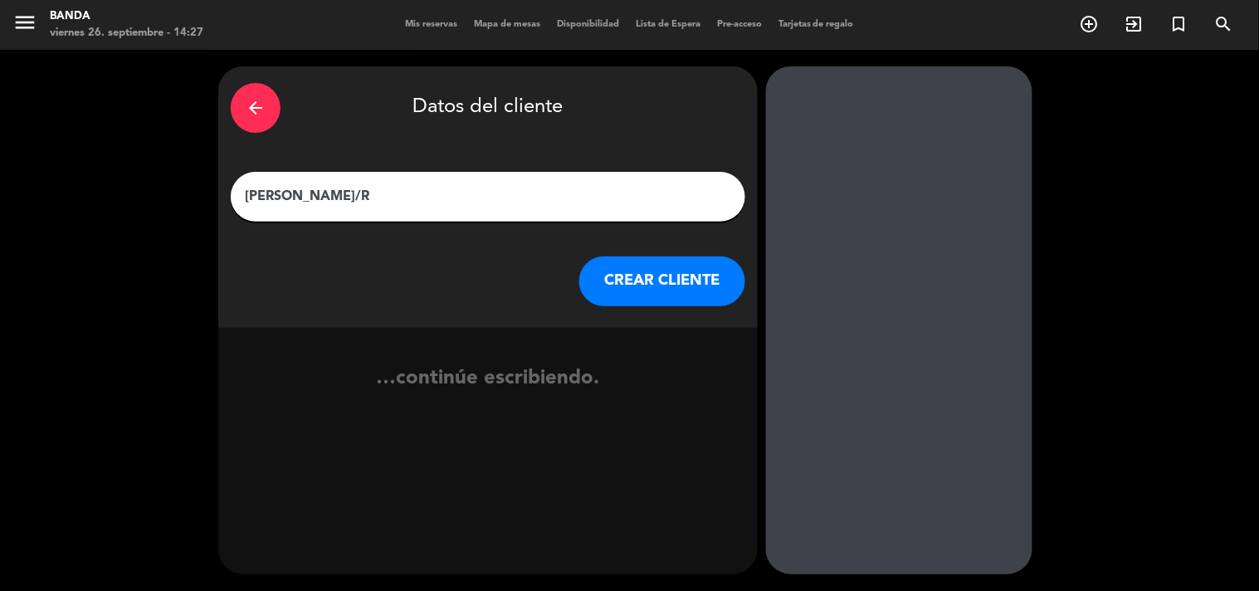
type input "[PERSON_NAME]/R"
click at [617, 276] on button "CREAR CLIENTE" at bounding box center [662, 281] width 166 height 50
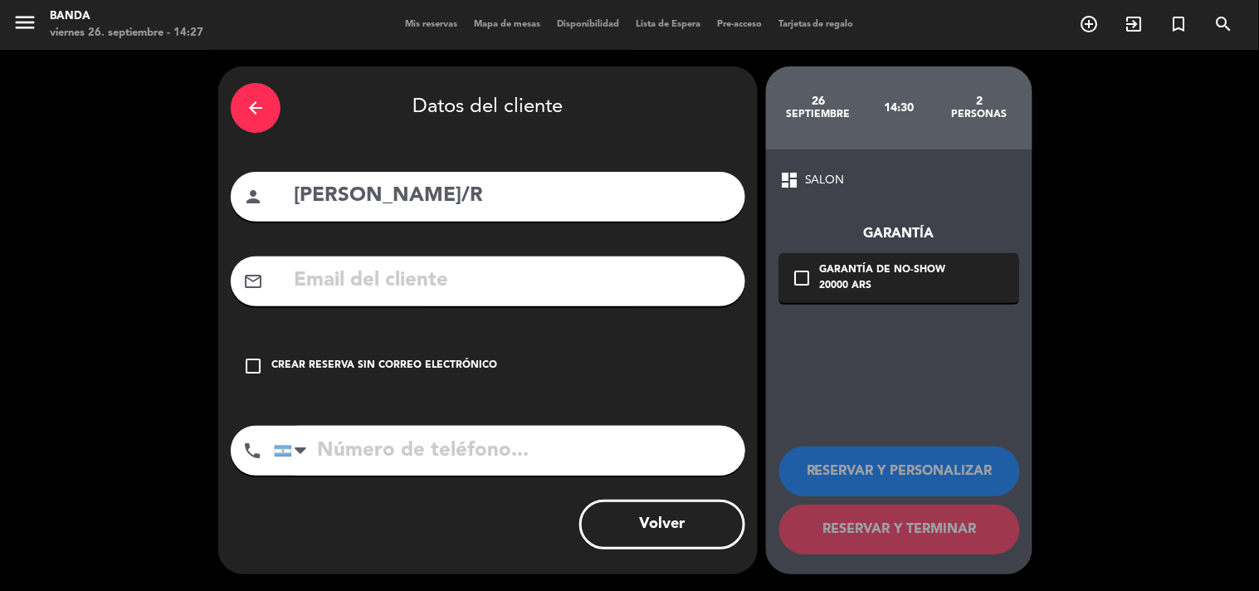
click at [304, 372] on div "Crear reserva sin correo electrónico" at bounding box center [384, 366] width 226 height 17
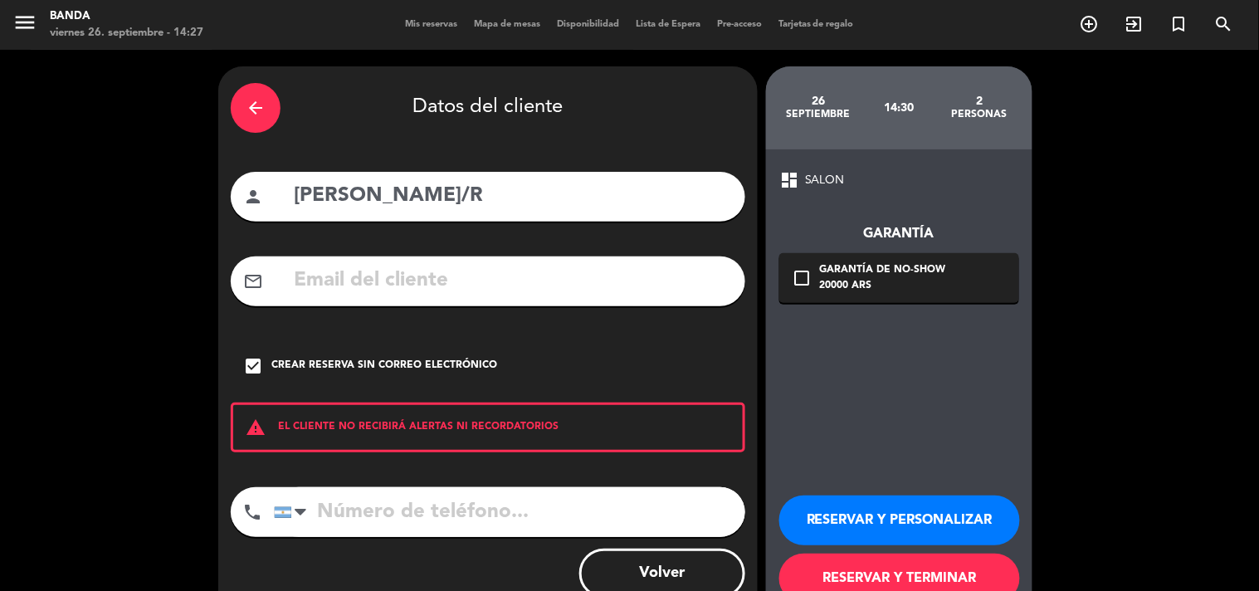
click at [365, 506] on input "tel" at bounding box center [509, 512] width 471 height 50
type input "1122918944"
click at [909, 568] on button "RESERVAR Y TERMINAR" at bounding box center [899, 578] width 241 height 50
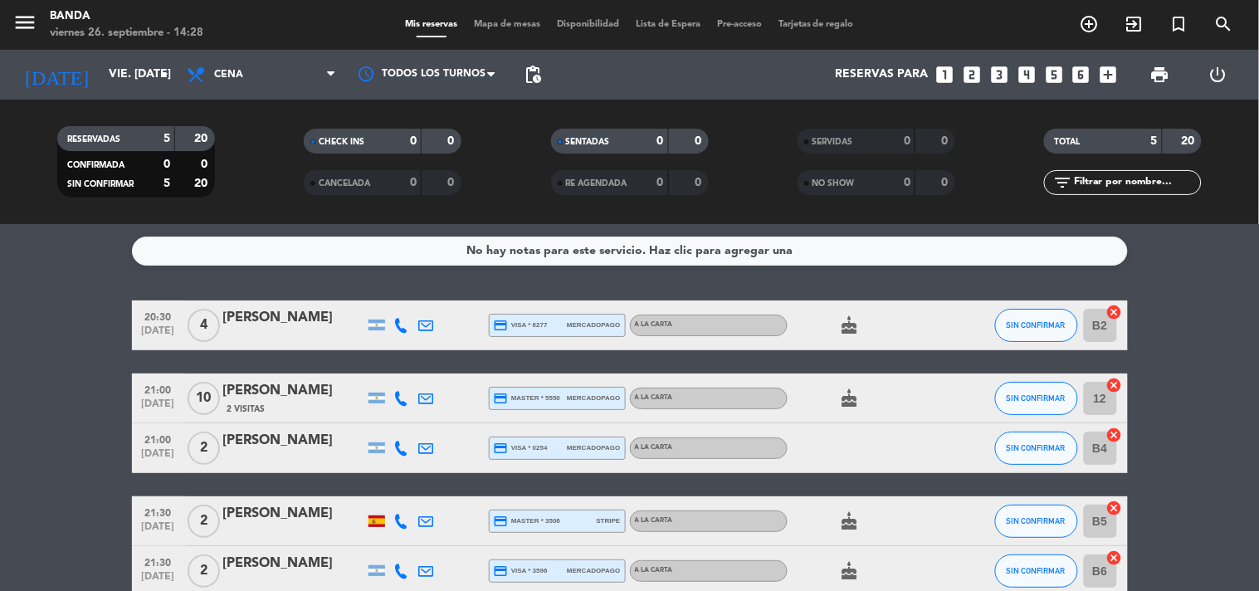
click at [1047, 77] on icon "looks_5" at bounding box center [1054, 75] width 22 height 22
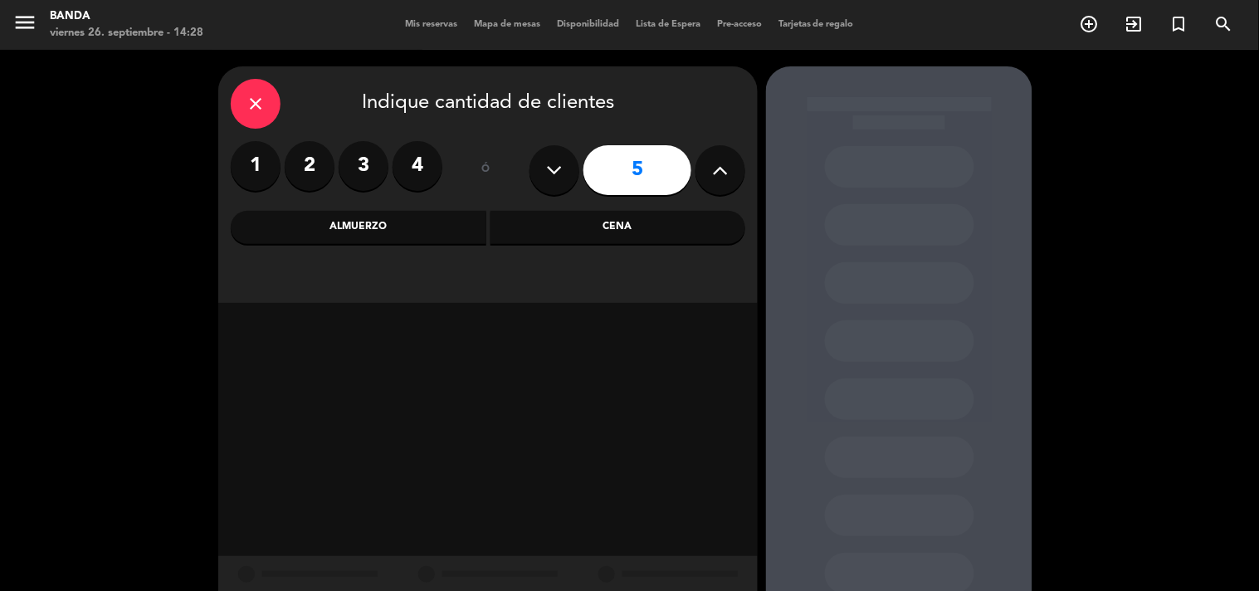
click at [450, 221] on div "Almuerzo" at bounding box center [359, 227] width 256 height 33
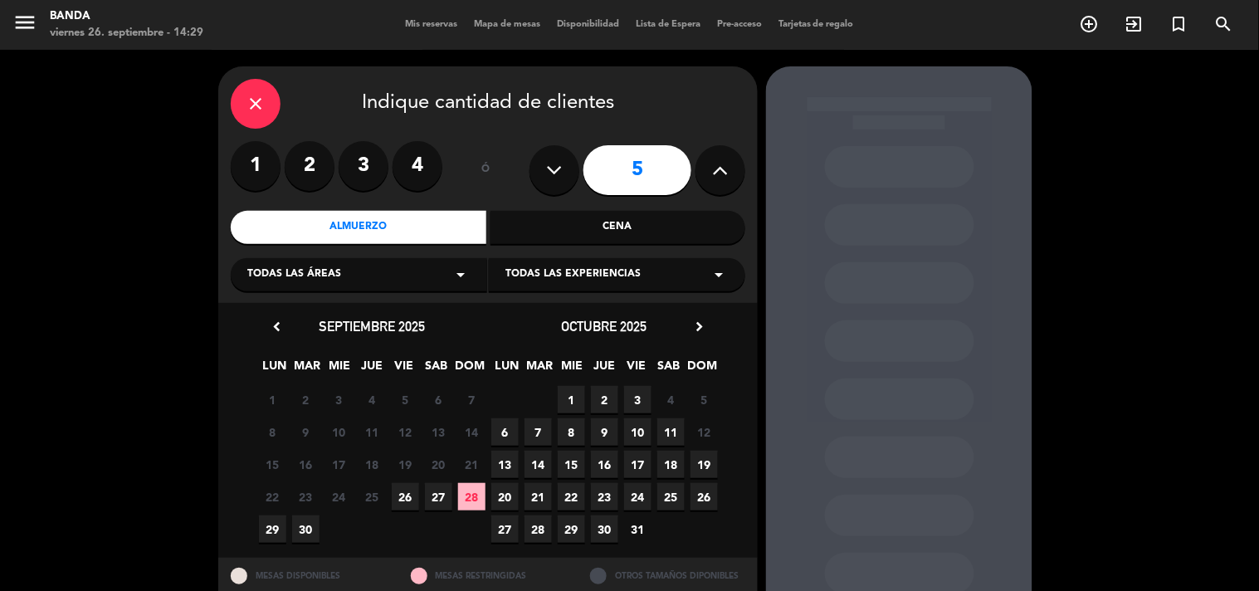
click at [727, 181] on icon at bounding box center [721, 170] width 16 height 25
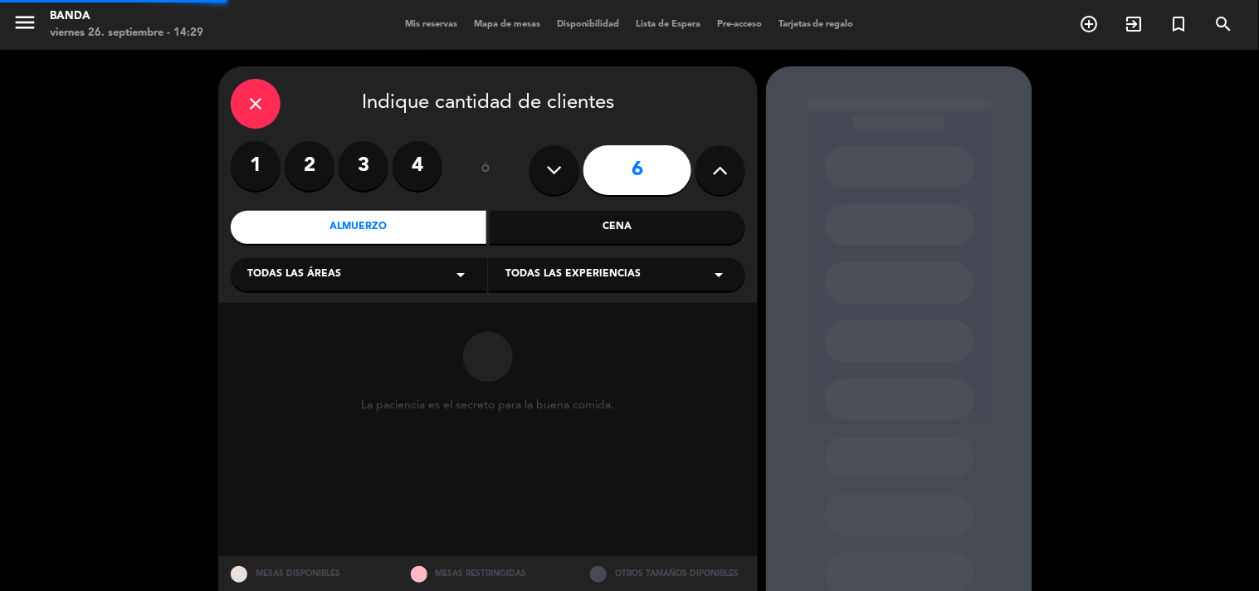
click at [727, 181] on icon at bounding box center [721, 170] width 16 height 25
type input "10"
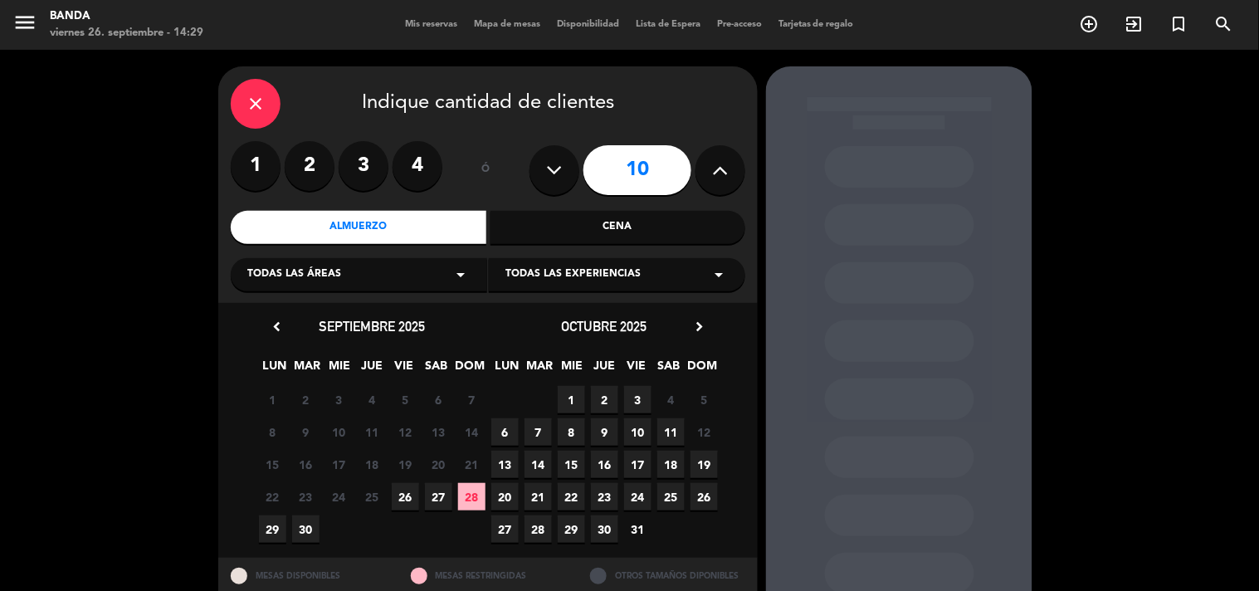
click at [602, 461] on span "16" at bounding box center [604, 464] width 27 height 27
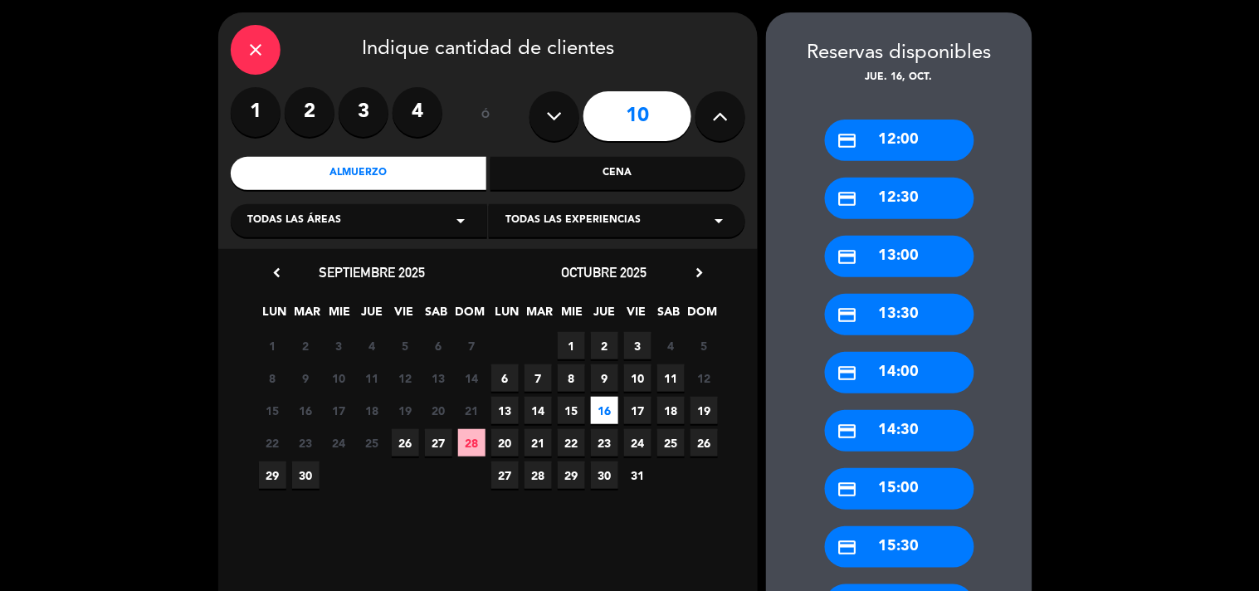
click at [585, 173] on div "Cena" at bounding box center [618, 173] width 256 height 33
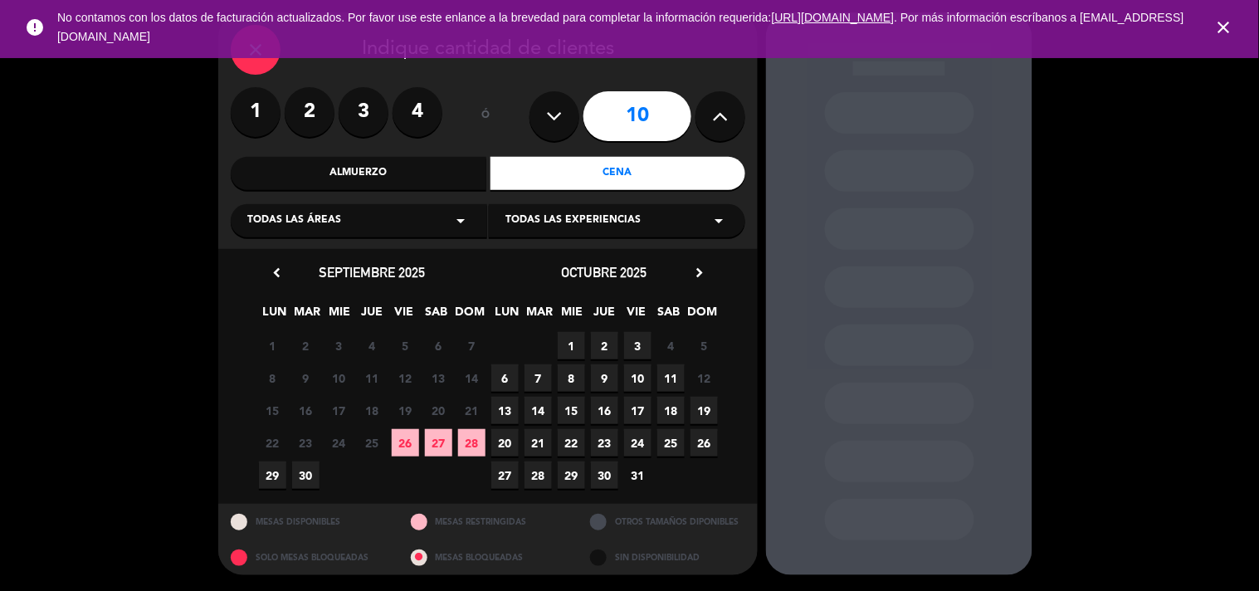
click at [602, 400] on span "16" at bounding box center [604, 410] width 27 height 27
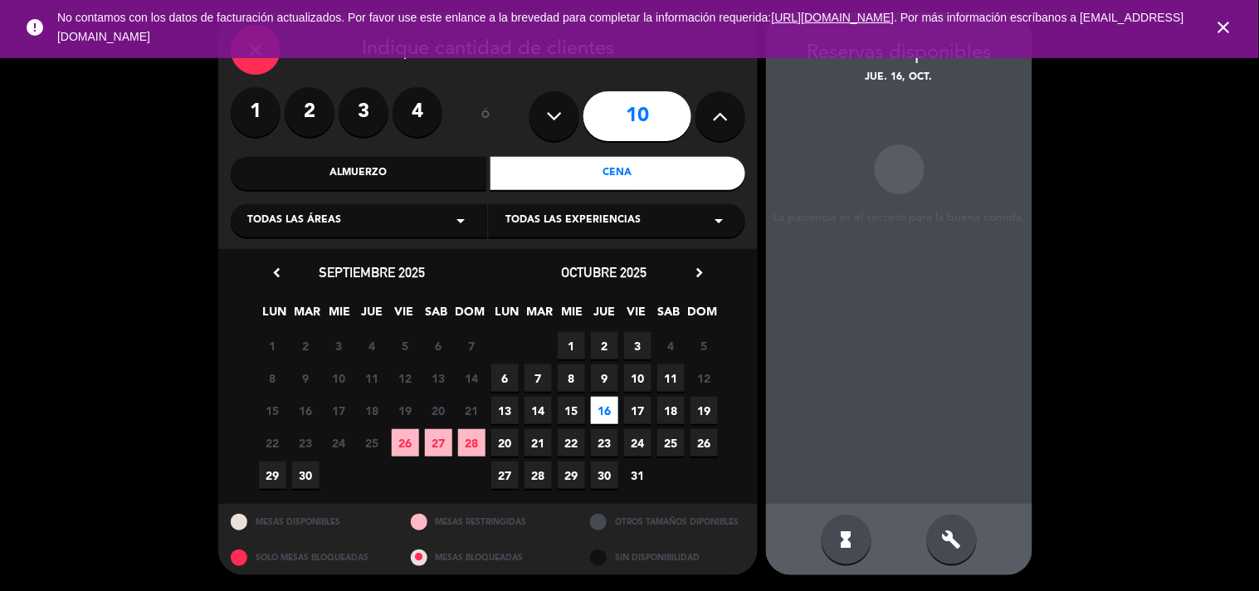
click at [1222, 37] on span "close" at bounding box center [1223, 27] width 45 height 45
click at [267, 61] on div "close" at bounding box center [256, 50] width 50 height 50
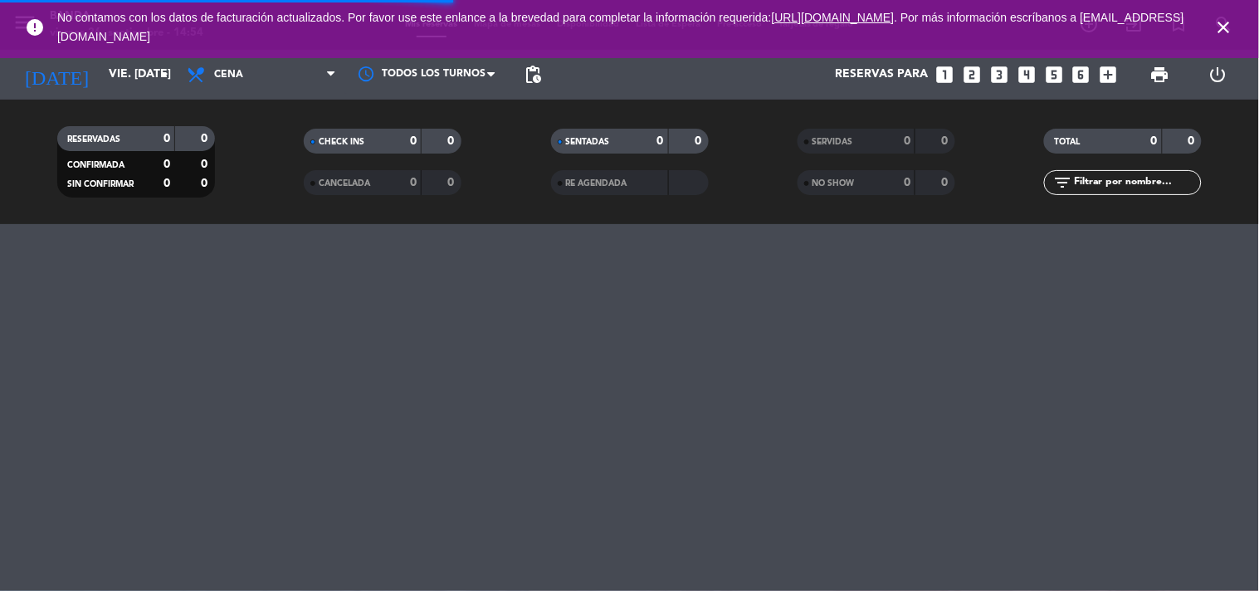
click at [1226, 27] on icon "close" at bounding box center [1224, 27] width 20 height 20
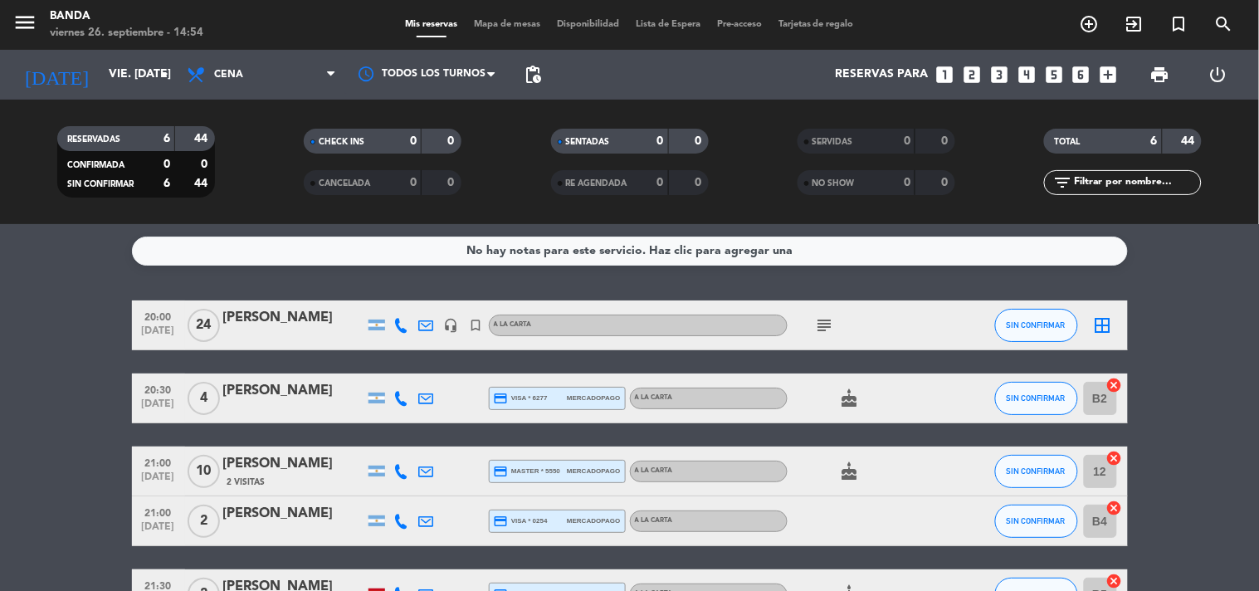
click at [977, 71] on icon "looks_two" at bounding box center [972, 75] width 22 height 22
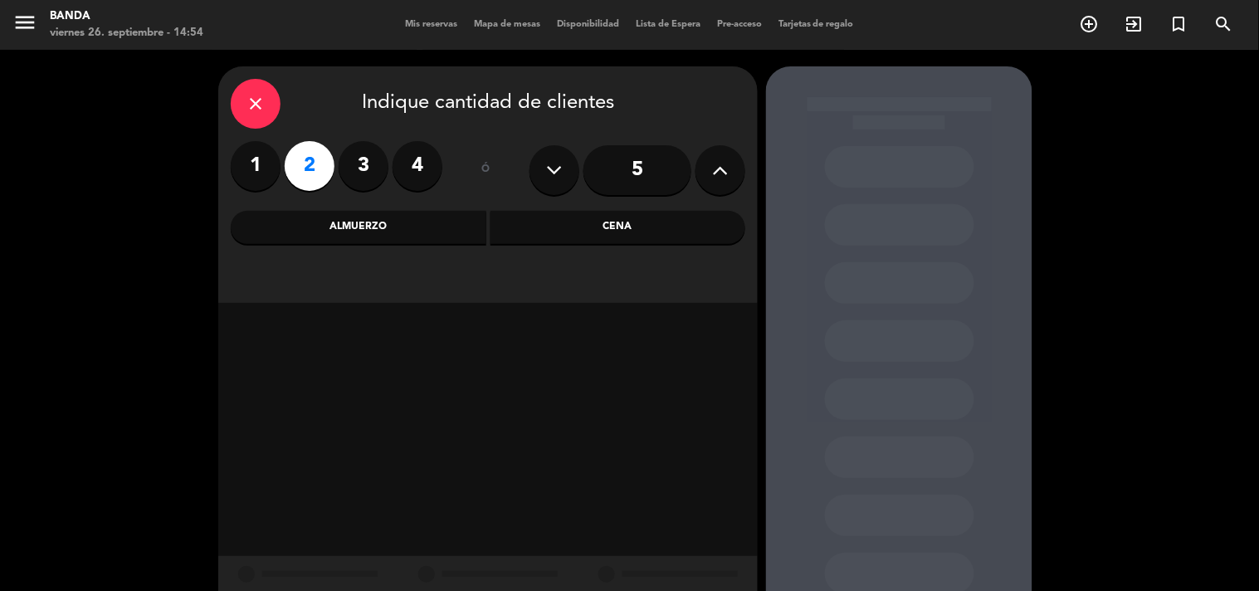
click at [441, 224] on div "Almuerzo" at bounding box center [359, 227] width 256 height 33
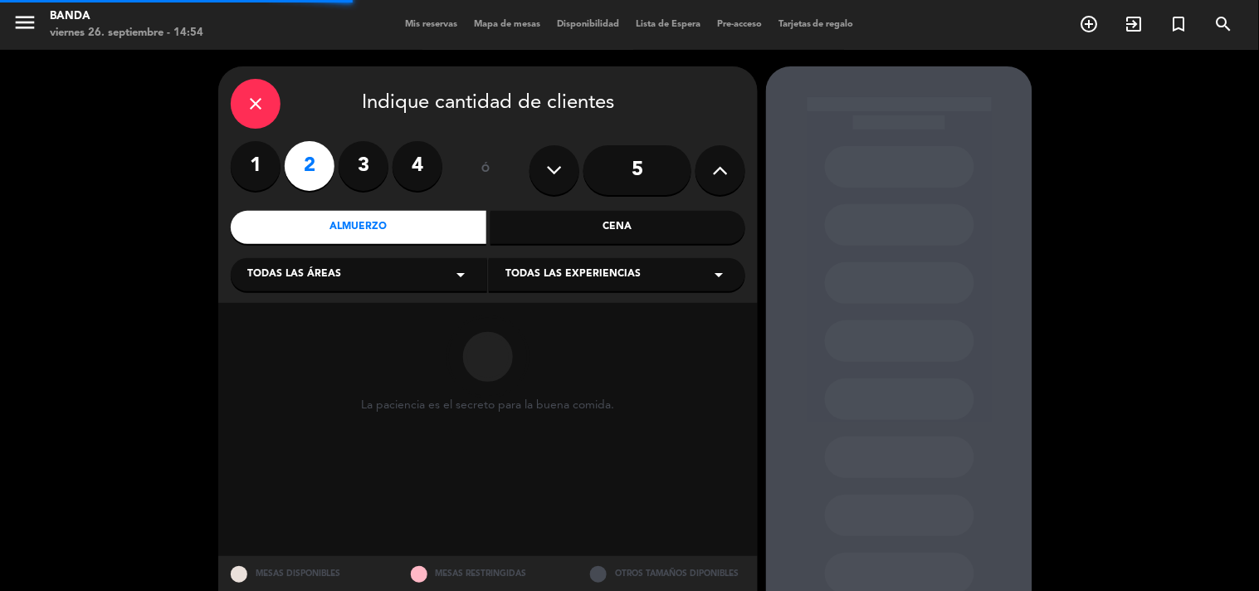
scroll to position [52, 0]
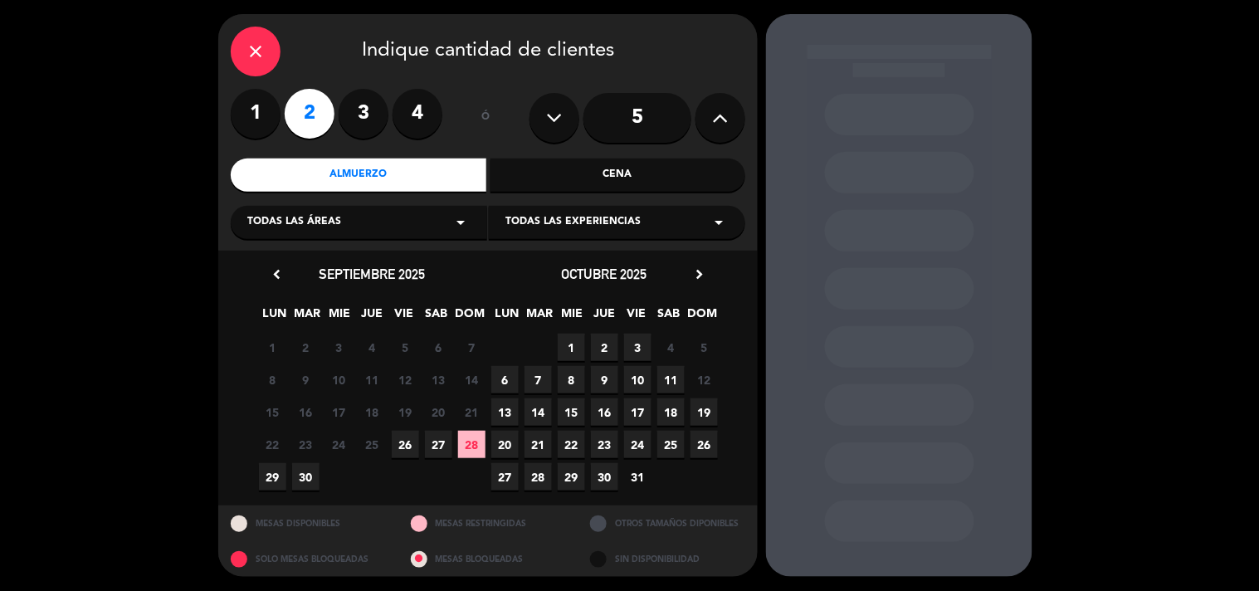
click at [394, 440] on span "26" at bounding box center [405, 444] width 27 height 27
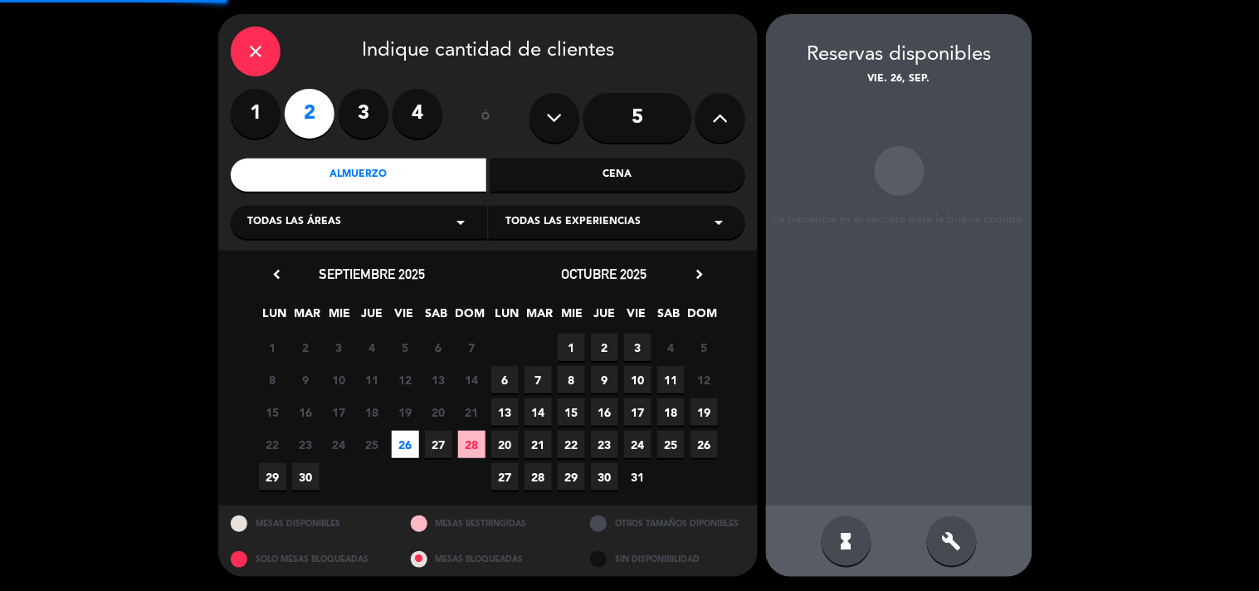
scroll to position [54, 0]
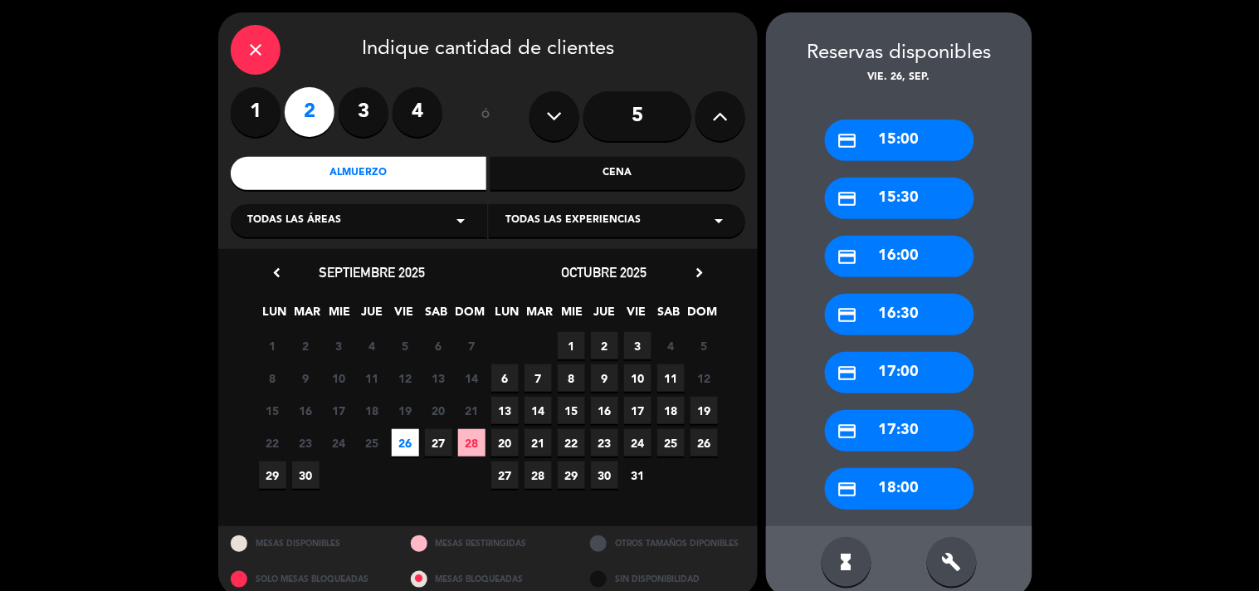
click at [900, 149] on div "credit_card 15:00" at bounding box center [899, 139] width 149 height 41
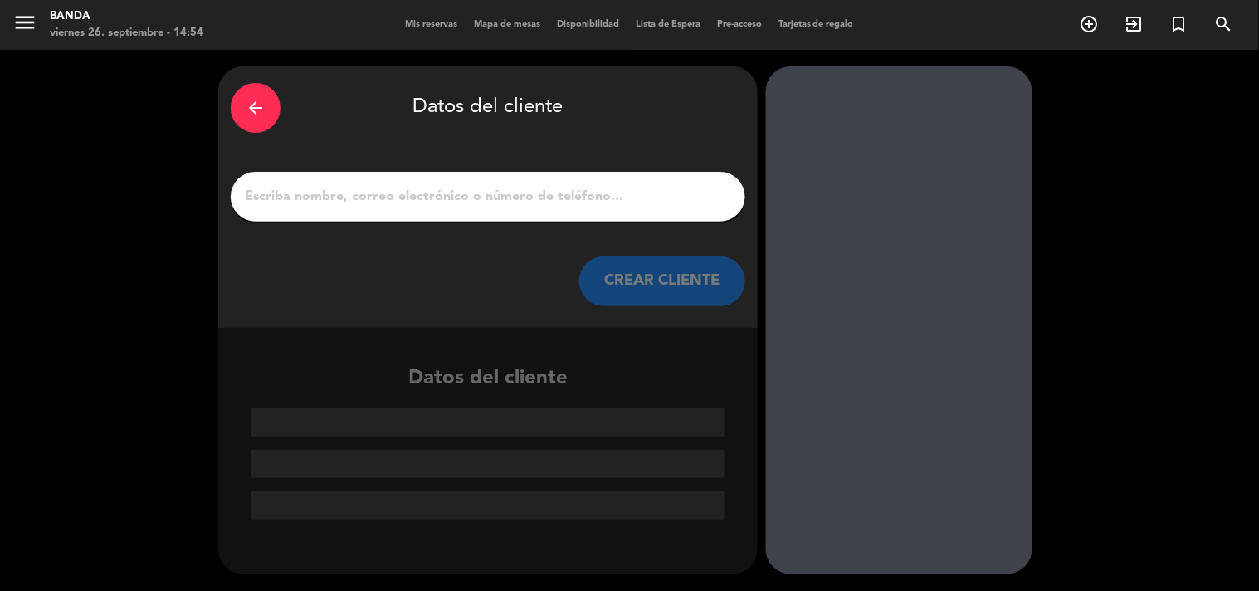
click at [604, 197] on input "1" at bounding box center [488, 196] width 490 height 23
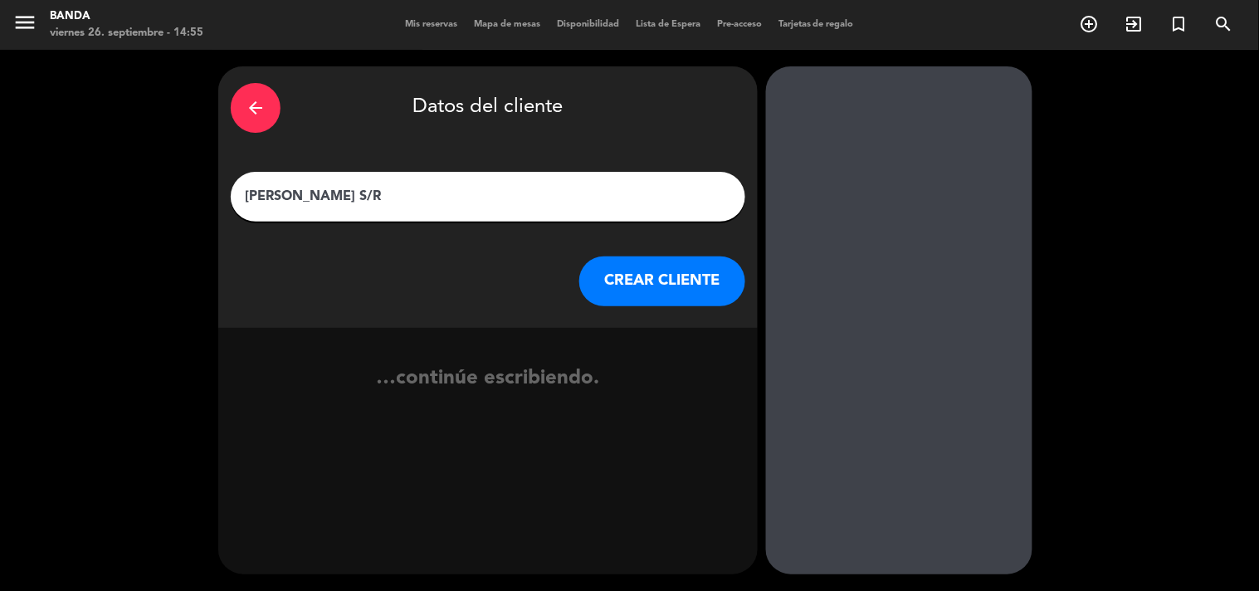
type input "[PERSON_NAME] S/R"
click at [642, 275] on button "CREAR CLIENTE" at bounding box center [662, 281] width 166 height 50
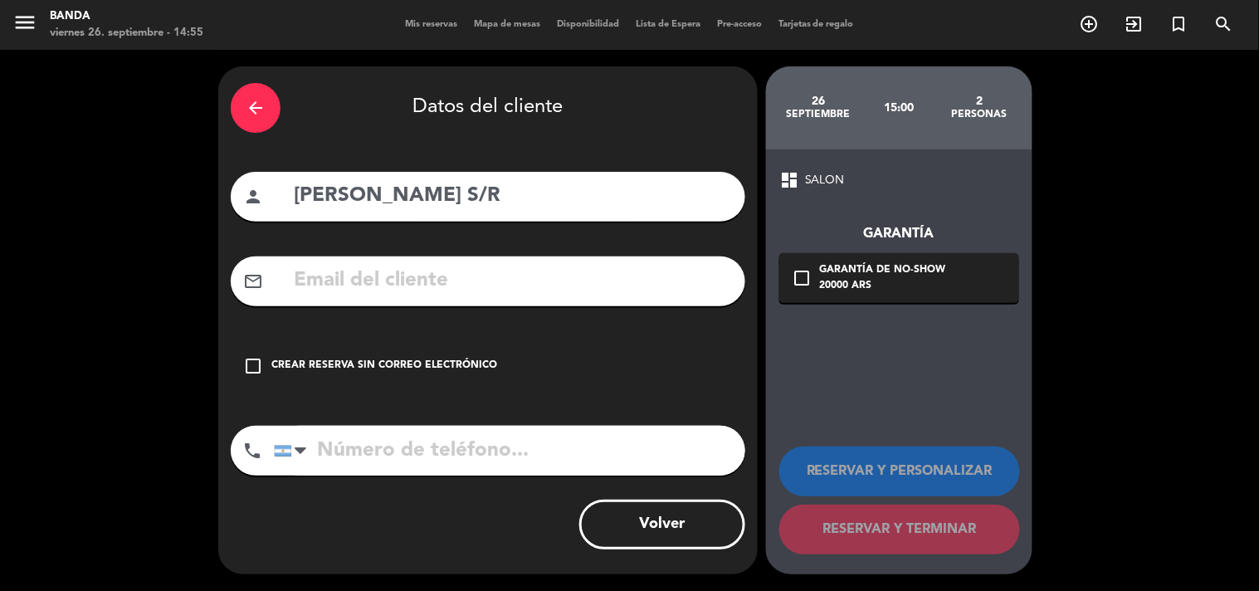
click at [270, 371] on div "check_box_outline_blank Crear reserva sin correo electrónico" at bounding box center [488, 366] width 514 height 50
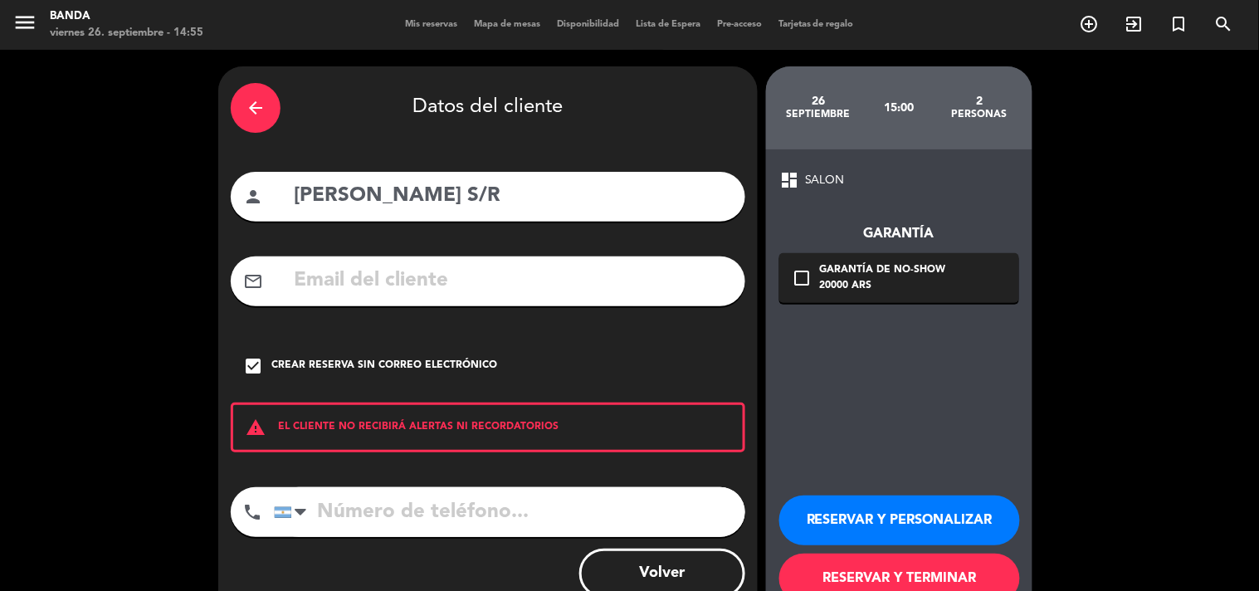
click at [344, 509] on input "tel" at bounding box center [509, 512] width 471 height 50
type input "1134708555"
click at [883, 578] on button "RESERVAR Y TERMINAR" at bounding box center [899, 578] width 241 height 50
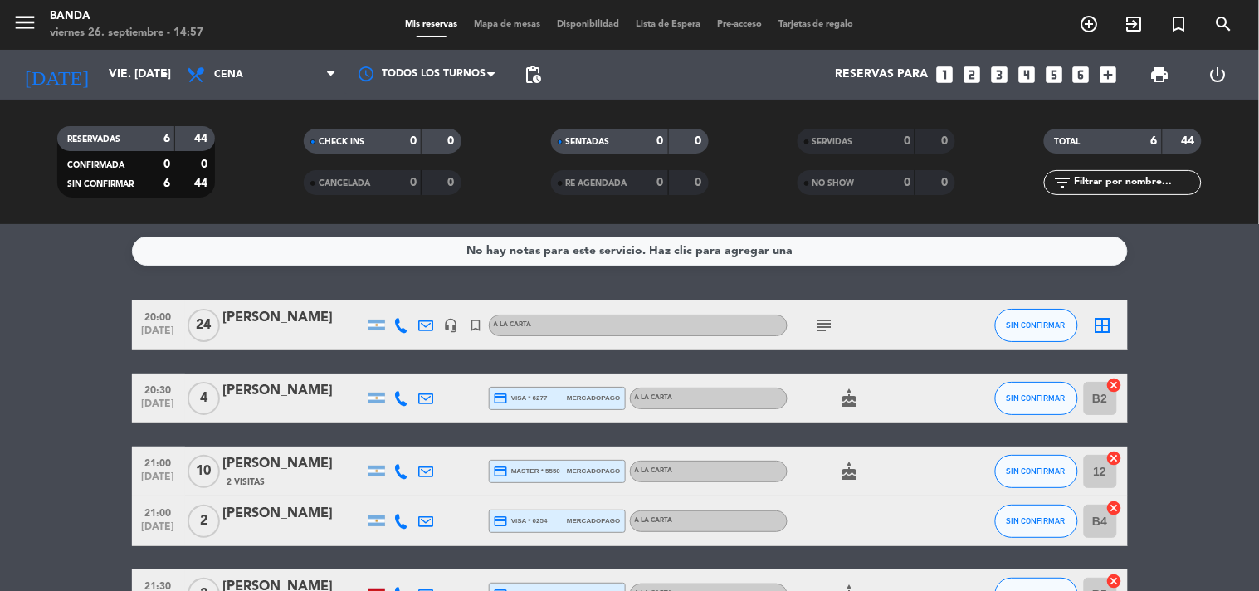
click at [1000, 72] on icon "looks_3" at bounding box center [999, 75] width 22 height 22
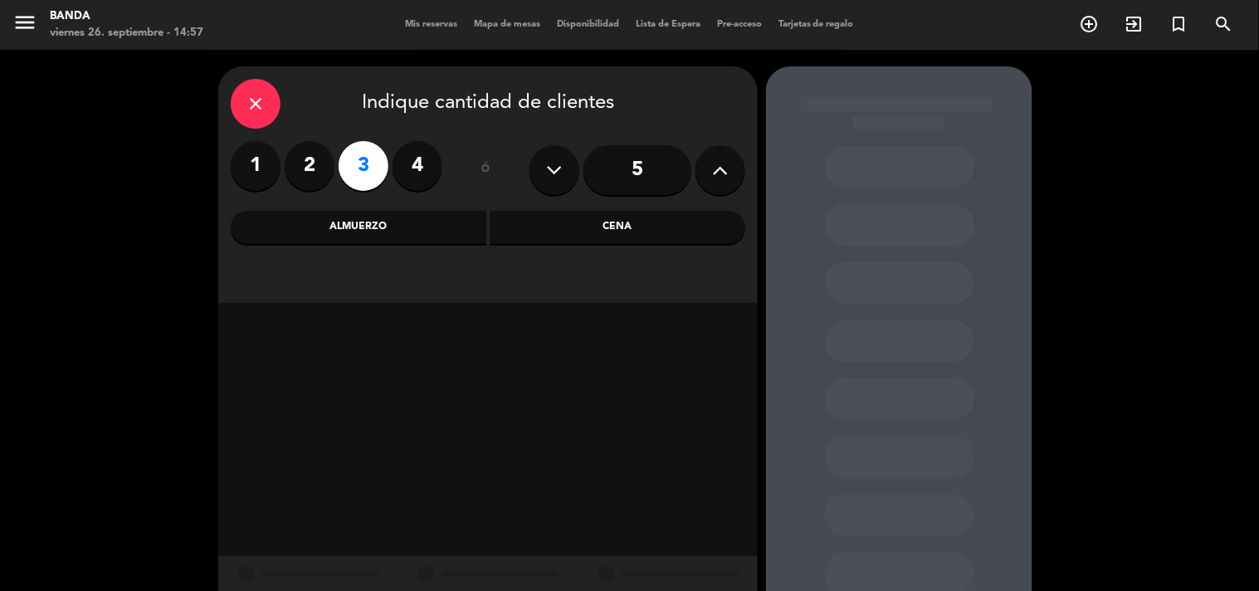
click at [436, 225] on div "Almuerzo" at bounding box center [359, 227] width 256 height 33
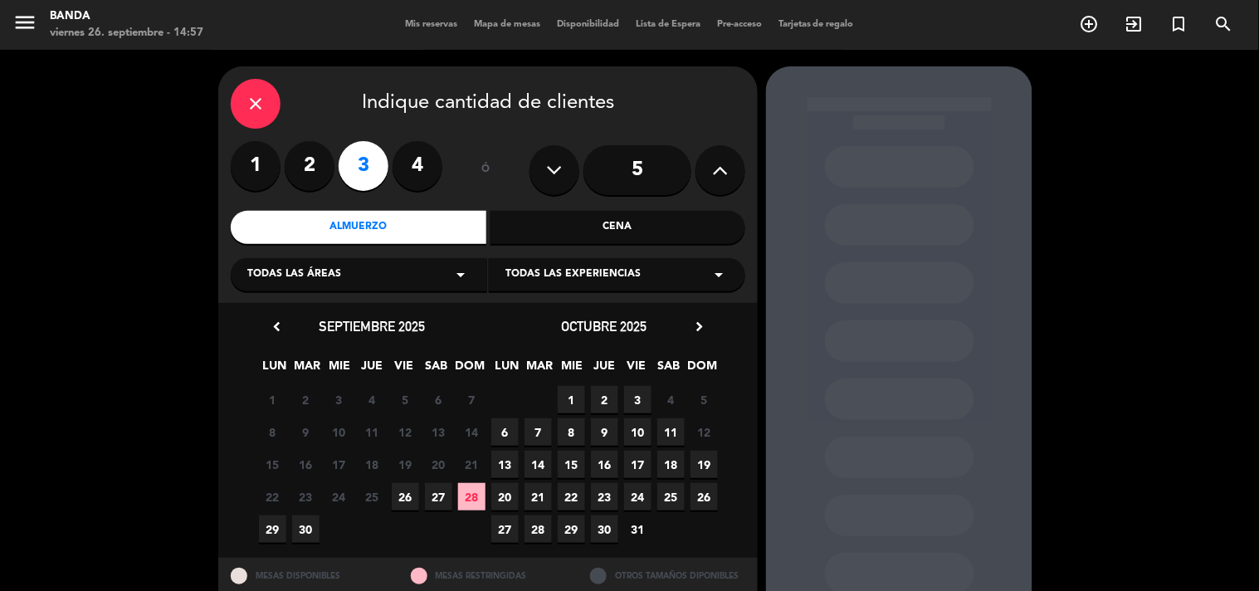
click at [418, 490] on span "26" at bounding box center [405, 496] width 27 height 27
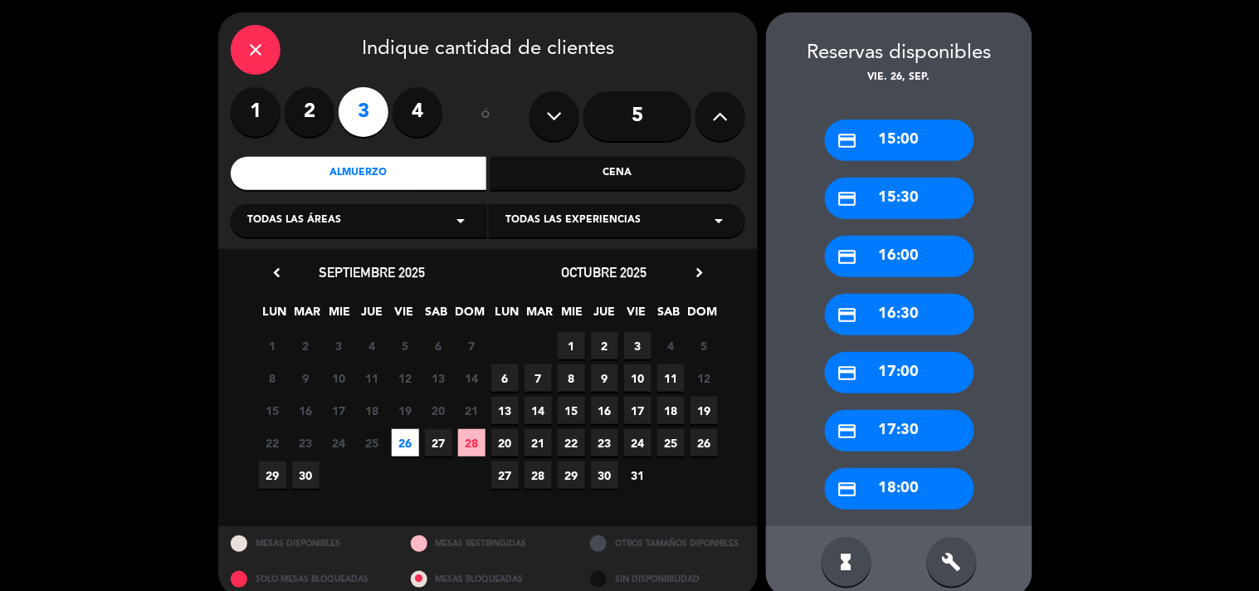
click at [857, 144] on icon "credit_card" at bounding box center [847, 140] width 21 height 21
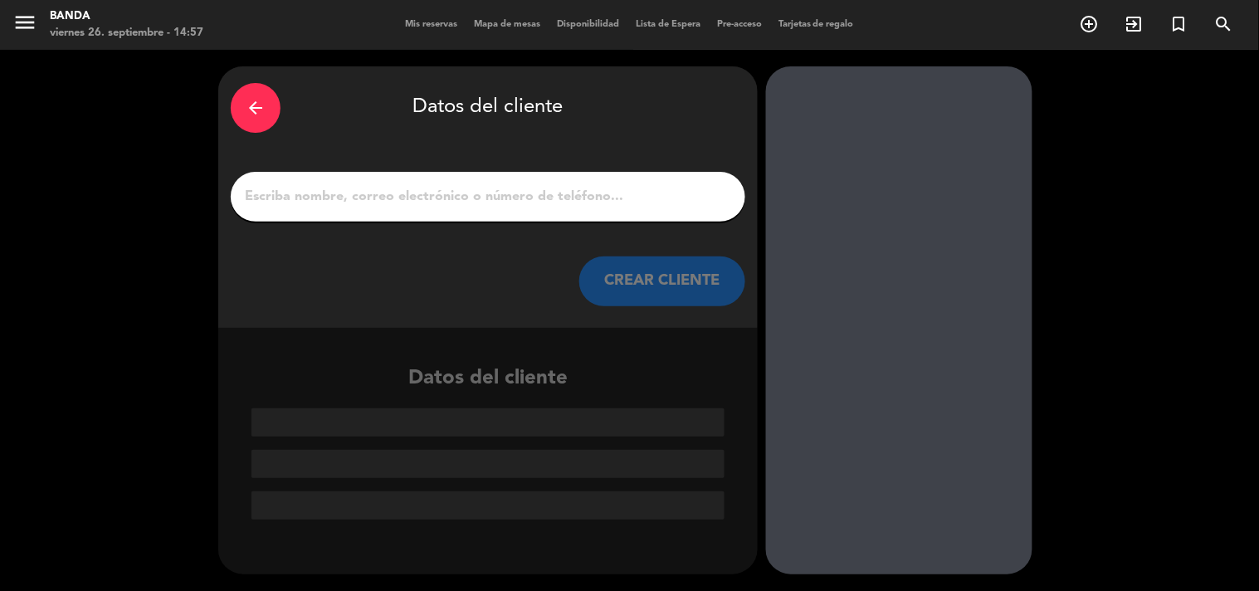
scroll to position [0, 0]
click at [656, 200] on input "1" at bounding box center [488, 196] width 490 height 23
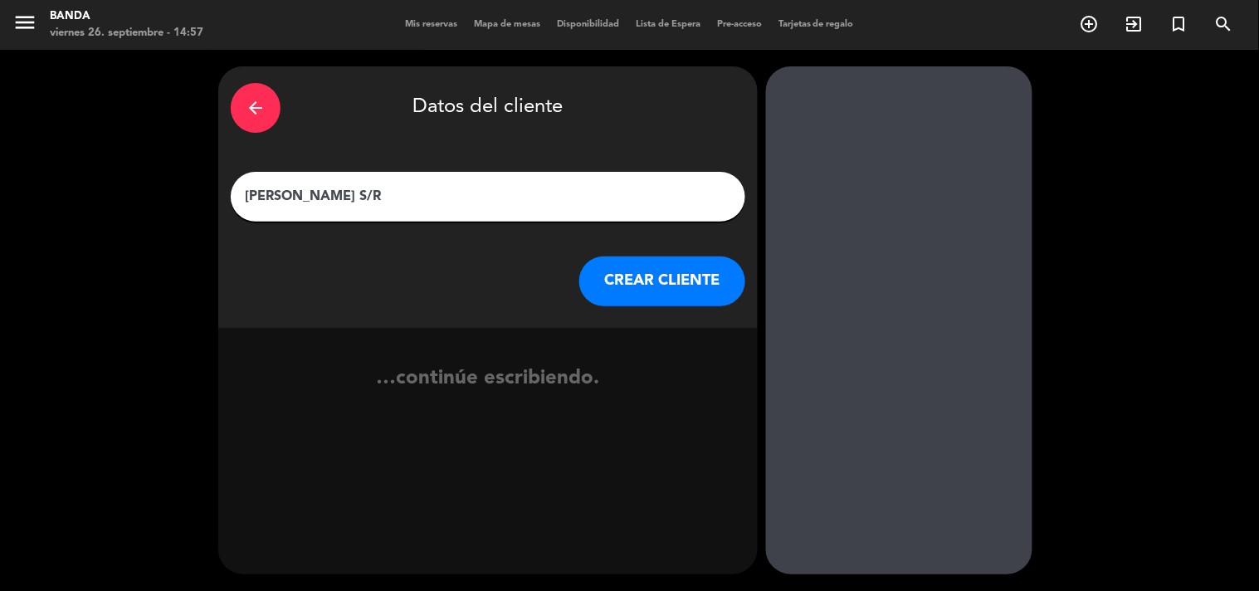
type input "[PERSON_NAME] S/R"
click at [636, 290] on button "CREAR CLIENTE" at bounding box center [662, 281] width 166 height 50
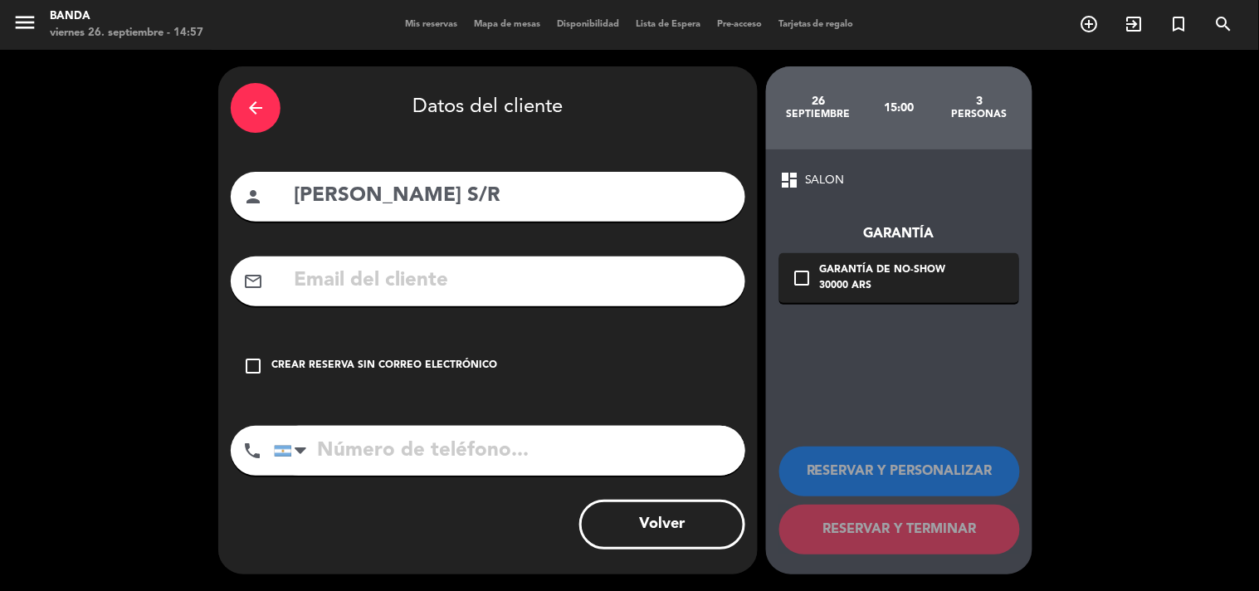
click at [251, 361] on icon "check_box_outline_blank" at bounding box center [253, 366] width 20 height 20
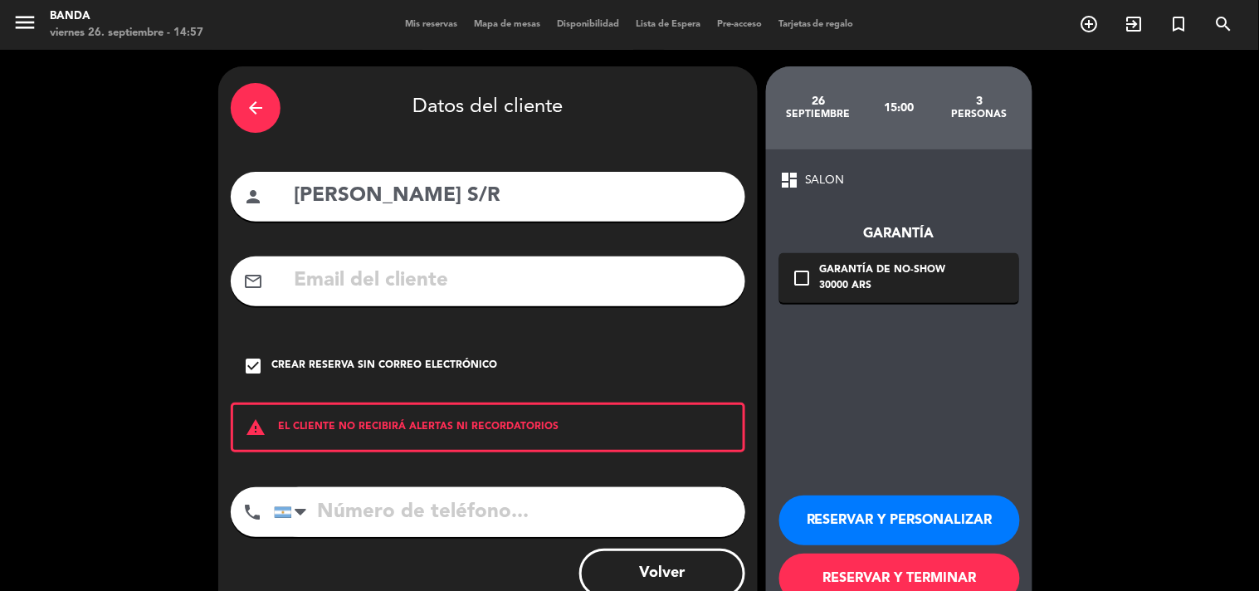
click at [368, 510] on input "tel" at bounding box center [509, 512] width 471 height 50
type input "3436211181"
click at [841, 576] on button "RESERVAR Y TERMINAR" at bounding box center [899, 578] width 241 height 50
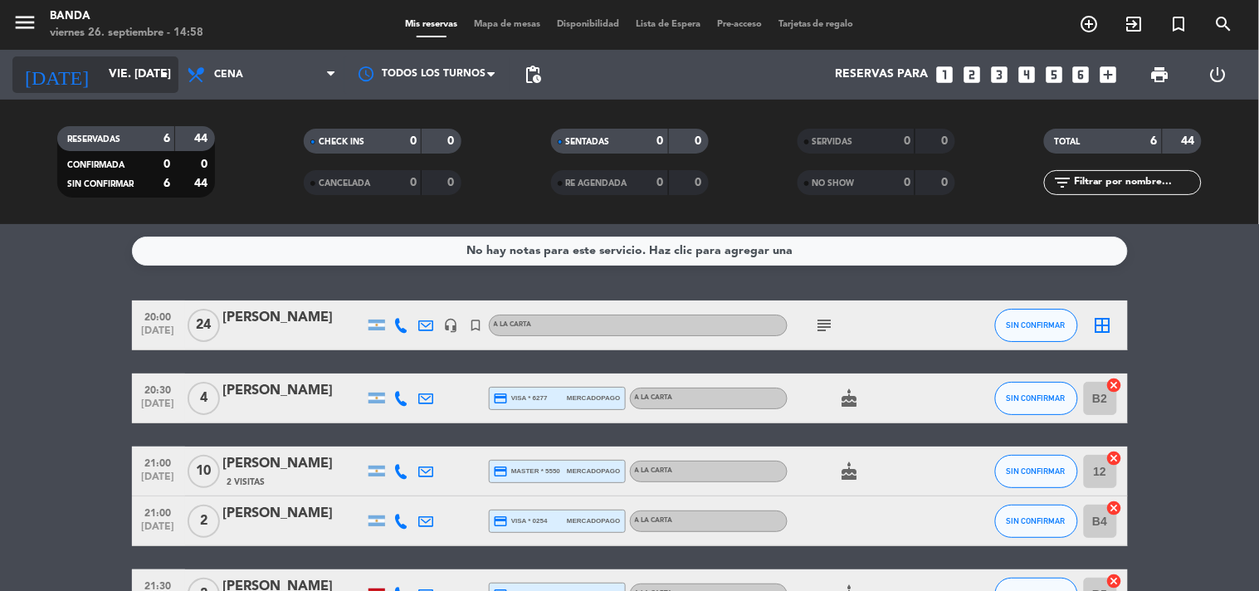
click at [130, 73] on input "vie. [DATE]" at bounding box center [179, 75] width 158 height 30
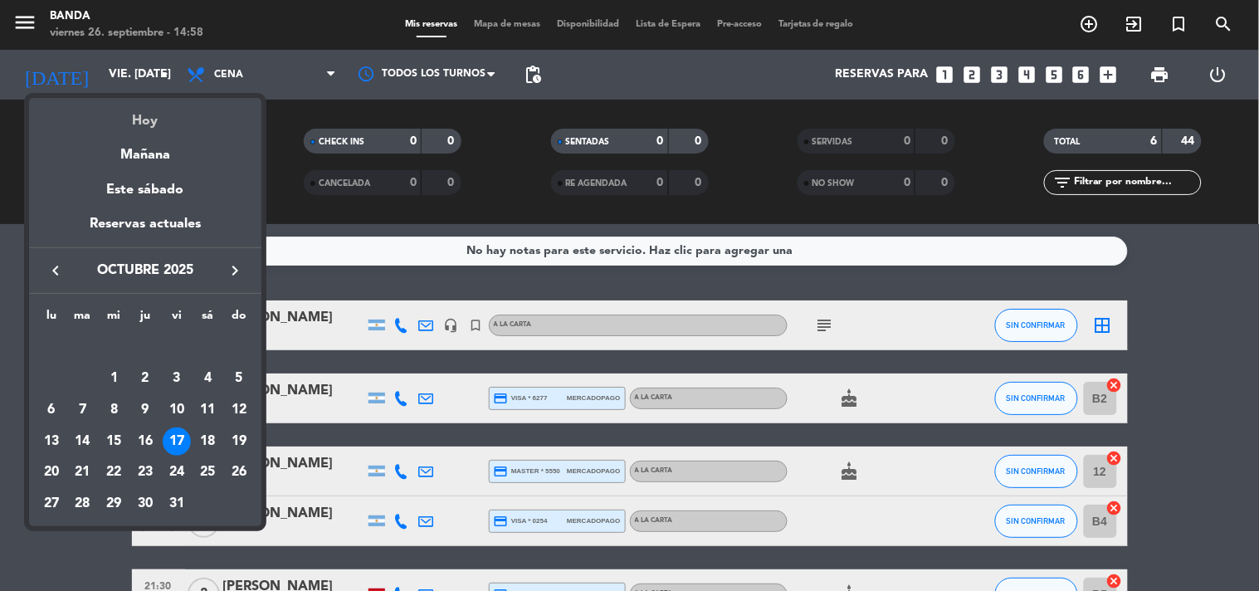
click at [138, 119] on div "Hoy" at bounding box center [145, 115] width 232 height 34
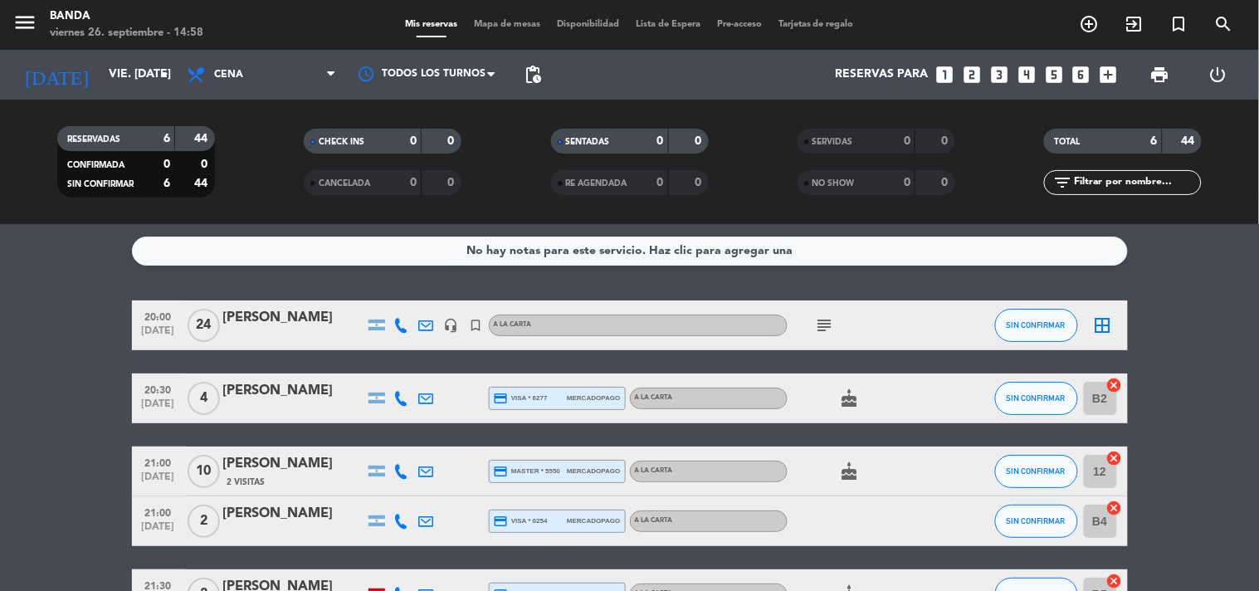
type input "vie. [DATE]"
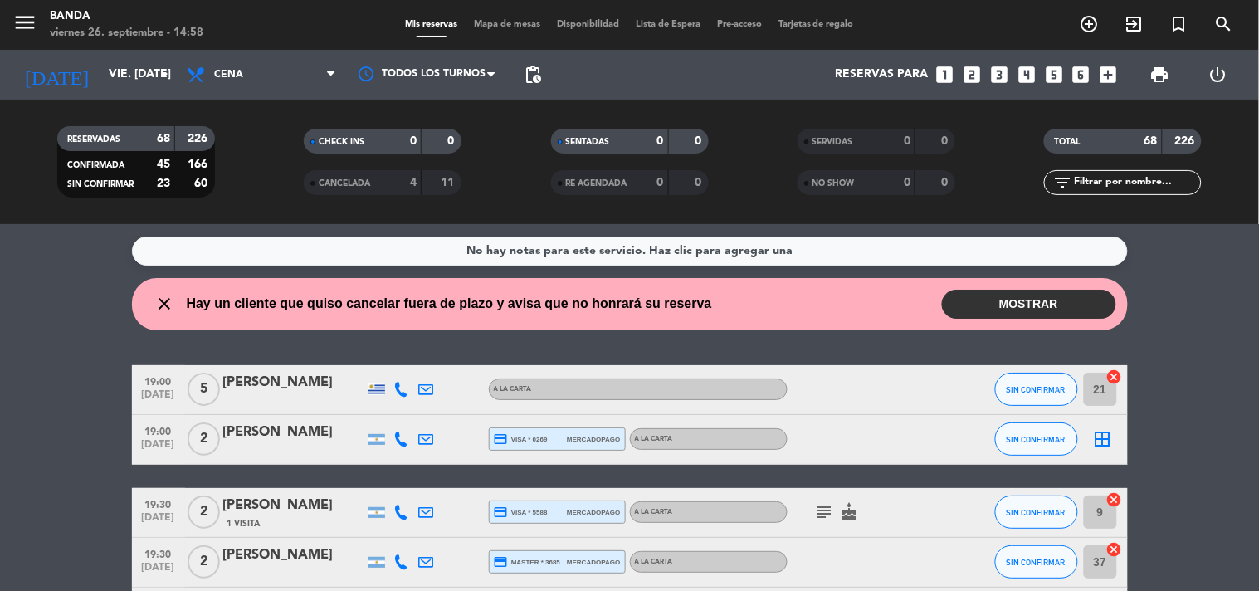
click at [1060, 304] on button "MOSTRAR" at bounding box center [1029, 304] width 174 height 29
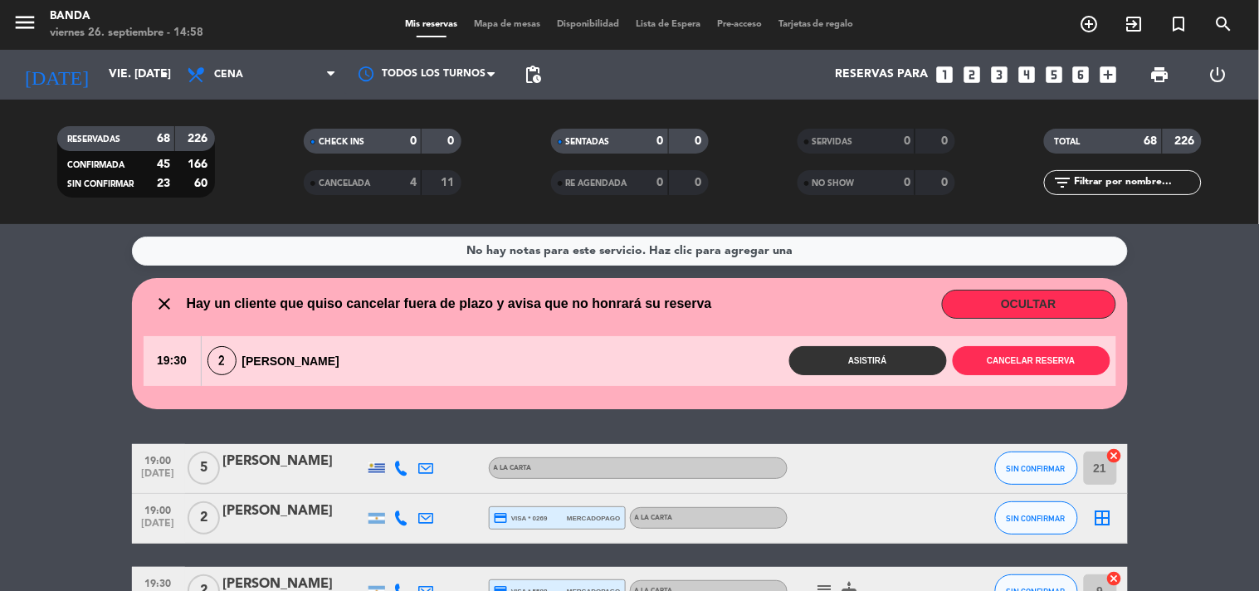
click at [398, 366] on div "Asistirá Cancelar reserva" at bounding box center [734, 360] width 762 height 29
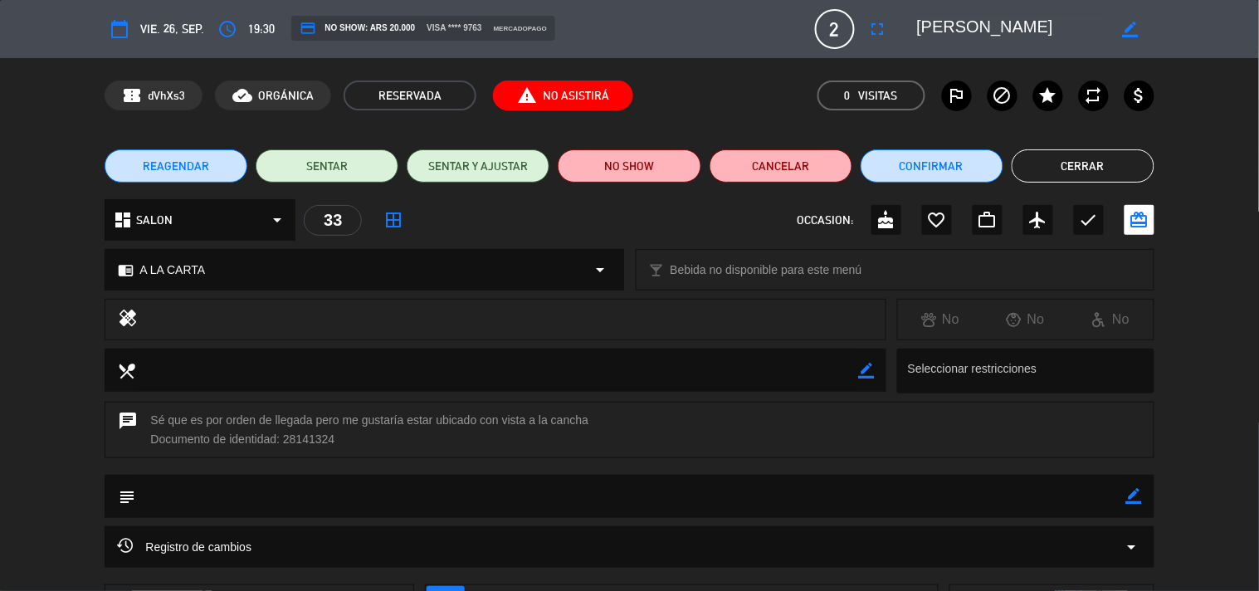
scroll to position [185, 0]
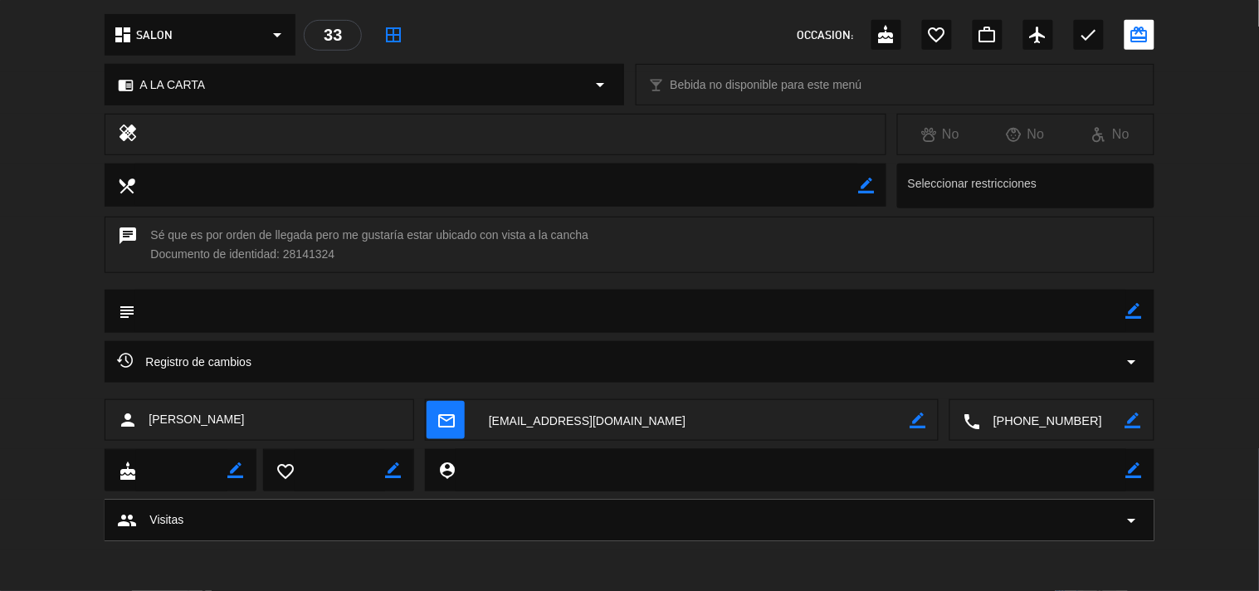
click at [1040, 418] on textarea at bounding box center [1053, 420] width 144 height 41
click at [1041, 383] on span "Click para copiar" at bounding box center [1031, 379] width 87 height 17
